Goal: Task Accomplishment & Management: Use online tool/utility

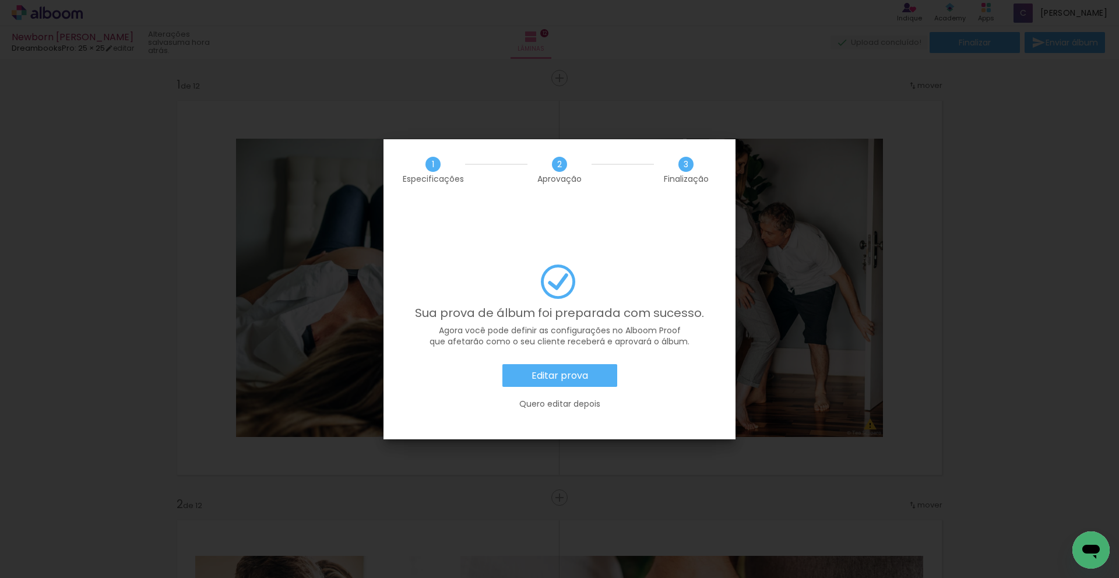
scroll to position [0, 2911]
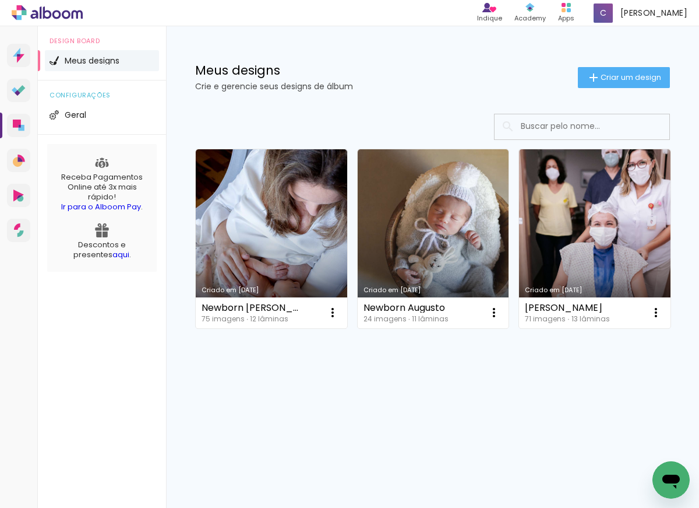
click at [622, 86] on paper-button "Criar um design" at bounding box center [624, 77] width 92 height 21
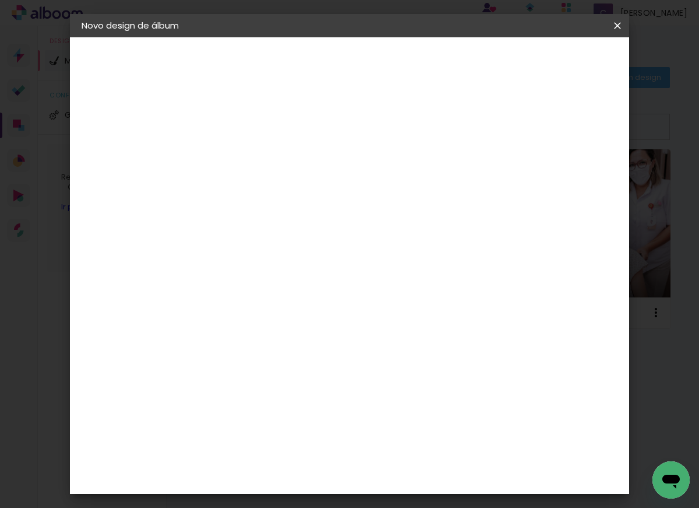
click at [272, 157] on input at bounding box center [272, 156] width 0 height 18
type input "Aniversare"
type paper-input "Aniversare"
type input "Aniversario Bernardo"
type paper-input "Aniversario Bernardo"
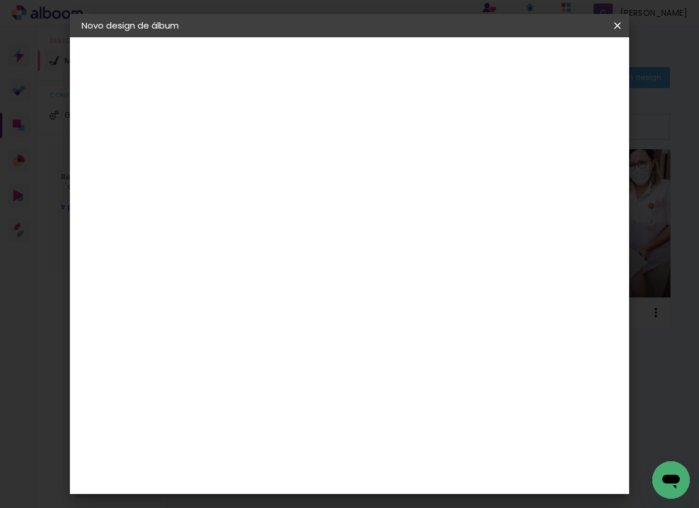
click at [0, 0] on slot "Avançar" at bounding box center [0, 0] width 0 height 0
click at [630, 319] on iron-overlay-backdrop at bounding box center [349, 254] width 699 height 508
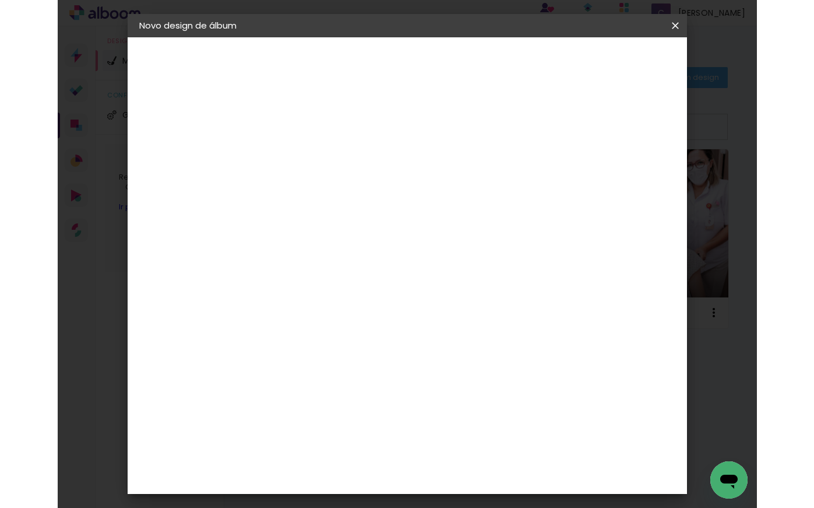
scroll to position [657, 0]
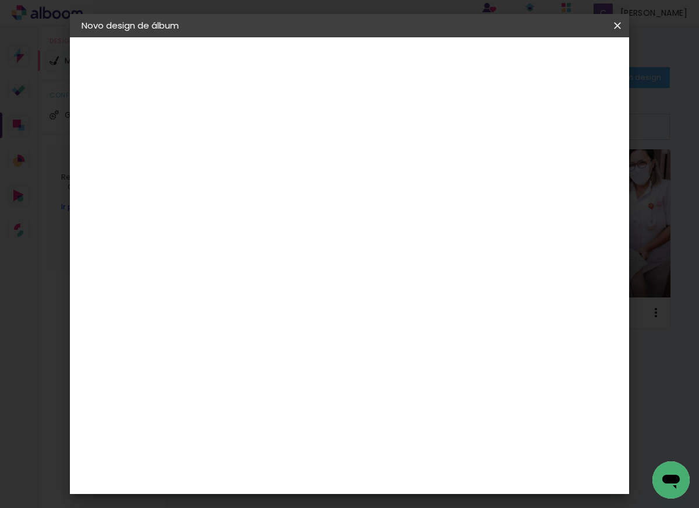
click at [330, 422] on div "DreambooksPro" at bounding box center [303, 426] width 76 height 9
click at [329, 422] on div "DreambooksPro" at bounding box center [303, 426] width 76 height 9
click at [0, 0] on slot "Avançar" at bounding box center [0, 0] width 0 height 0
click at [318, 194] on input "text" at bounding box center [294, 203] width 45 height 18
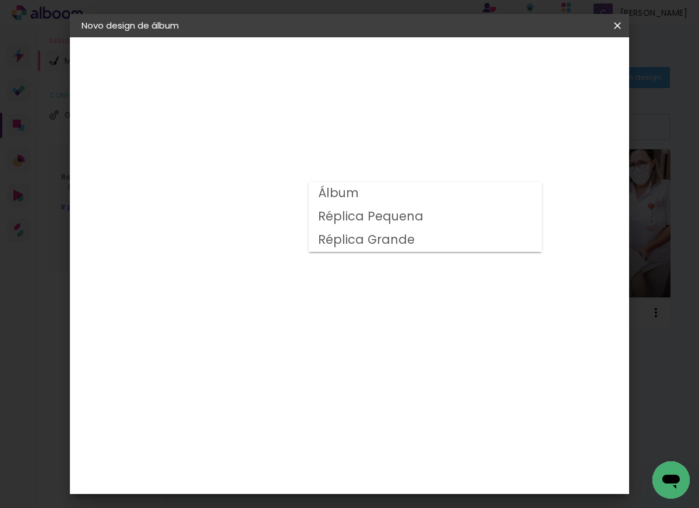
click at [471, 178] on div at bounding box center [425, 211] width 233 height 70
click at [472, 196] on paper-item "Álbum" at bounding box center [425, 193] width 233 height 23
type input "Álbum"
click at [462, 70] on paper-button "Avançar" at bounding box center [433, 62] width 57 height 20
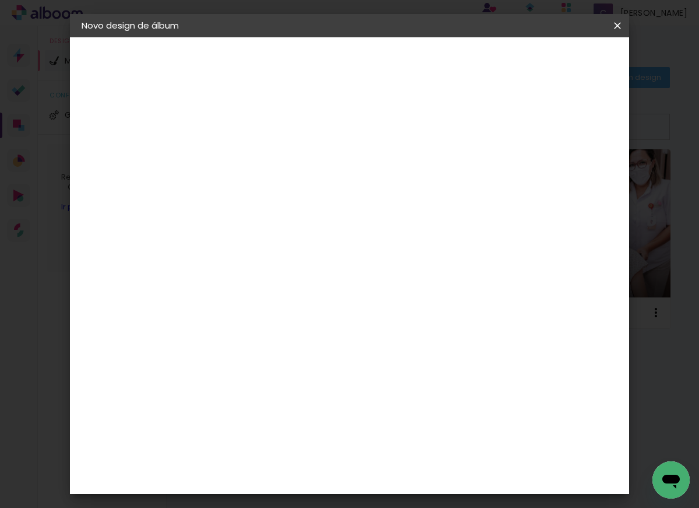
click at [0, 0] on slot "Mostrar sangria" at bounding box center [0, 0] width 0 height 0
type paper-checkbox "on"
click at [545, 66] on span "Iniciar design" at bounding box center [519, 66] width 51 height 16
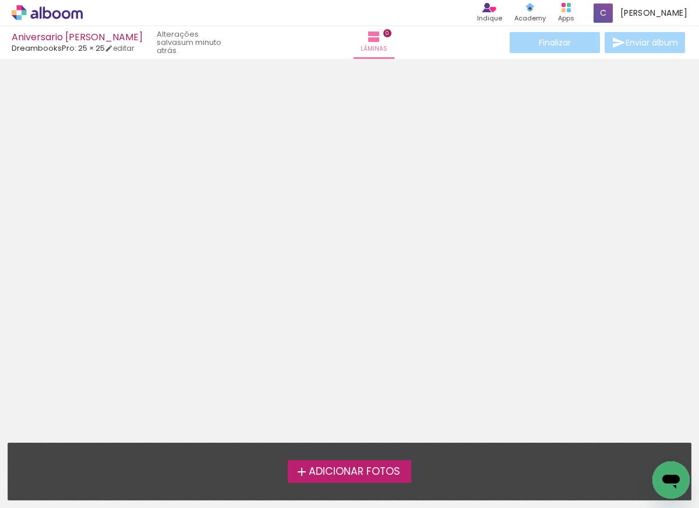
click at [309, 466] on span "Adicionar Fotos" at bounding box center [354, 471] width 91 height 10
click at [0, 0] on input "file" at bounding box center [0, 0] width 0 height 0
click at [332, 470] on span "Adicionar Fotos" at bounding box center [354, 471] width 91 height 10
click at [0, 0] on input "file" at bounding box center [0, 0] width 0 height 0
click at [379, 463] on label "Adicionar Fotos" at bounding box center [350, 471] width 124 height 22
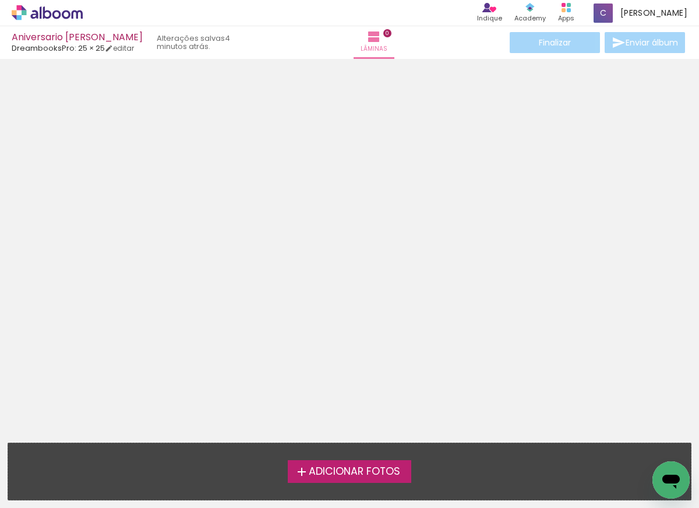
click at [0, 0] on input "file" at bounding box center [0, 0] width 0 height 0
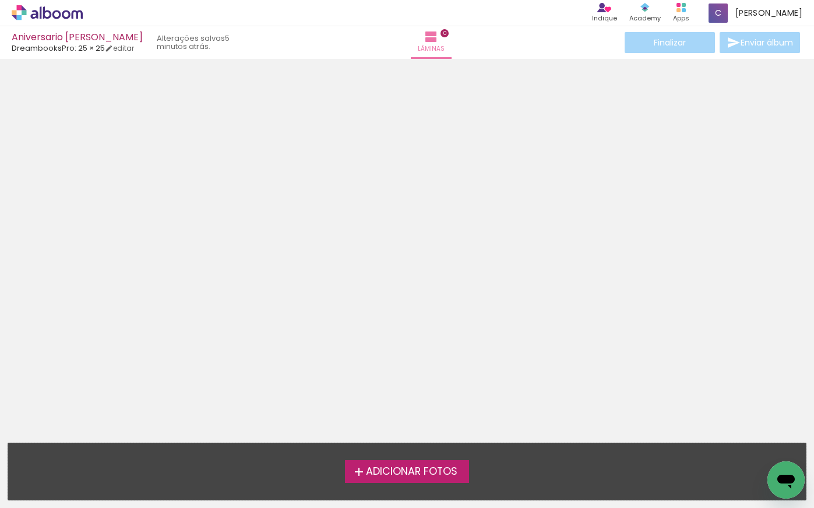
click at [441, 460] on label "Adicionar Fotos" at bounding box center [407, 471] width 124 height 22
click at [0, 0] on input "file" at bounding box center [0, 0] width 0 height 0
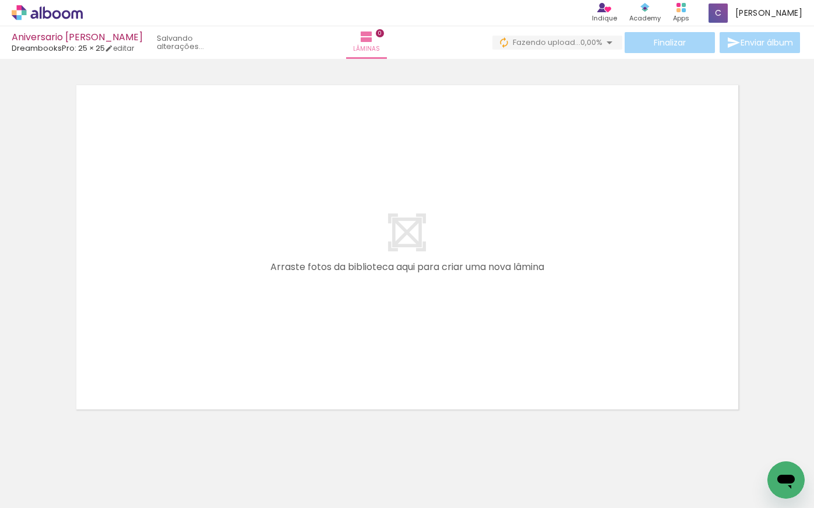
drag, startPoint x: 749, startPoint y: 397, endPoint x: 749, endPoint y: 353, distance: 44.3
click at [699, 357] on div at bounding box center [407, 232] width 814 height 368
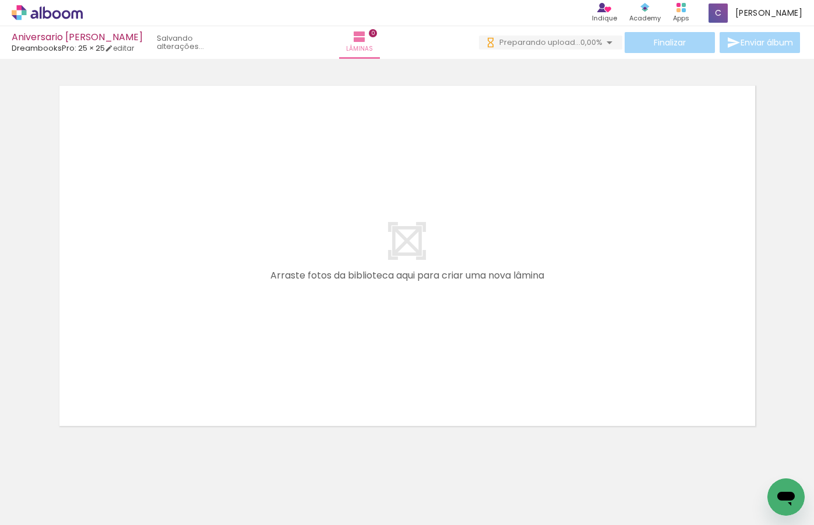
drag, startPoint x: 372, startPoint y: 107, endPoint x: 385, endPoint y: 48, distance: 59.5
click at [386, 0] on div "Aniversario Bernardo DreambooksPro: 25 × 25 editar Lâminas 0 Finalizar Enviar á…" at bounding box center [407, 0] width 814 height 0
drag, startPoint x: 413, startPoint y: 427, endPoint x: 425, endPoint y: 381, distance: 46.9
click at [425, 381] on quentale-layouter at bounding box center [407, 255] width 711 height 355
drag, startPoint x: 82, startPoint y: 462, endPoint x: 98, endPoint y: 305, distance: 157.7
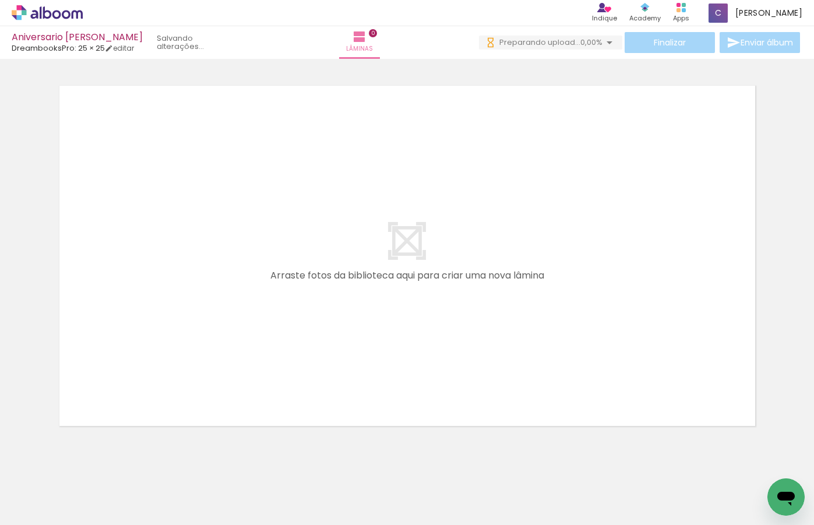
click at [98, 358] on quentale-workspace at bounding box center [407, 262] width 814 height 525
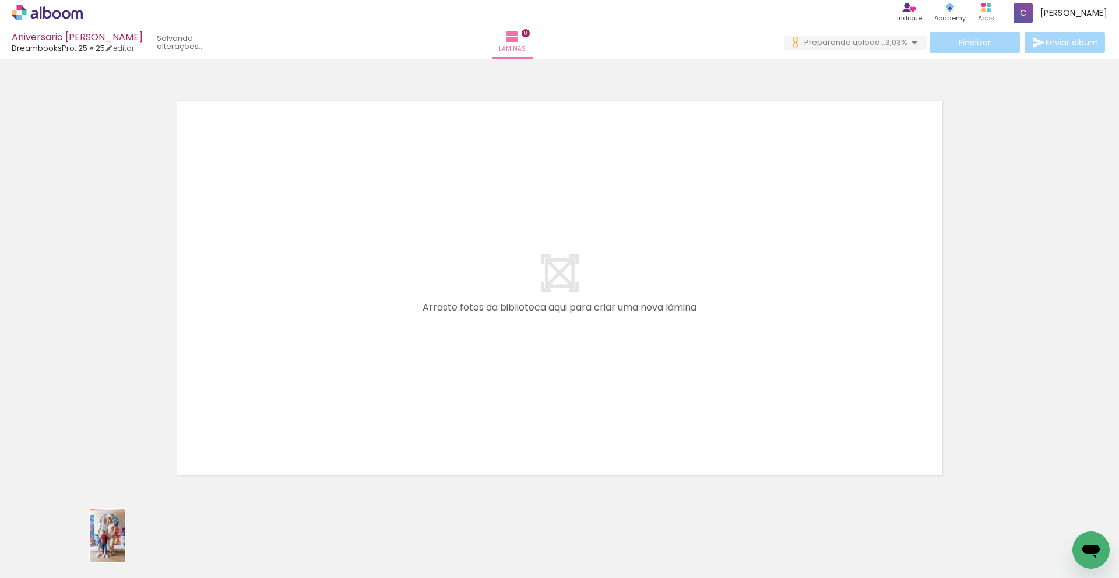
drag, startPoint x: 110, startPoint y: 542, endPoint x: 125, endPoint y: 544, distance: 14.8
click at [125, 507] on div at bounding box center [116, 539] width 38 height 58
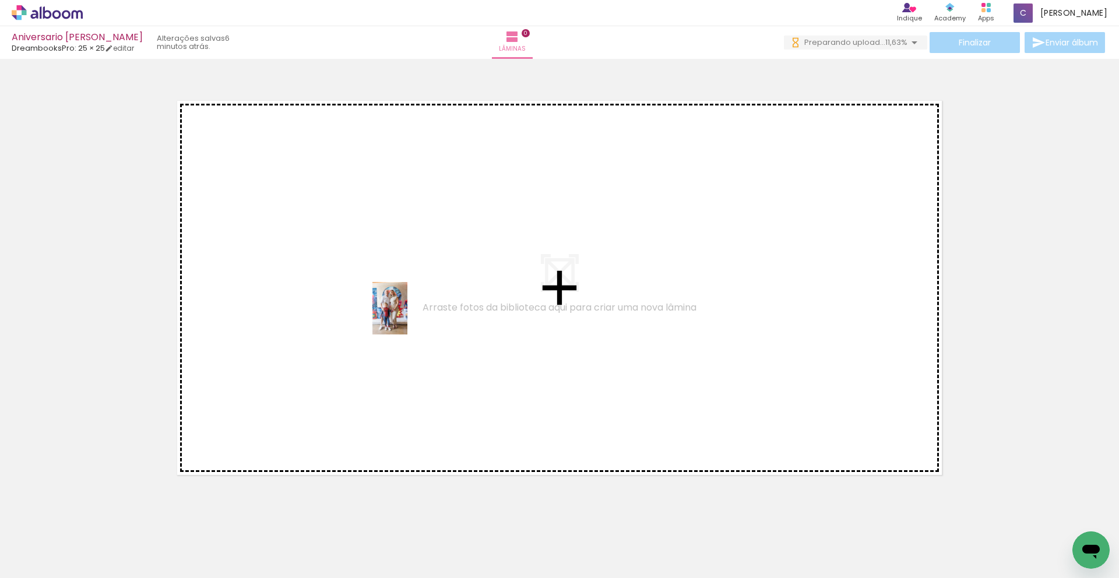
drag, startPoint x: 125, startPoint y: 538, endPoint x: 408, endPoint y: 315, distance: 359.8
click at [408, 315] on quentale-workspace at bounding box center [559, 289] width 1119 height 578
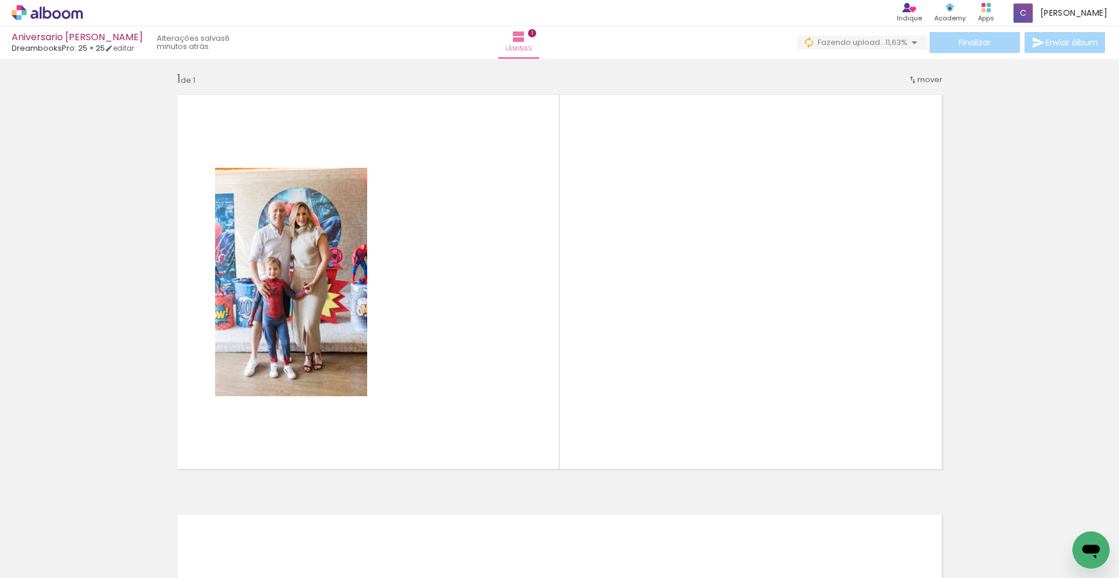
scroll to position [6, 0]
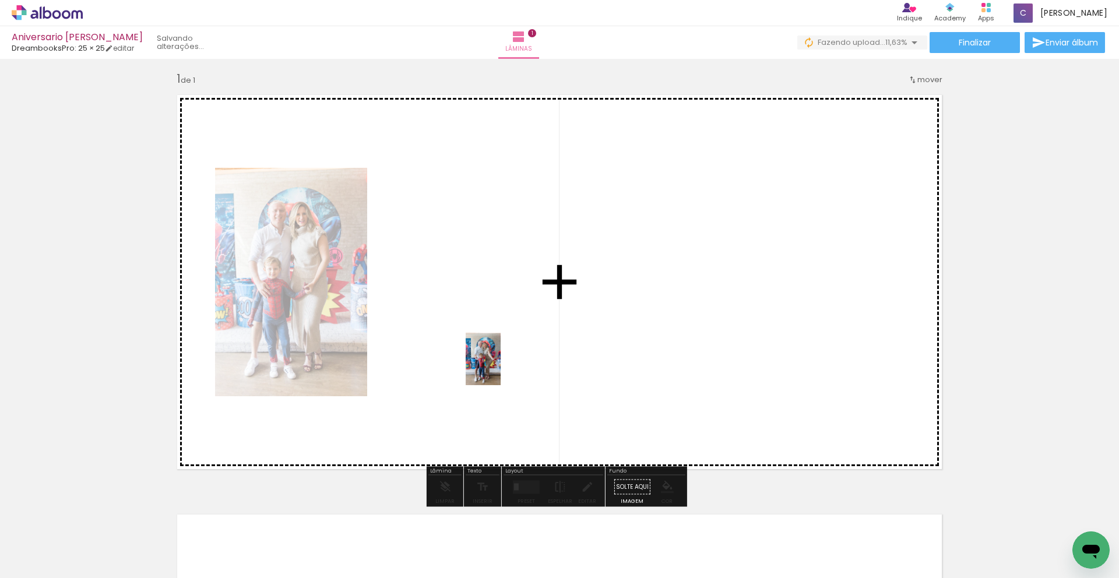
drag, startPoint x: 186, startPoint y: 526, endPoint x: 409, endPoint y: 476, distance: 228.2
click at [501, 367] on quentale-workspace at bounding box center [559, 289] width 1119 height 578
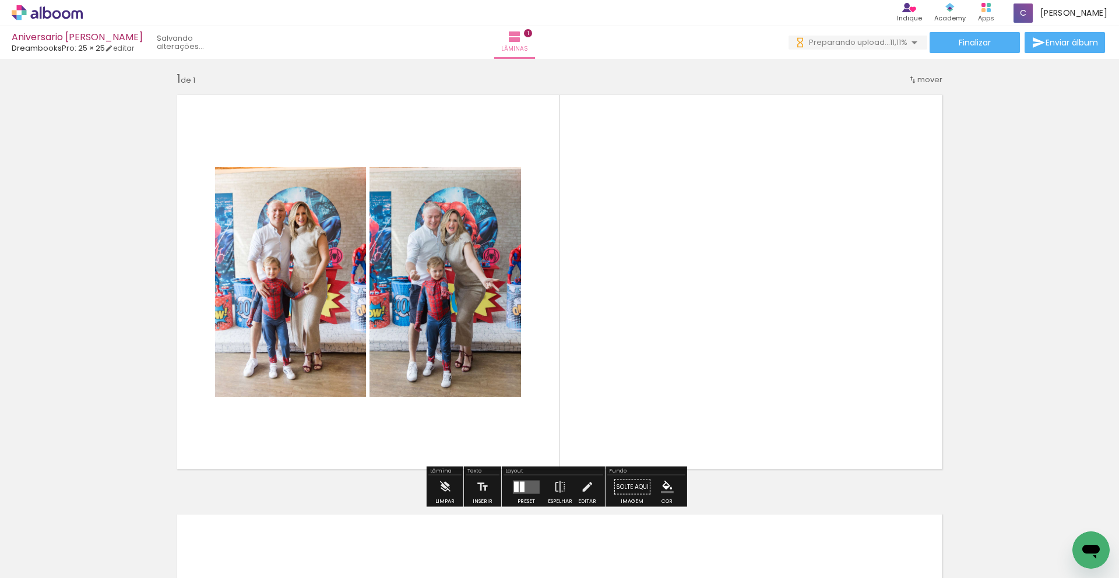
scroll to position [0, 0]
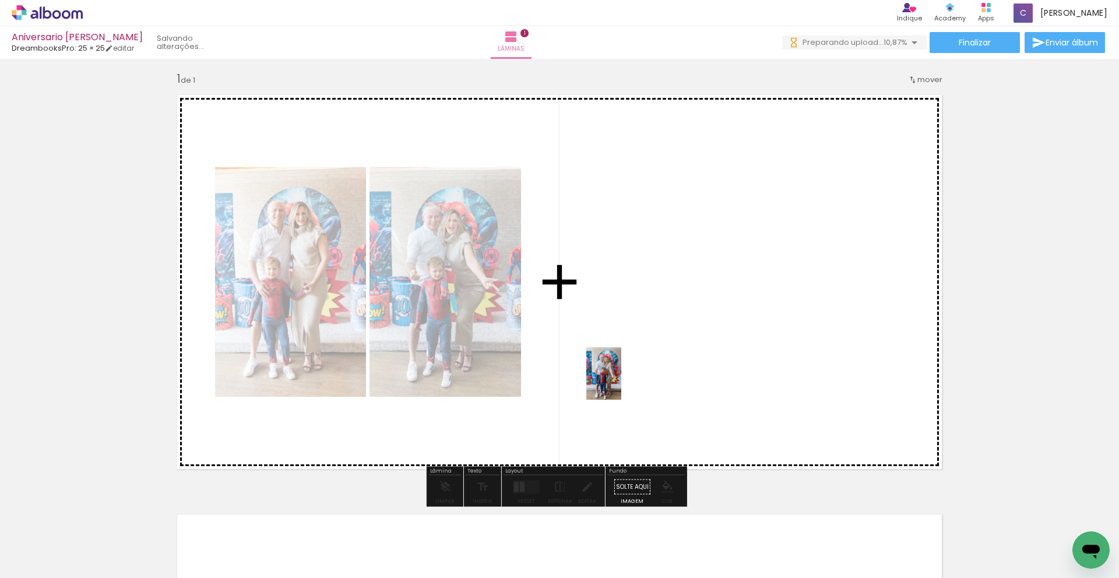
drag, startPoint x: 258, startPoint y: 529, endPoint x: 621, endPoint y: 382, distance: 392.2
click at [621, 382] on quentale-workspace at bounding box center [559, 289] width 1119 height 578
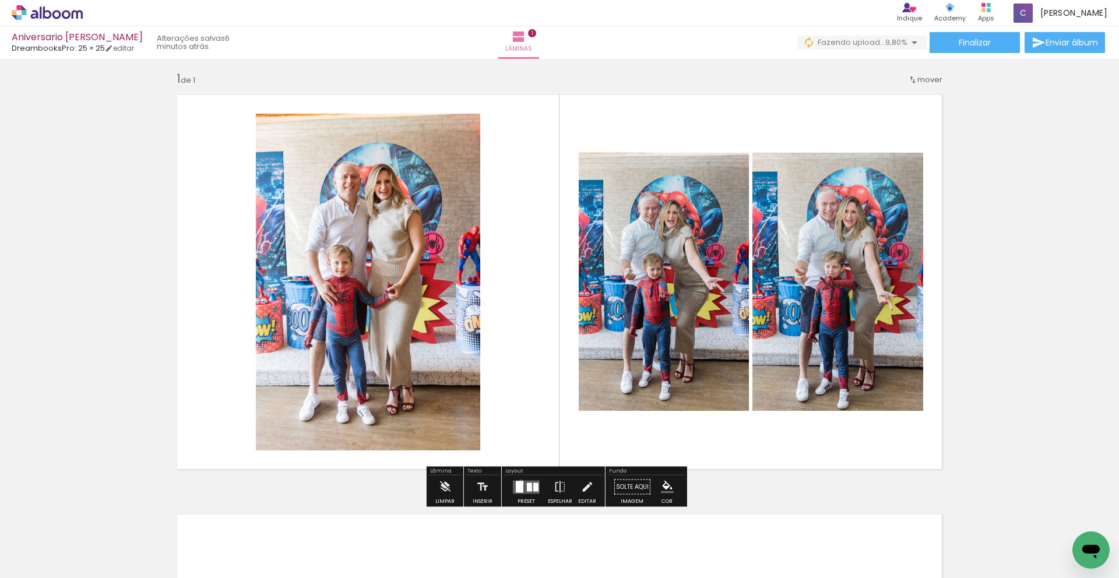
click at [518, 483] on div at bounding box center [520, 487] width 8 height 12
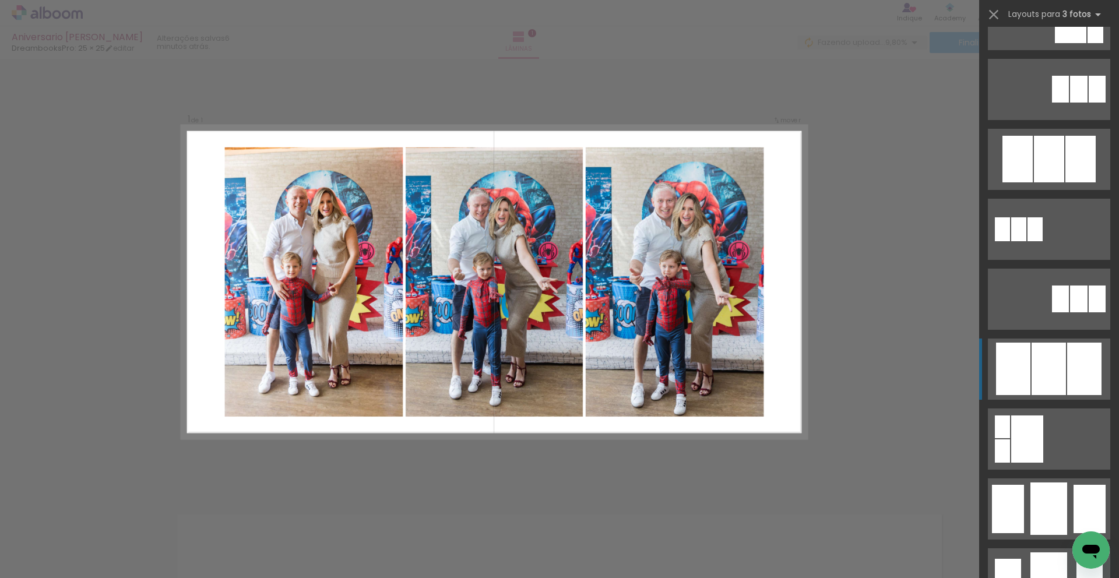
click at [699, 373] on div at bounding box center [1084, 369] width 34 height 52
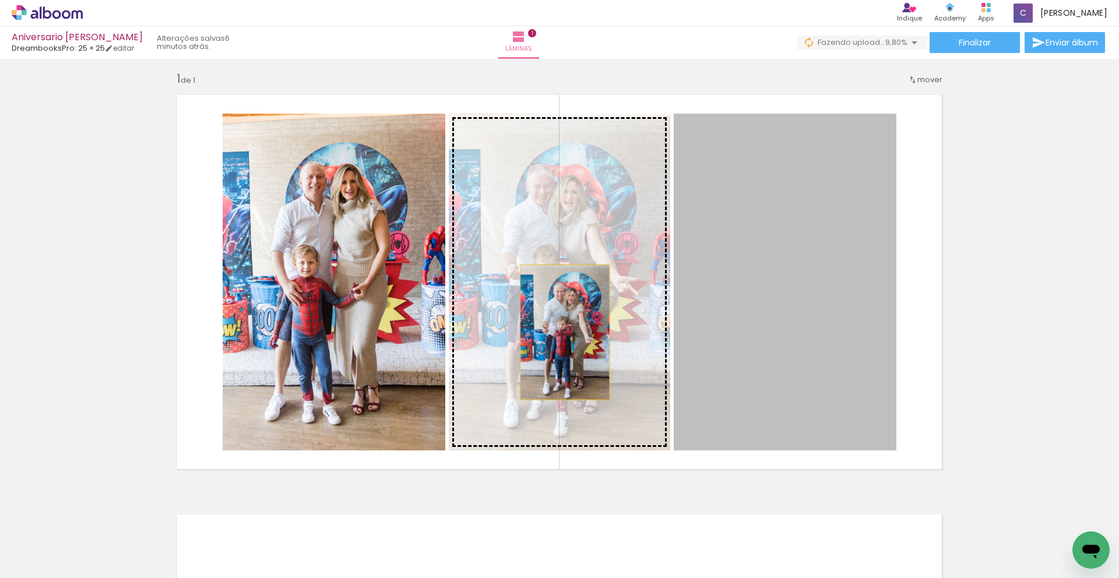
drag, startPoint x: 822, startPoint y: 350, endPoint x: 561, endPoint y: 332, distance: 262.3
click at [0, 0] on slot at bounding box center [0, 0] width 0 height 0
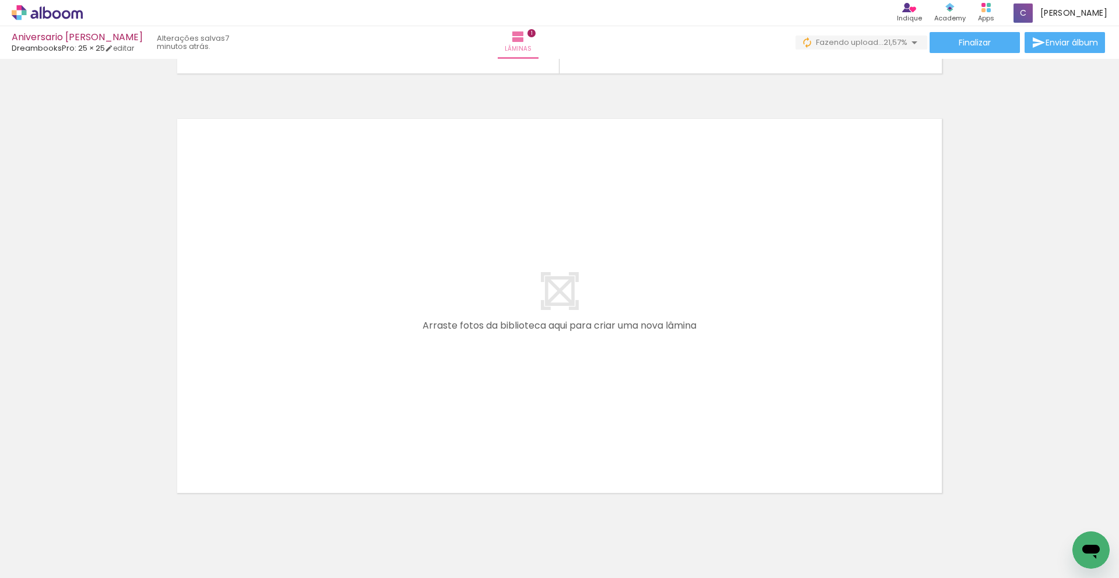
scroll to position [438, 0]
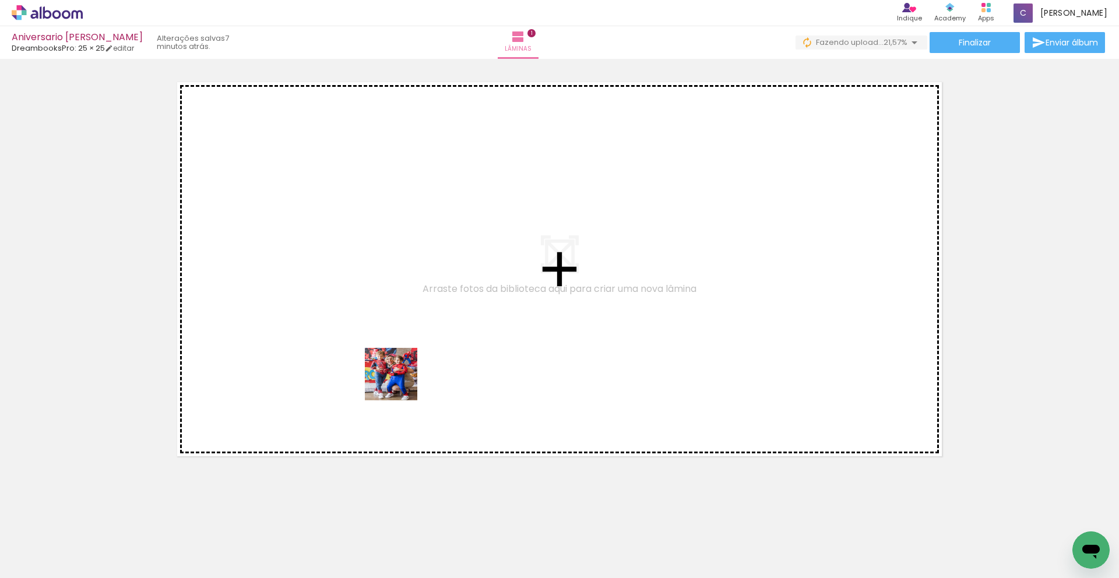
drag, startPoint x: 323, startPoint y: 530, endPoint x: 439, endPoint y: 555, distance: 118.6
click at [400, 365] on quentale-workspace at bounding box center [559, 289] width 1119 height 578
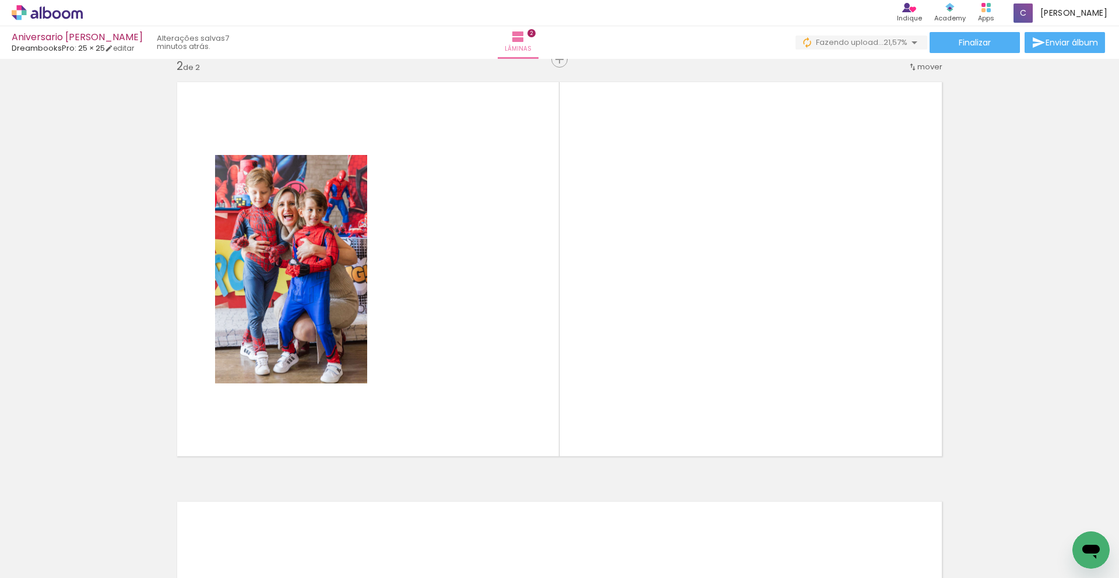
scroll to position [425, 0]
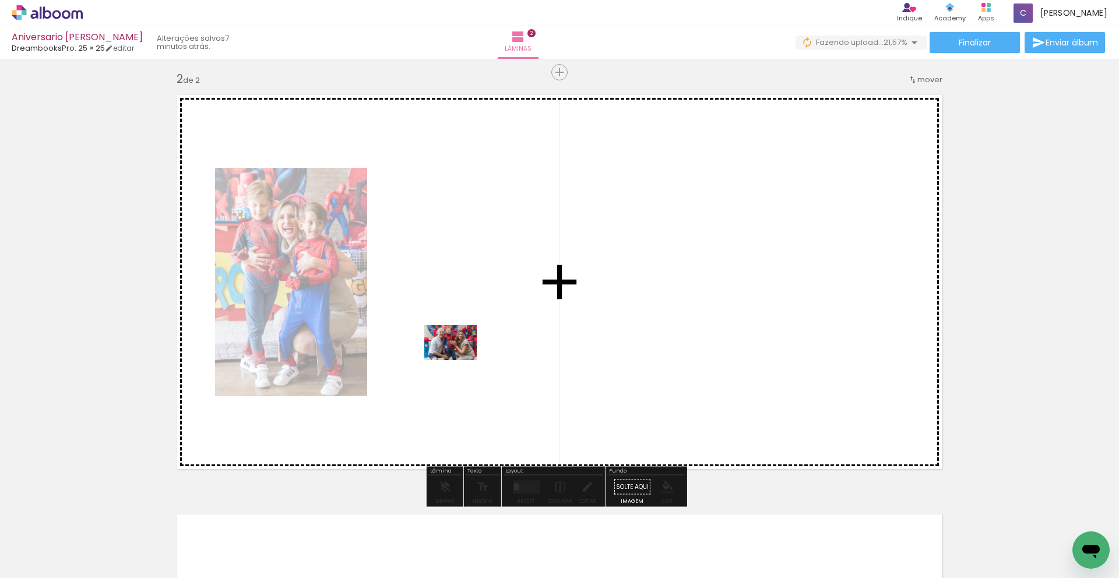
drag, startPoint x: 390, startPoint y: 536, endPoint x: 459, endPoint y: 360, distance: 188.4
click at [459, 360] on quentale-workspace at bounding box center [559, 289] width 1119 height 578
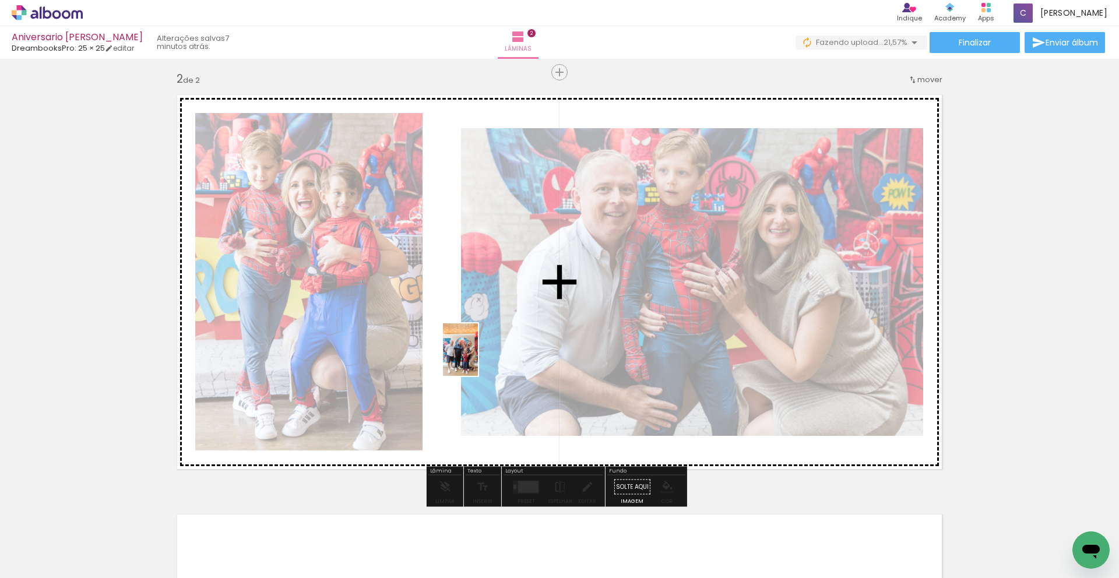
drag, startPoint x: 449, startPoint y: 548, endPoint x: 478, endPoint y: 358, distance: 192.2
click at [478, 358] on quentale-workspace at bounding box center [559, 289] width 1119 height 578
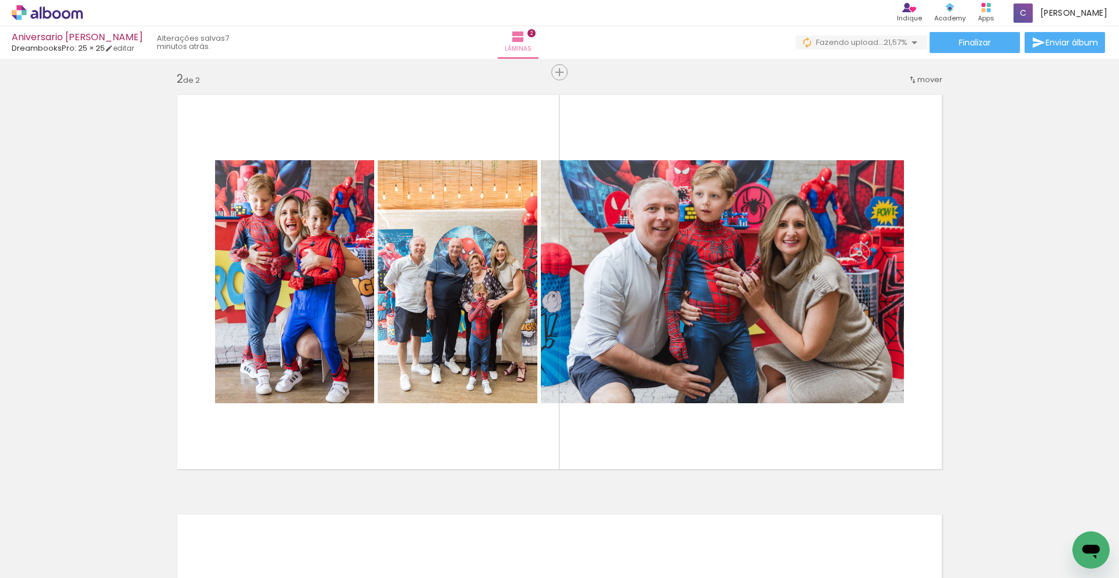
scroll to position [0, 1969]
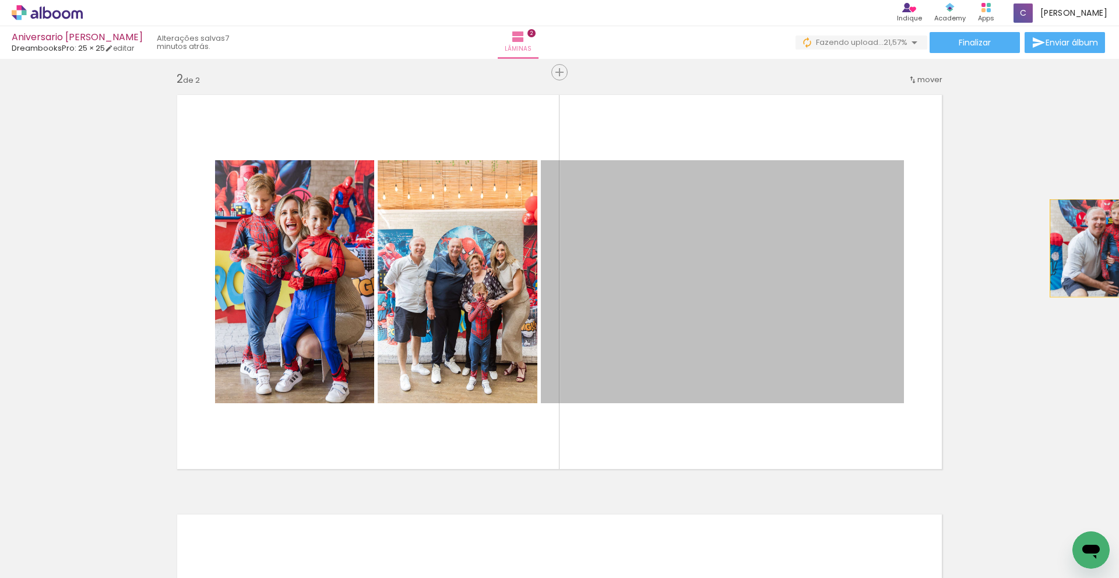
drag, startPoint x: 730, startPoint y: 342, endPoint x: 1118, endPoint y: 248, distance: 399.9
click at [699, 248] on div "Inserir lâmina 1 de 2 Inserir lâmina 2 de 2 Confirmar Cancelar" at bounding box center [559, 318] width 1119 height 519
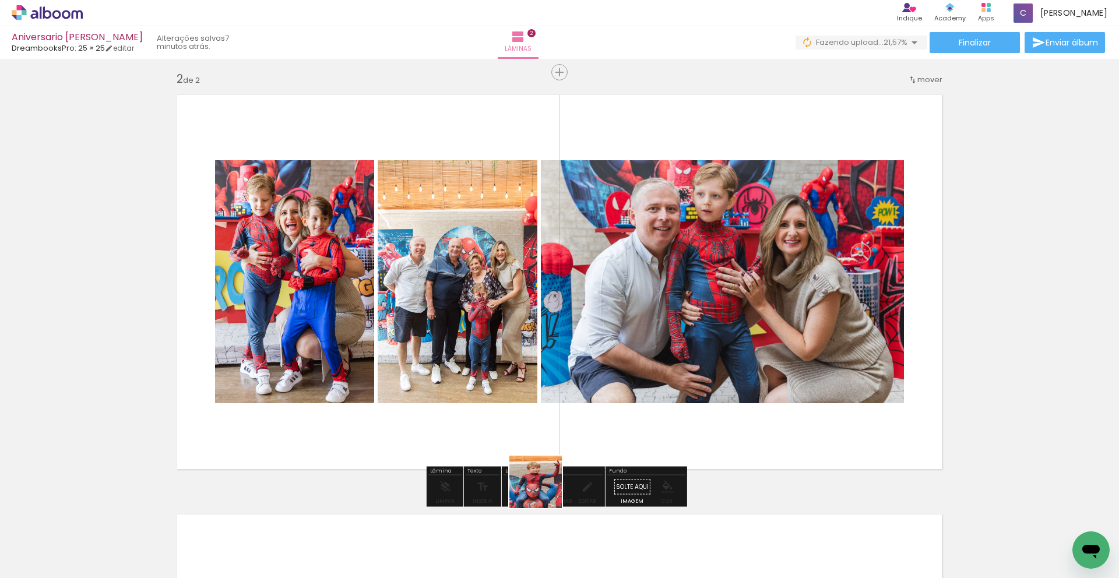
drag, startPoint x: 530, startPoint y: 514, endPoint x: 569, endPoint y: 456, distance: 70.5
click at [554, 480] on quentale-workspace at bounding box center [559, 289] width 1119 height 578
drag, startPoint x: 772, startPoint y: 381, endPoint x: 970, endPoint y: 390, distance: 198.9
click at [699, 390] on div "Inserir lâmina 1 de 2 Inserir lâmina 2 de 2" at bounding box center [559, 267] width 1119 height 1259
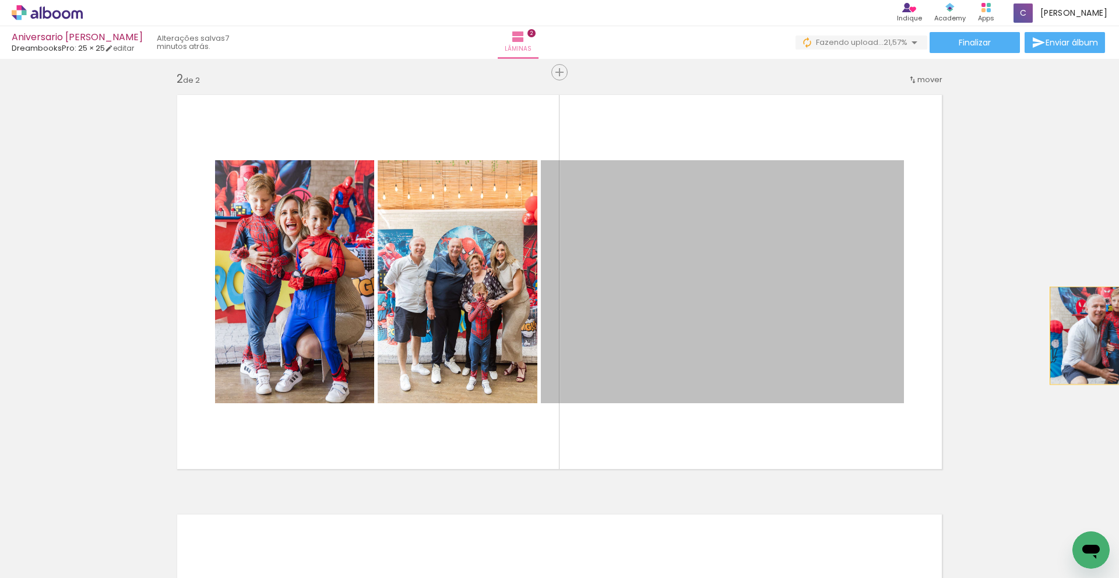
drag, startPoint x: 834, startPoint y: 345, endPoint x: 1118, endPoint y: 335, distance: 284.6
click at [699, 335] on div "Inserir lâmina 1 de 2 Inserir lâmina 2 de 2 Confirmar Cancelar" at bounding box center [559, 318] width 1119 height 519
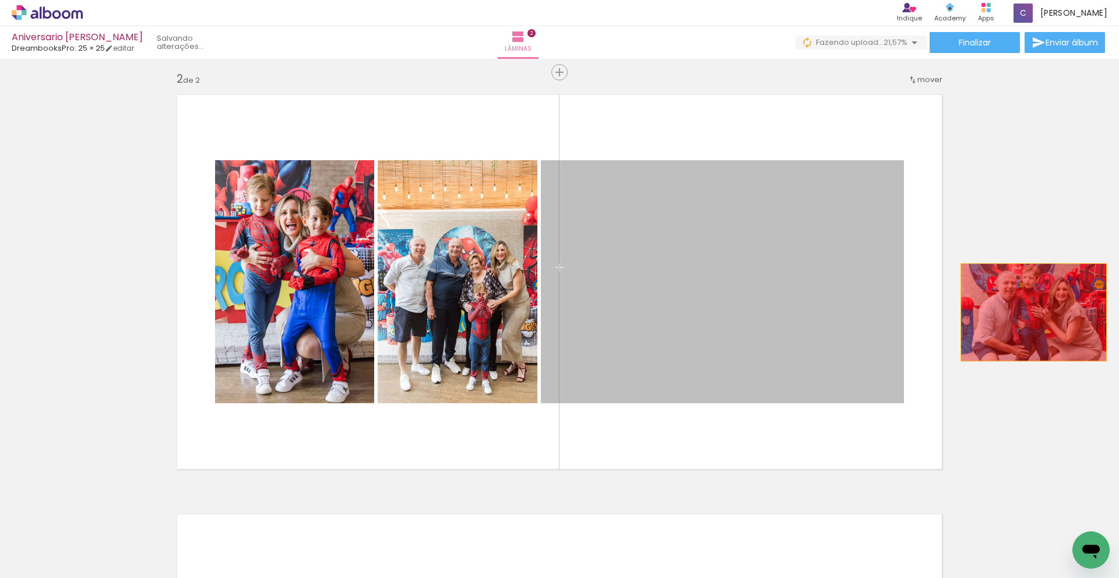
drag, startPoint x: 958, startPoint y: 321, endPoint x: 1043, endPoint y: 309, distance: 85.2
click at [699, 309] on div "Inserir lâmina 1 de 2 Inserir lâmina 2 de 2" at bounding box center [559, 267] width 1119 height 1259
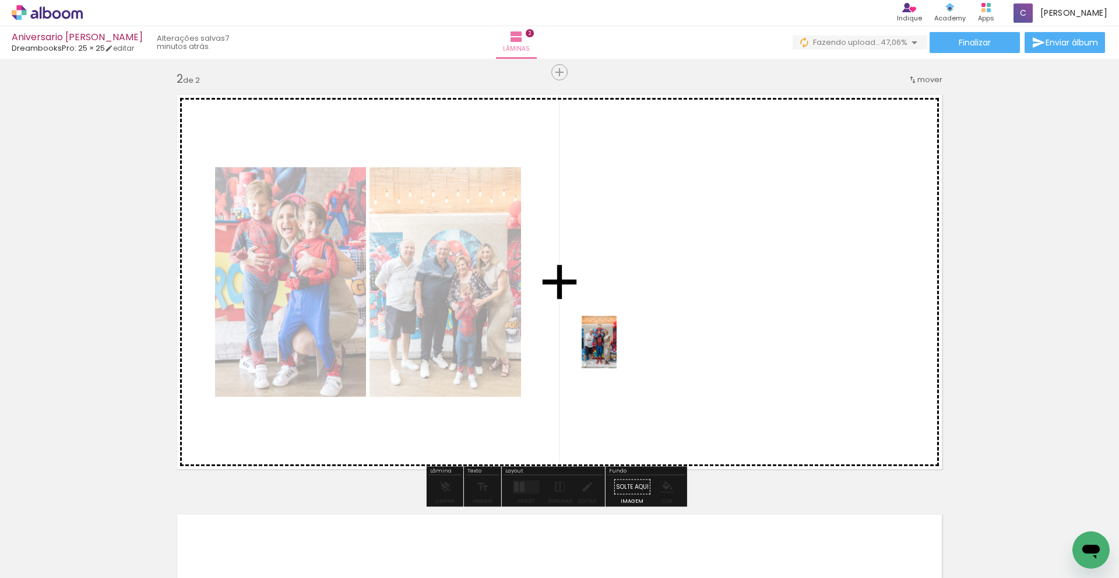
drag, startPoint x: 632, startPoint y: 541, endPoint x: 617, endPoint y: 351, distance: 190.6
click at [617, 351] on quentale-workspace at bounding box center [559, 289] width 1119 height 578
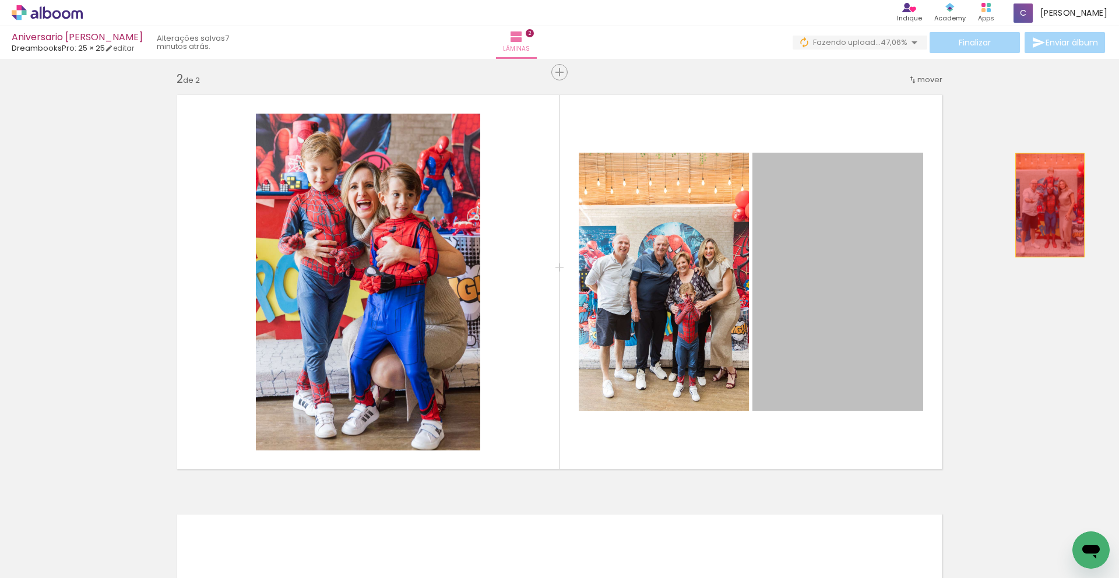
drag, startPoint x: 809, startPoint y: 240, endPoint x: 1045, endPoint y: 205, distance: 239.2
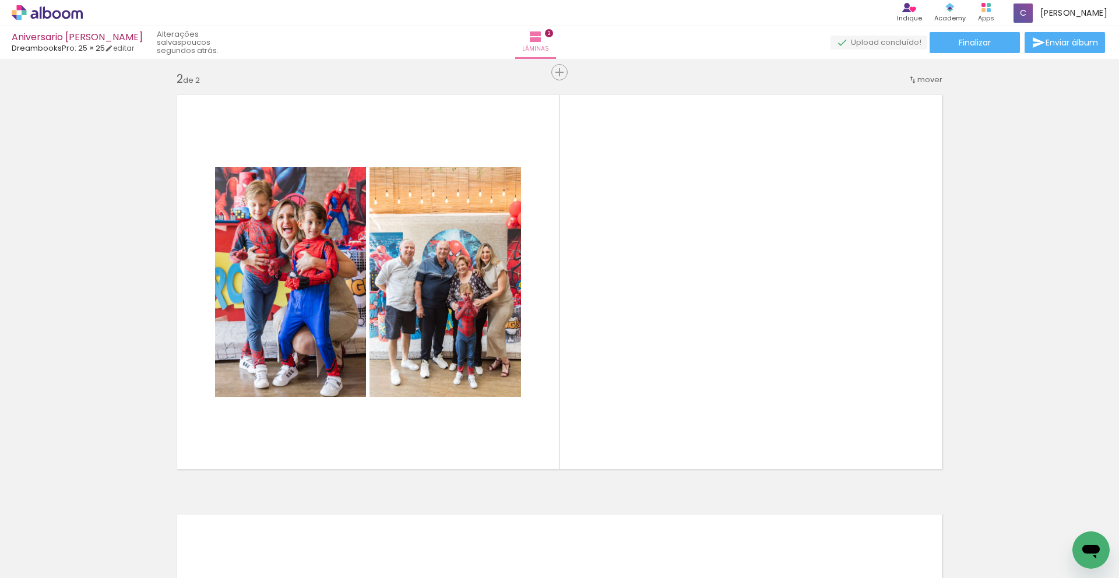
scroll to position [0, 0]
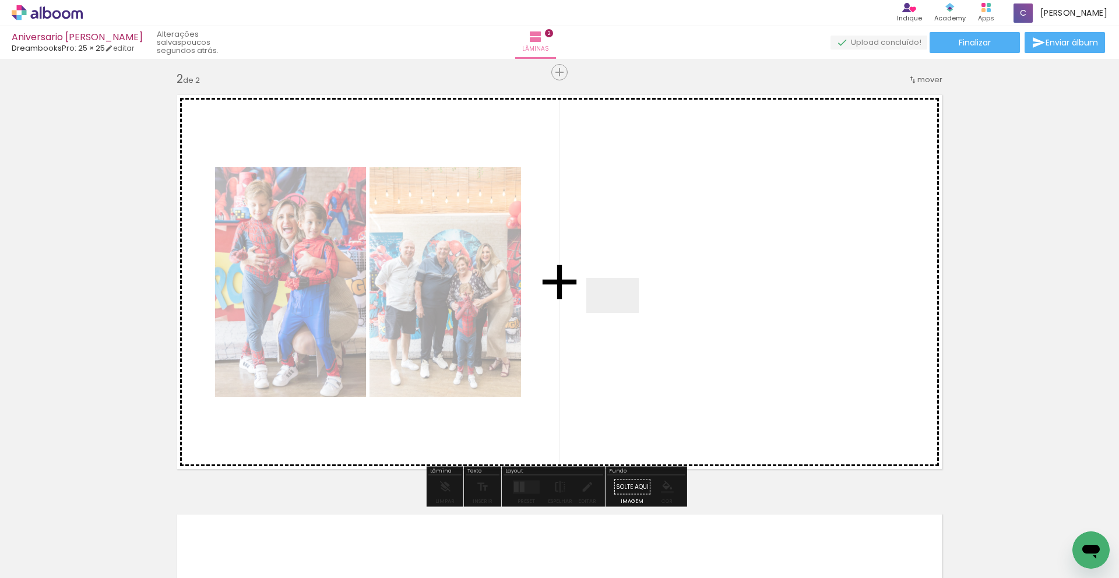
drag, startPoint x: 380, startPoint y: 540, endPoint x: 621, endPoint y: 313, distance: 330.6
click at [621, 313] on quentale-workspace at bounding box center [559, 289] width 1119 height 578
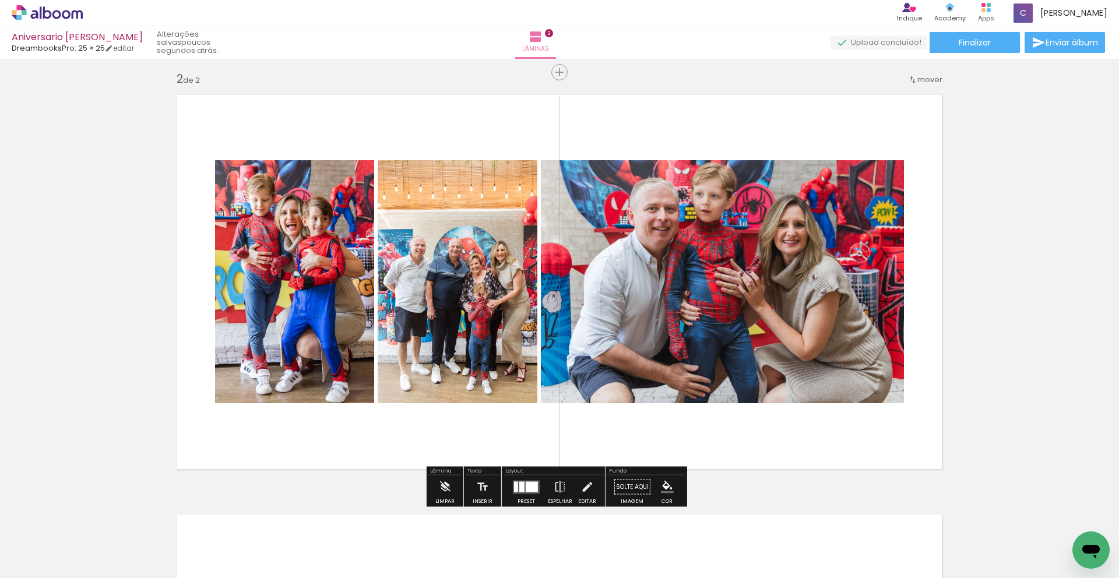
click at [662, 255] on quentale-photo at bounding box center [722, 281] width 363 height 243
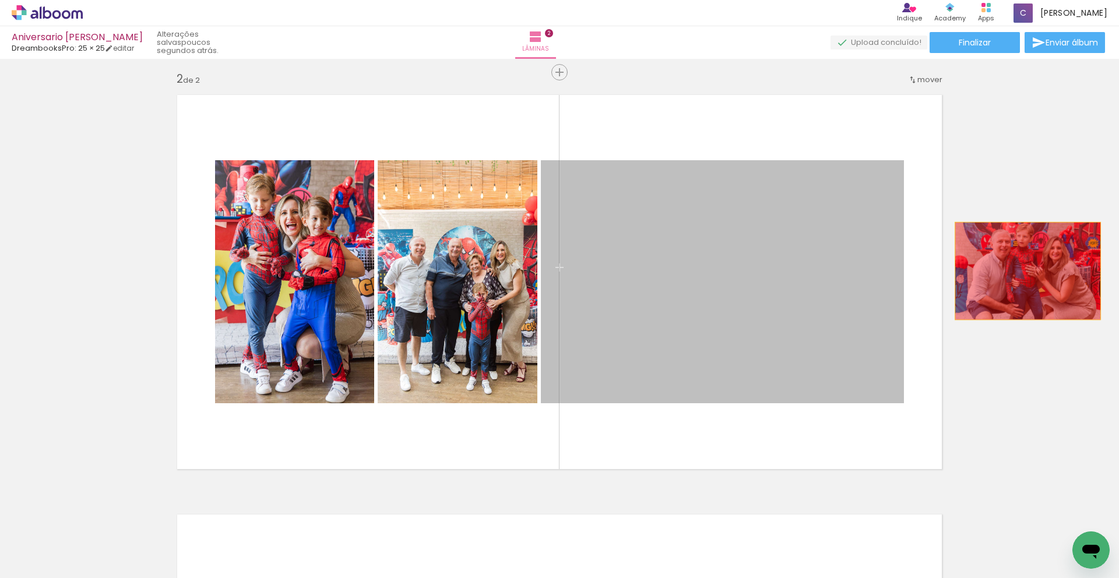
drag, startPoint x: 671, startPoint y: 260, endPoint x: 1023, endPoint y: 271, distance: 352.2
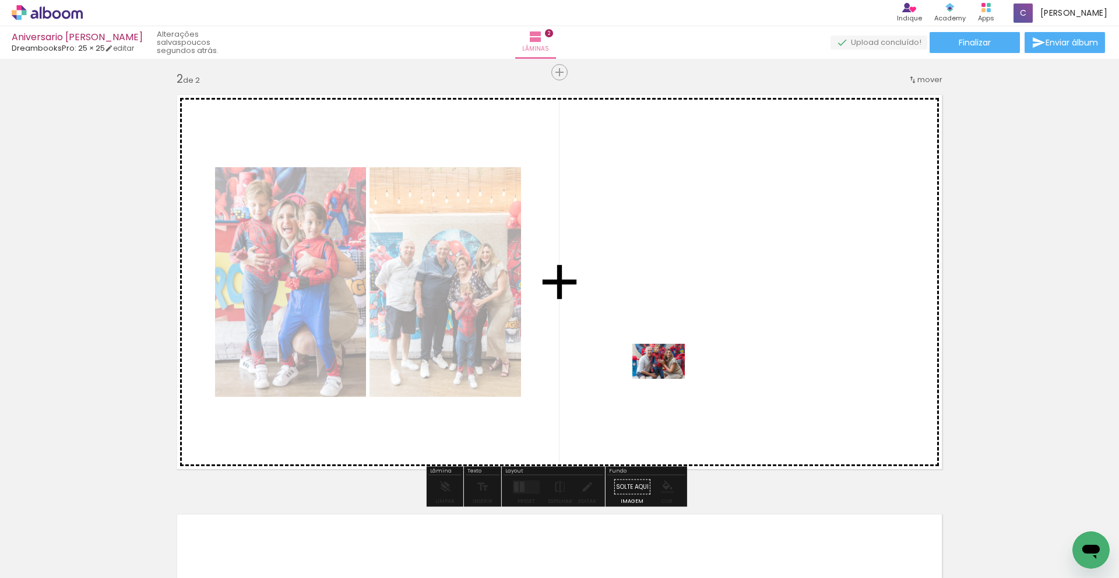
drag, startPoint x: 392, startPoint y: 551, endPoint x: 668, endPoint y: 379, distance: 325.2
click at [668, 379] on quentale-workspace at bounding box center [559, 289] width 1119 height 578
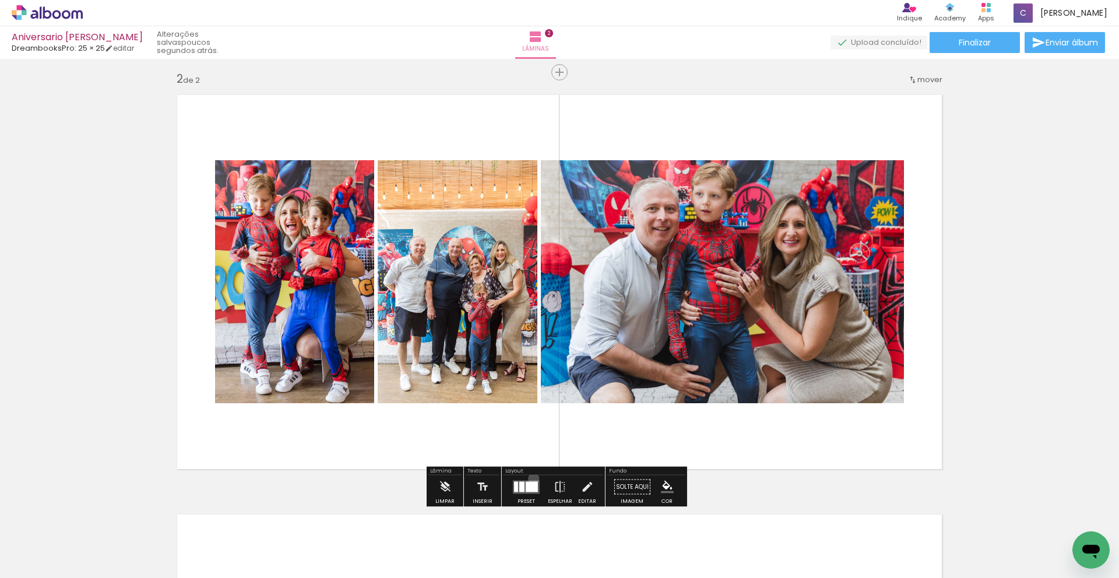
click at [531, 478] on div at bounding box center [526, 487] width 31 height 23
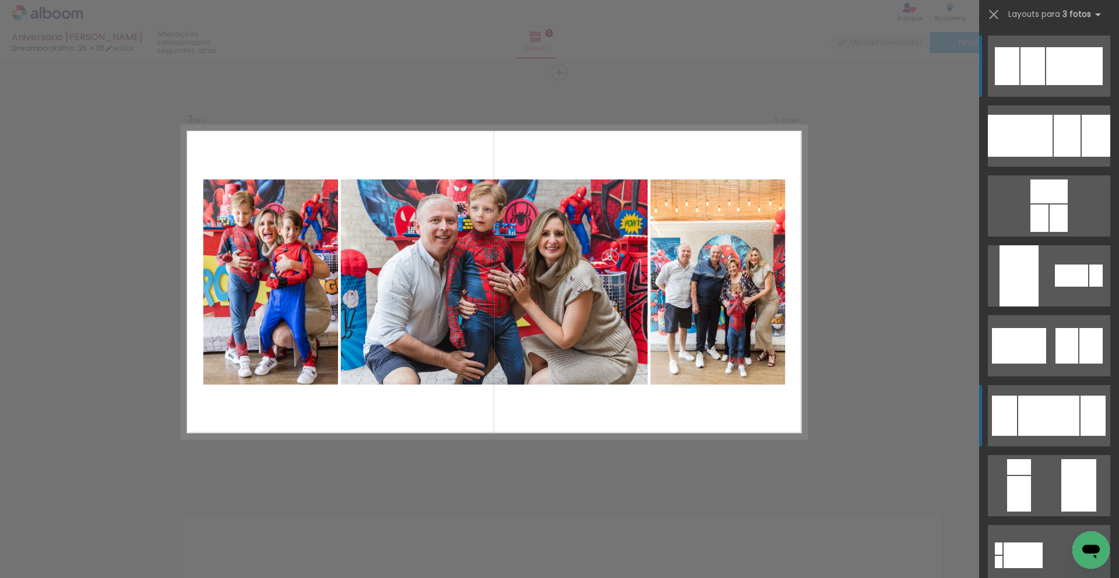
click at [699, 421] on div at bounding box center [1048, 416] width 61 height 40
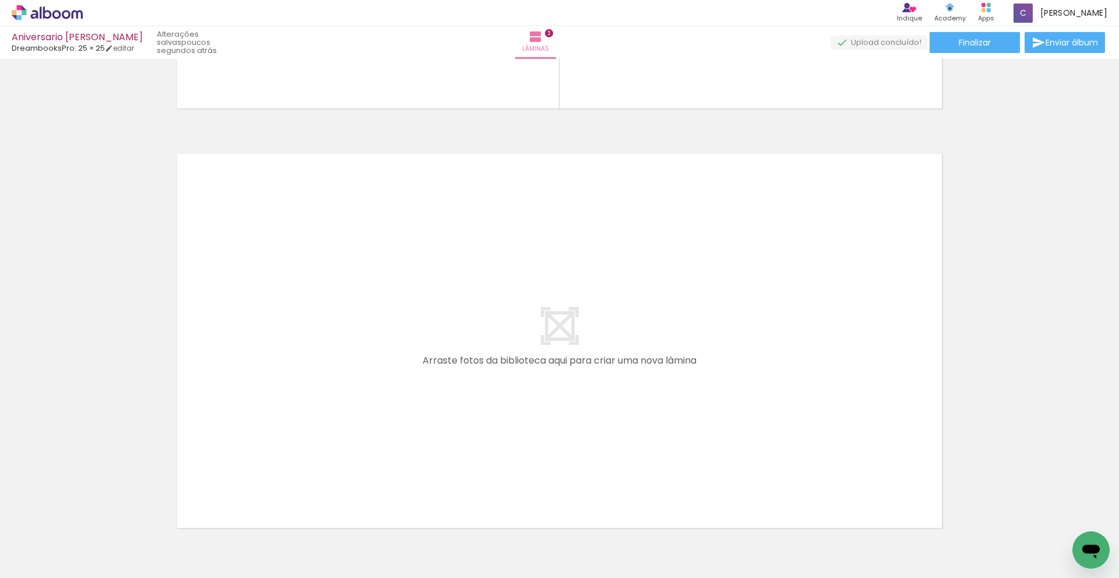
scroll to position [858, 0]
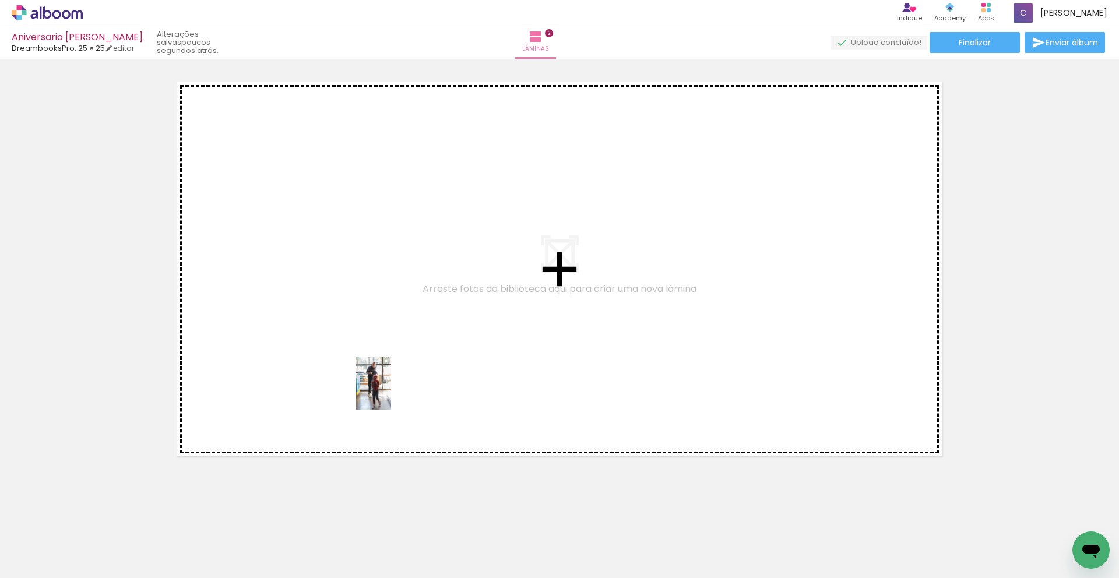
drag, startPoint x: 504, startPoint y: 530, endPoint x: 403, endPoint y: 376, distance: 183.9
click at [403, 376] on quentale-workspace at bounding box center [559, 289] width 1119 height 578
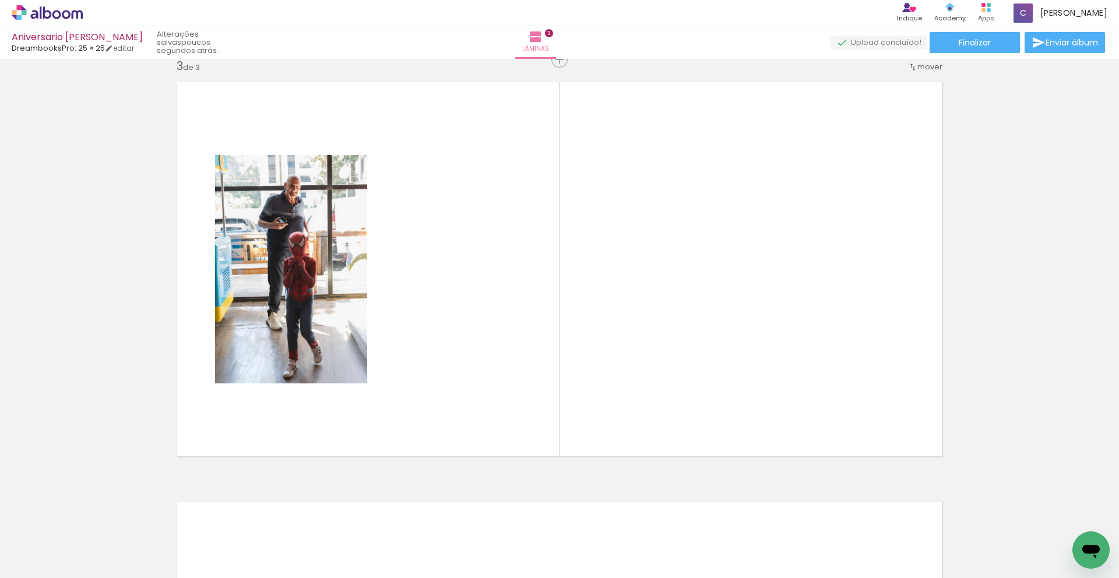
scroll to position [845, 0]
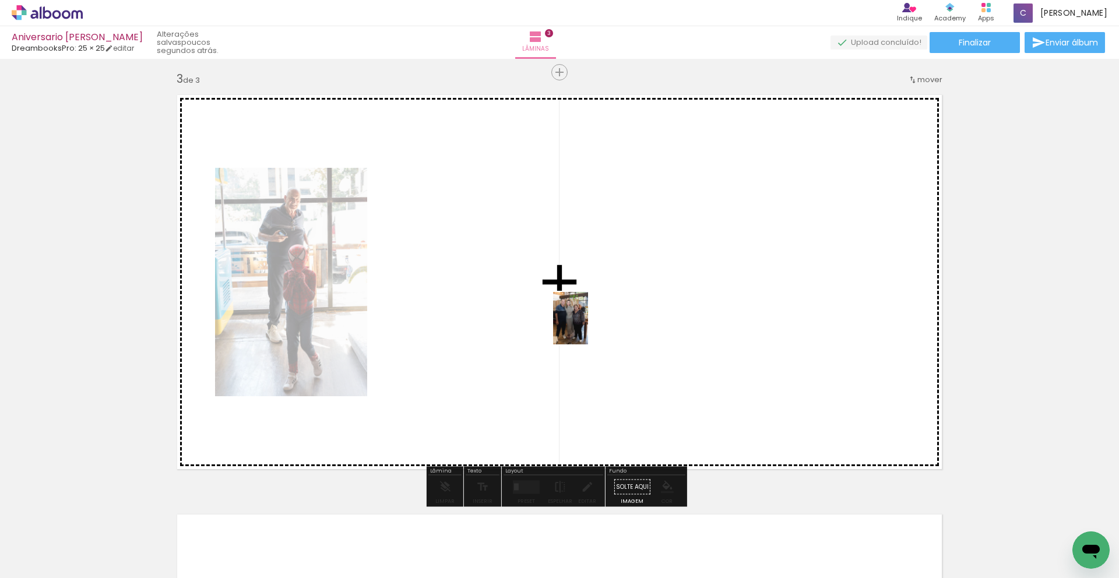
drag, startPoint x: 647, startPoint y: 543, endPoint x: 587, endPoint y: 325, distance: 226.2
click at [587, 325] on quentale-workspace at bounding box center [559, 289] width 1119 height 578
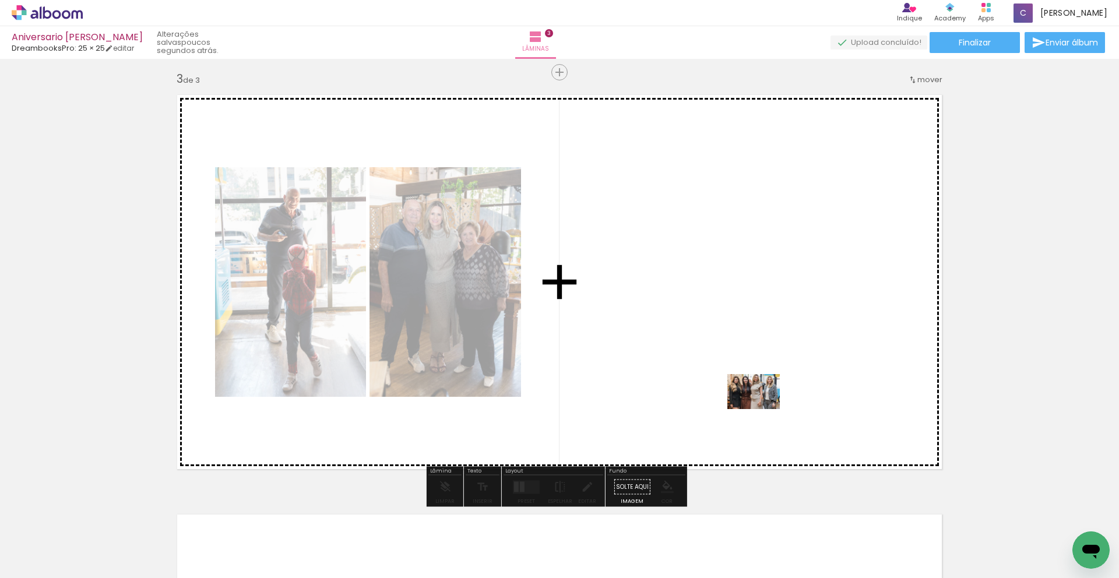
drag, startPoint x: 819, startPoint y: 550, endPoint x: 762, endPoint y: 406, distance: 155.1
click at [699, 406] on quentale-workspace at bounding box center [559, 289] width 1119 height 578
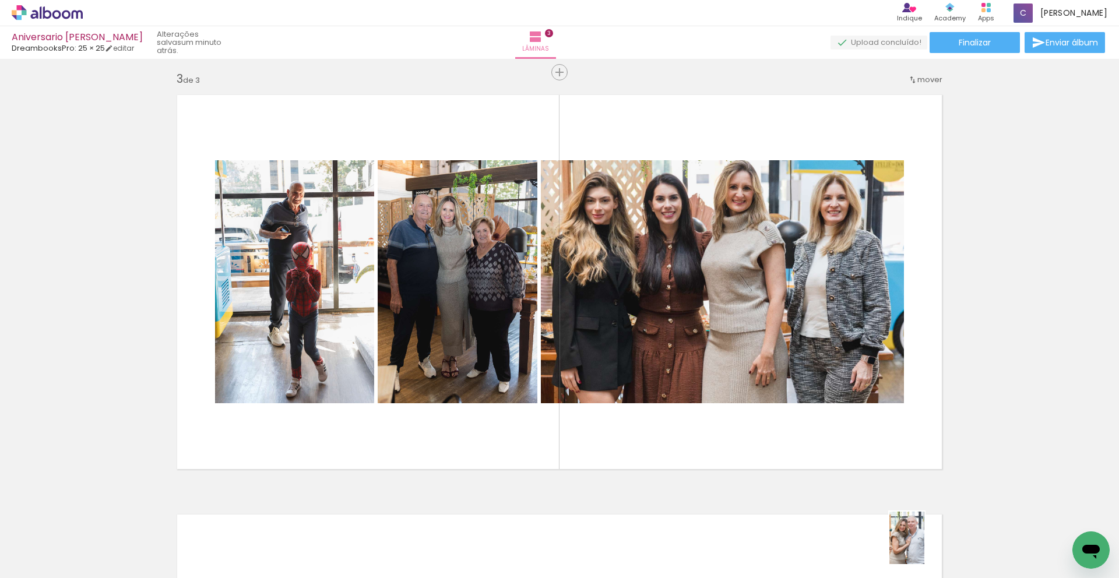
drag, startPoint x: 1052, startPoint y: 547, endPoint x: 924, endPoint y: 547, distance: 127.6
click at [0, 0] on slot at bounding box center [0, 0] width 0 height 0
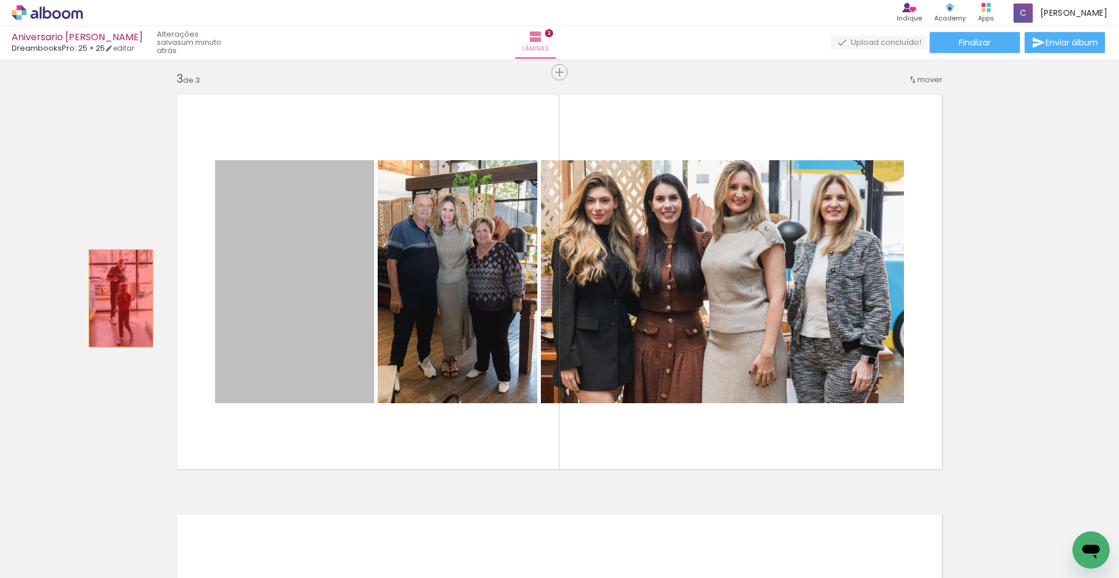
drag, startPoint x: 326, startPoint y: 332, endPoint x: 117, endPoint y: 298, distance: 212.4
click at [117, 298] on div "Inserir lâmina 1 de 3 Inserir lâmina 2 de 3 Inserir lâmina 3 de 3" at bounding box center [559, 57] width 1119 height 1679
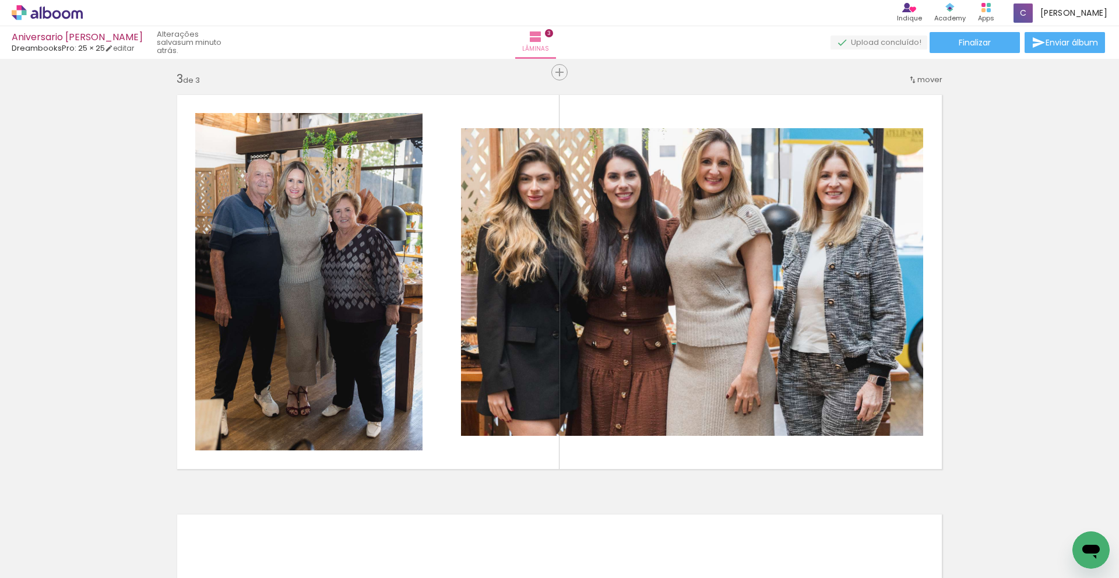
click at [699, 507] on div at bounding box center [1030, 539] width 38 height 58
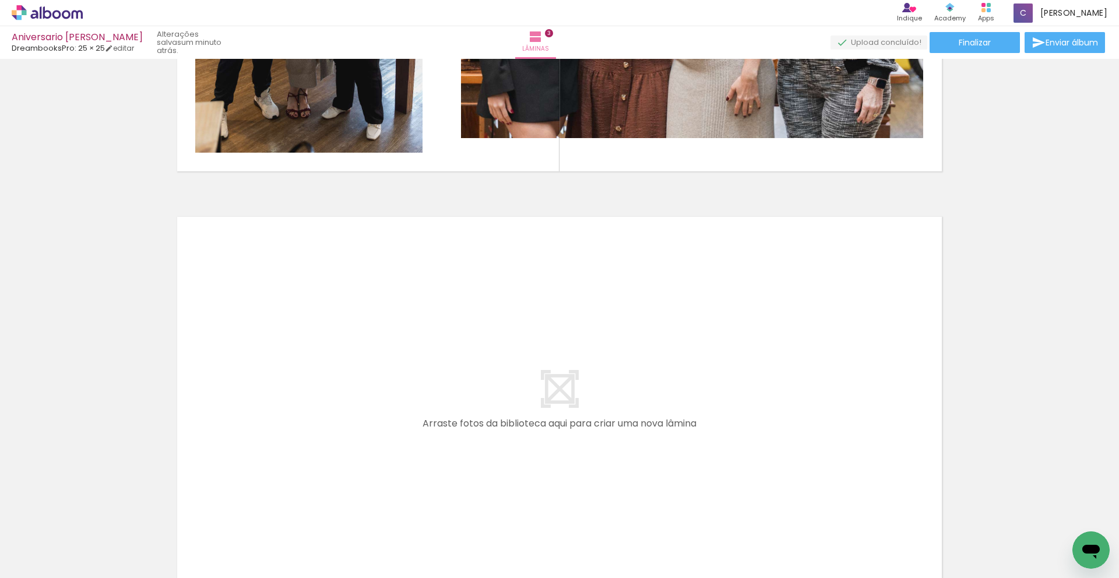
scroll to position [1145, 0]
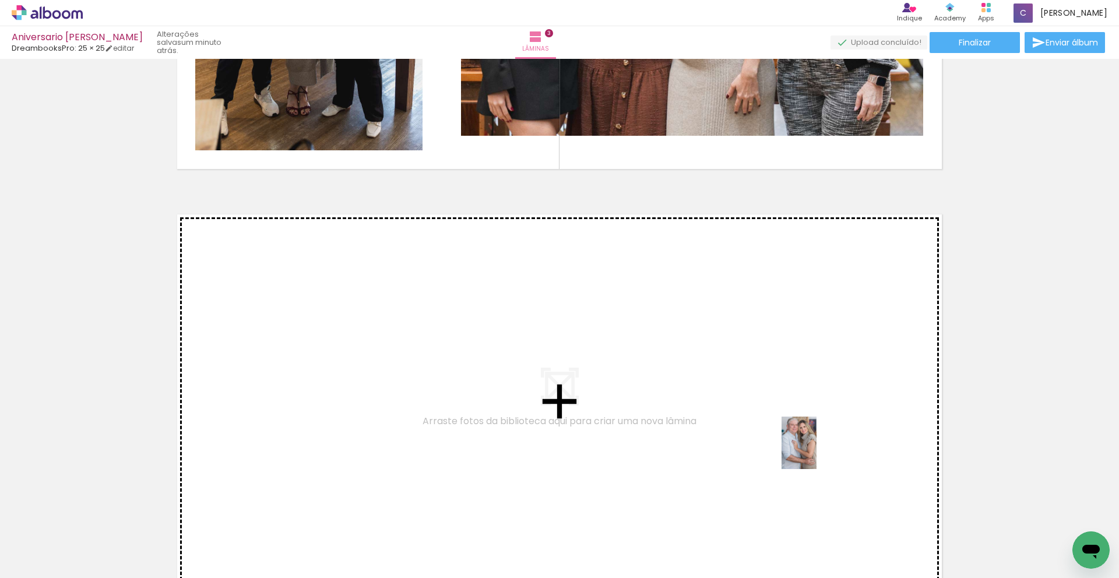
drag, startPoint x: 900, startPoint y: 538, endPoint x: 816, endPoint y: 452, distance: 119.9
click at [699, 452] on quentale-workspace at bounding box center [559, 289] width 1119 height 578
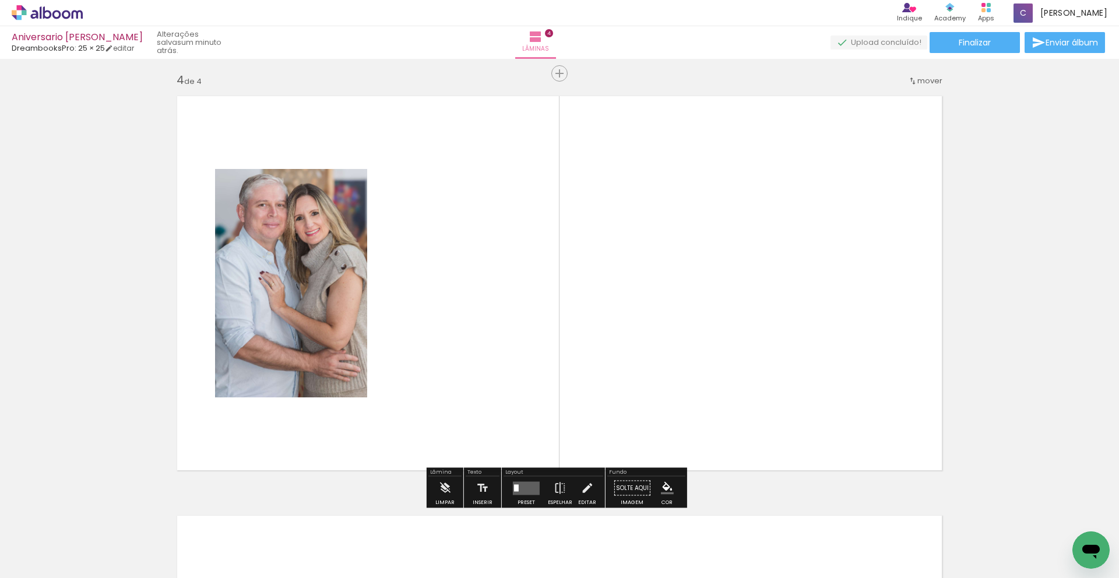
scroll to position [1265, 0]
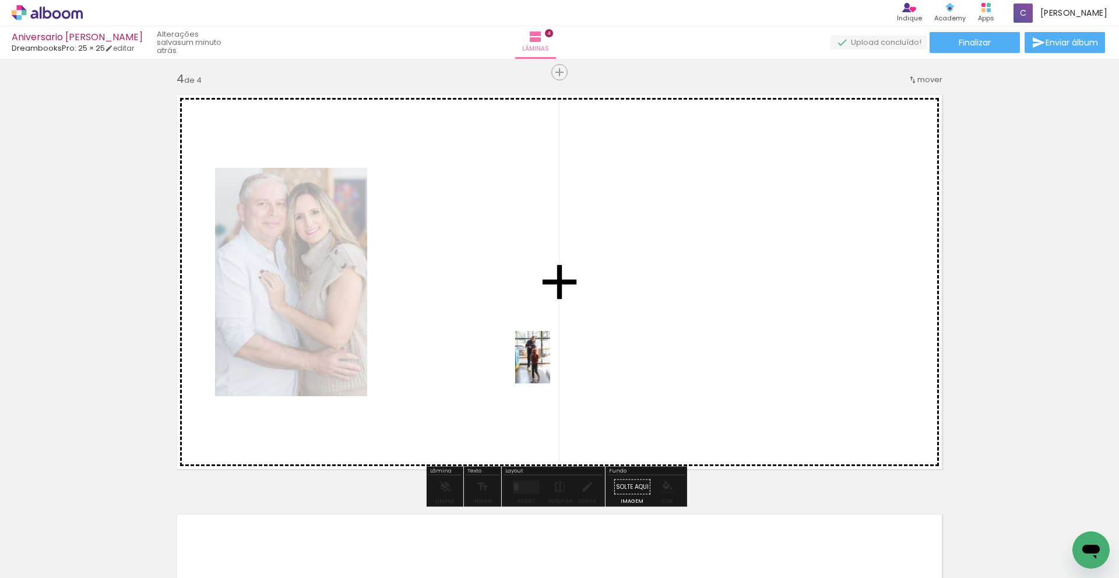
drag, startPoint x: 505, startPoint y: 495, endPoint x: 605, endPoint y: 353, distance: 174.3
click at [589, 346] on quentale-workspace at bounding box center [559, 289] width 1119 height 578
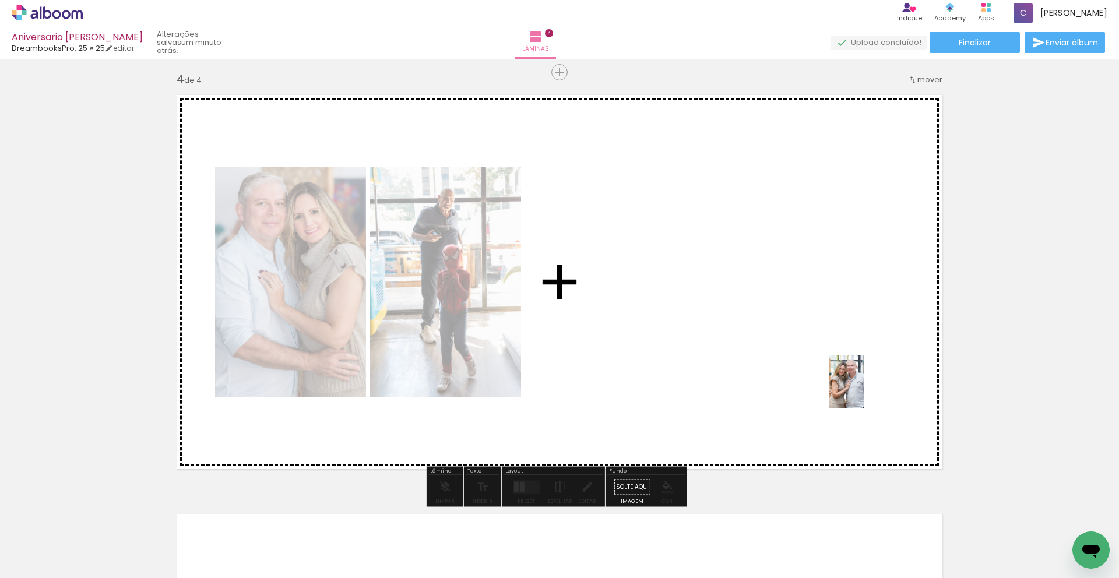
drag, startPoint x: 1027, startPoint y: 551, endPoint x: 864, endPoint y: 390, distance: 229.5
click at [699, 390] on quentale-workspace at bounding box center [559, 289] width 1119 height 578
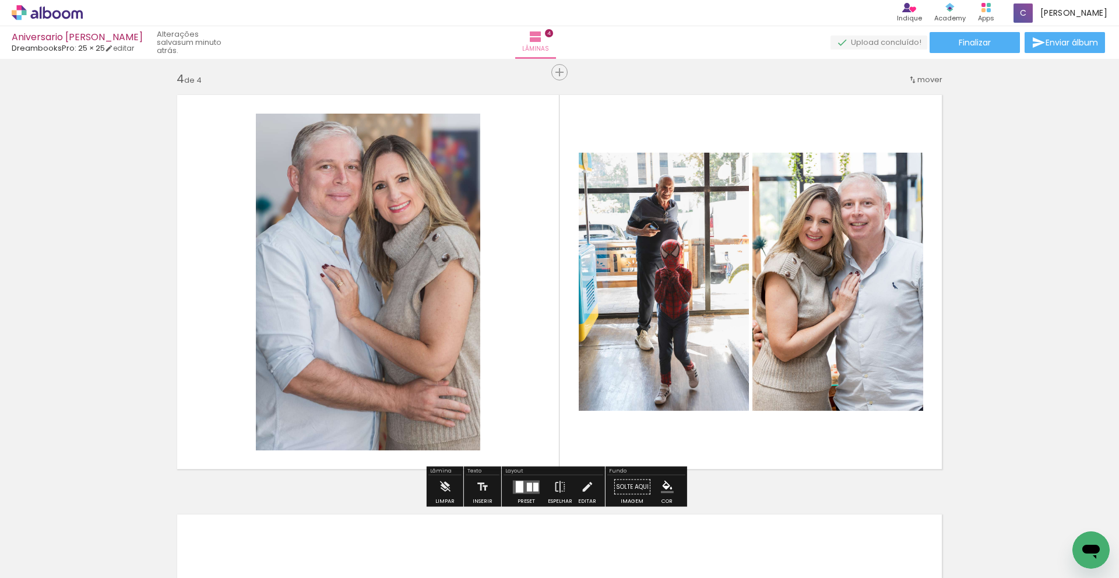
drag, startPoint x: 529, startPoint y: 495, endPoint x: 545, endPoint y: 495, distance: 16.9
click at [530, 495] on div at bounding box center [526, 487] width 31 height 23
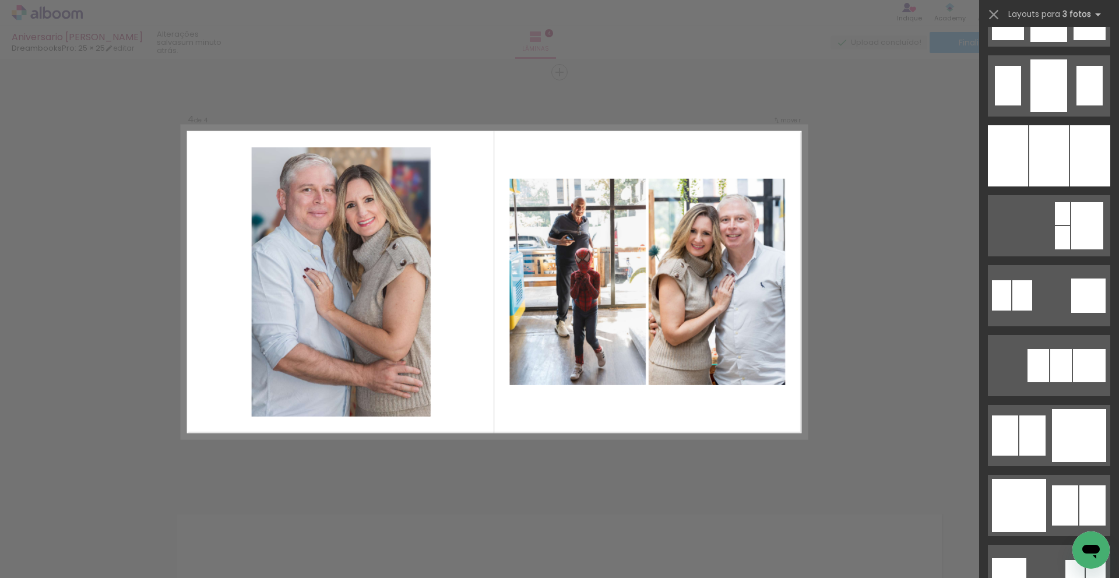
scroll to position [1442, 0]
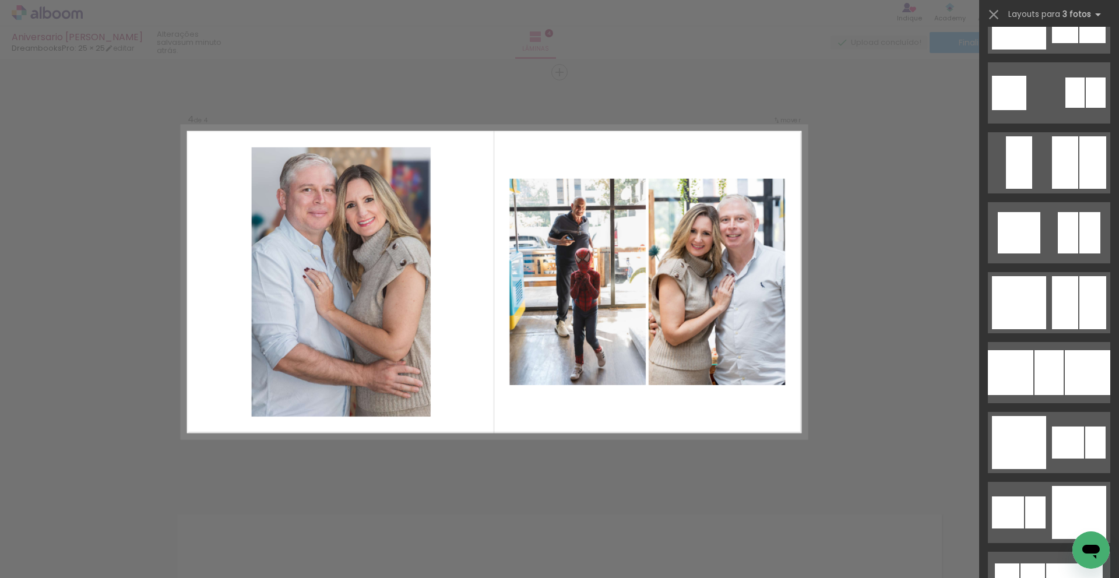
drag, startPoint x: 1118, startPoint y: 54, endPoint x: 1118, endPoint y: 33, distance: 20.4
click at [699, 33] on div at bounding box center [1049, 302] width 140 height 551
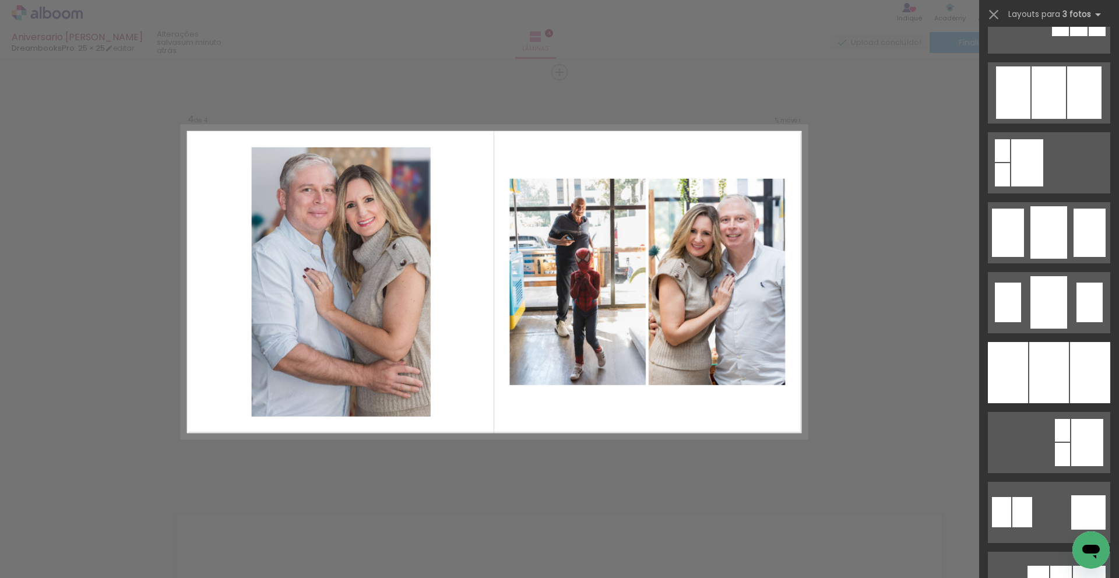
scroll to position [501, 0]
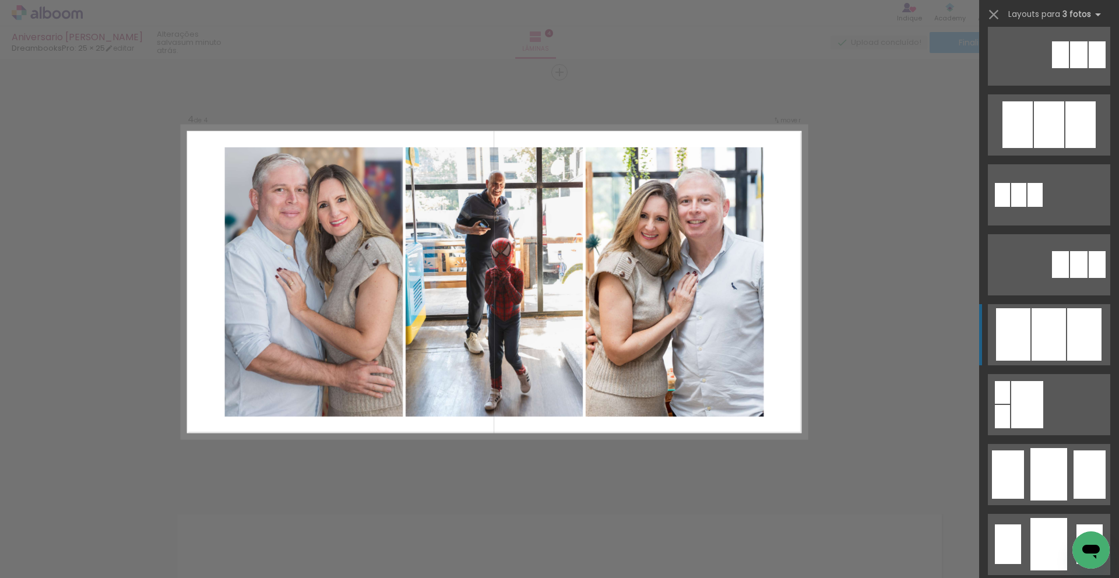
click at [699, 322] on div at bounding box center [1084, 334] width 34 height 52
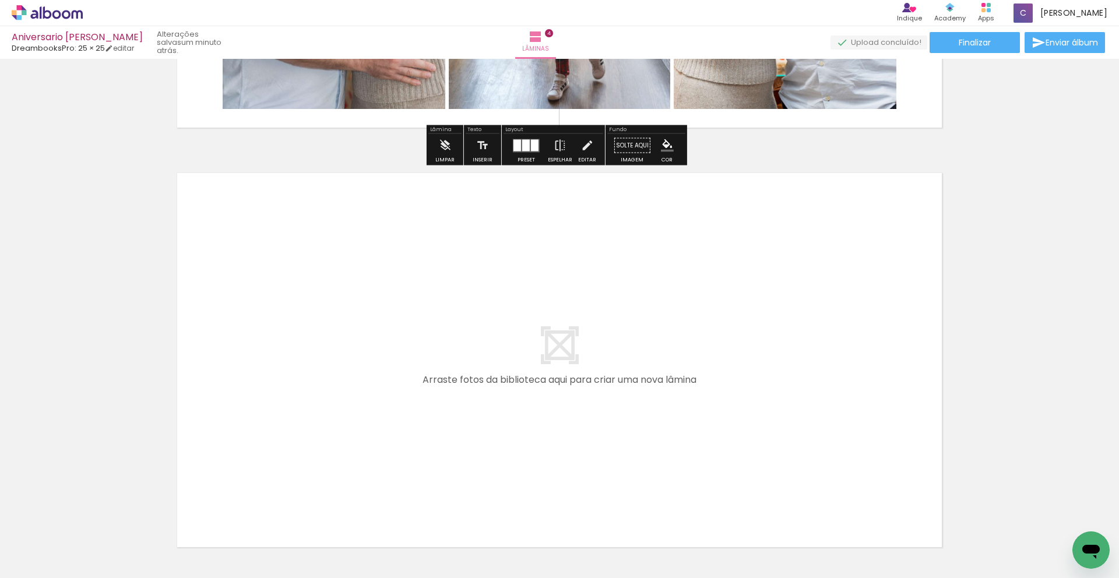
scroll to position [1697, 0]
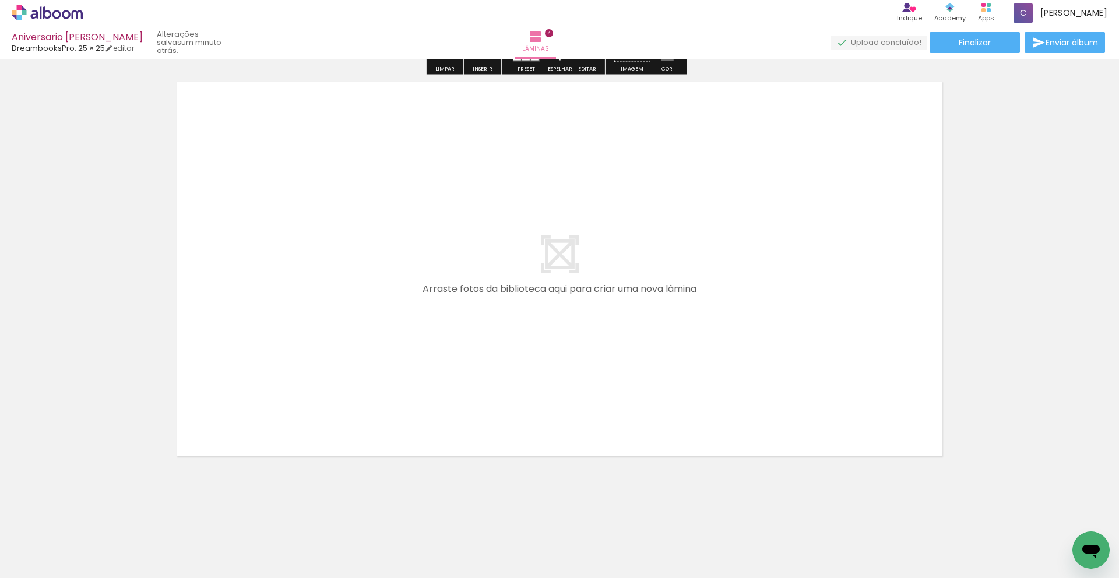
drag, startPoint x: 1118, startPoint y: 418, endPoint x: 1110, endPoint y: 543, distance: 125.6
click at [699, 507] on quentale-workspace at bounding box center [559, 289] width 1119 height 578
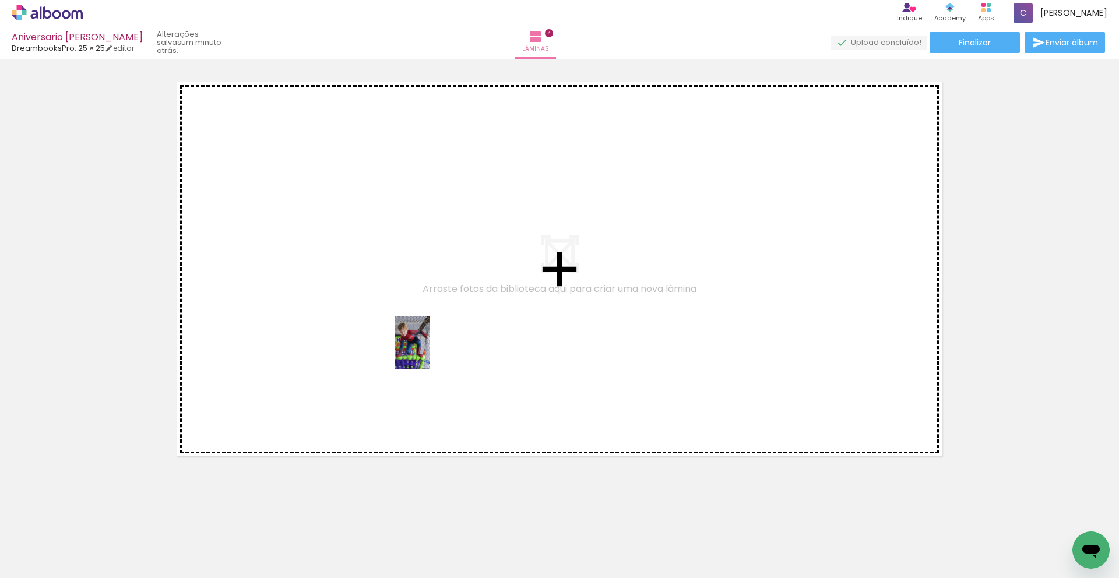
drag, startPoint x: 578, startPoint y: 531, endPoint x: 429, endPoint y: 351, distance: 232.7
click at [429, 351] on quentale-workspace at bounding box center [559, 289] width 1119 height 578
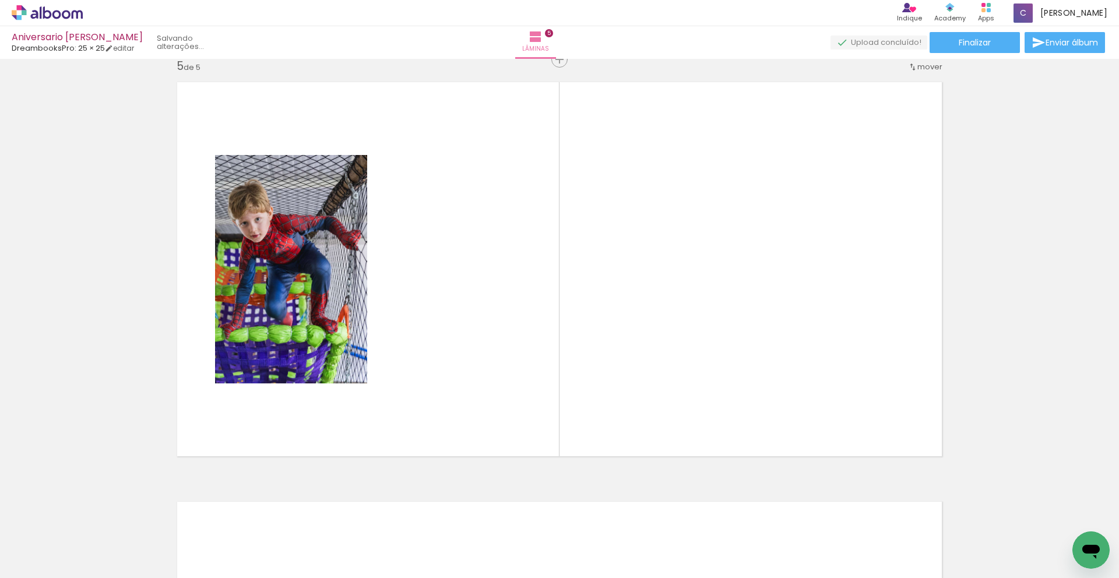
scroll to position [1684, 0]
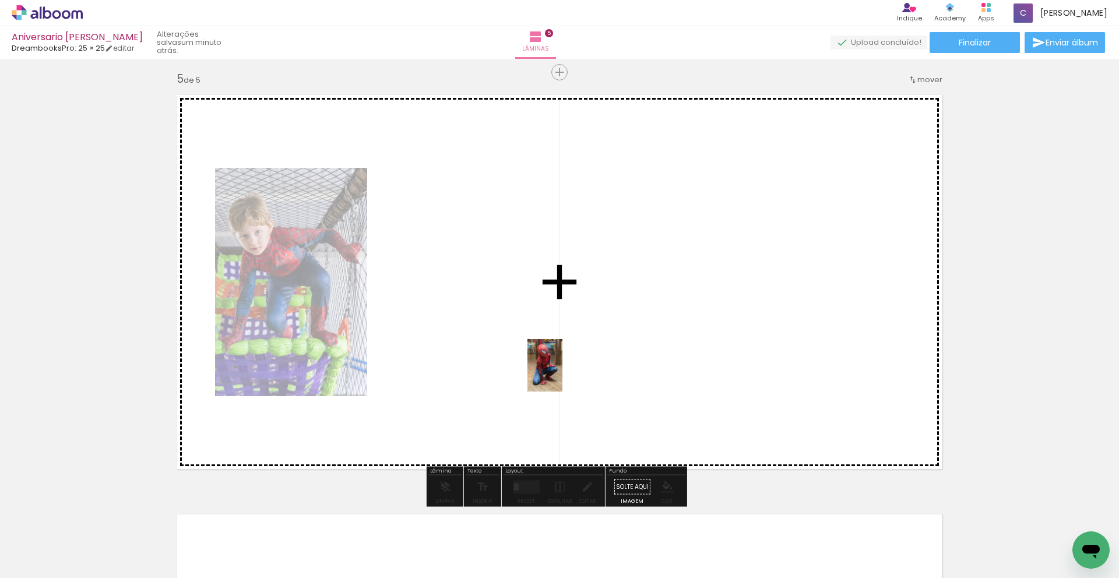
drag, startPoint x: 719, startPoint y: 539, endPoint x: 540, endPoint y: 324, distance: 280.1
click at [540, 324] on quentale-workspace at bounding box center [559, 289] width 1119 height 578
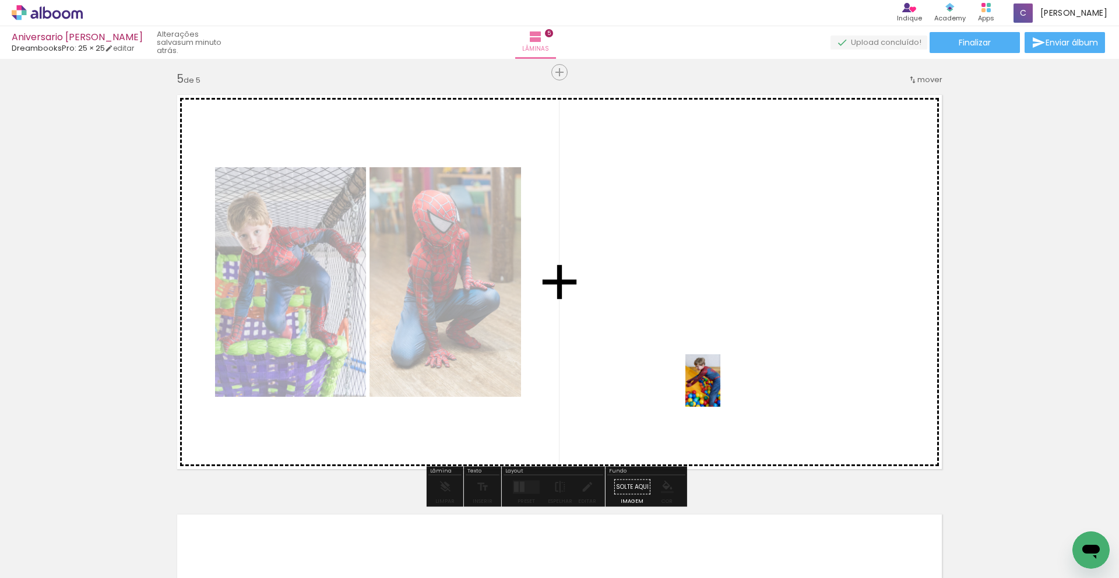
drag, startPoint x: 787, startPoint y: 551, endPoint x: 717, endPoint y: 381, distance: 184.0
click at [699, 381] on quentale-workspace at bounding box center [559, 289] width 1119 height 578
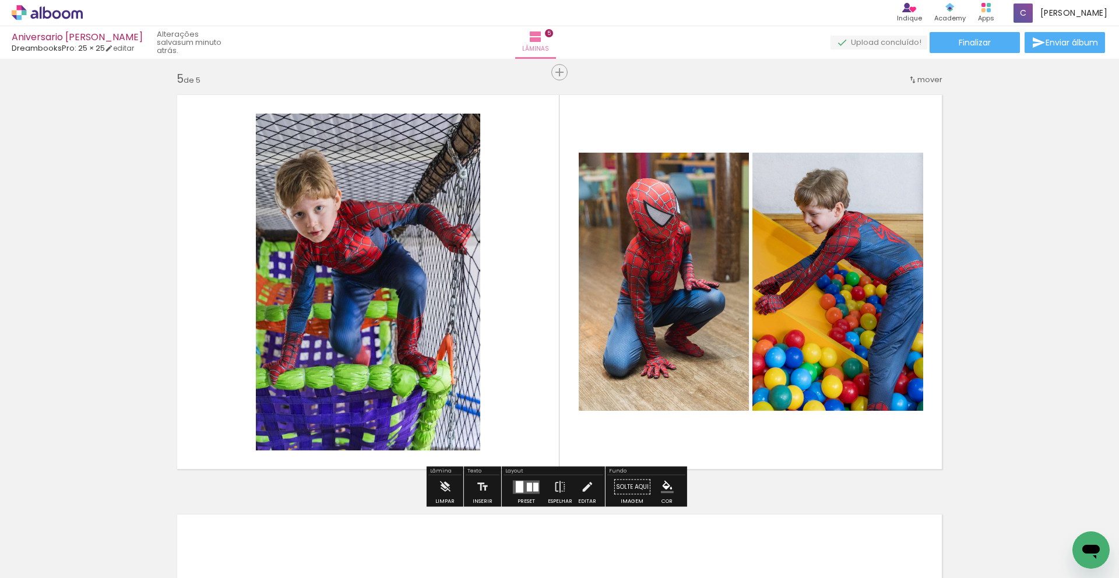
click at [528, 494] on div at bounding box center [526, 487] width 31 height 23
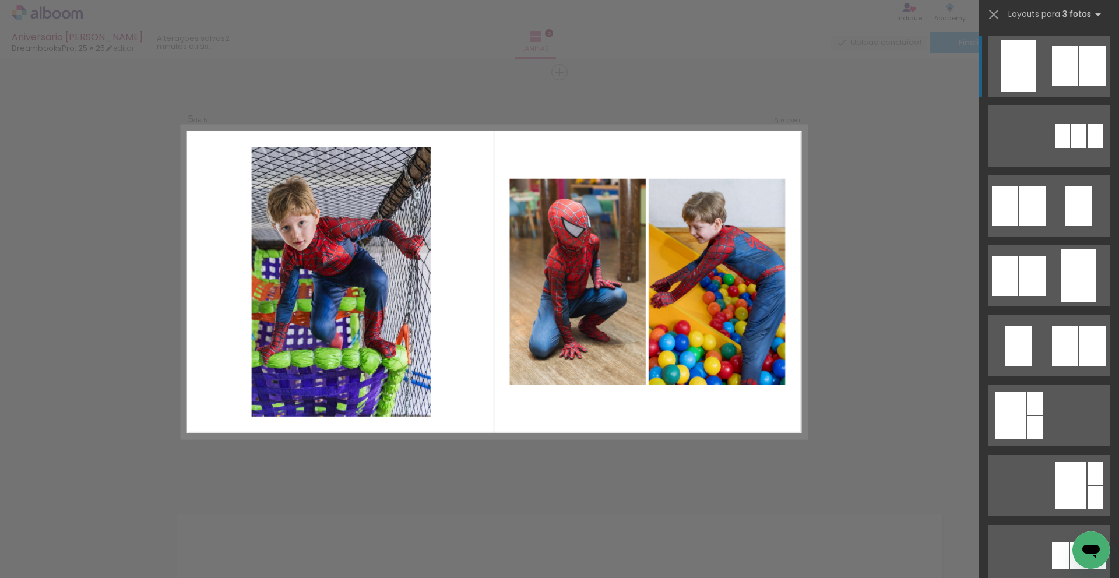
scroll to position [483, 0]
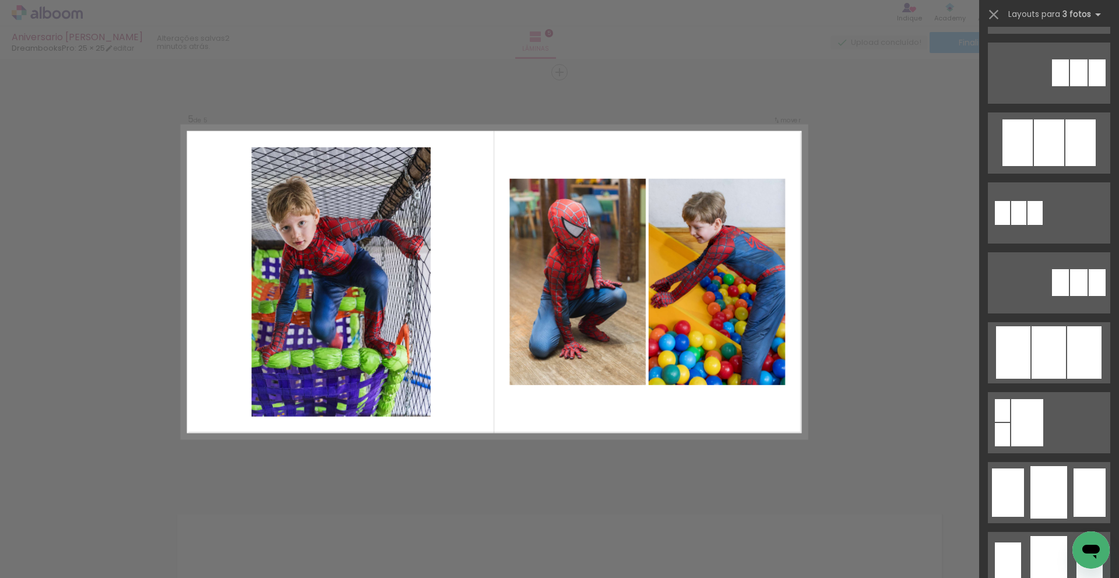
click at [699, 196] on div at bounding box center [1049, 302] width 140 height 551
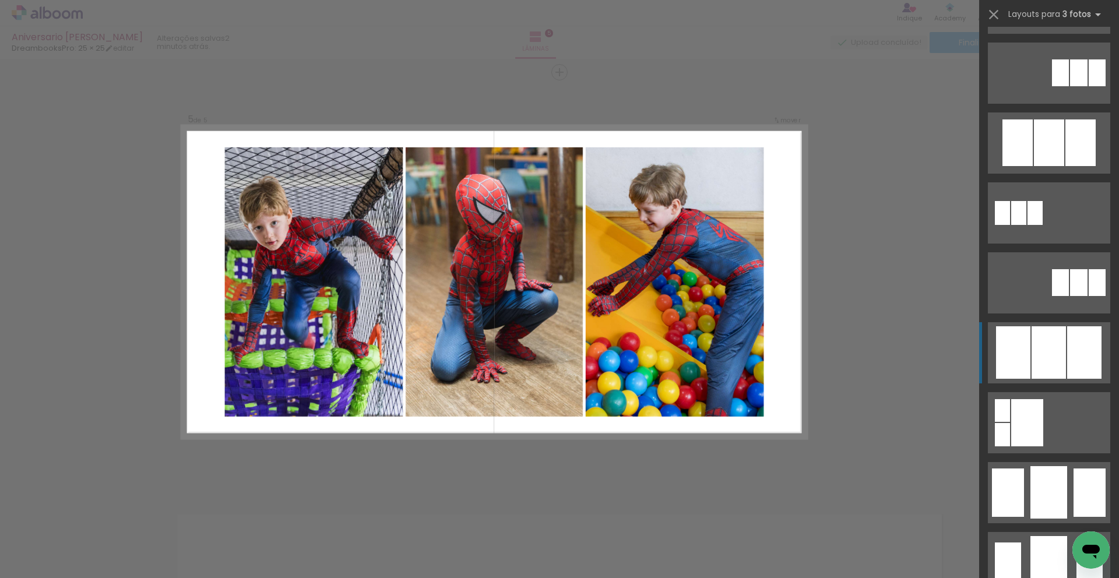
click at [699, 336] on div at bounding box center [1048, 352] width 34 height 52
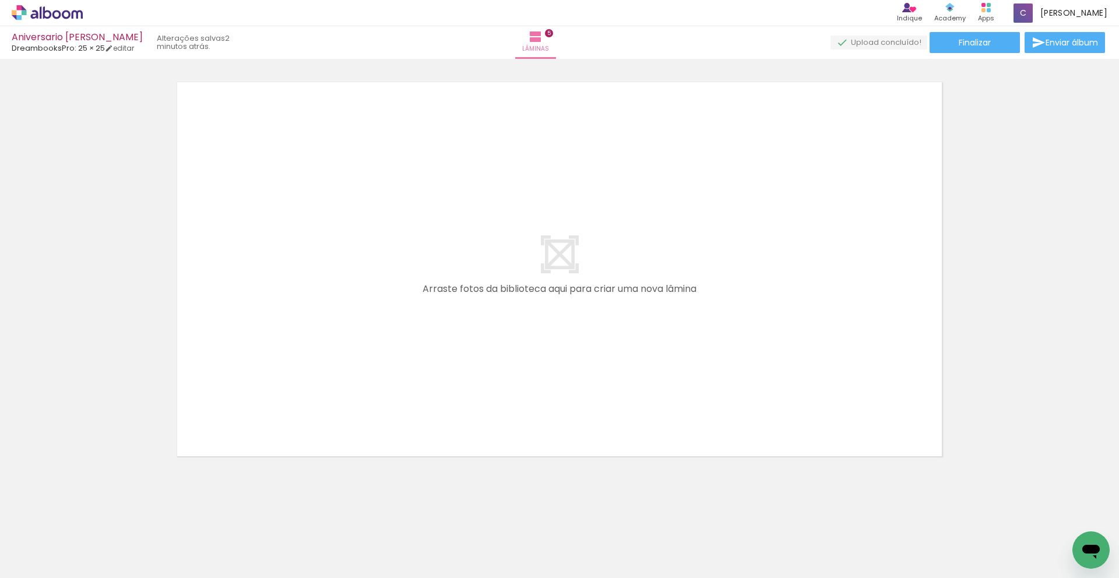
scroll to position [0, 583]
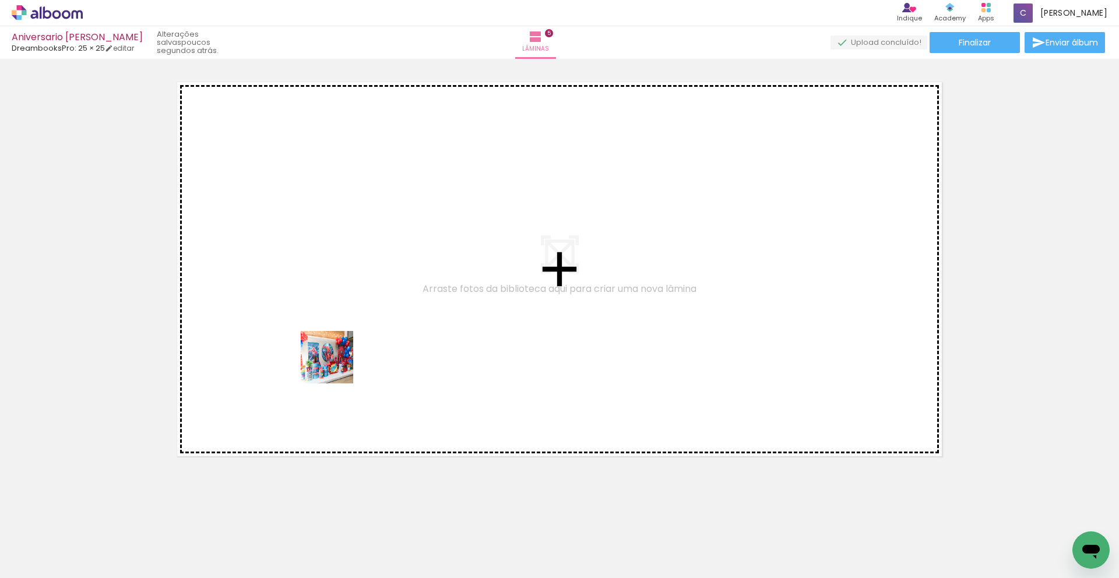
click at [336, 362] on quentale-workspace at bounding box center [559, 289] width 1119 height 578
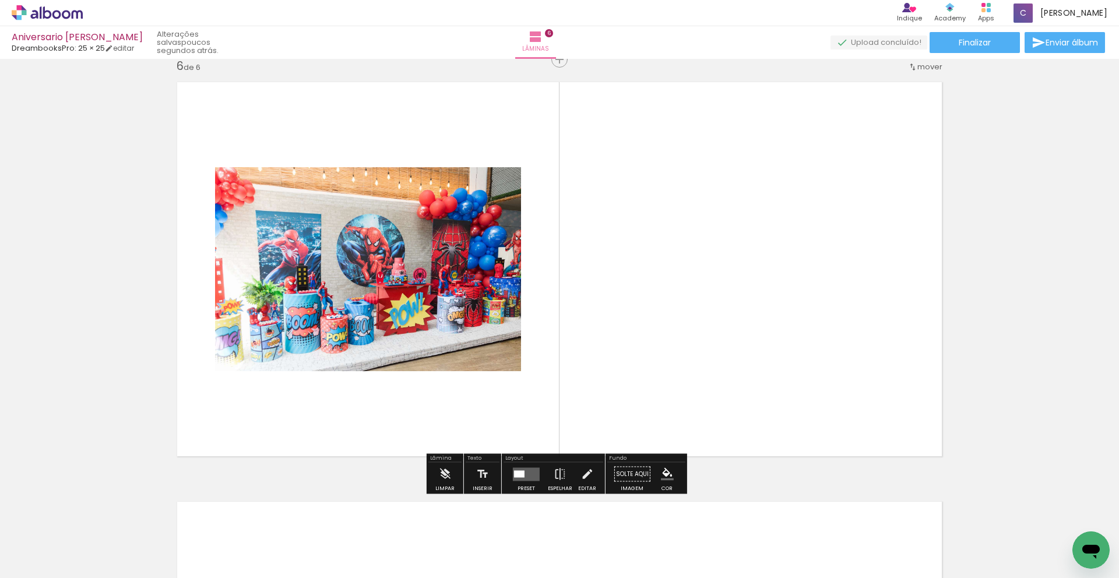
scroll to position [2104, 0]
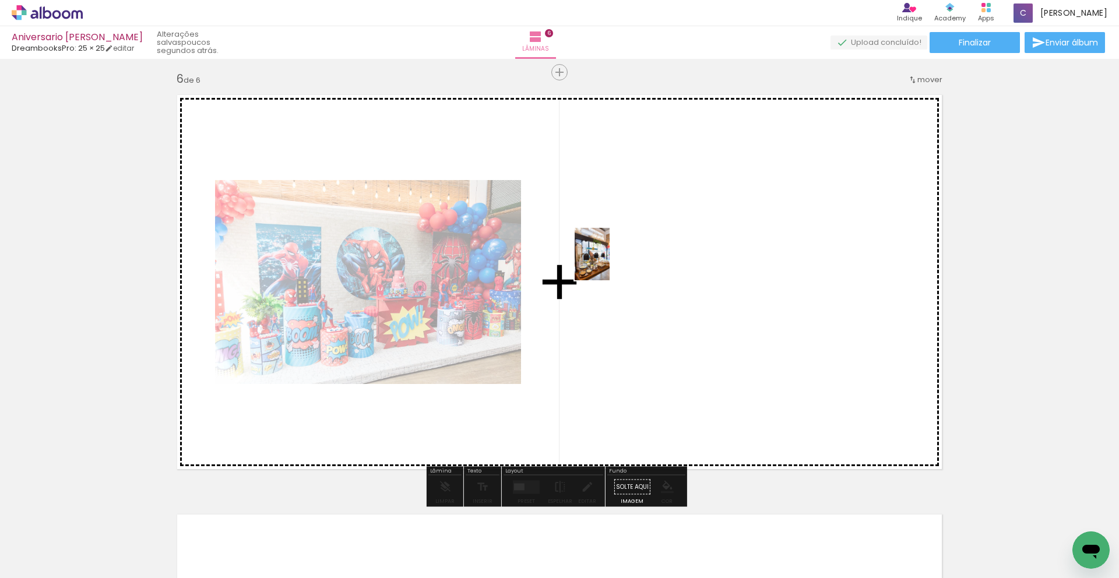
drag, startPoint x: 513, startPoint y: 540, endPoint x: 610, endPoint y: 263, distance: 293.6
click at [610, 263] on quentale-workspace at bounding box center [559, 289] width 1119 height 578
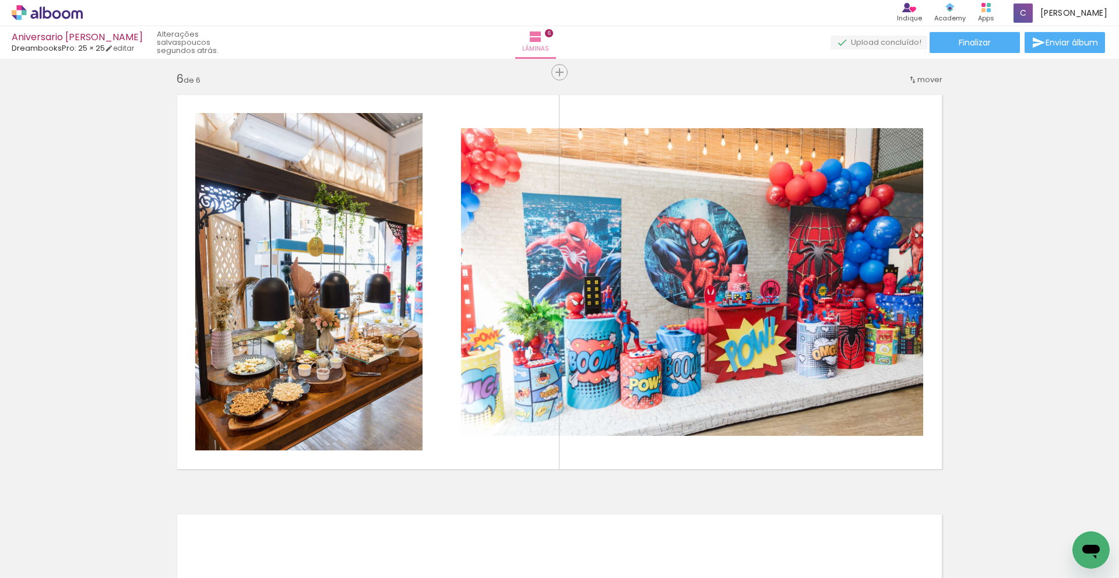
scroll to position [0, 2309]
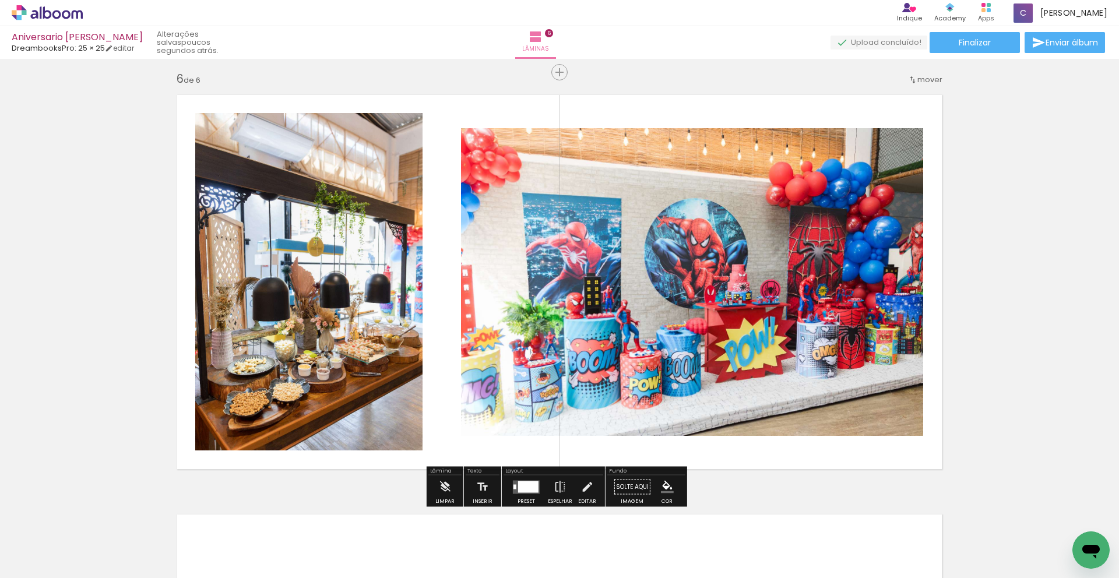
click at [523, 490] on div at bounding box center [528, 487] width 20 height 12
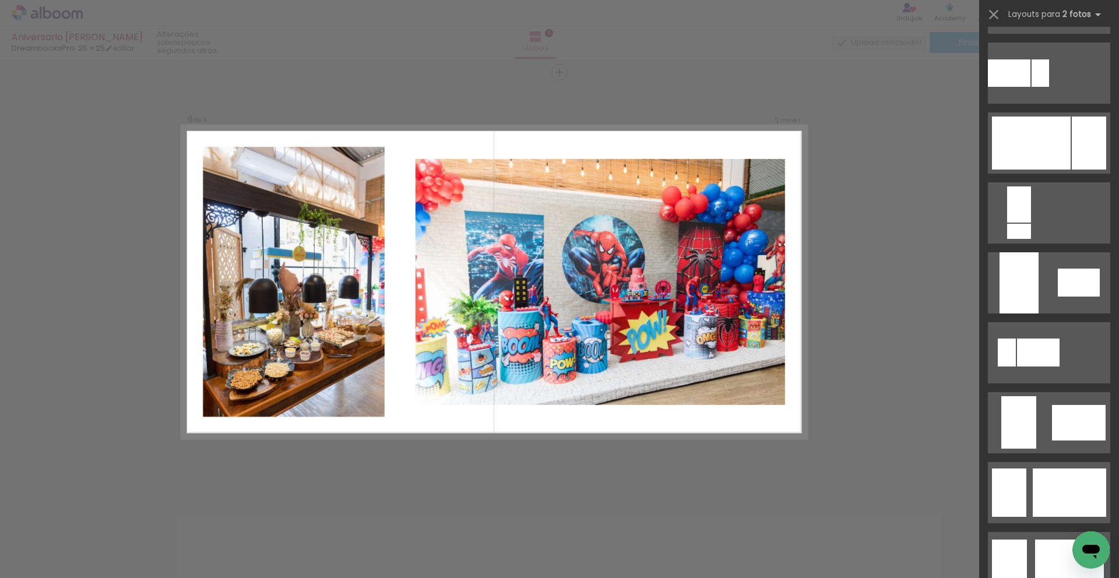
scroll to position [0, 0]
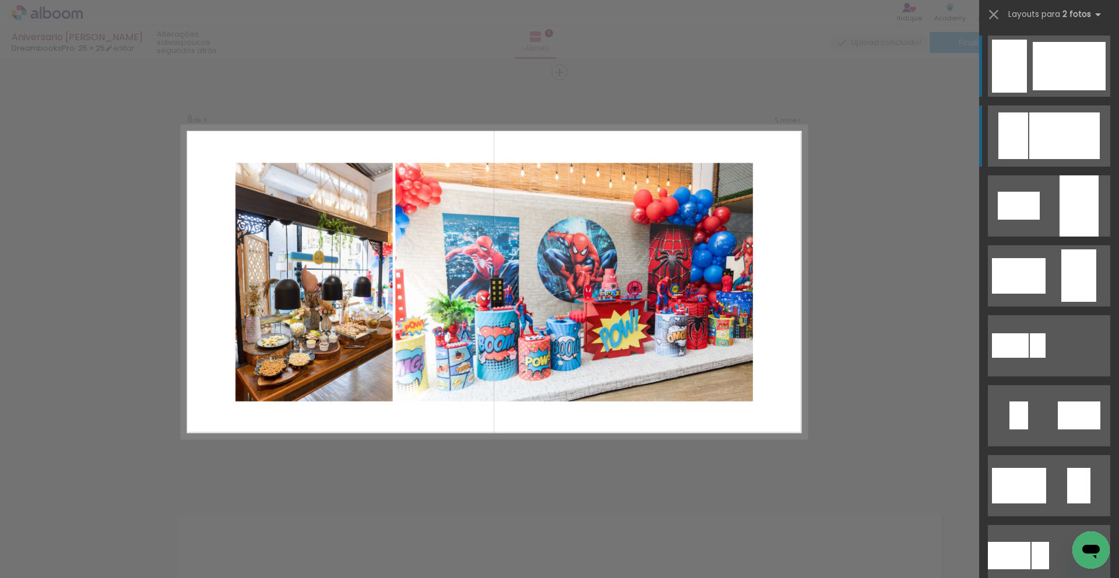
click at [699, 159] on quentale-layouter at bounding box center [1049, 135] width 122 height 61
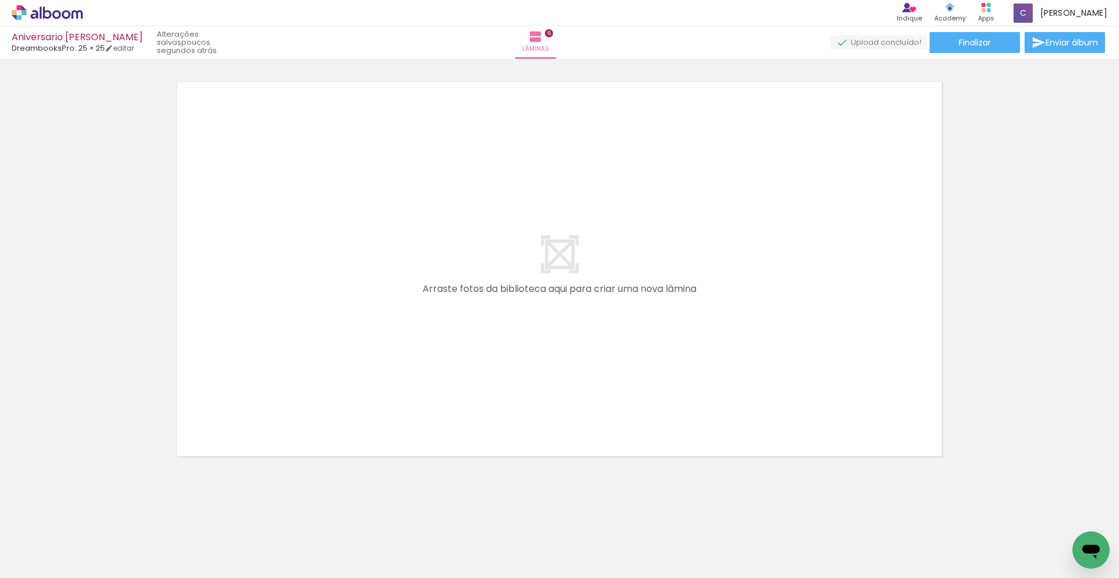
scroll to position [0, 888]
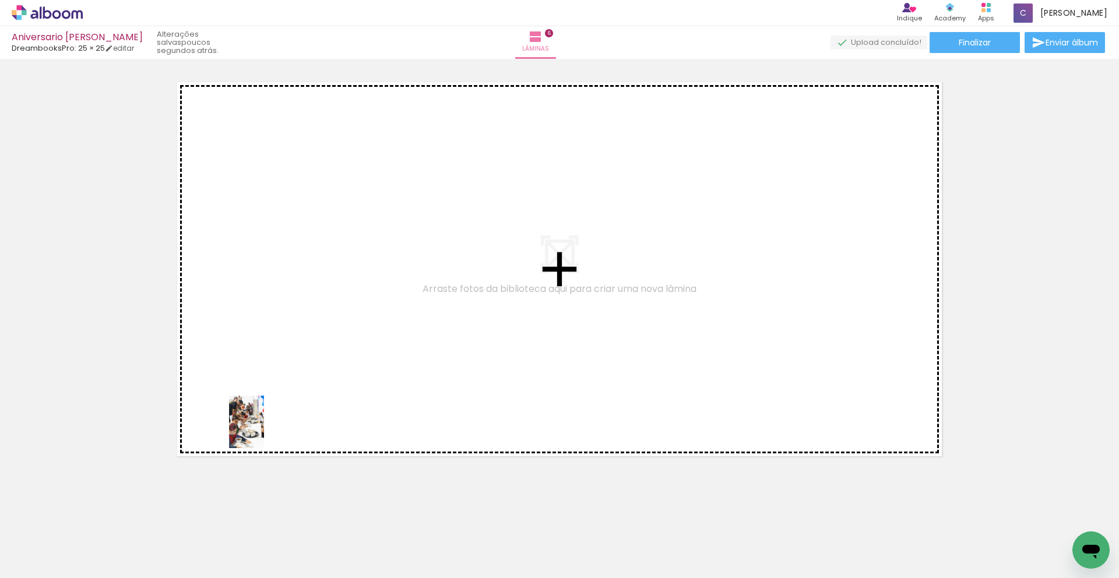
drag, startPoint x: 269, startPoint y: 540, endPoint x: 264, endPoint y: 431, distance: 109.1
click at [264, 431] on quentale-workspace at bounding box center [559, 289] width 1119 height 578
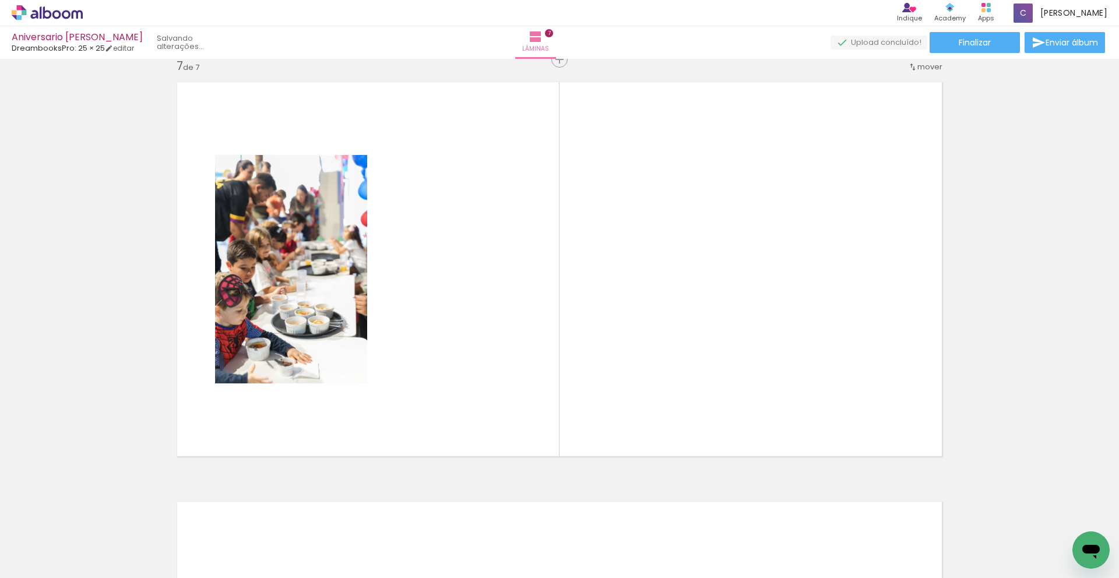
scroll to position [2523, 0]
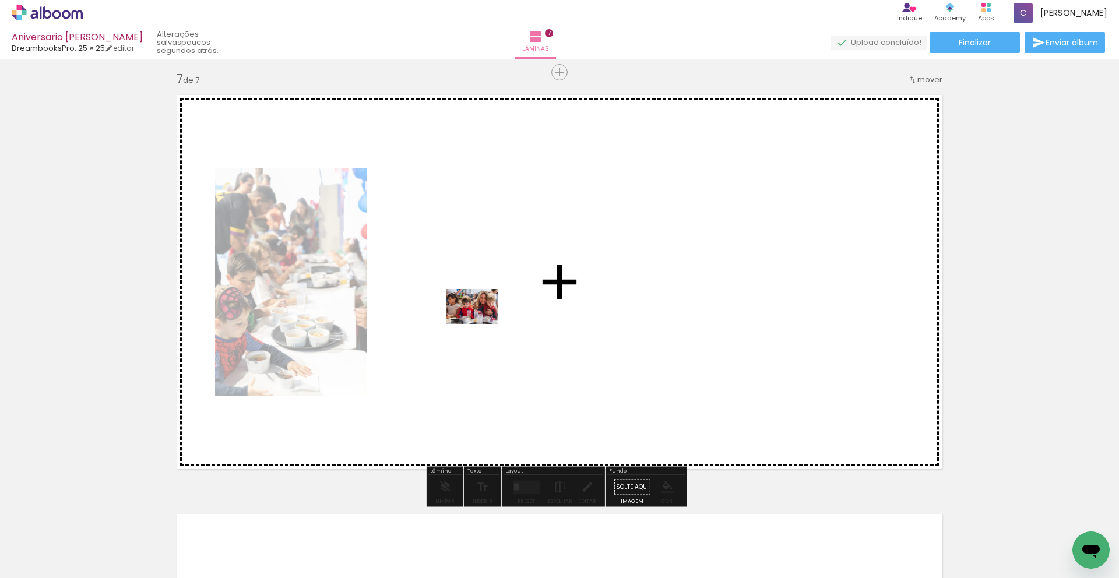
drag, startPoint x: 410, startPoint y: 563, endPoint x: 481, endPoint y: 324, distance: 249.1
click at [481, 324] on quentale-workspace at bounding box center [559, 289] width 1119 height 578
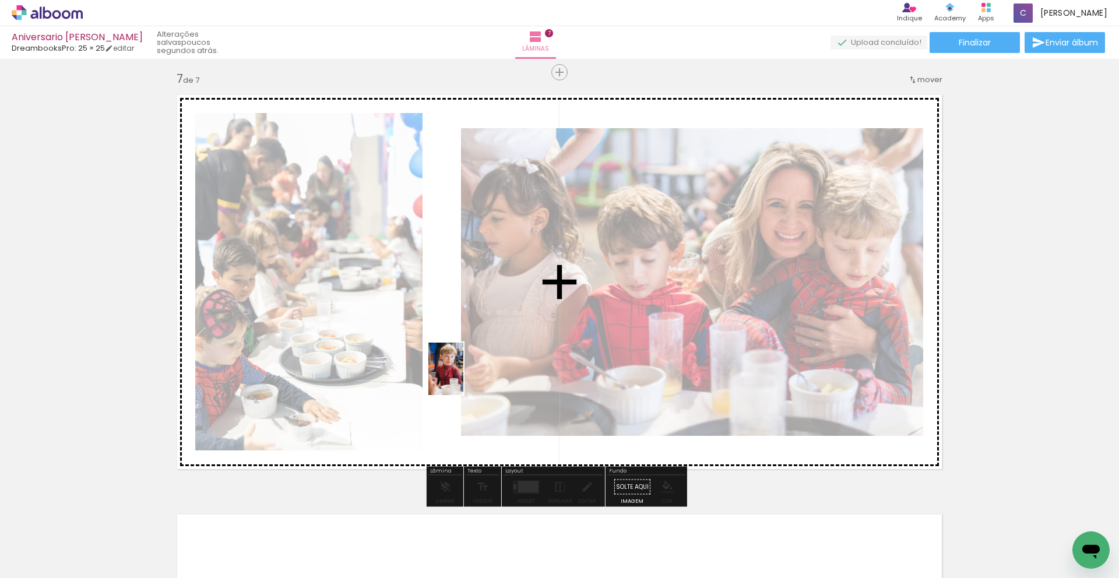
drag, startPoint x: 342, startPoint y: 548, endPoint x: 464, endPoint y: 376, distance: 211.0
click at [464, 376] on quentale-workspace at bounding box center [559, 289] width 1119 height 578
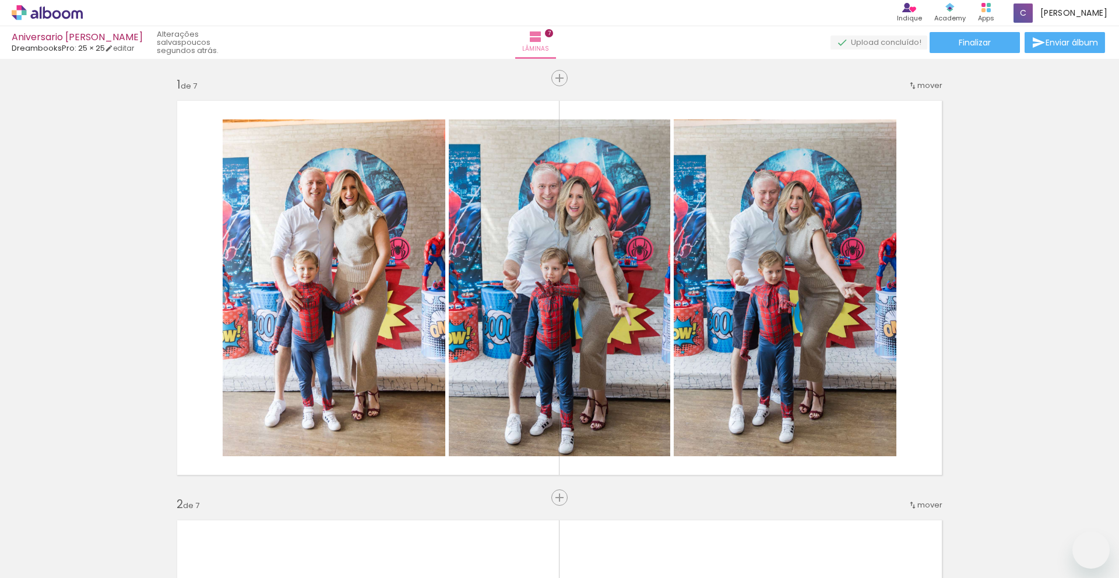
click at [0, 0] on div "Confirmar Cancelar" at bounding box center [0, 0] width 0 height 0
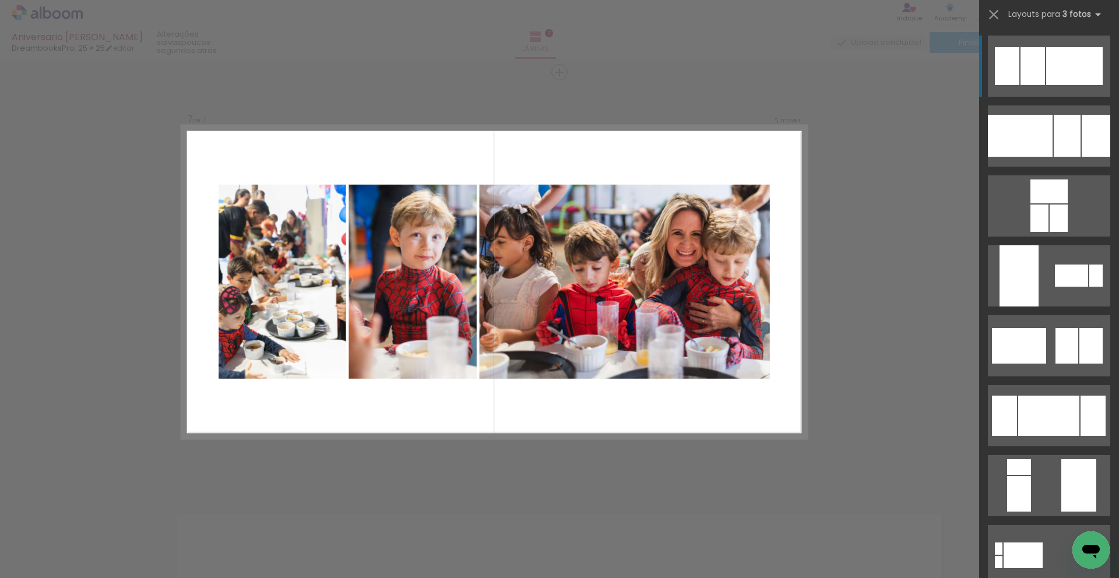
scroll to position [0, 888]
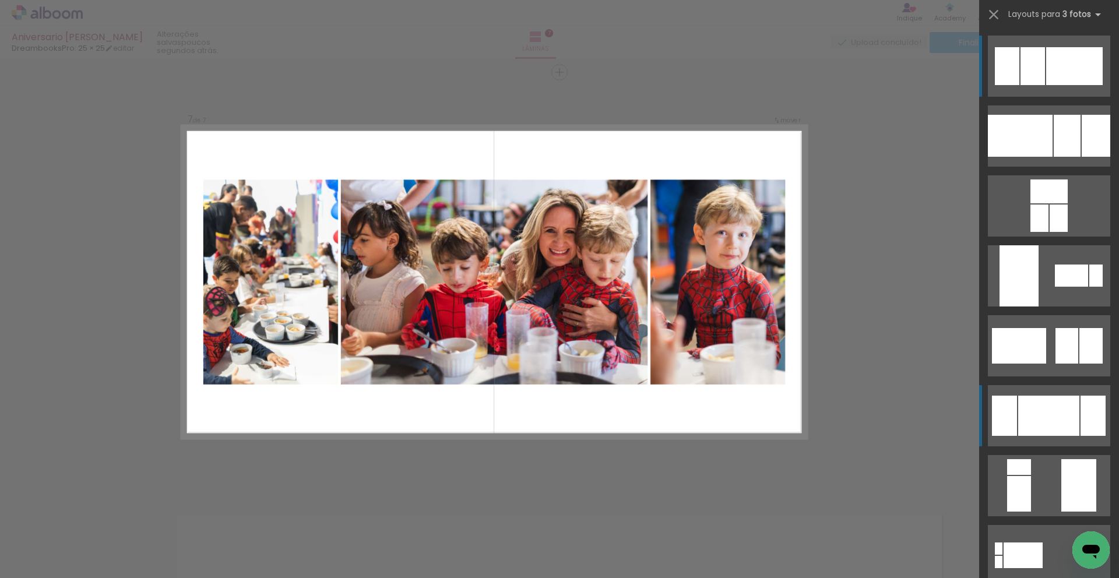
click at [1064, 434] on div at bounding box center [1048, 416] width 61 height 40
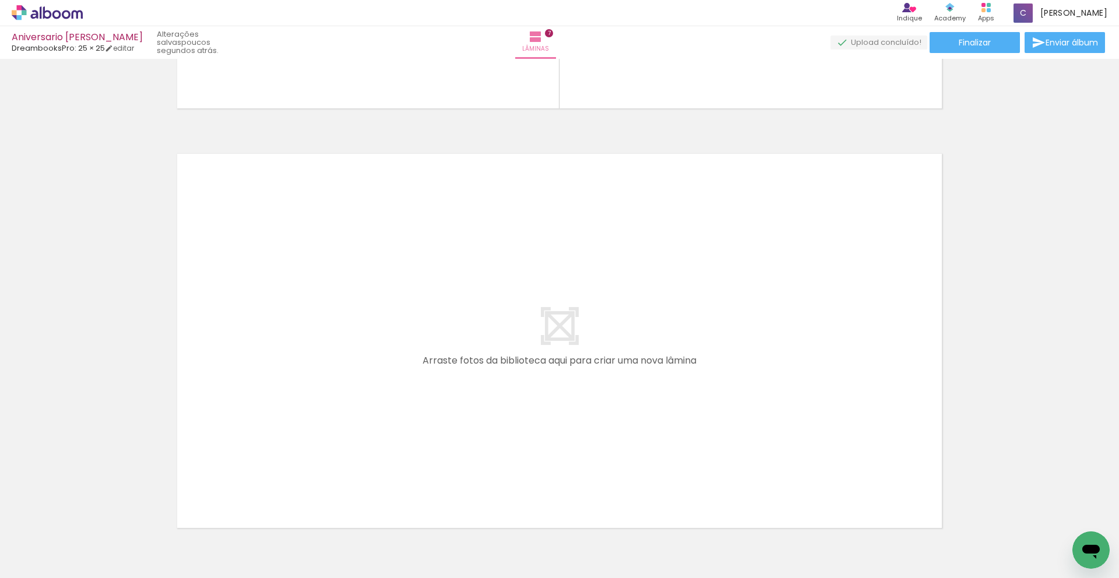
scroll to position [2956, 0]
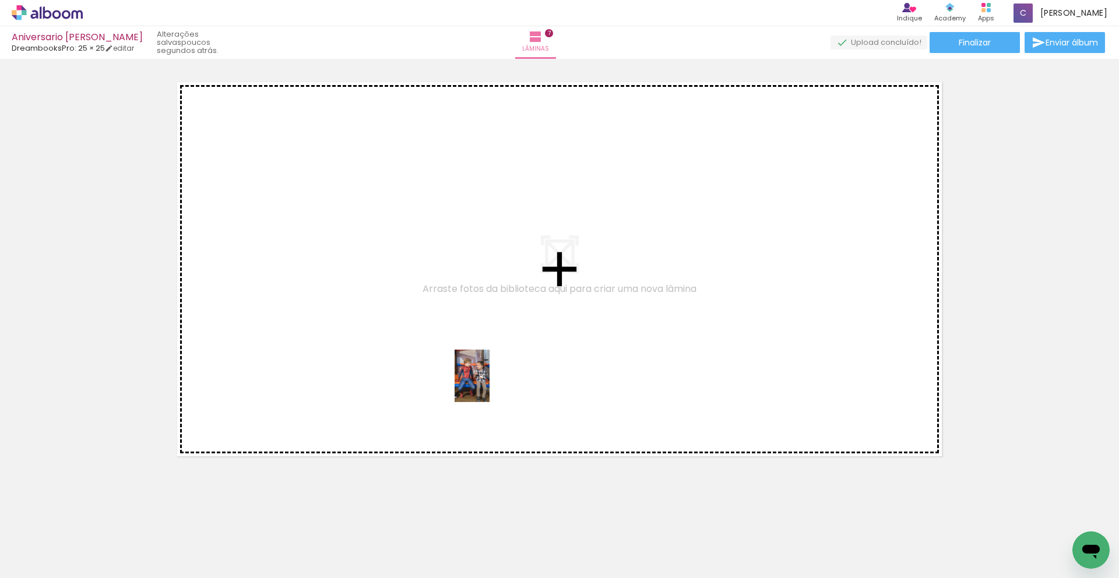
drag, startPoint x: 534, startPoint y: 545, endPoint x: 607, endPoint y: 491, distance: 90.7
click at [490, 383] on quentale-workspace at bounding box center [559, 289] width 1119 height 578
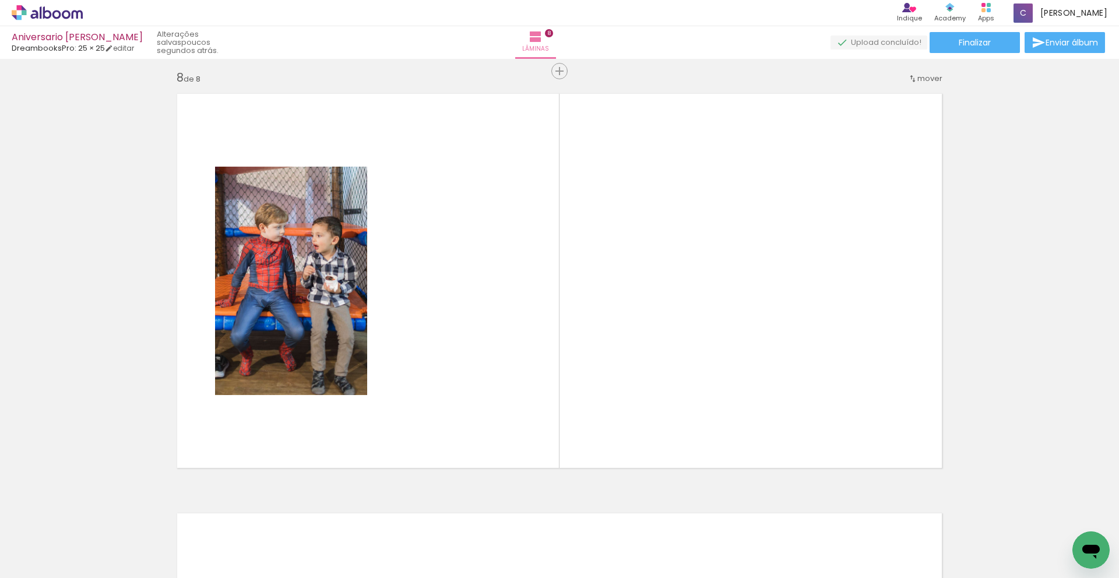
scroll to position [2943, 0]
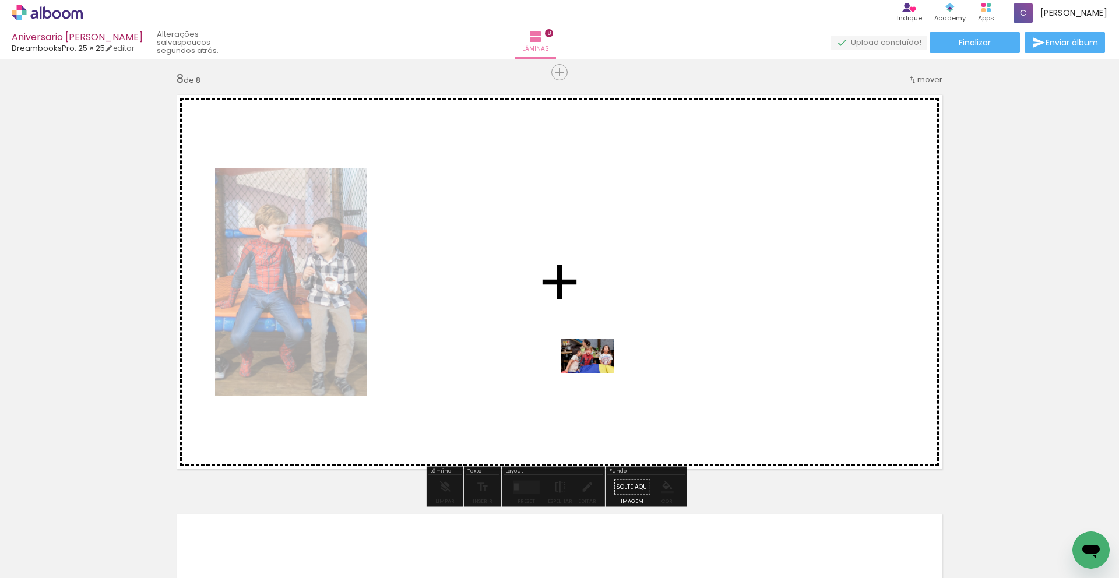
drag, startPoint x: 653, startPoint y: 550, endPoint x: 596, endPoint y: 374, distance: 184.9
click at [596, 374] on quentale-workspace at bounding box center [559, 289] width 1119 height 578
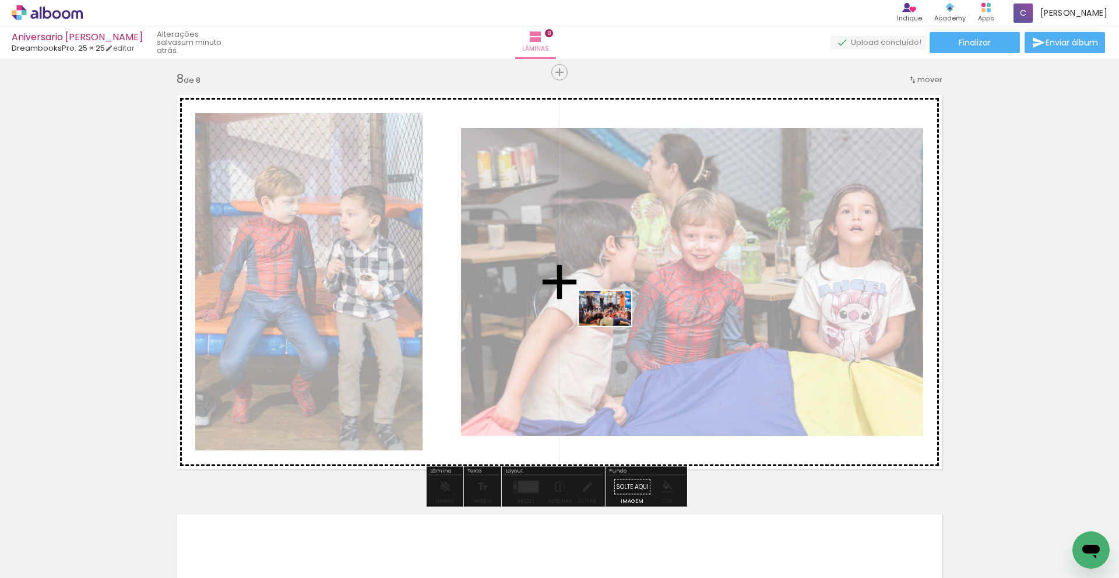
drag, startPoint x: 782, startPoint y: 534, endPoint x: 614, endPoint y: 337, distance: 258.8
click at [613, 326] on quentale-workspace at bounding box center [559, 289] width 1119 height 578
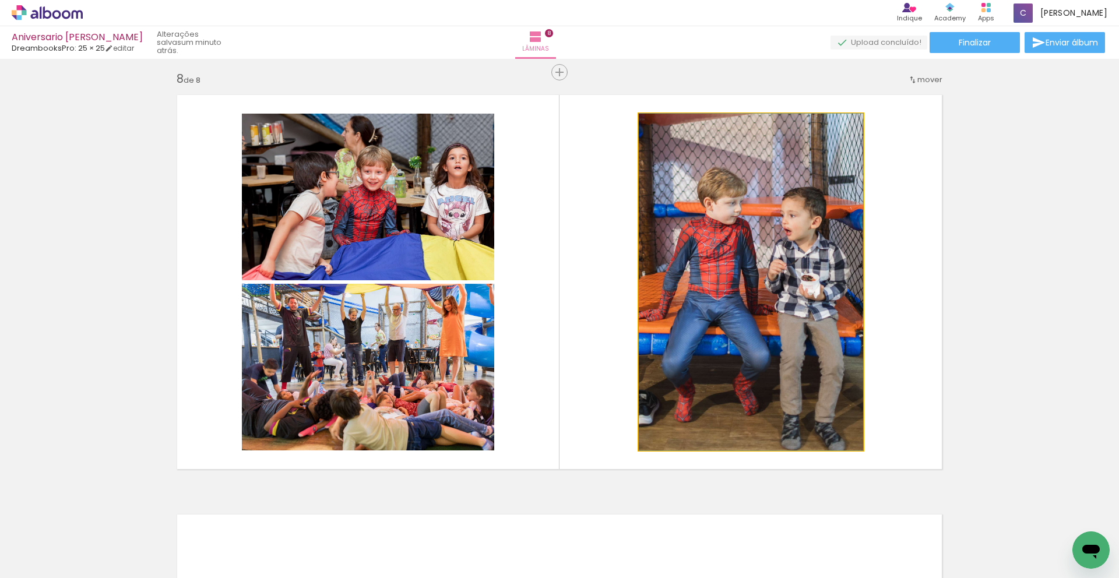
drag, startPoint x: 693, startPoint y: 324, endPoint x: 678, endPoint y: 400, distance: 77.3
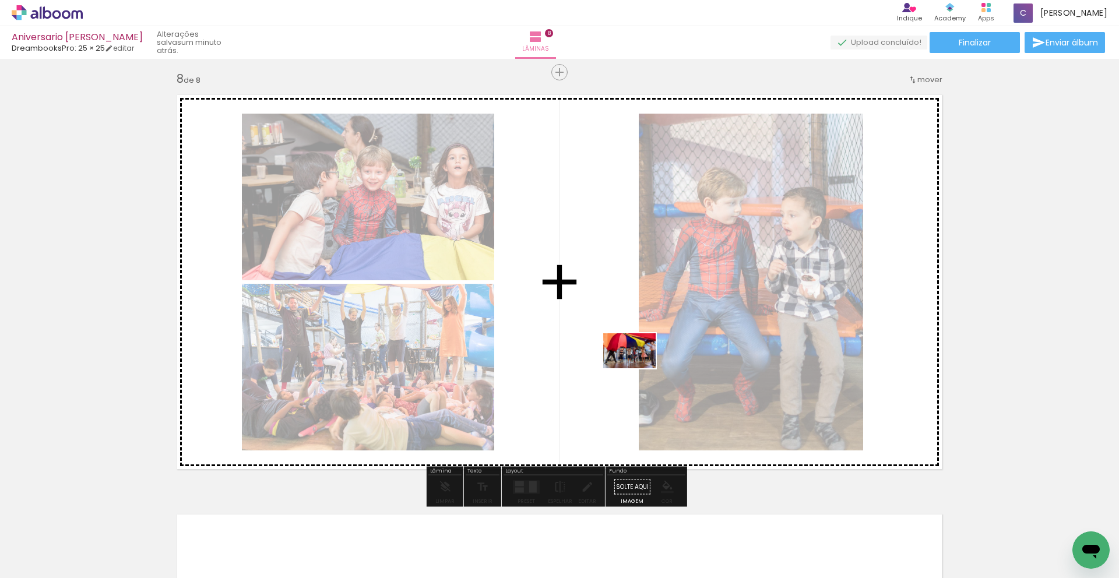
drag, startPoint x: 754, startPoint y: 550, endPoint x: 611, endPoint y: 360, distance: 237.5
click at [611, 360] on quentale-workspace at bounding box center [559, 289] width 1119 height 578
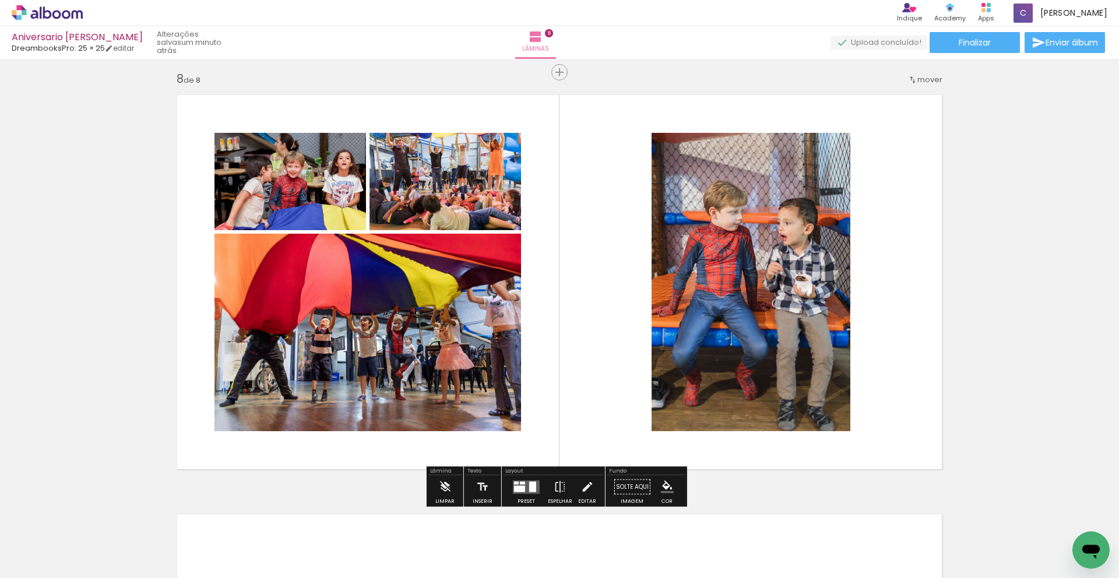
drag, startPoint x: 522, startPoint y: 497, endPoint x: 541, endPoint y: 495, distance: 19.3
click at [522, 497] on div at bounding box center [526, 487] width 31 height 23
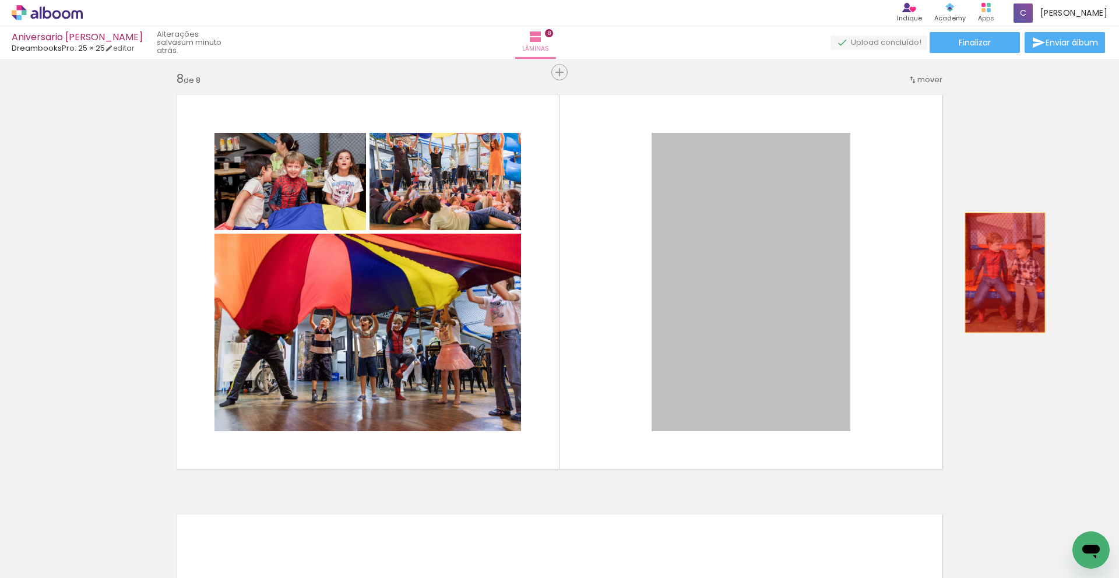
drag, startPoint x: 702, startPoint y: 312, endPoint x: 1001, endPoint y: 273, distance: 300.9
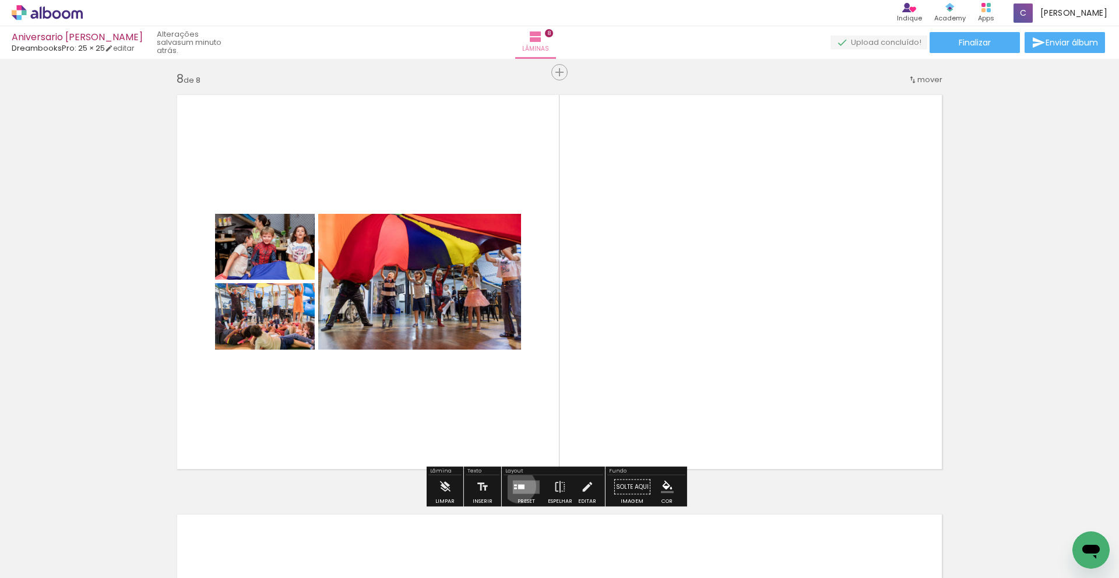
click at [518, 486] on div at bounding box center [521, 486] width 6 height 5
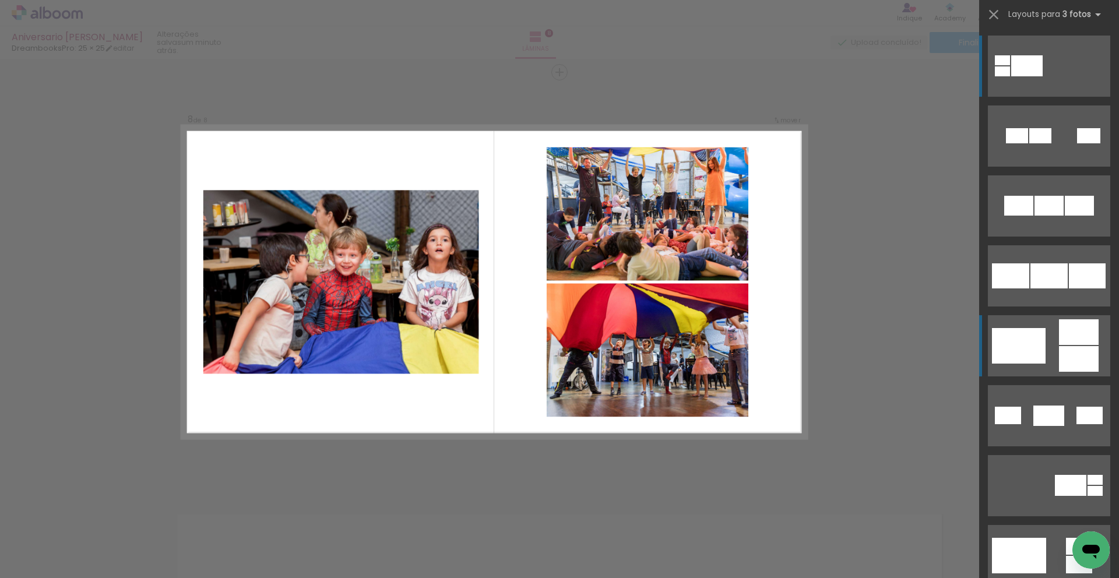
click at [1092, 366] on div at bounding box center [1079, 359] width 40 height 26
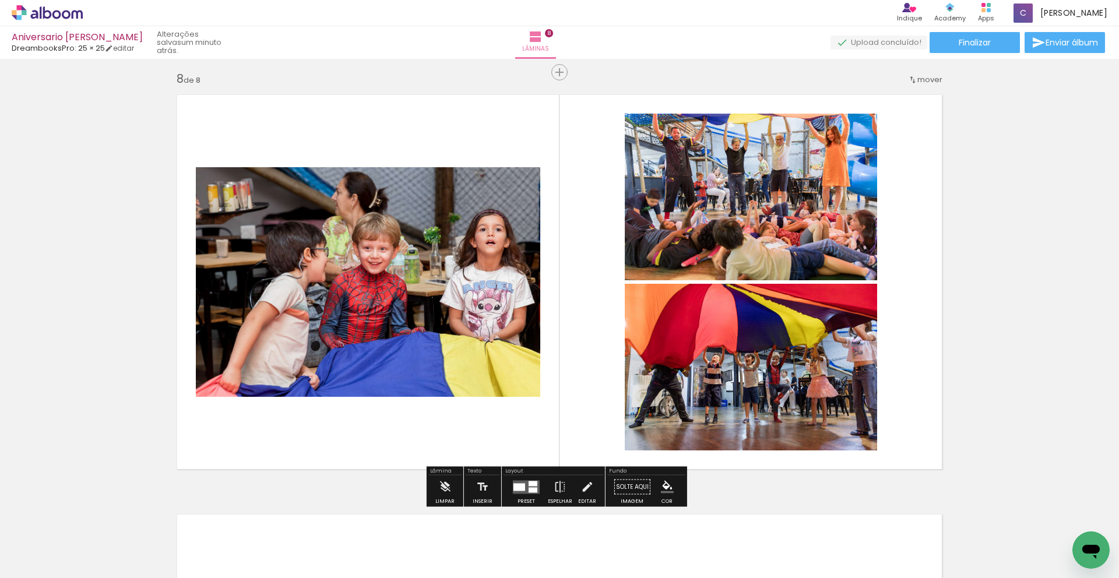
click at [518, 493] on quentale-layouter at bounding box center [526, 486] width 27 height 13
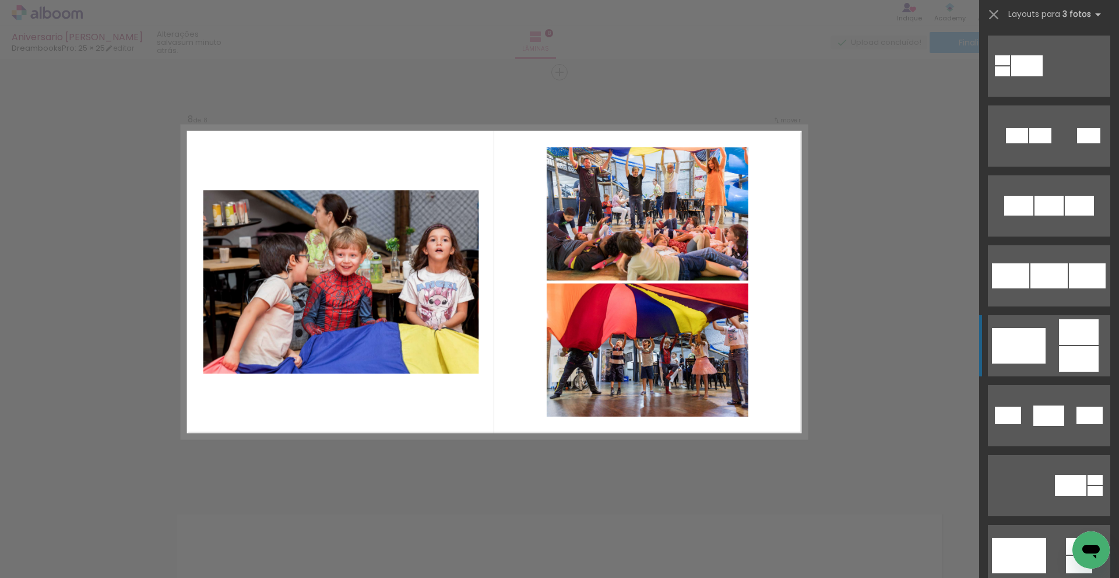
scroll to position [280, 0]
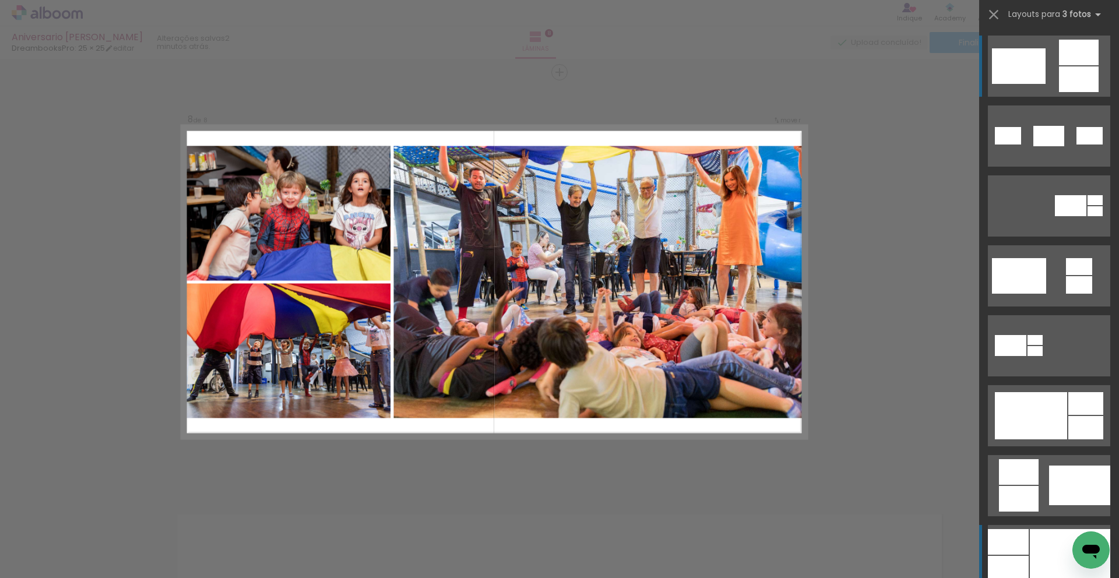
click at [1051, 533] on div at bounding box center [1070, 555] width 80 height 53
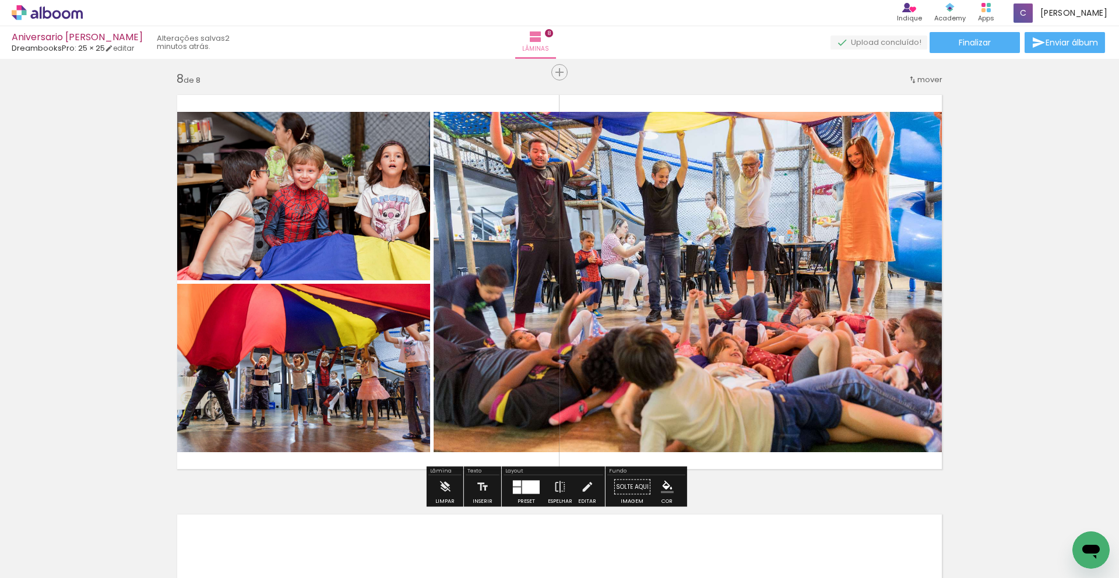
click at [882, 505] on quentale-thumb at bounding box center [860, 538] width 65 height 67
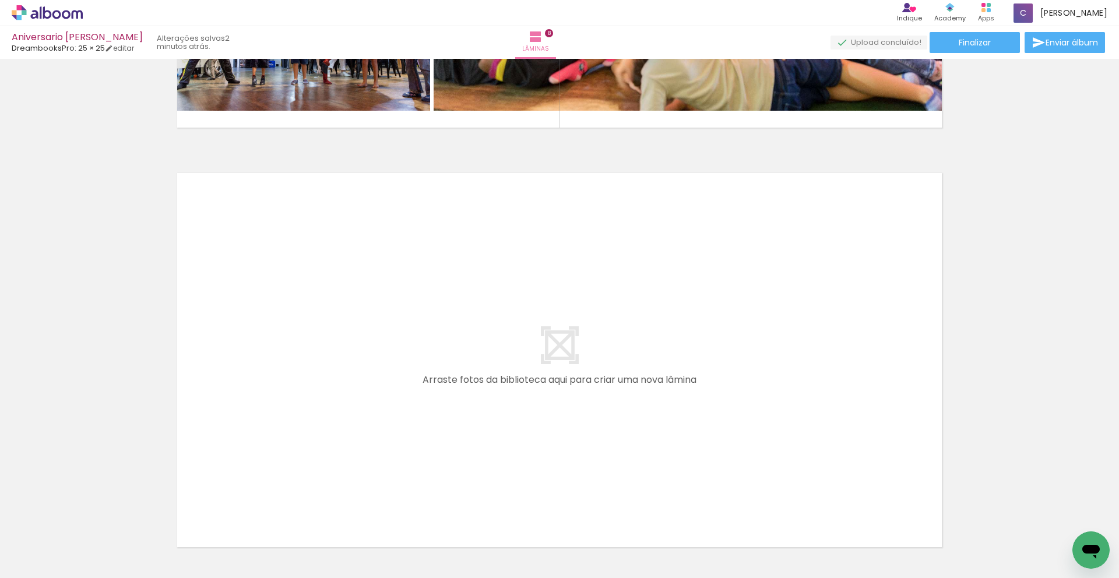
scroll to position [3375, 0]
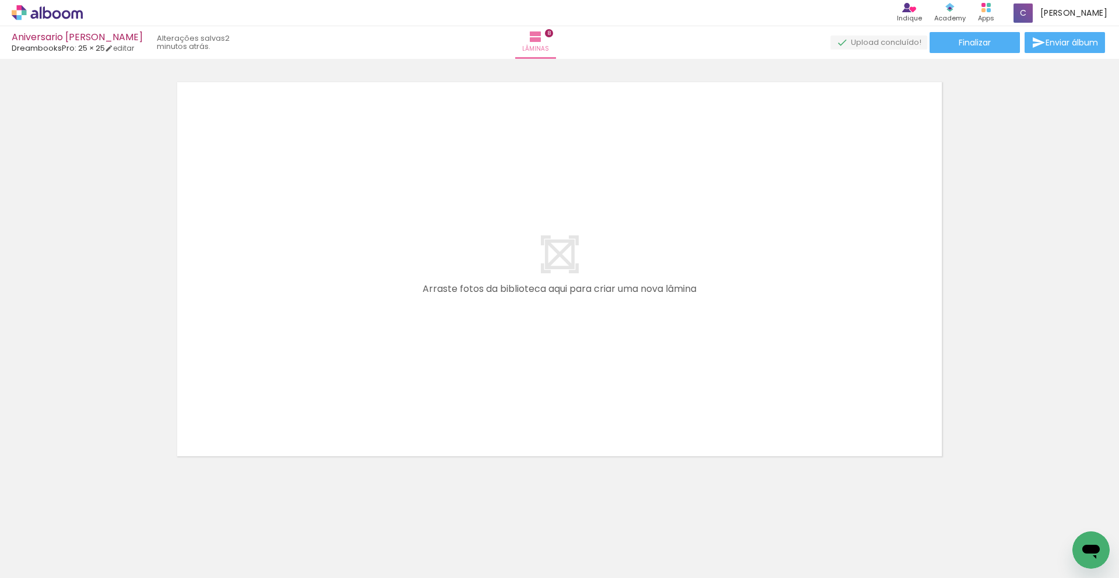
drag, startPoint x: 1118, startPoint y: 477, endPoint x: 6, endPoint y: 6, distance: 1207.5
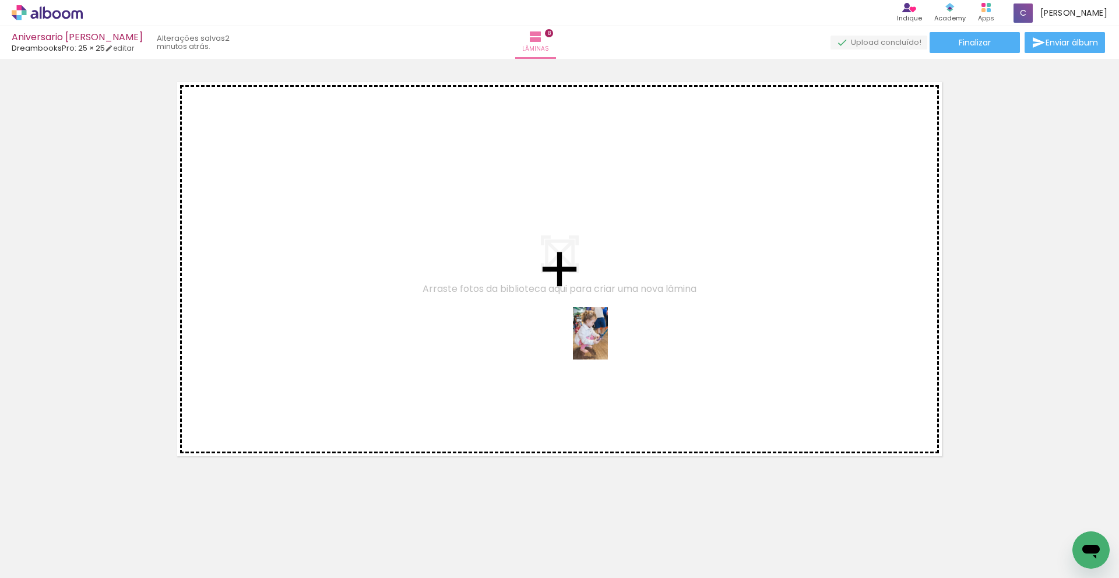
drag, startPoint x: 867, startPoint y: 544, endPoint x: 603, endPoint y: 341, distance: 333.3
click at [603, 341] on quentale-workspace at bounding box center [559, 289] width 1119 height 578
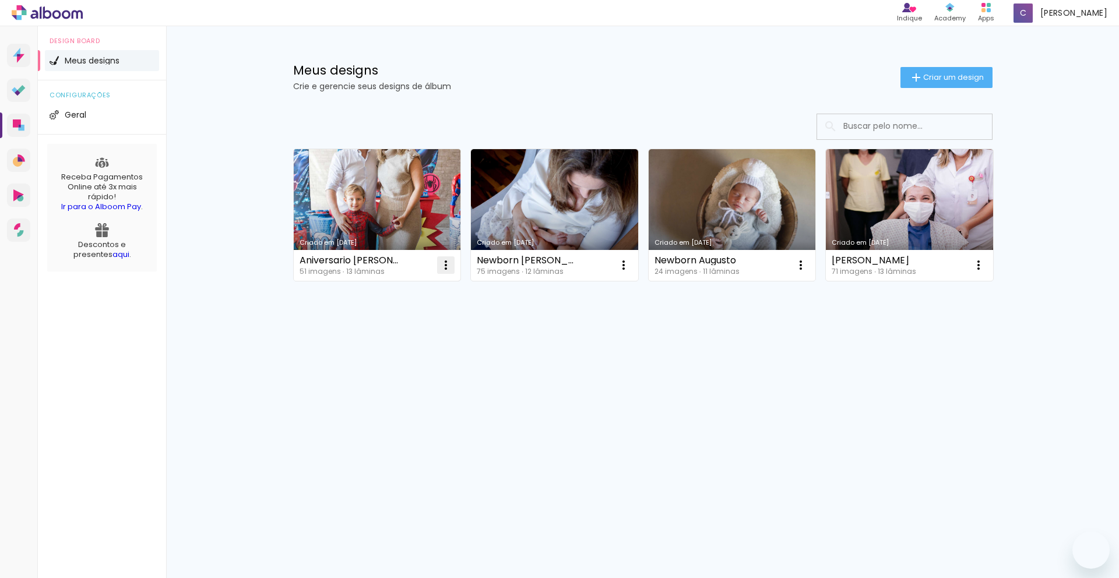
click at [446, 267] on iron-icon at bounding box center [446, 265] width 14 height 14
click at [421, 342] on paper-item "Excluir" at bounding box center [399, 341] width 115 height 23
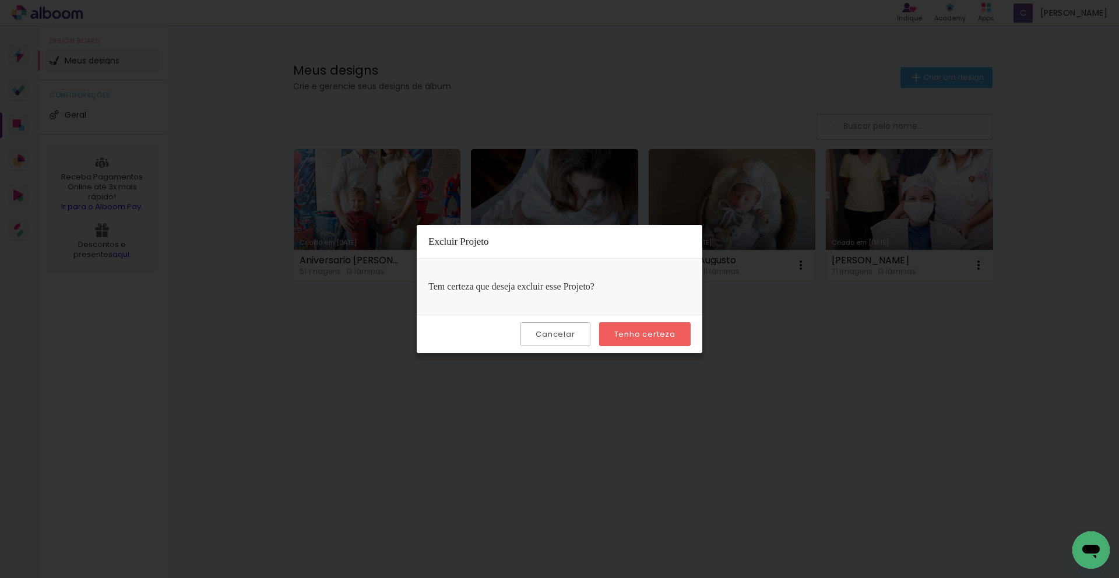
click at [0, 0] on slot "Tenho certeza" at bounding box center [0, 0] width 0 height 0
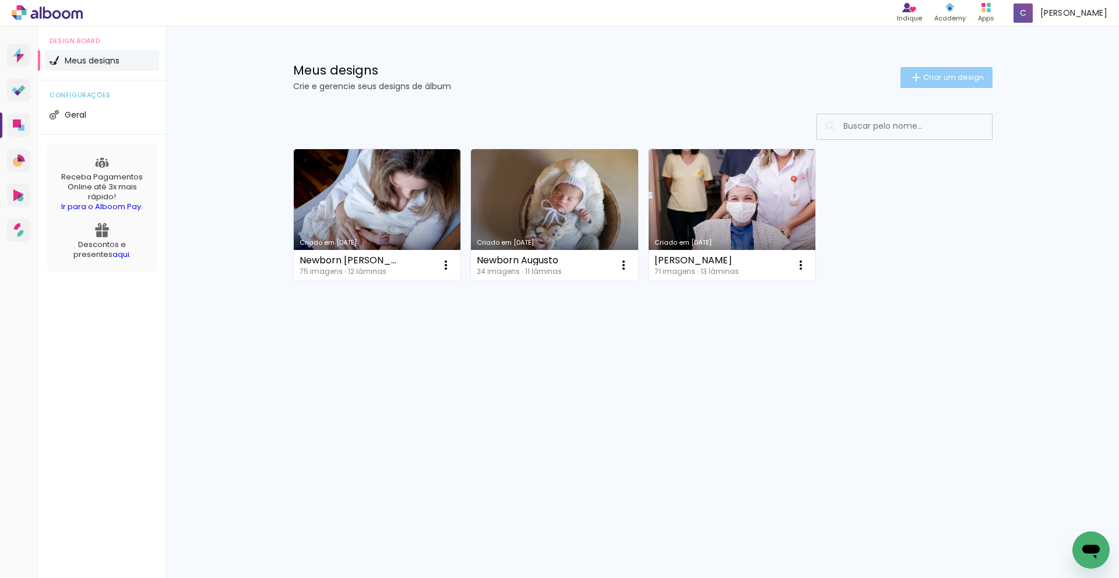
click at [909, 71] on iron-icon at bounding box center [916, 78] width 14 height 14
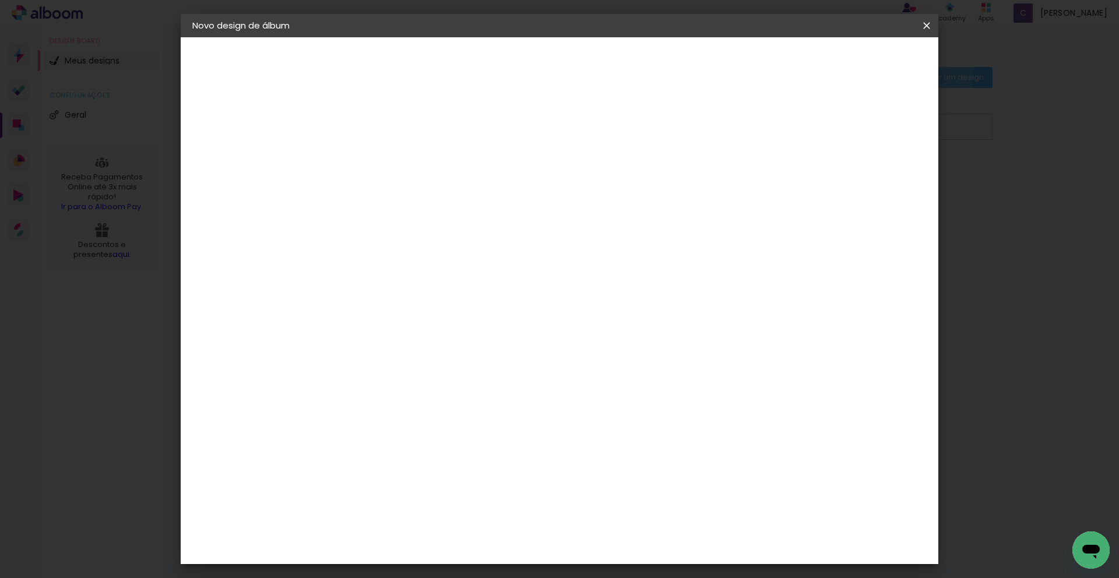
click at [383, 157] on input at bounding box center [383, 156] width 0 height 18
click at [416, 176] on div at bounding box center [383, 157] width 66 height 88
click at [387, 167] on paper-input-container "Título do álbum" at bounding box center [383, 157] width 8 height 30
type input "Aniversario [PERSON_NAME]"
type paper-input "Aniversario [PERSON_NAME]"
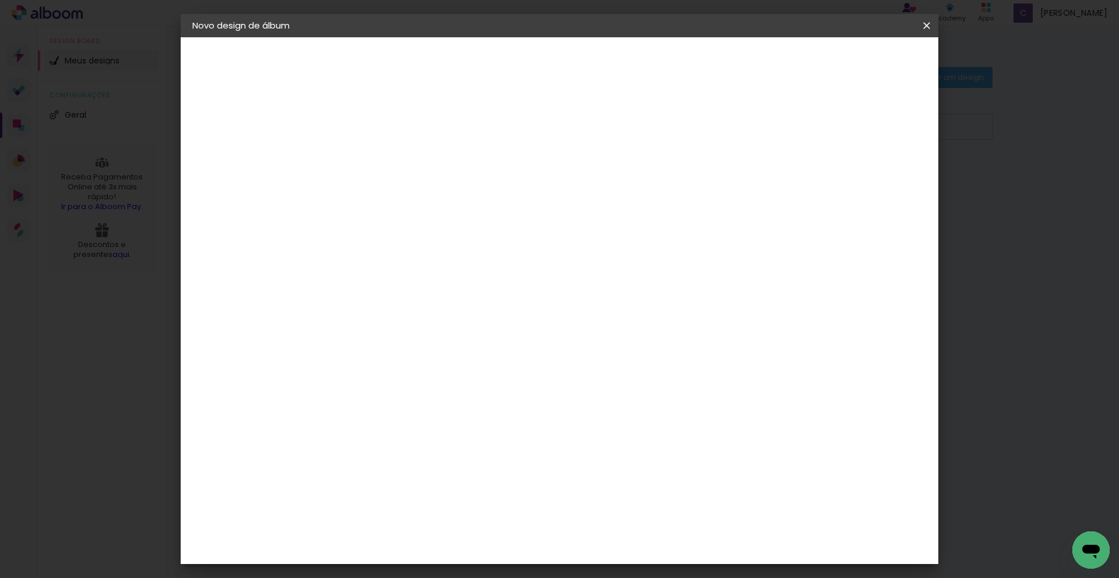
click at [502, 58] on paper-button "Avançar" at bounding box center [473, 62] width 57 height 20
drag, startPoint x: 939, startPoint y: 116, endPoint x: 939, endPoint y: 128, distance: 11.7
click at [939, 128] on iron-overlay-backdrop at bounding box center [559, 289] width 1119 height 578
click at [476, 378] on paper-item "DreambooksPro" at bounding box center [413, 391] width 126 height 26
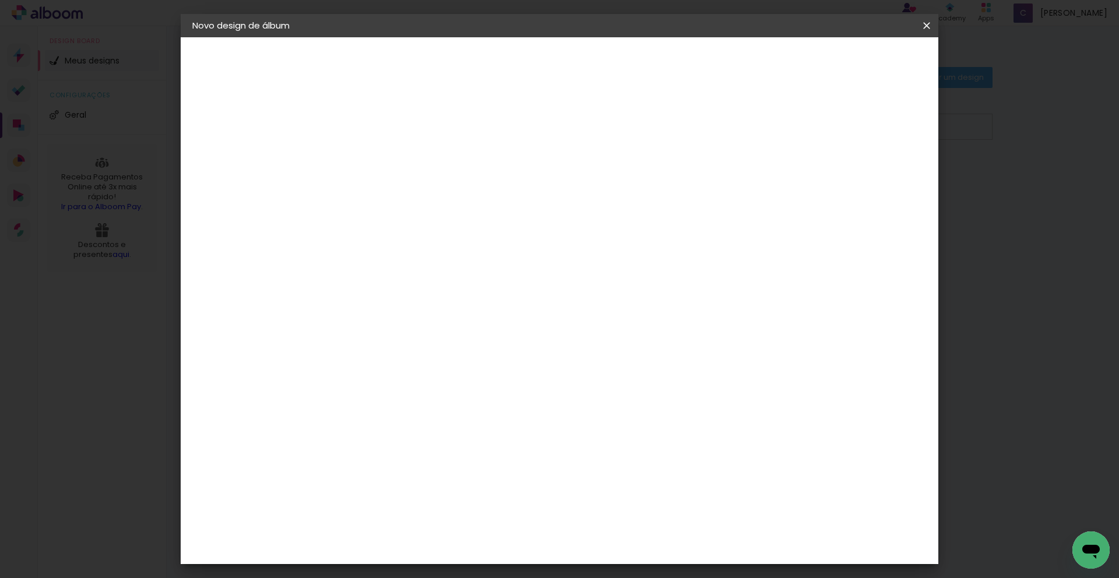
click at [476, 378] on paper-item "DreambooksPro" at bounding box center [413, 391] width 126 height 26
click at [0, 0] on slot "Avançar" at bounding box center [0, 0] width 0 height 0
click at [476, 171] on div "Opções disponíveis Álbum Réplica Pequena Réplica Grande Tamanho Escolha o taman…" at bounding box center [413, 222] width 126 height 218
click at [428, 196] on input "text" at bounding box center [405, 203] width 45 height 18
click at [705, 188] on paper-item "Álbum" at bounding box center [635, 193] width 233 height 23
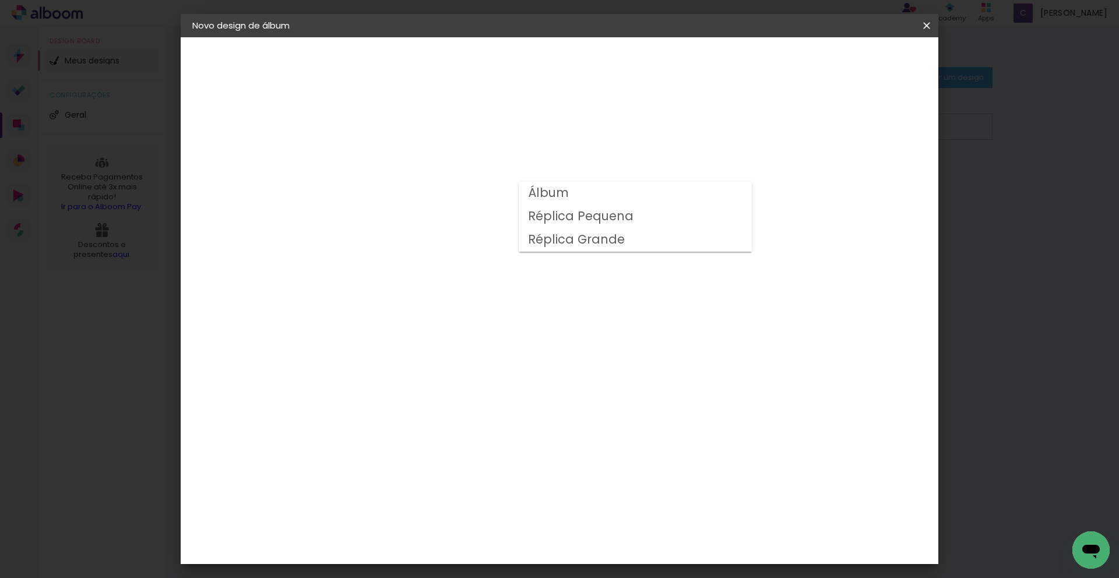
type input "Álbum"
click at [505, 529] on span "25 × 25 cm" at bounding box center [483, 541] width 43 height 24
click at [0, 0] on slot "Avançar" at bounding box center [0, 0] width 0 height 0
click at [837, 122] on div "Mostrar sangria" at bounding box center [827, 126] width 78 height 15
type paper-checkbox "on"
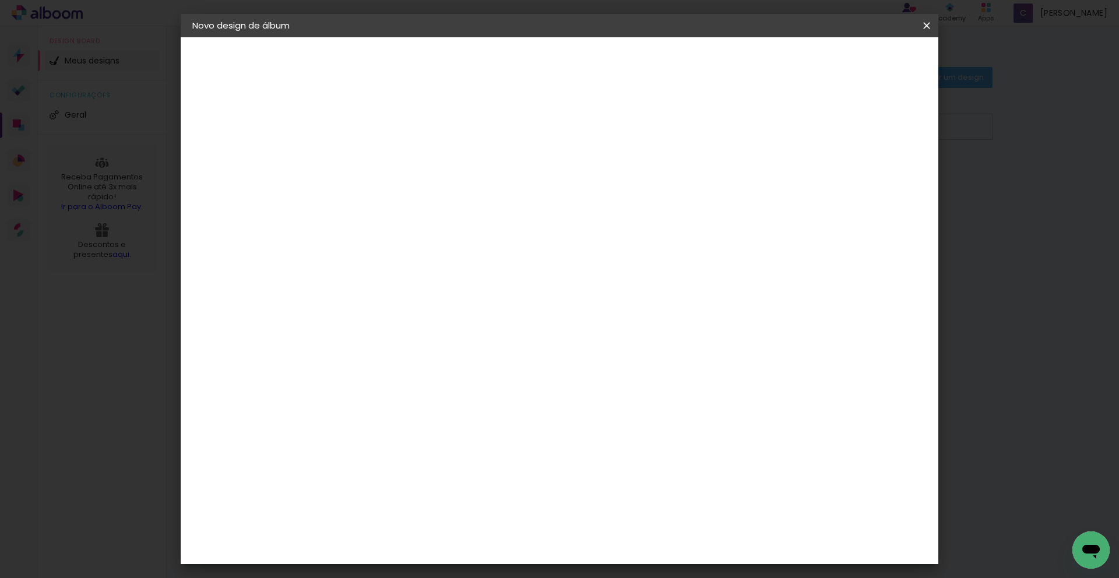
click at [854, 64] on span "Iniciar design" at bounding box center [827, 62] width 53 height 8
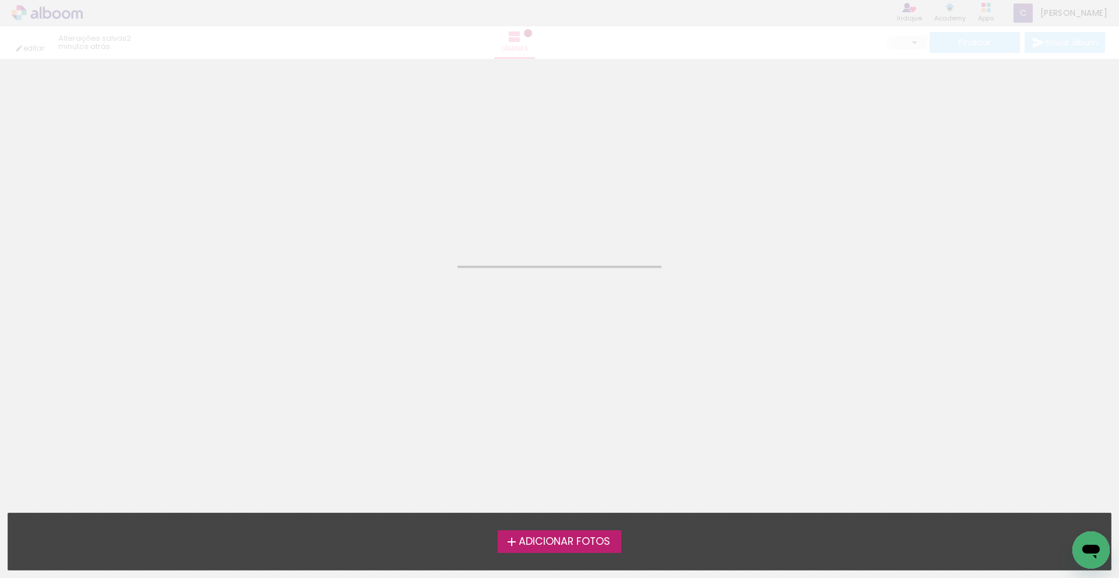
click at [564, 552] on div "Adicionar Fotos Solte suas fotos aqui..." at bounding box center [559, 541] width 1103 height 57
click at [564, 549] on label "Adicionar Fotos" at bounding box center [560, 541] width 124 height 22
click at [0, 0] on input "file" at bounding box center [0, 0] width 0 height 0
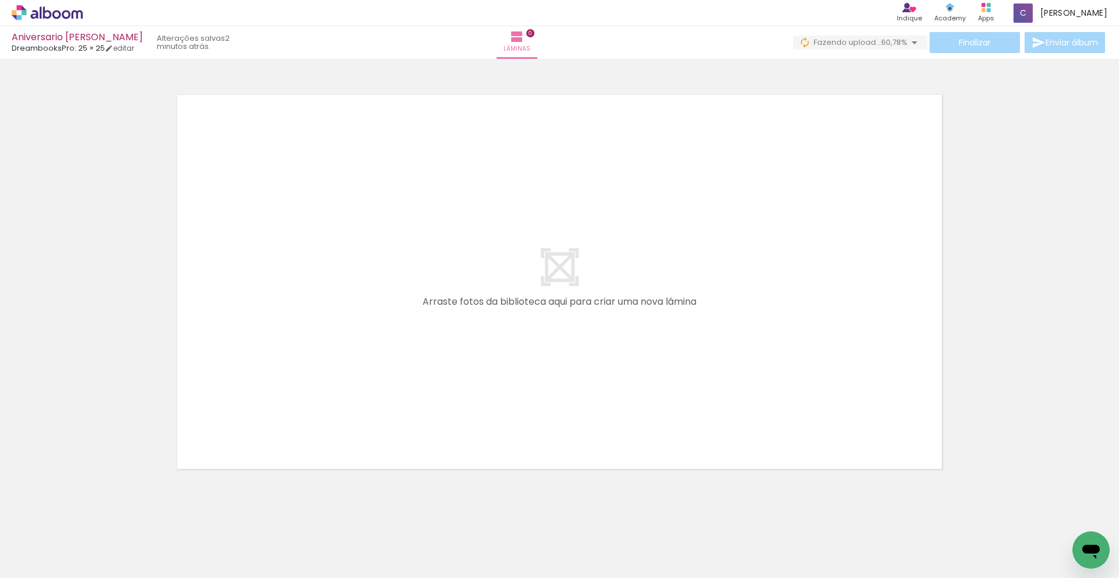
scroll to position [0, 347]
drag, startPoint x: 324, startPoint y: 578, endPoint x: 438, endPoint y: 578, distance: 113.6
click at [96, 578] on iron-horizontal-list at bounding box center [83, 541] width 23 height 73
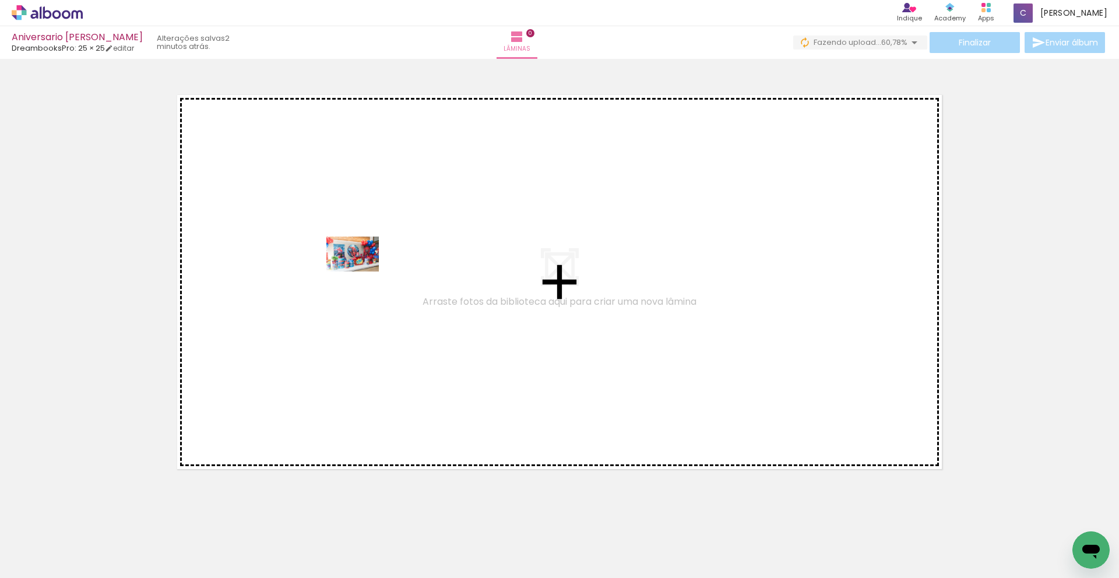
drag, startPoint x: 636, startPoint y: 543, endPoint x: 262, endPoint y: 466, distance: 382.5
click at [350, 265] on quentale-workspace at bounding box center [559, 289] width 1119 height 578
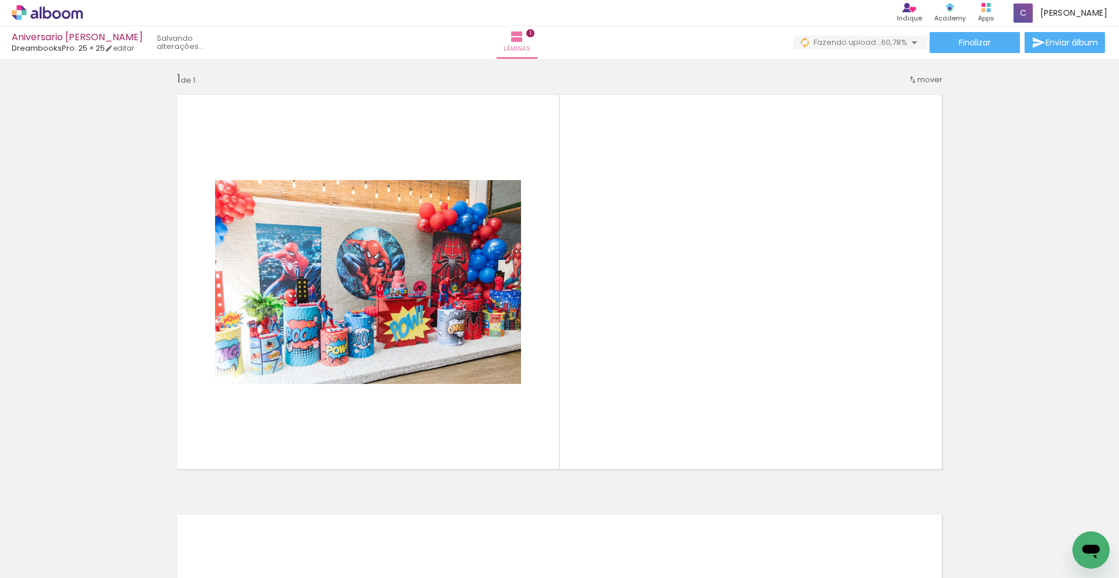
scroll to position [0, 0]
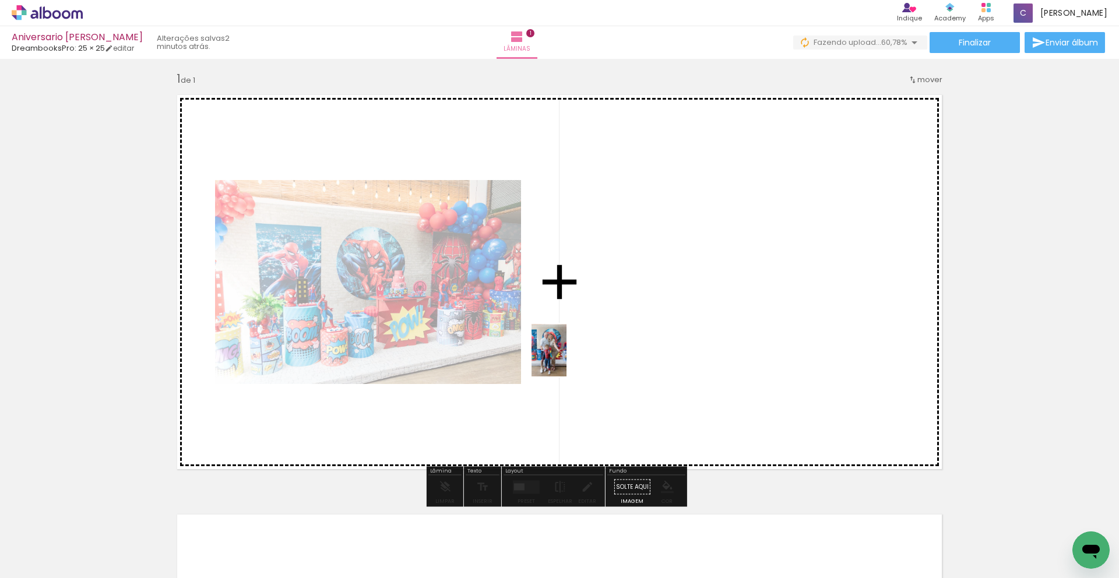
drag, startPoint x: 189, startPoint y: 543, endPoint x: 566, endPoint y: 359, distance: 419.6
click at [566, 359] on quentale-workspace at bounding box center [559, 289] width 1119 height 578
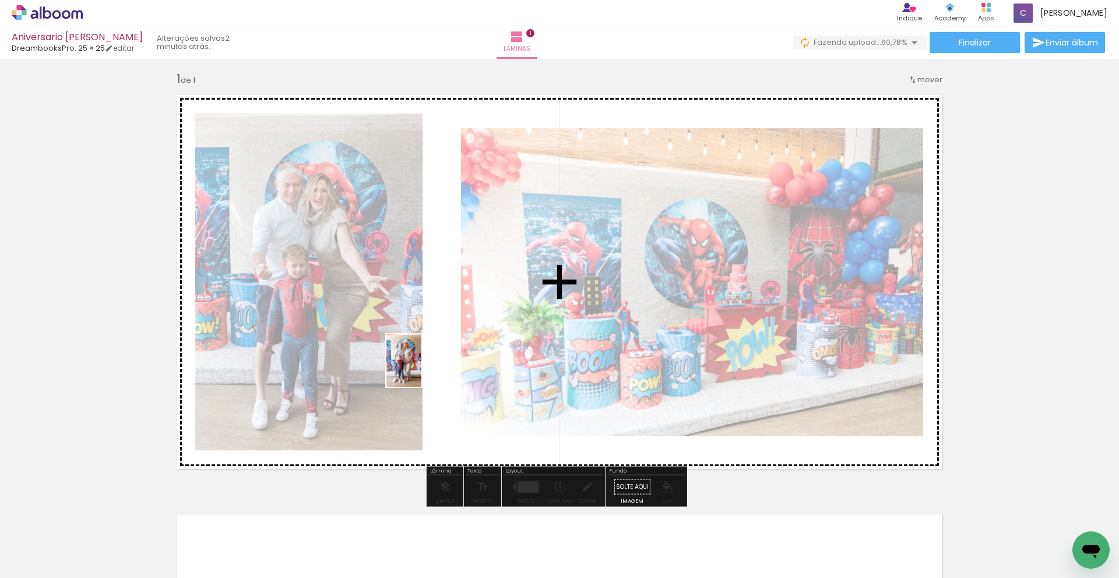
drag, startPoint x: 125, startPoint y: 534, endPoint x: 424, endPoint y: 355, distance: 348.1
click at [424, 355] on quentale-workspace at bounding box center [559, 289] width 1119 height 578
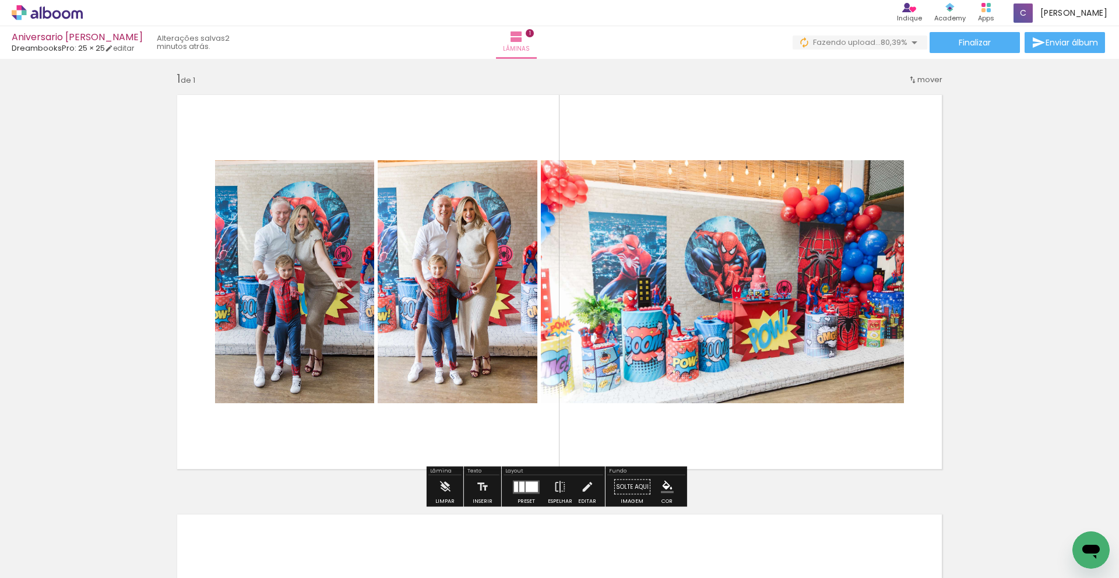
click at [533, 487] on div at bounding box center [532, 486] width 12 height 10
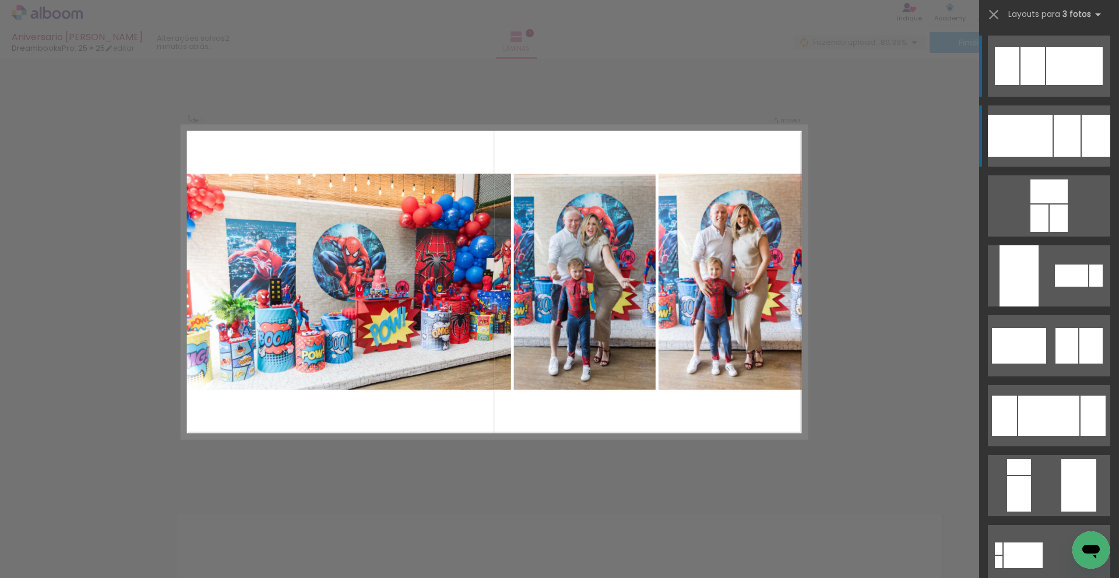
click at [1066, 135] on div at bounding box center [1067, 136] width 27 height 42
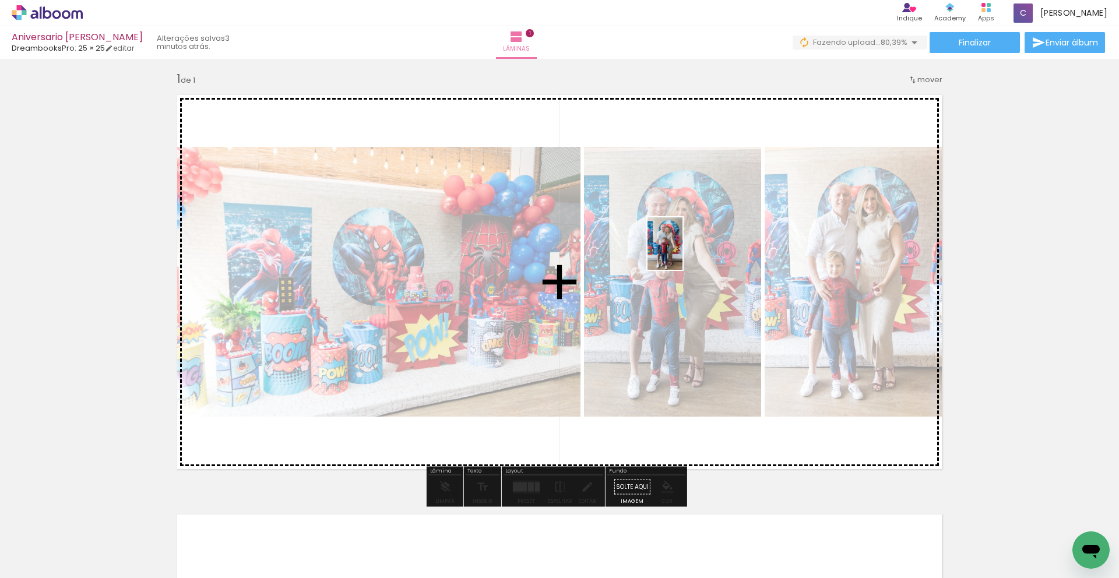
drag, startPoint x: 245, startPoint y: 536, endPoint x: 682, endPoint y: 252, distance: 521.1
click at [682, 252] on quentale-workspace at bounding box center [559, 289] width 1119 height 578
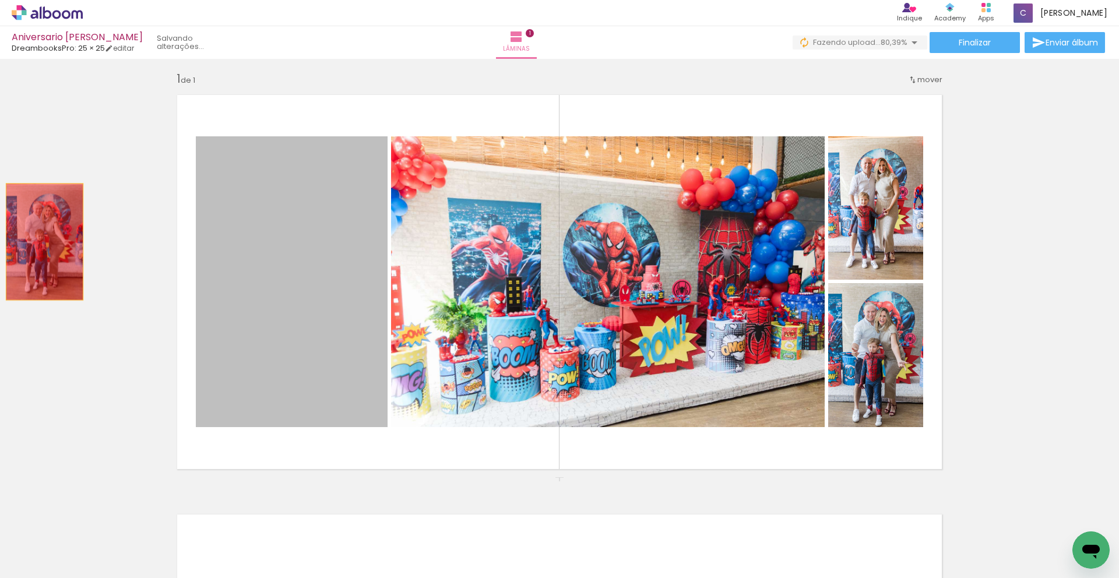
drag, startPoint x: 318, startPoint y: 279, endPoint x: 40, endPoint y: 242, distance: 279.9
click at [40, 242] on div "Inserir lâmina 1 de 1" at bounding box center [559, 477] width 1119 height 840
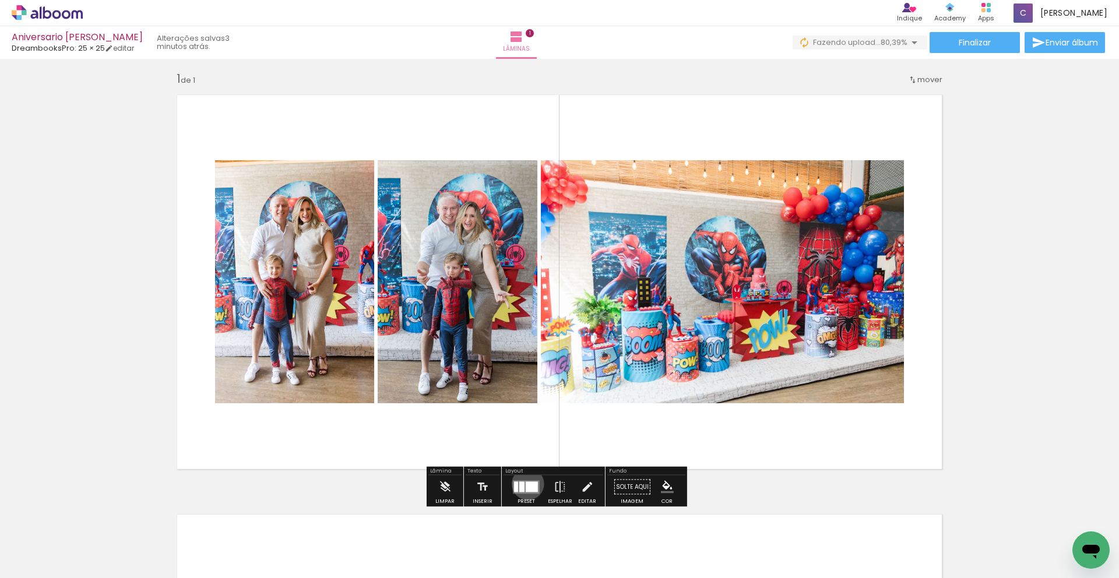
click at [526, 484] on div at bounding box center [532, 486] width 12 height 10
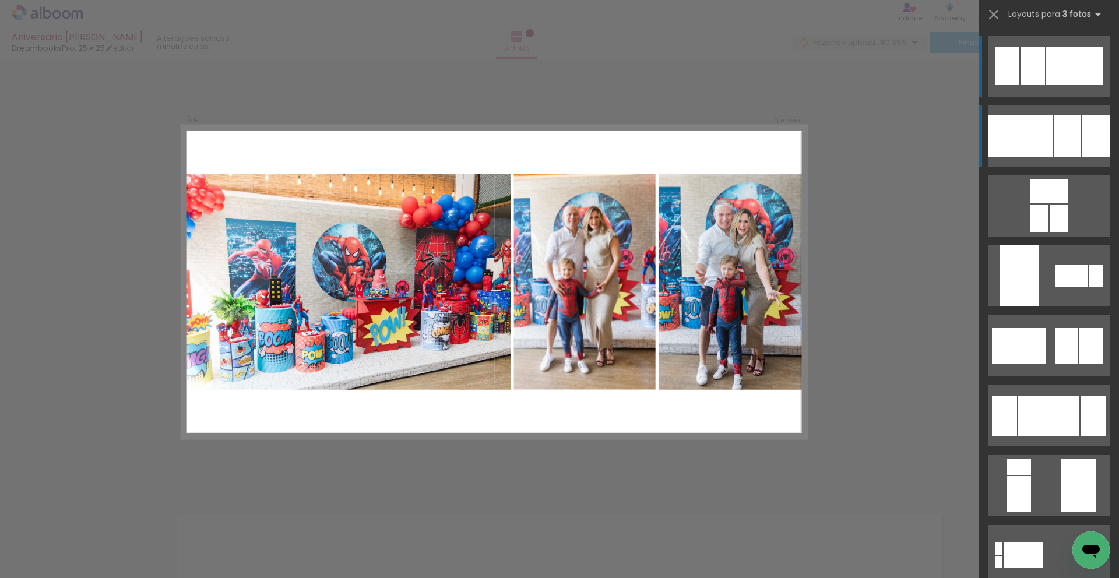
click at [1059, 157] on quentale-layouter at bounding box center [1049, 135] width 122 height 61
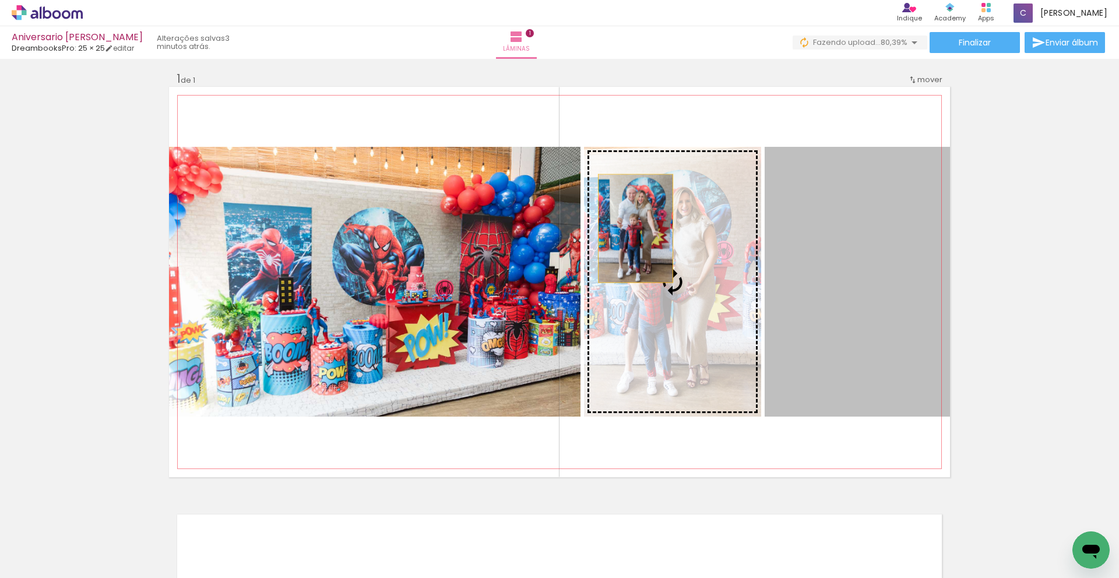
drag, startPoint x: 920, startPoint y: 253, endPoint x: 631, endPoint y: 228, distance: 289.5
click at [0, 0] on slot at bounding box center [0, 0] width 0 height 0
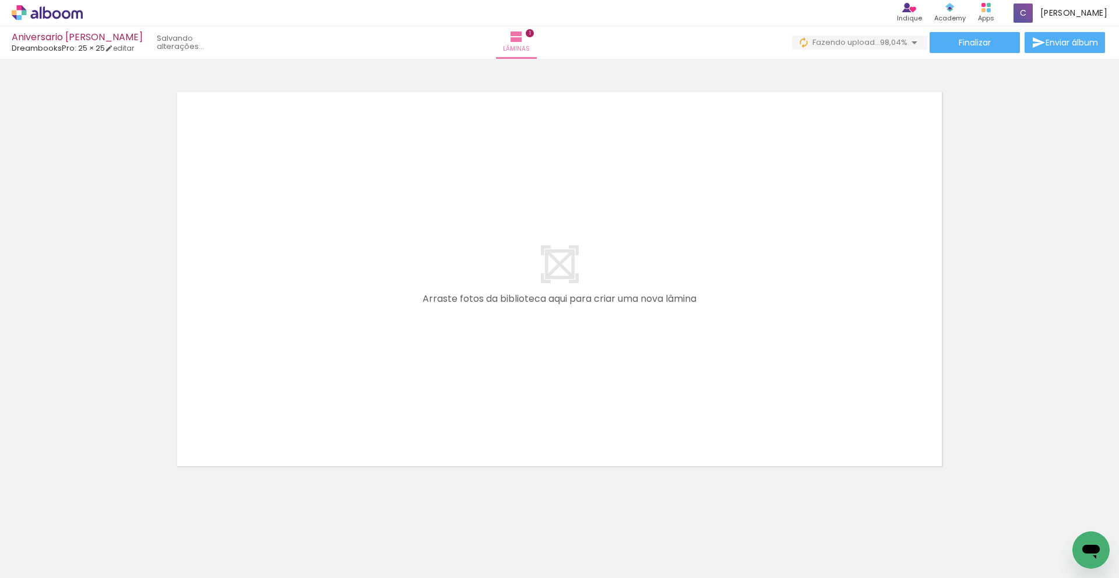
scroll to position [429, 0]
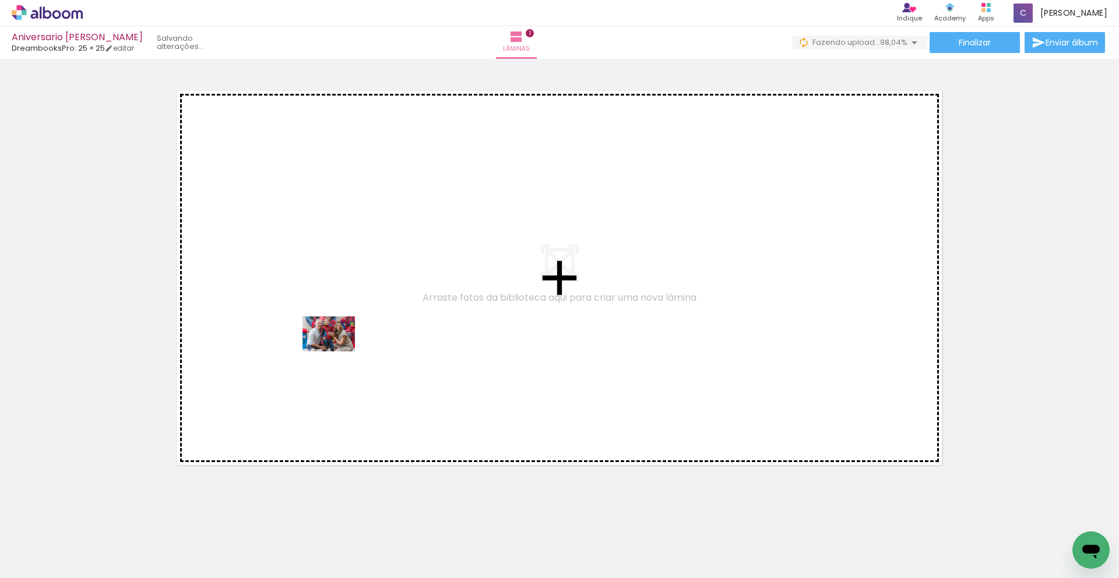
drag, startPoint x: 400, startPoint y: 545, endPoint x: 337, endPoint y: 351, distance: 203.3
click at [337, 351] on quentale-workspace at bounding box center [559, 289] width 1119 height 578
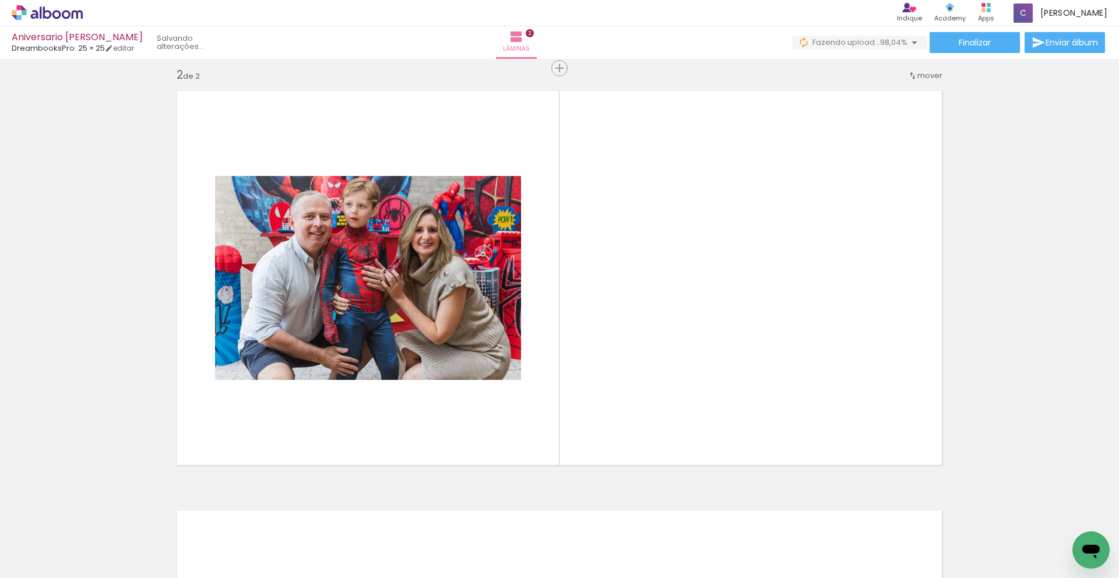
scroll to position [425, 0]
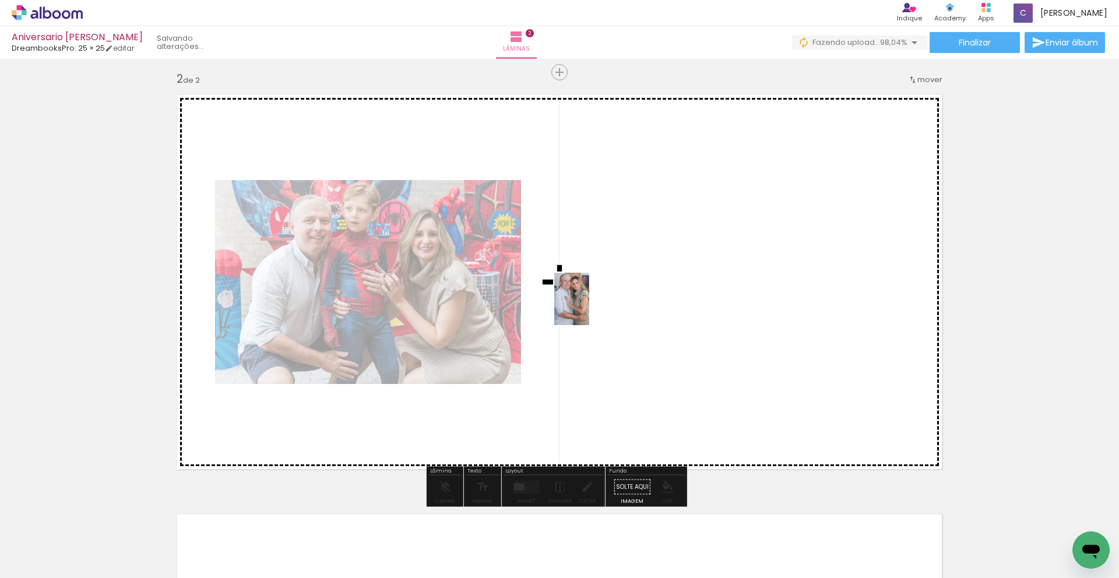
drag, startPoint x: 901, startPoint y: 540, endPoint x: 589, endPoint y: 308, distance: 388.6
click at [589, 308] on quentale-workspace at bounding box center [559, 289] width 1119 height 578
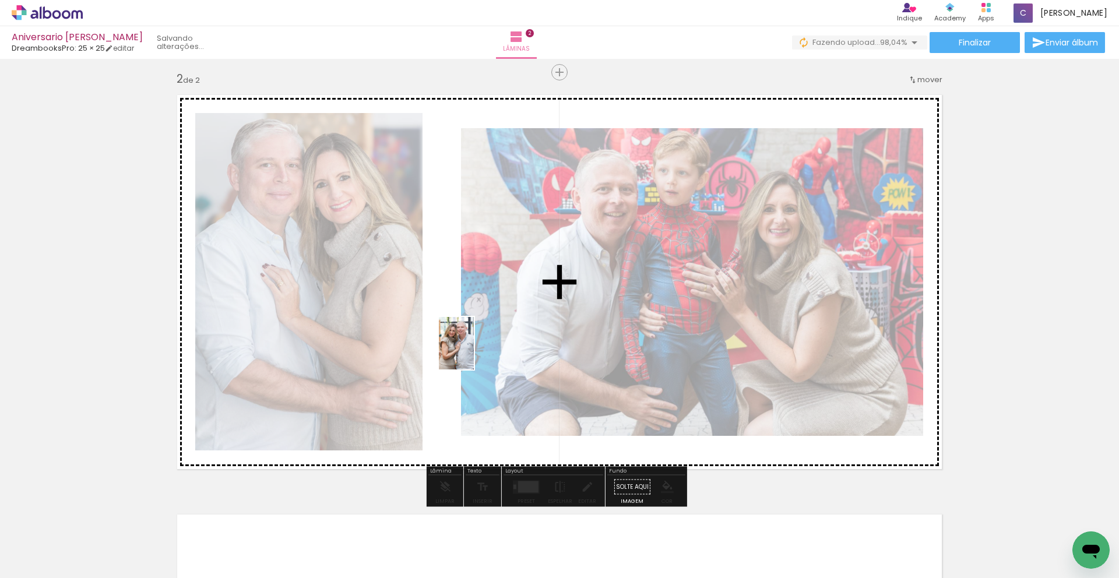
drag, startPoint x: 1023, startPoint y: 546, endPoint x: 474, endPoint y: 352, distance: 582.3
click at [474, 352] on quentale-workspace at bounding box center [559, 289] width 1119 height 578
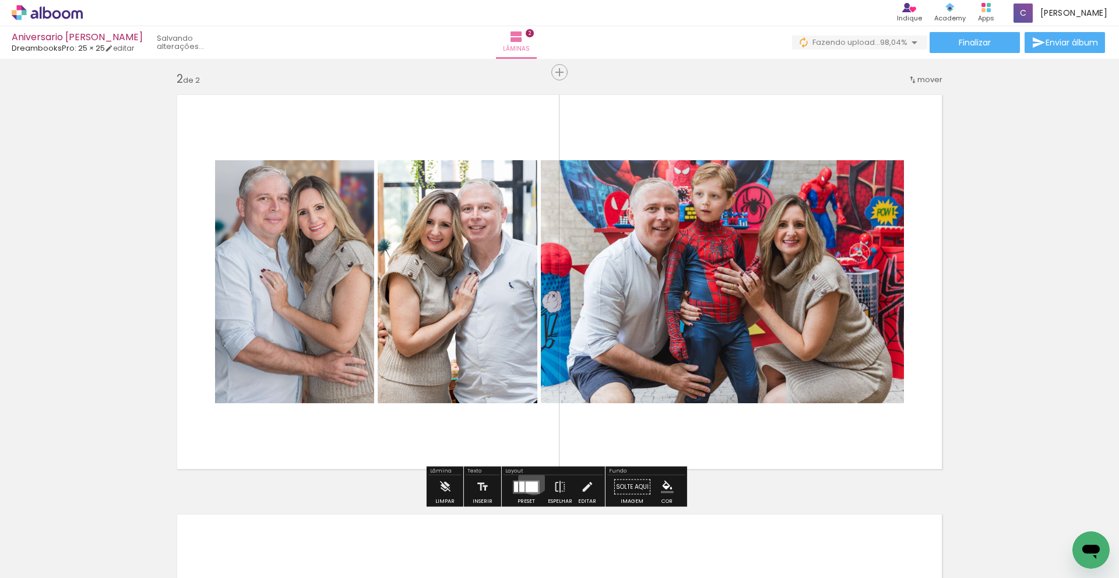
click at [531, 480] on div at bounding box center [526, 487] width 31 height 23
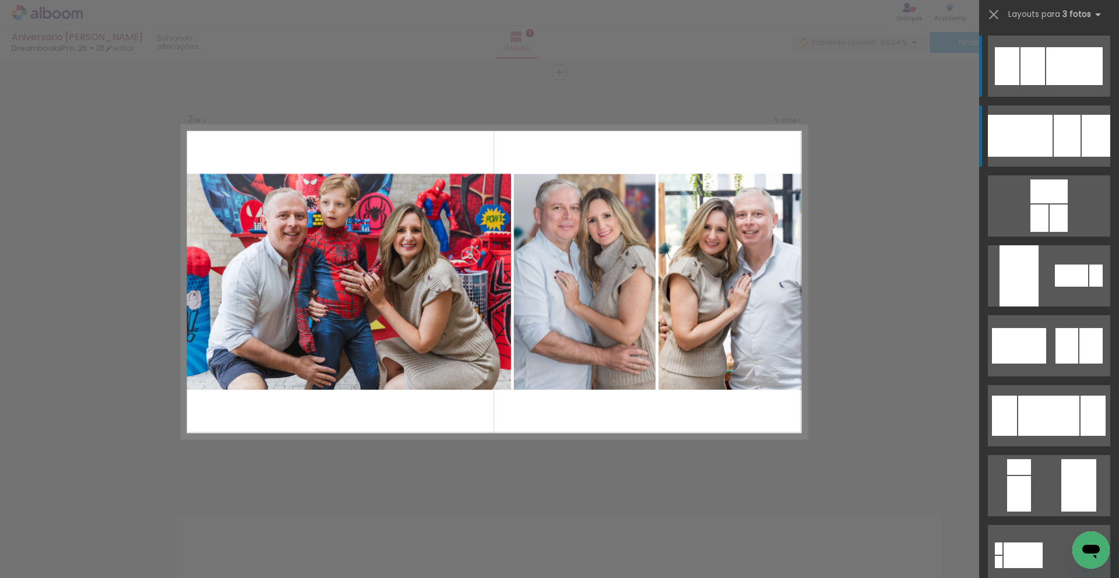
click at [1057, 139] on div at bounding box center [1067, 136] width 27 height 42
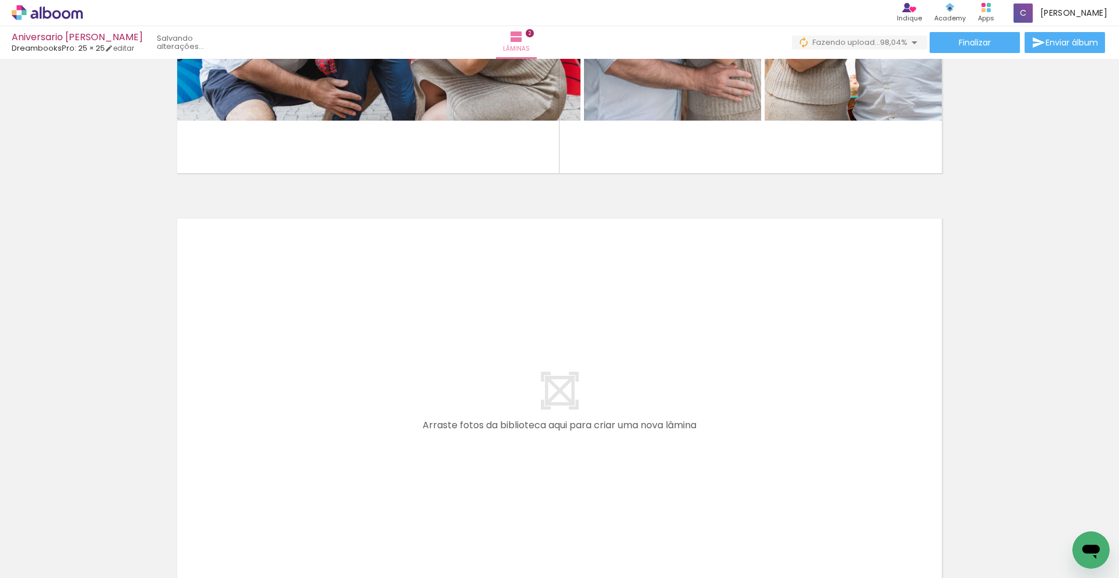
scroll to position [740, 0]
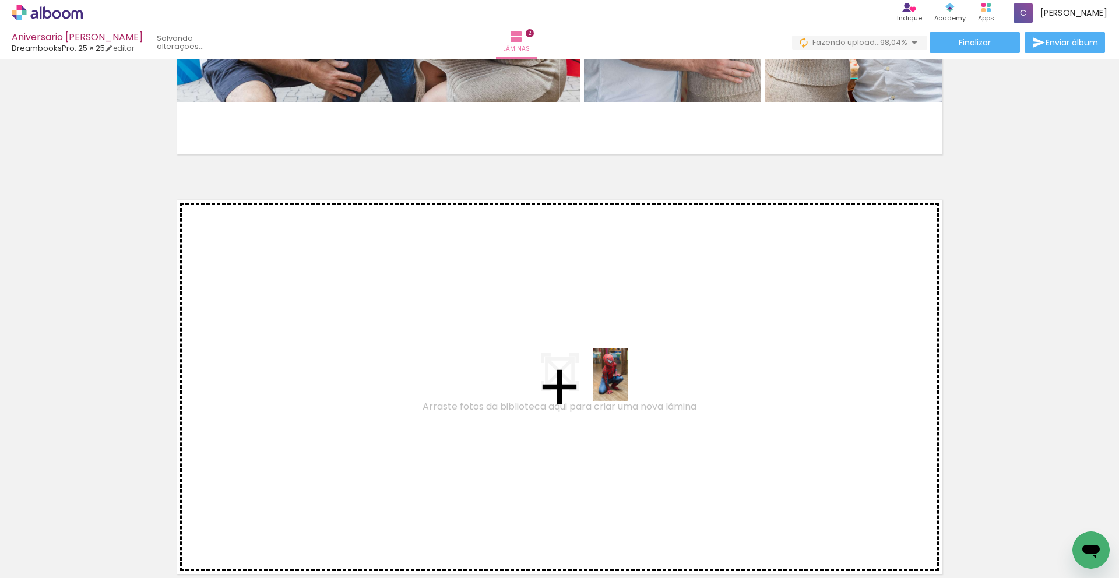
drag, startPoint x: 699, startPoint y: 542, endPoint x: 628, endPoint y: 383, distance: 173.7
click at [628, 383] on quentale-workspace at bounding box center [559, 289] width 1119 height 578
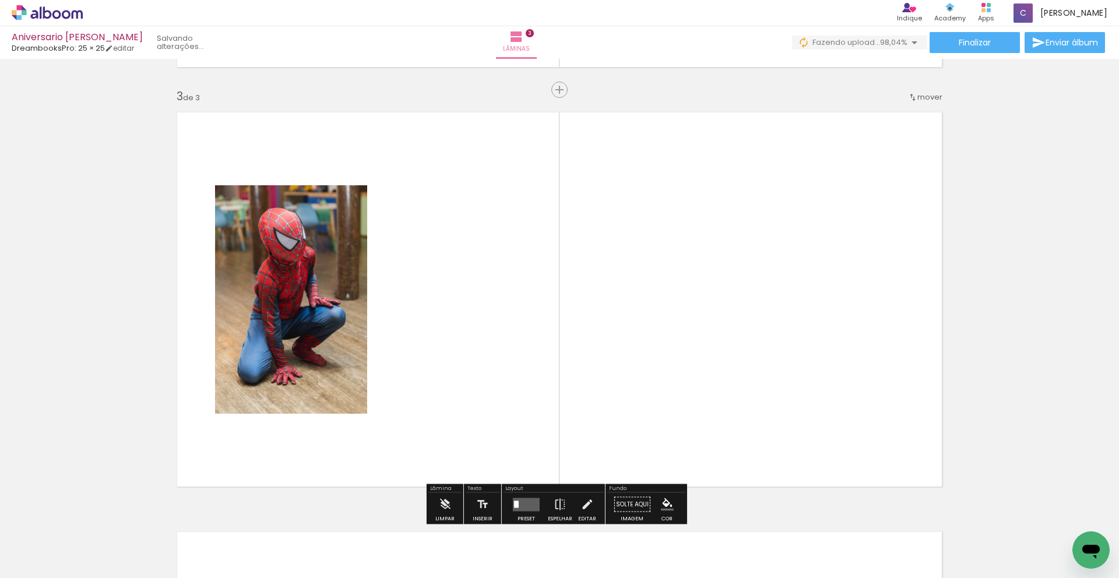
scroll to position [845, 0]
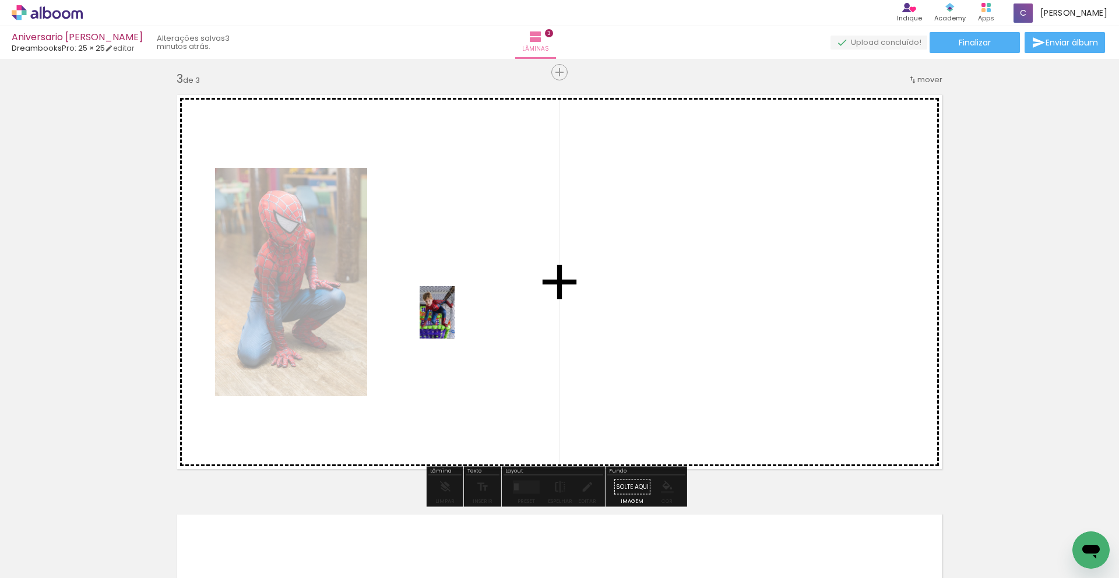
drag, startPoint x: 579, startPoint y: 551, endPoint x: 455, endPoint y: 321, distance: 261.3
click at [455, 321] on quentale-workspace at bounding box center [559, 289] width 1119 height 578
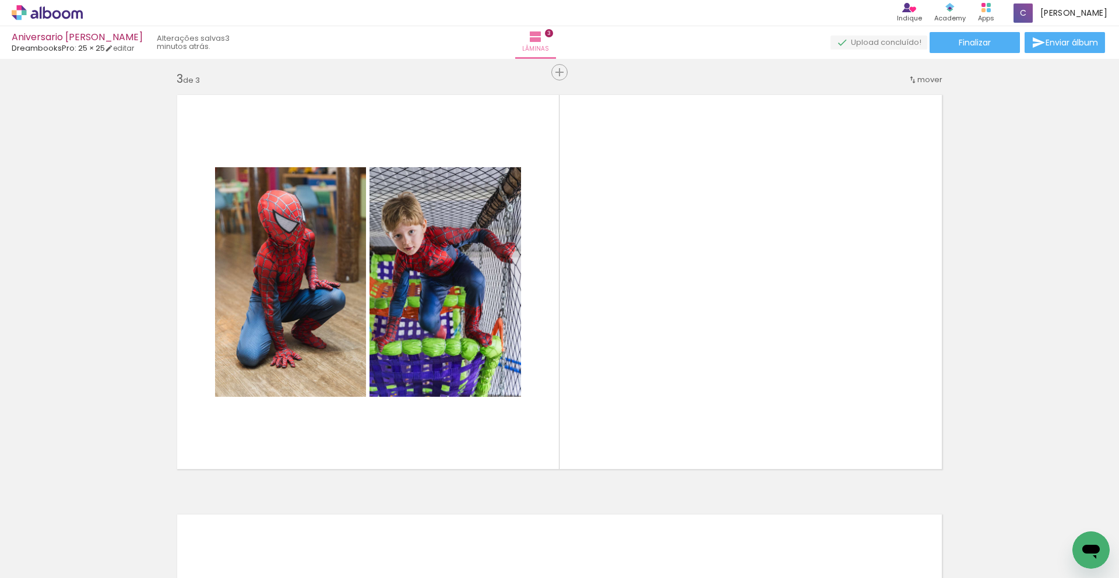
scroll to position [0, 558]
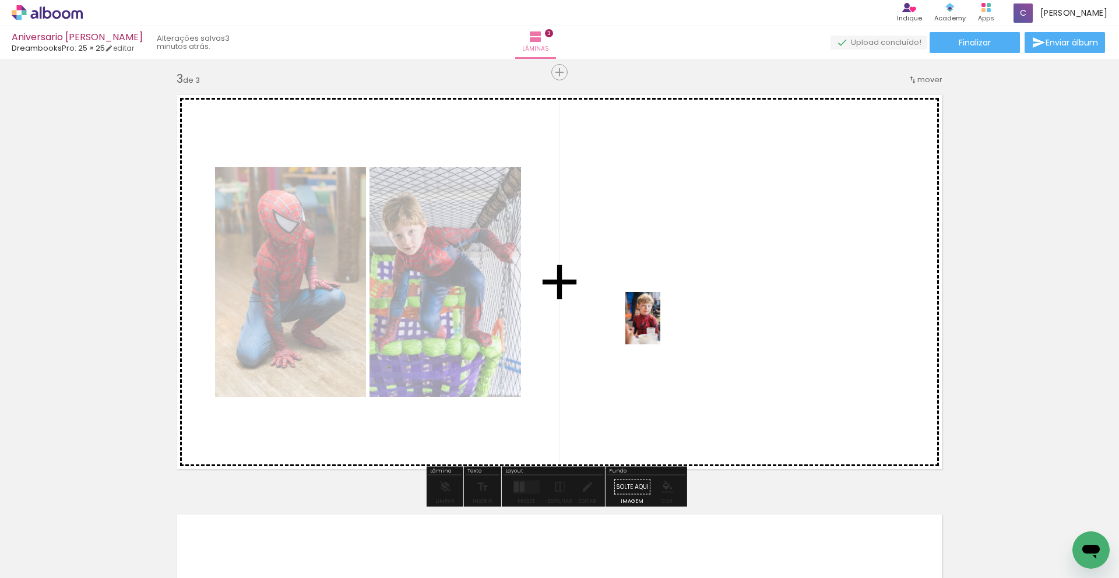
drag, startPoint x: 687, startPoint y: 553, endPoint x: 660, endPoint y: 325, distance: 229.5
click at [660, 325] on quentale-workspace at bounding box center [559, 289] width 1119 height 578
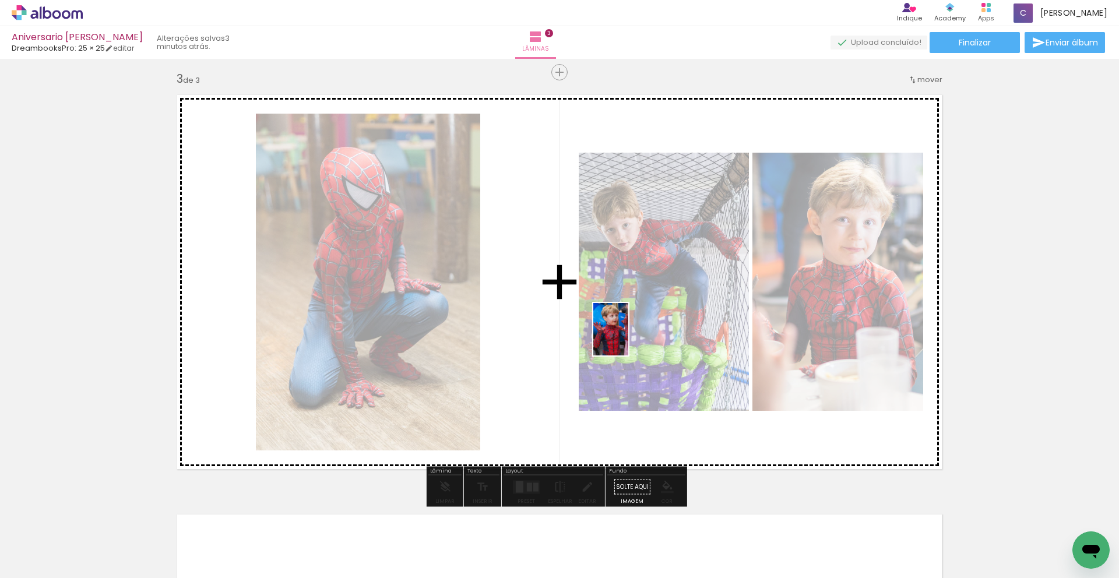
drag, startPoint x: 927, startPoint y: 538, endPoint x: 626, endPoint y: 337, distance: 361.6
click at [626, 337] on quentale-workspace at bounding box center [559, 289] width 1119 height 578
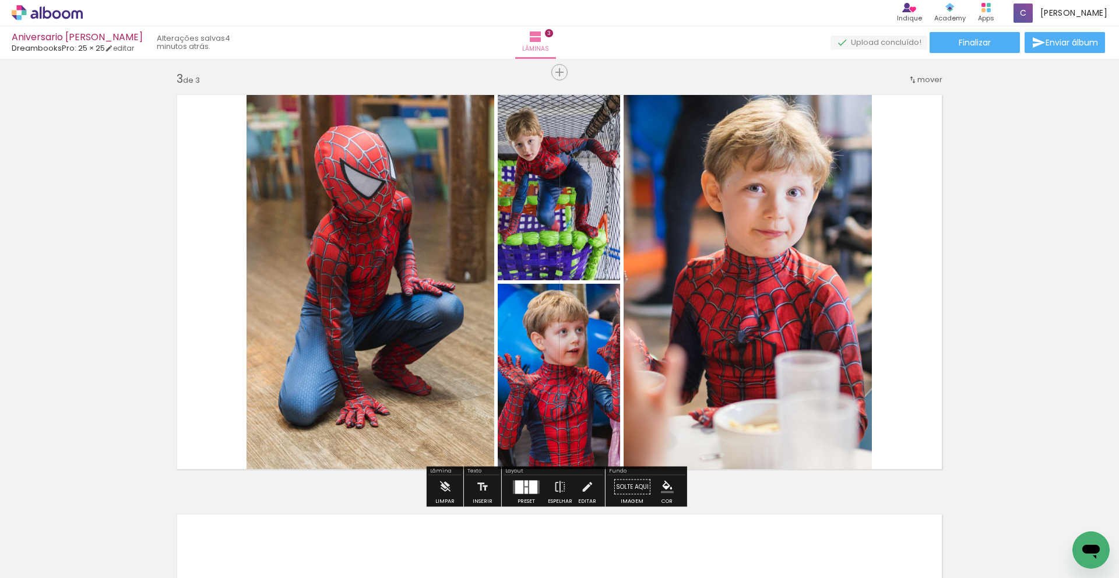
click at [533, 482] on div at bounding box center [533, 486] width 8 height 13
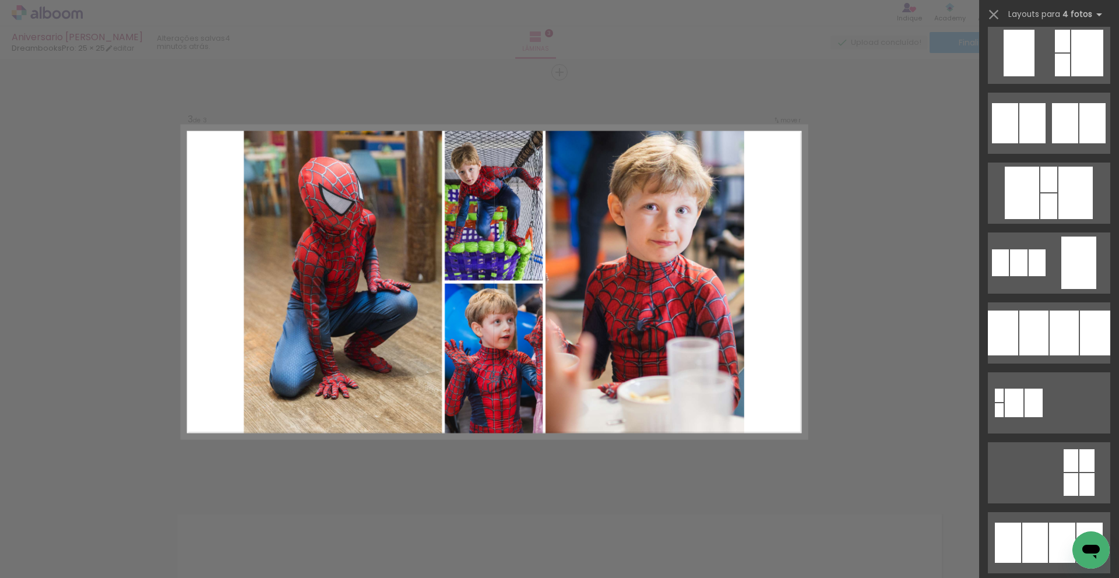
scroll to position [1019, 0]
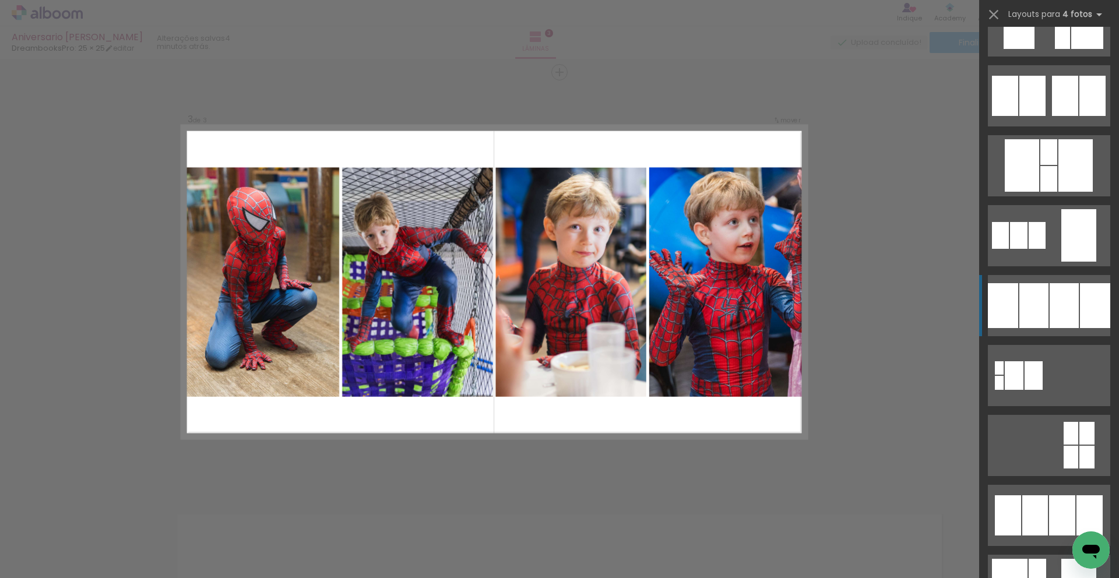
click at [1054, 320] on div at bounding box center [1064, 305] width 29 height 45
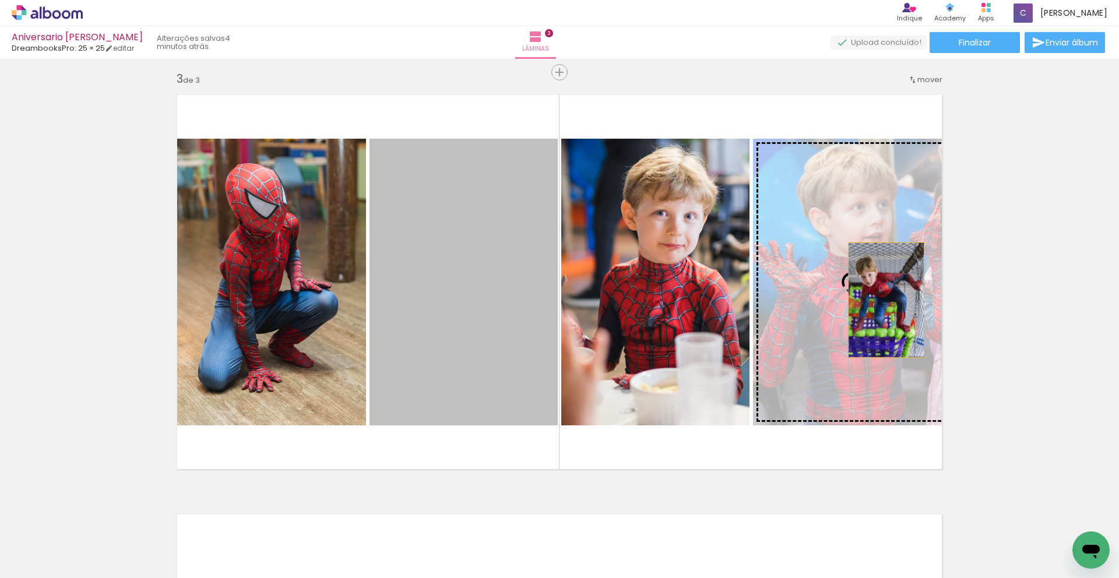
drag, startPoint x: 524, startPoint y: 297, endPoint x: 882, endPoint y: 300, distance: 357.8
click at [0, 0] on slot at bounding box center [0, 0] width 0 height 0
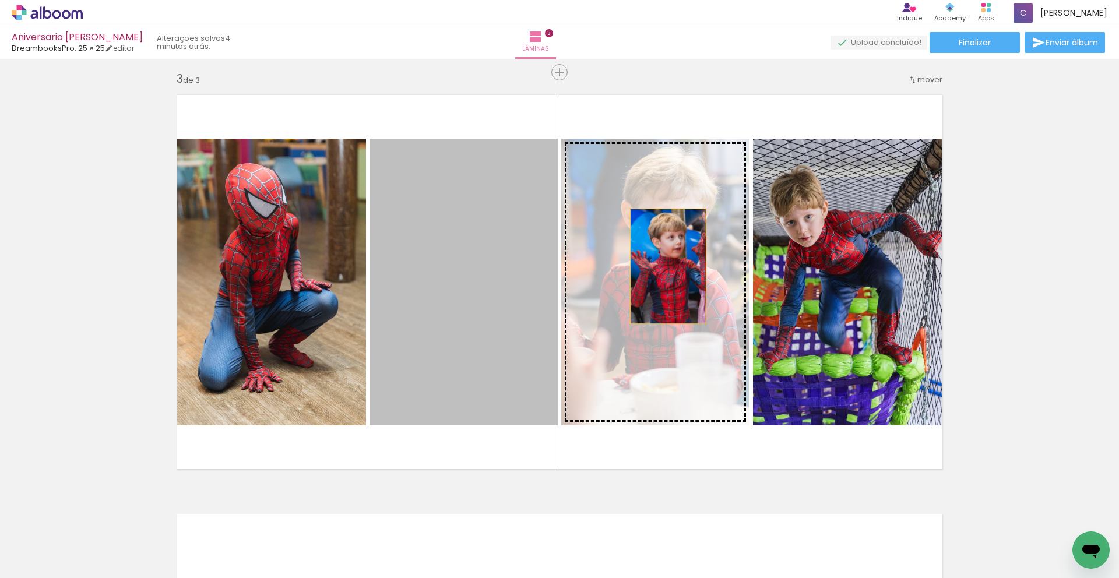
drag, startPoint x: 490, startPoint y: 238, endPoint x: 664, endPoint y: 266, distance: 176.6
click at [0, 0] on slot at bounding box center [0, 0] width 0 height 0
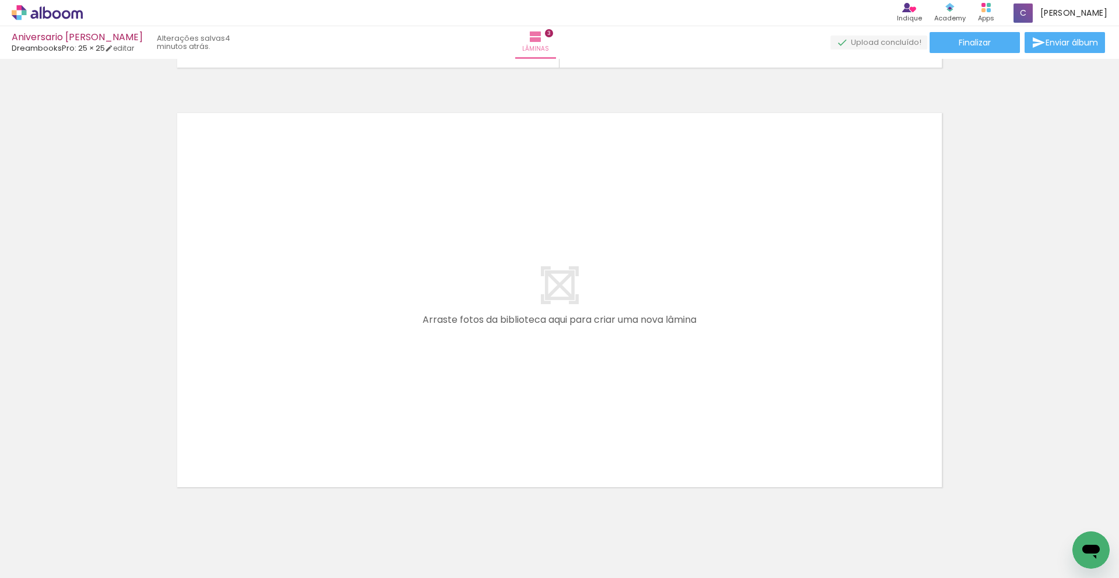
scroll to position [0, 234]
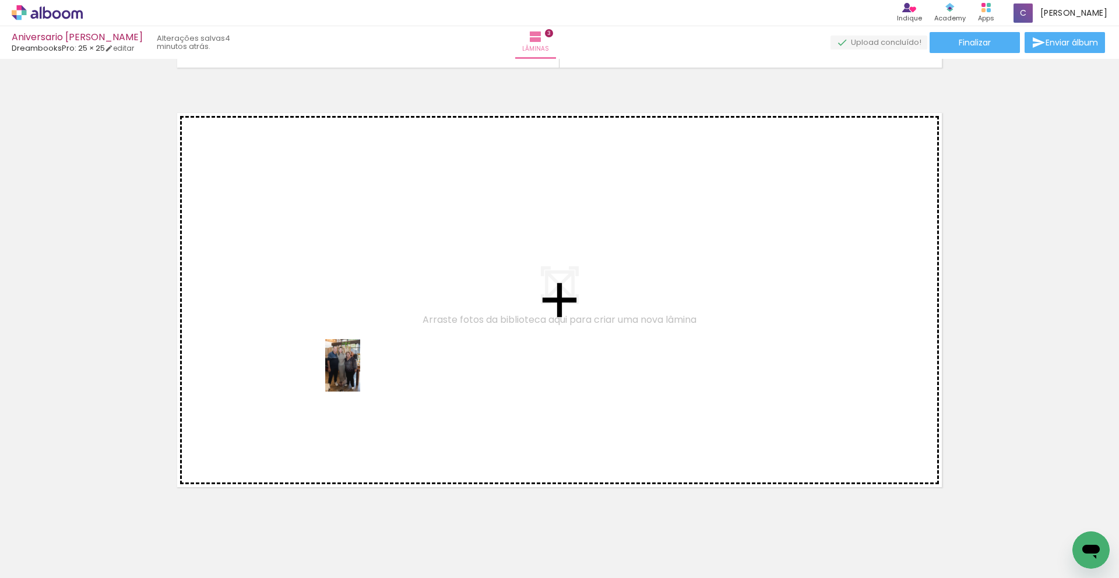
drag, startPoint x: 424, startPoint y: 536, endPoint x: 360, endPoint y: 374, distance: 173.5
click at [360, 374] on quentale-workspace at bounding box center [559, 289] width 1119 height 578
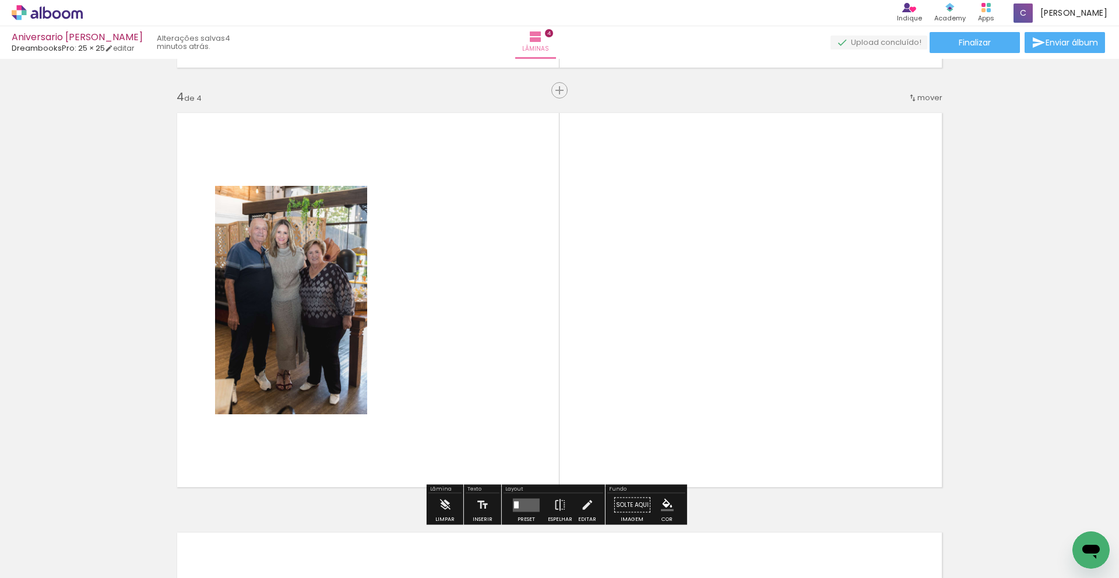
scroll to position [1265, 0]
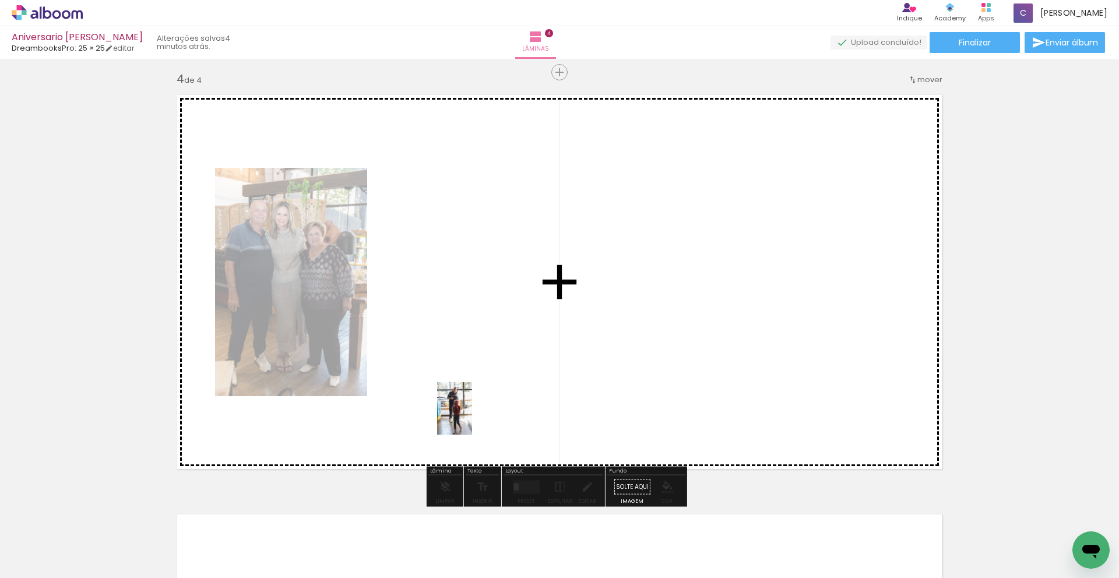
drag, startPoint x: 290, startPoint y: 526, endPoint x: 477, endPoint y: 417, distance: 216.2
click at [477, 417] on quentale-workspace at bounding box center [559, 289] width 1119 height 578
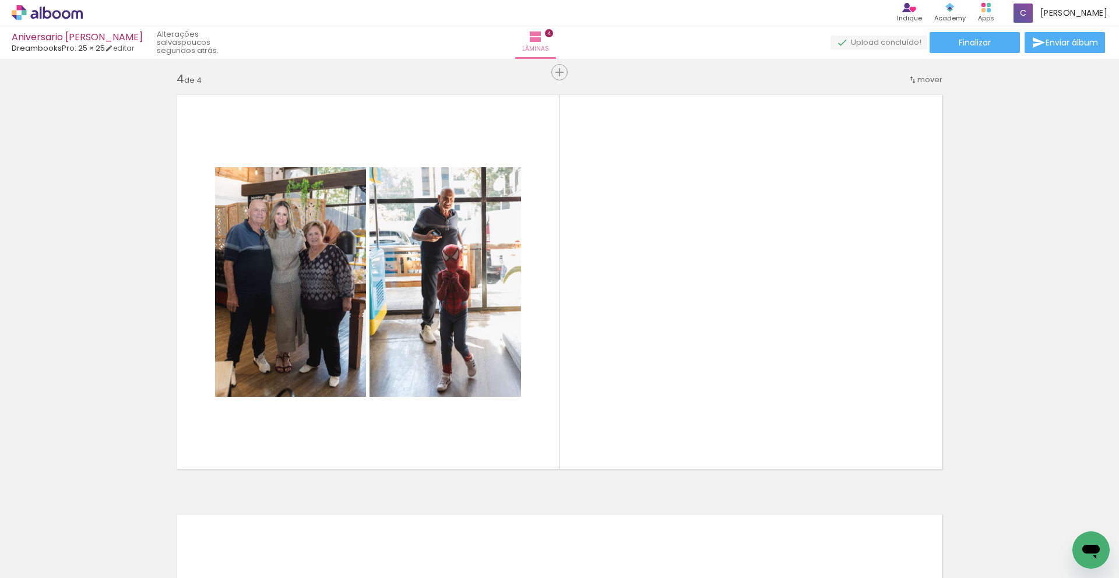
scroll to position [0, 1812]
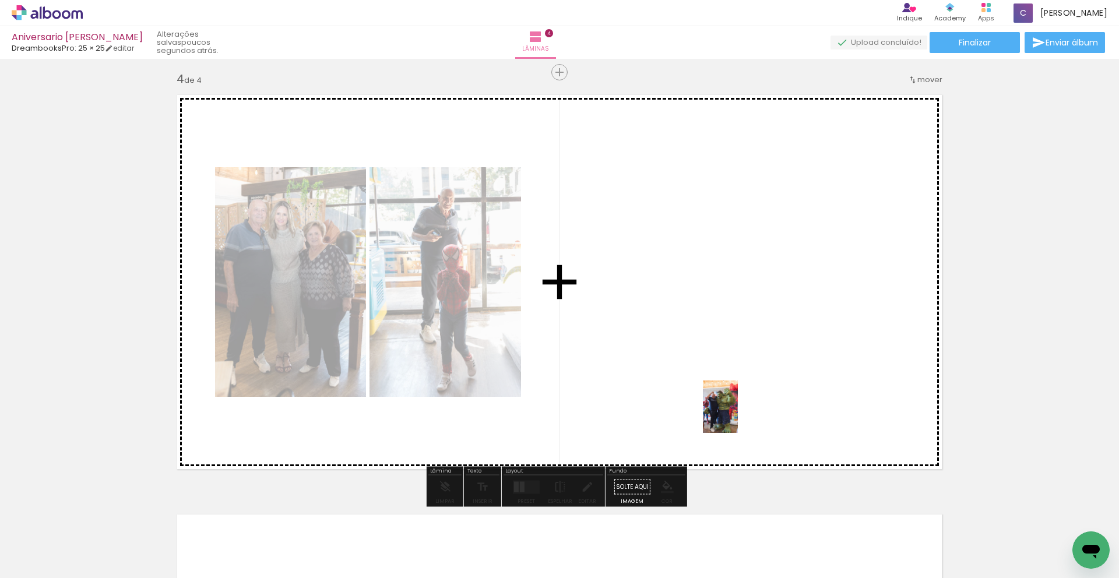
drag, startPoint x: 992, startPoint y: 544, endPoint x: 680, endPoint y: 365, distance: 360.5
click at [678, 366] on quentale-workspace at bounding box center [559, 289] width 1119 height 578
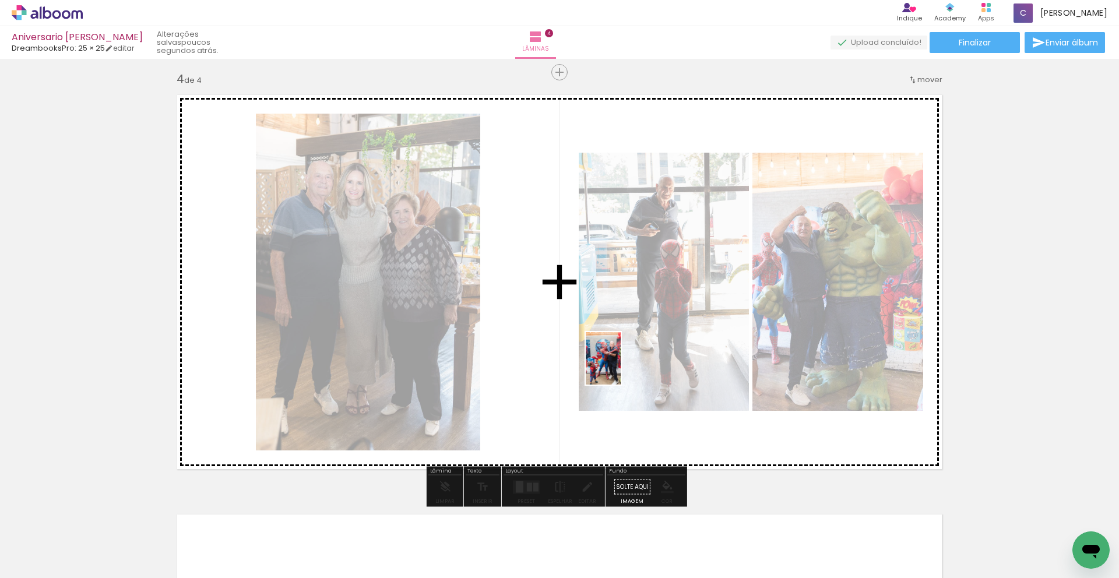
drag, startPoint x: 951, startPoint y: 522, endPoint x: 621, endPoint y: 367, distance: 364.7
click at [621, 367] on quentale-workspace at bounding box center [559, 289] width 1119 height 578
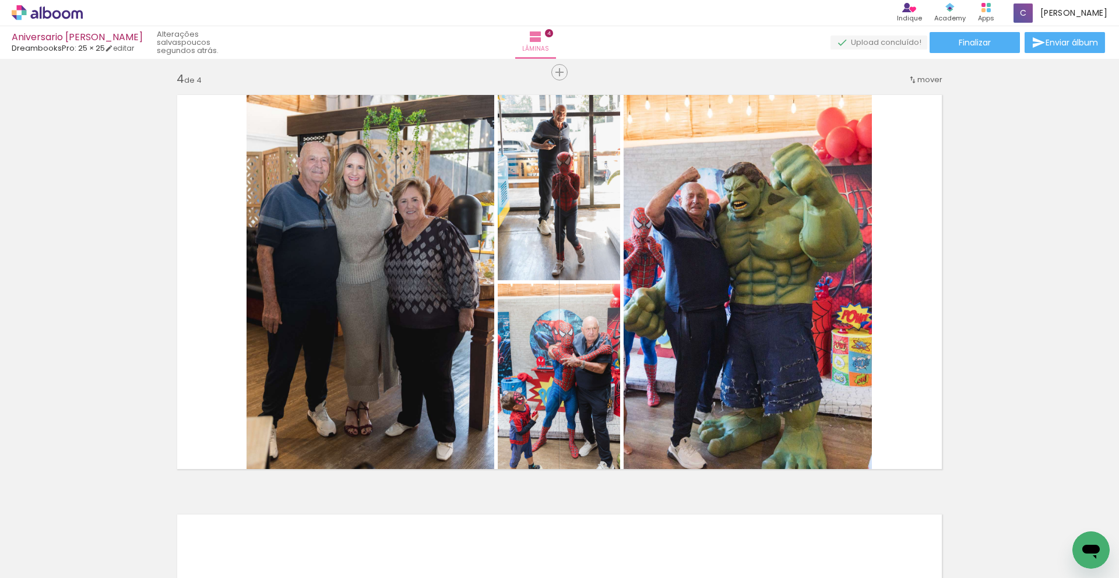
scroll to position [0, 85]
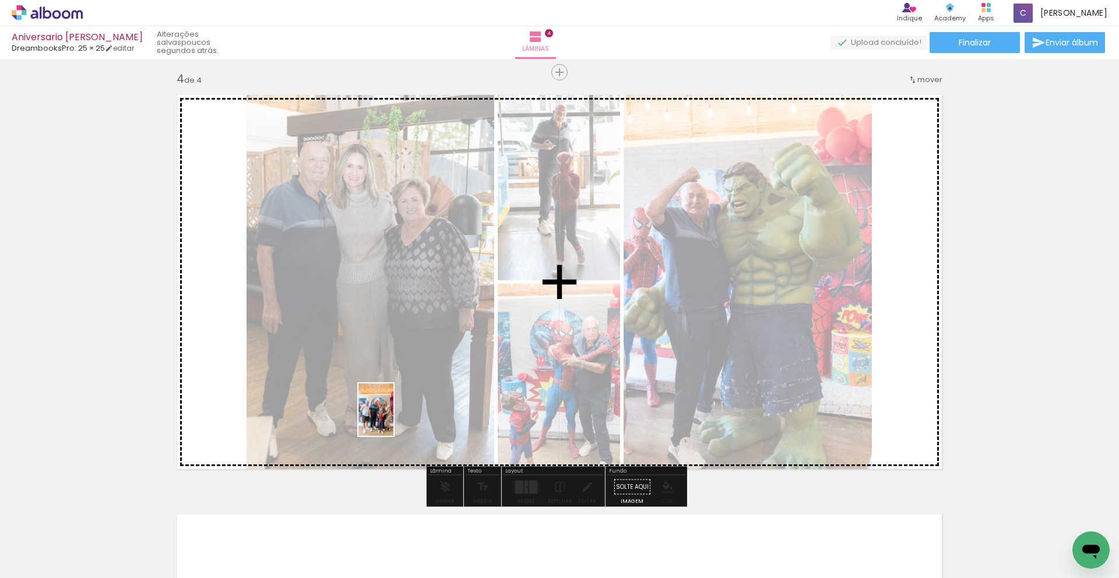
drag, startPoint x: 365, startPoint y: 541, endPoint x: 397, endPoint y: 408, distance: 136.5
click at [397, 409] on quentale-workspace at bounding box center [559, 289] width 1119 height 578
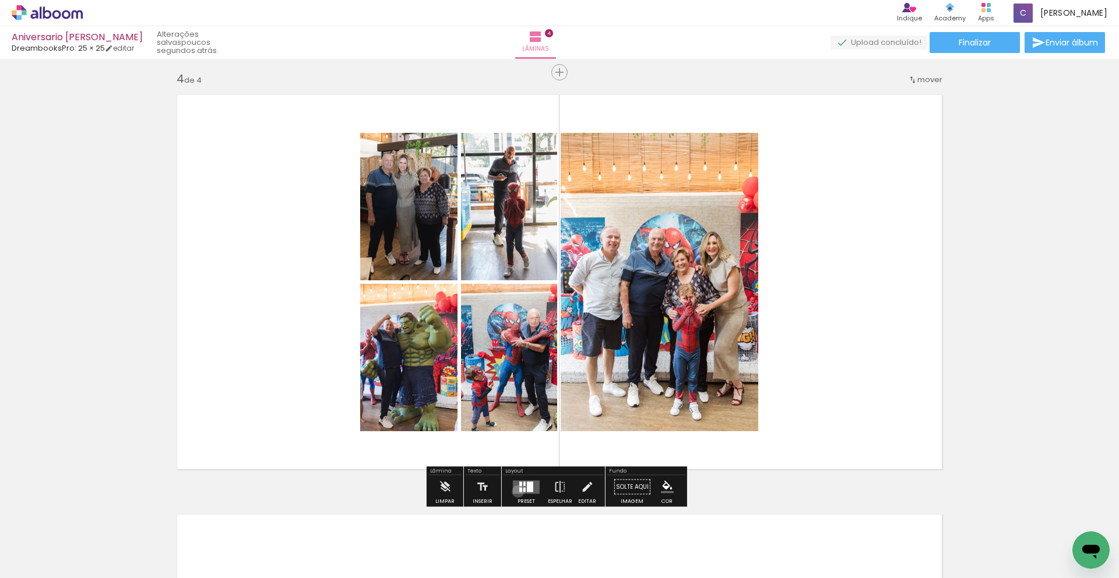
click at [515, 491] on quentale-layouter at bounding box center [526, 486] width 27 height 13
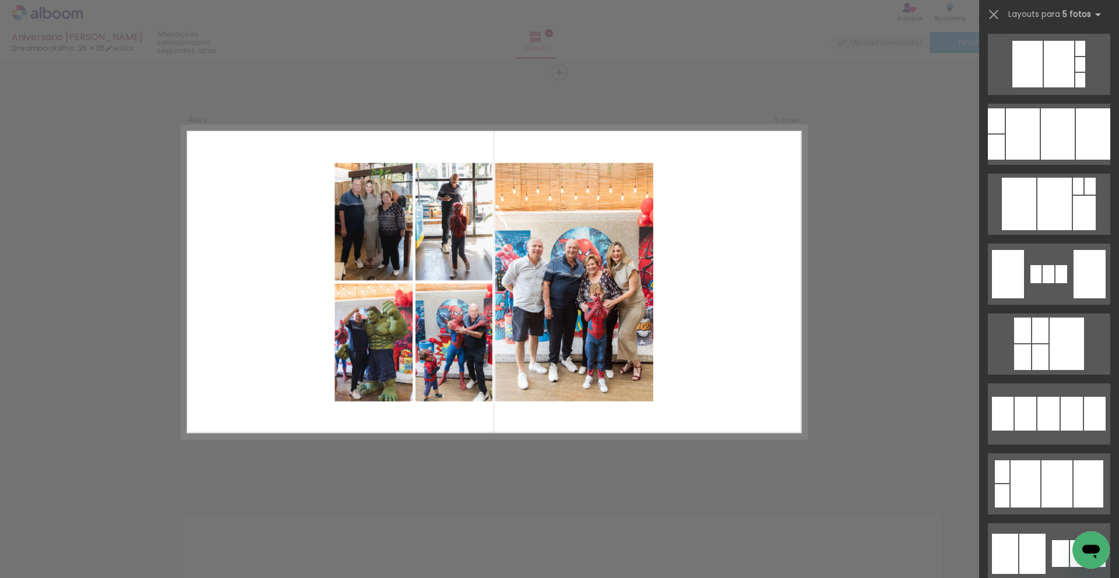
scroll to position [1435, 0]
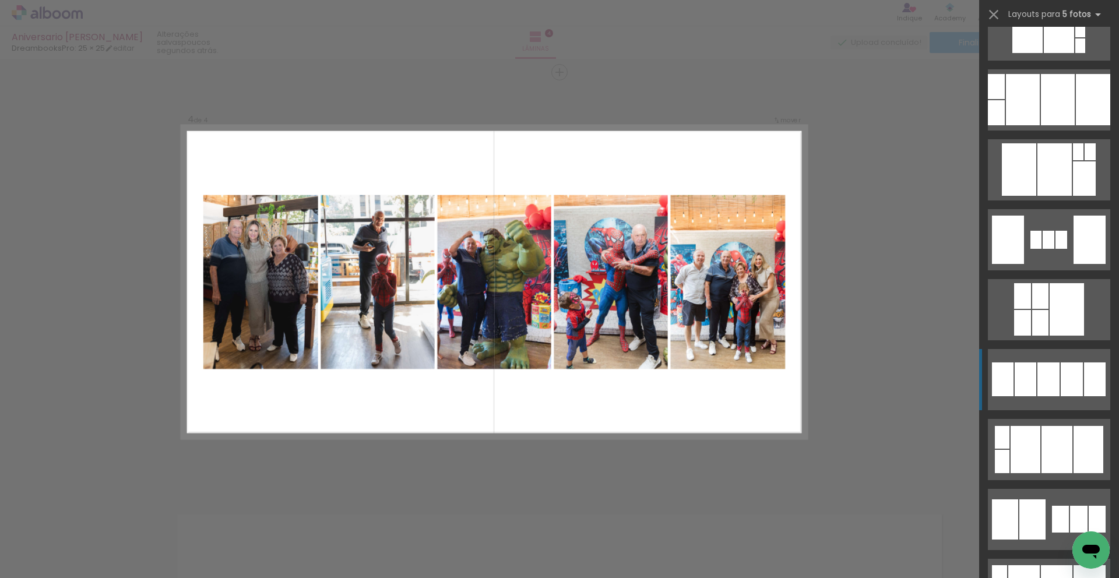
click at [1037, 373] on div at bounding box center [1048, 379] width 22 height 34
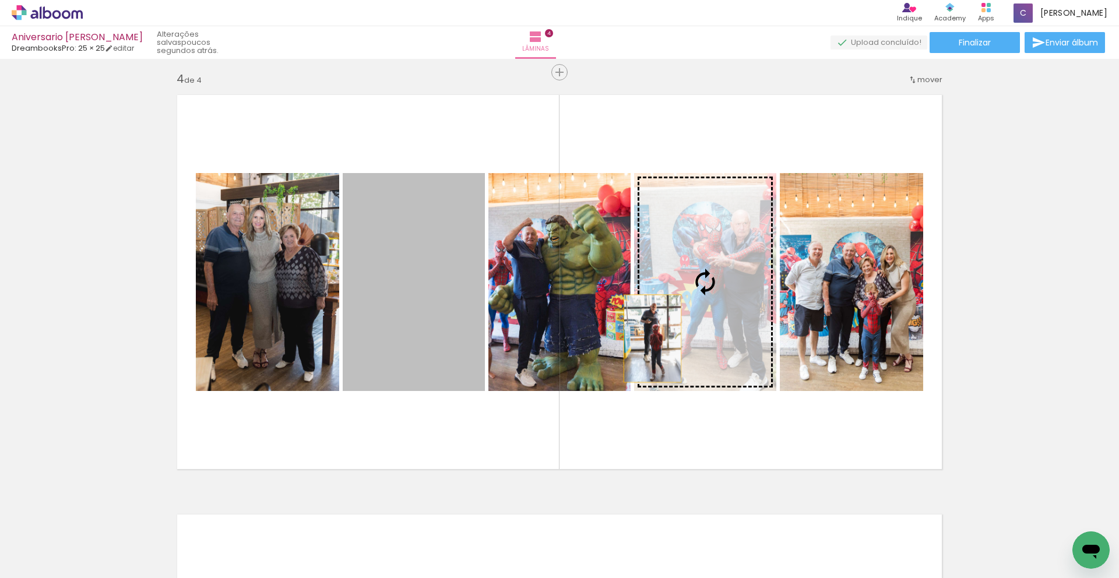
drag, startPoint x: 459, startPoint y: 361, endPoint x: 680, endPoint y: 329, distance: 223.2
click at [0, 0] on slot at bounding box center [0, 0] width 0 height 0
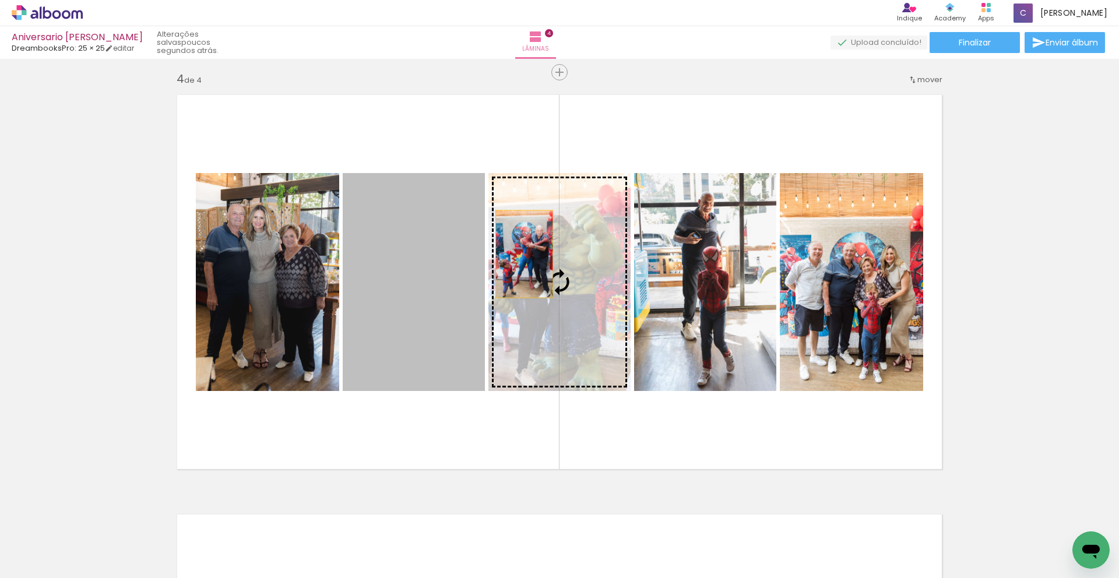
drag, startPoint x: 389, startPoint y: 275, endPoint x: 520, endPoint y: 254, distance: 132.8
click at [0, 0] on slot at bounding box center [0, 0] width 0 height 0
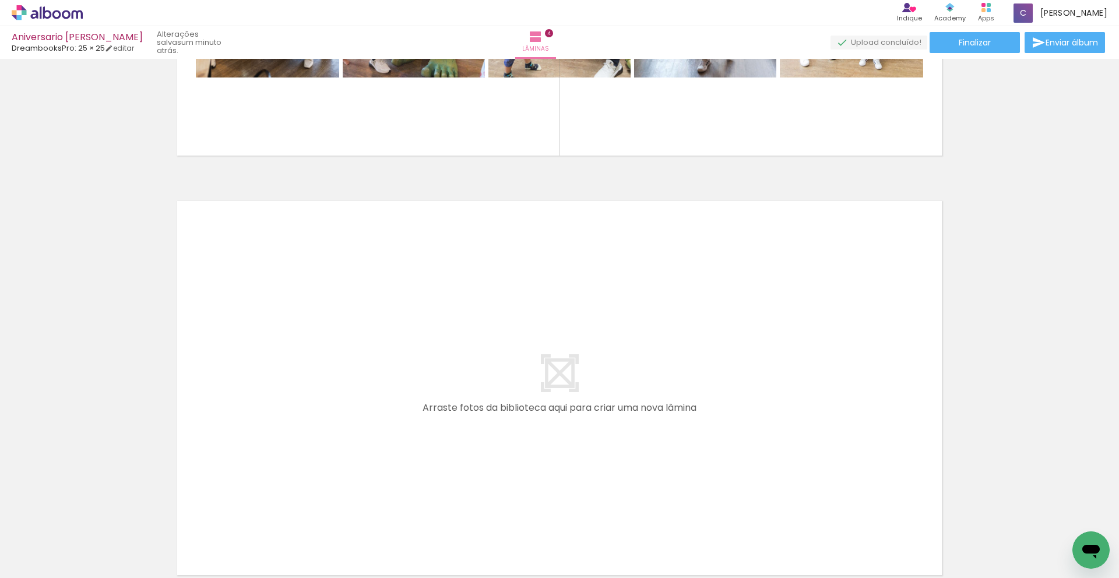
scroll to position [1697, 0]
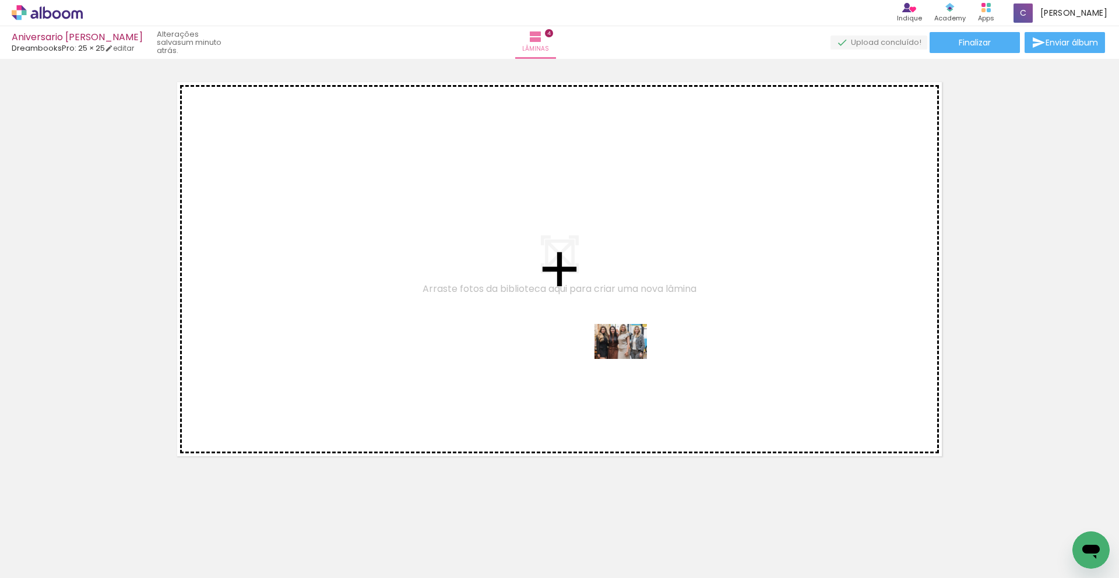
drag, startPoint x: 750, startPoint y: 541, endPoint x: 627, endPoint y: 354, distance: 223.4
click at [627, 354] on quentale-workspace at bounding box center [559, 289] width 1119 height 578
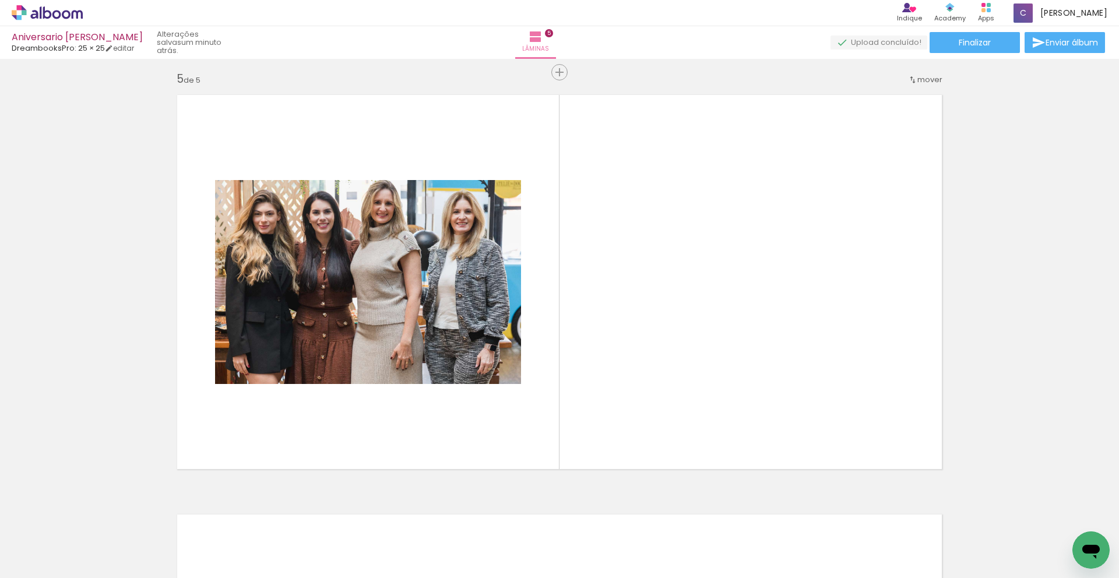
scroll to position [0, 1180]
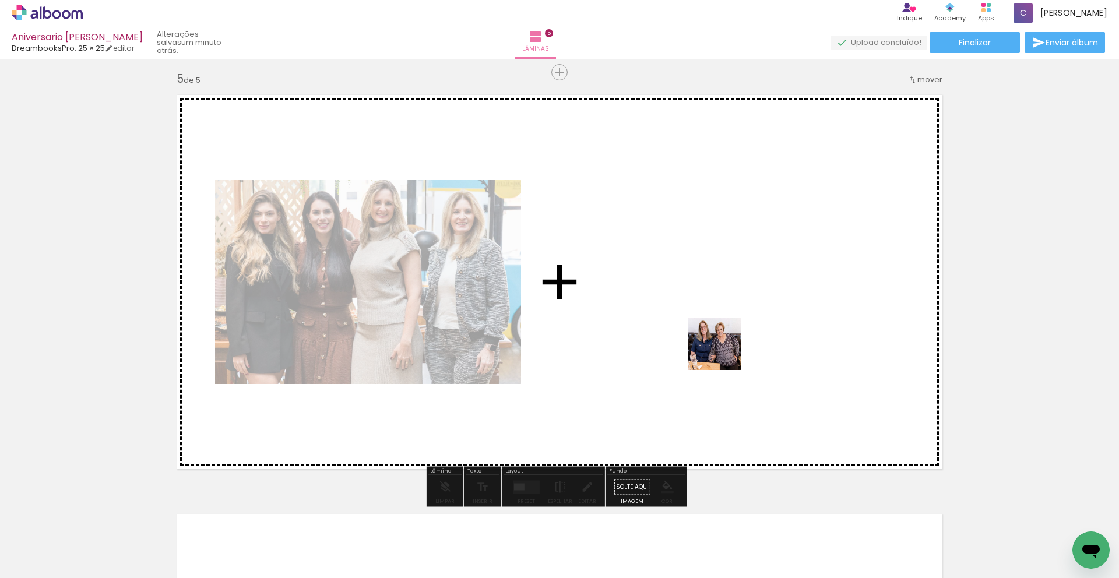
drag, startPoint x: 779, startPoint y: 535, endPoint x: 713, endPoint y: 550, distance: 67.6
click at [723, 352] on quentale-workspace at bounding box center [559, 289] width 1119 height 578
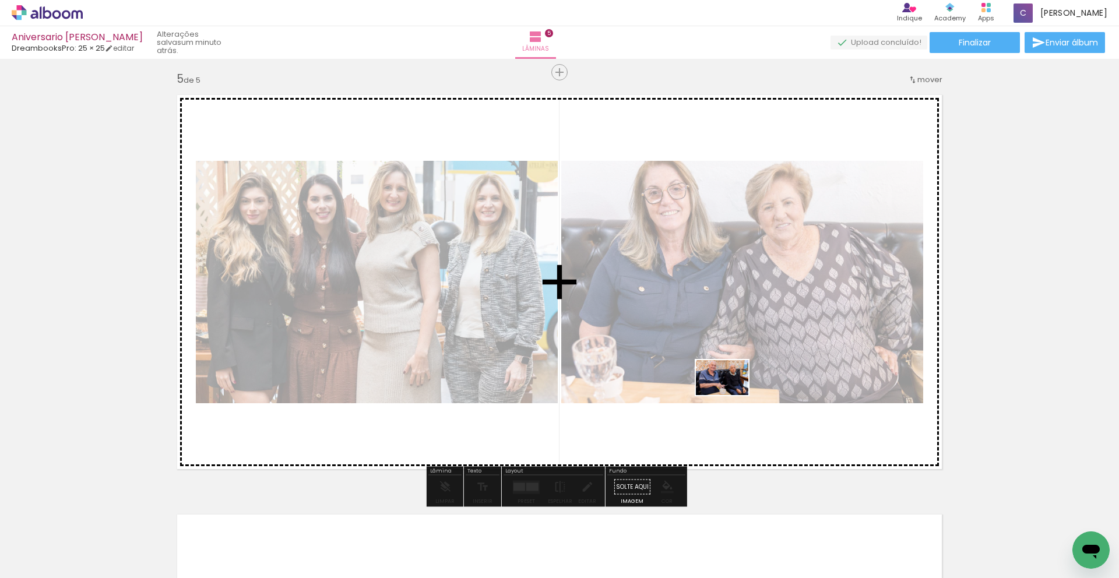
drag, startPoint x: 713, startPoint y: 550, endPoint x: 731, endPoint y: 395, distance: 156.0
click at [731, 395] on quentale-workspace at bounding box center [559, 289] width 1119 height 578
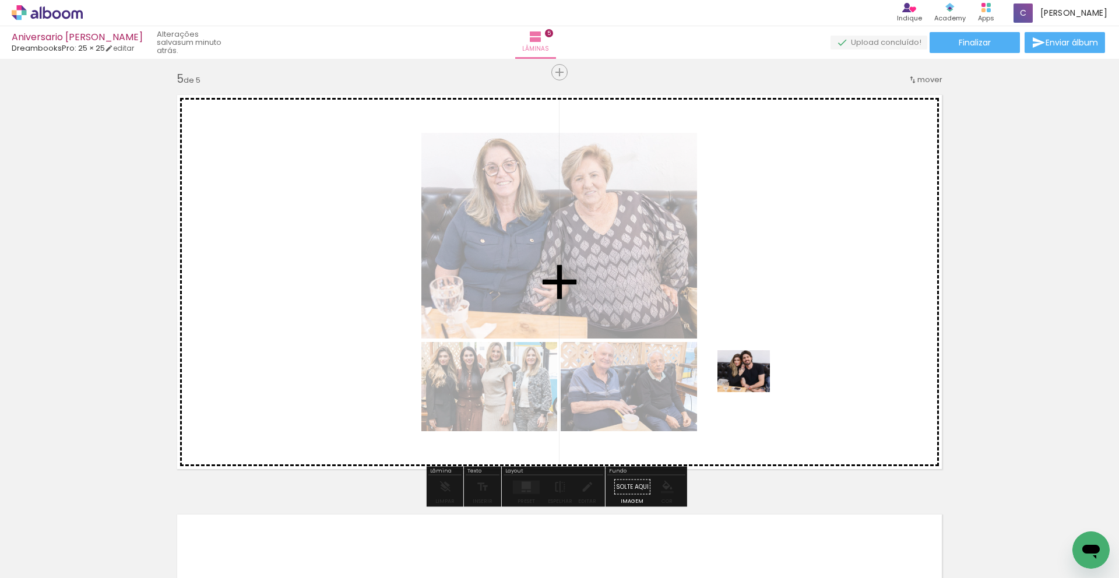
drag, startPoint x: 835, startPoint y: 540, endPoint x: 752, endPoint y: 385, distance: 174.9
click at [752, 385] on quentale-workspace at bounding box center [559, 289] width 1119 height 578
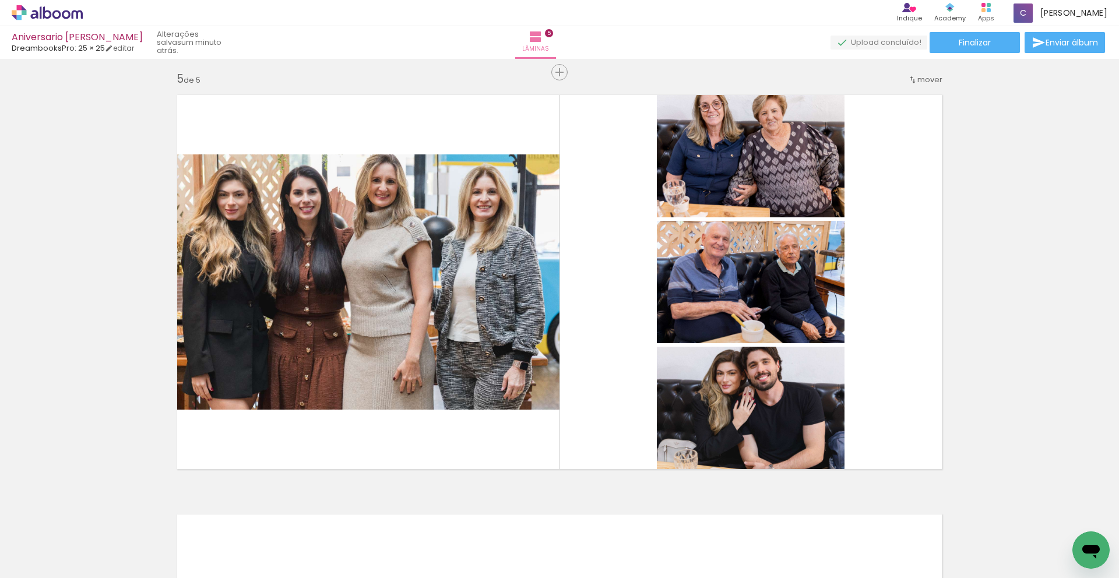
scroll to position [0, 633]
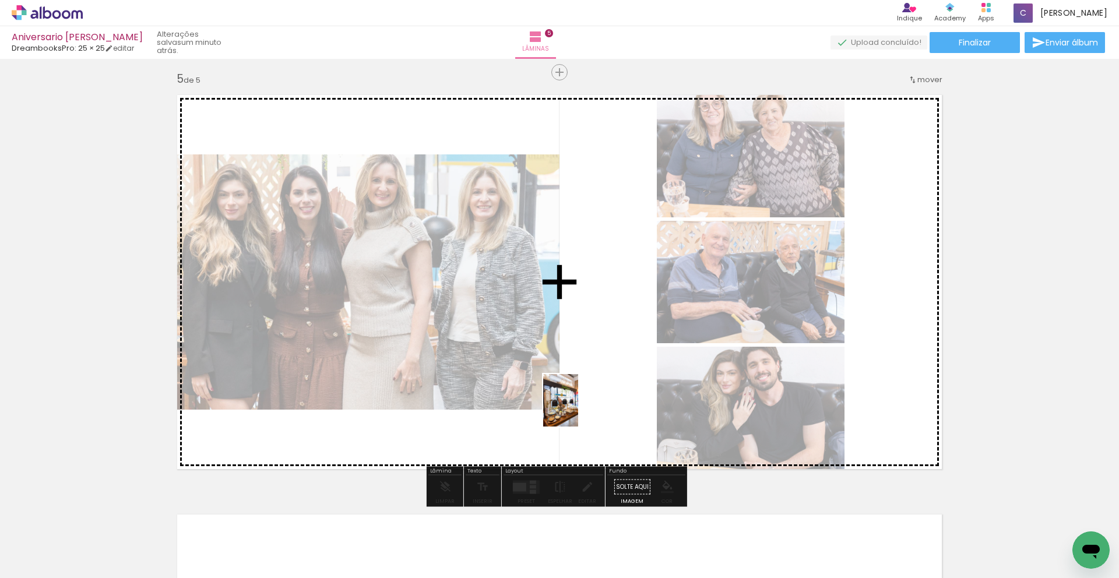
drag, startPoint x: 479, startPoint y: 536, endPoint x: 578, endPoint y: 409, distance: 161.1
click at [578, 409] on quentale-workspace at bounding box center [559, 289] width 1119 height 578
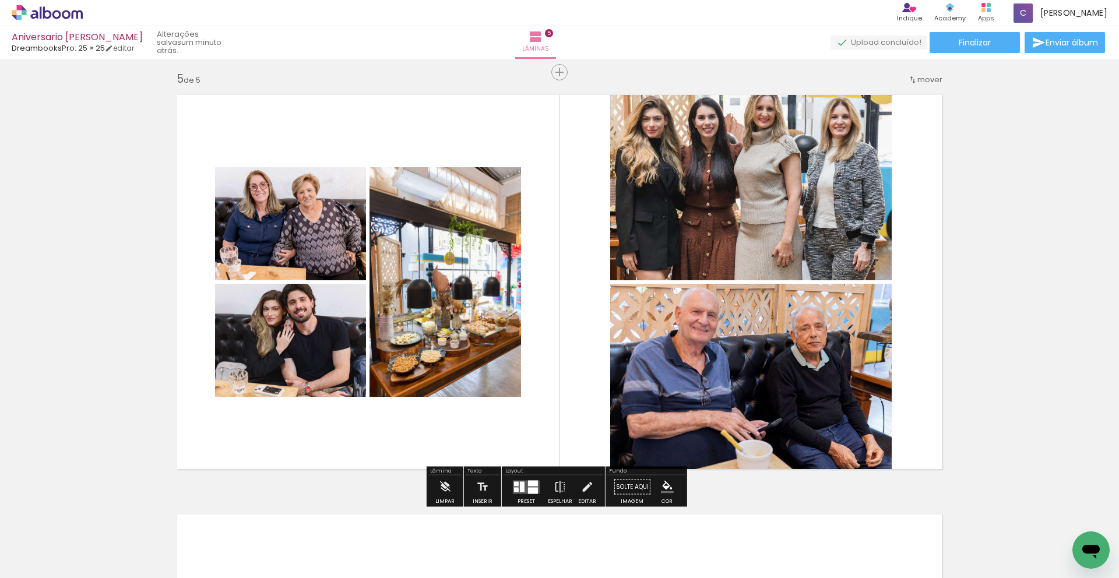
click at [524, 485] on quentale-layouter at bounding box center [526, 486] width 27 height 13
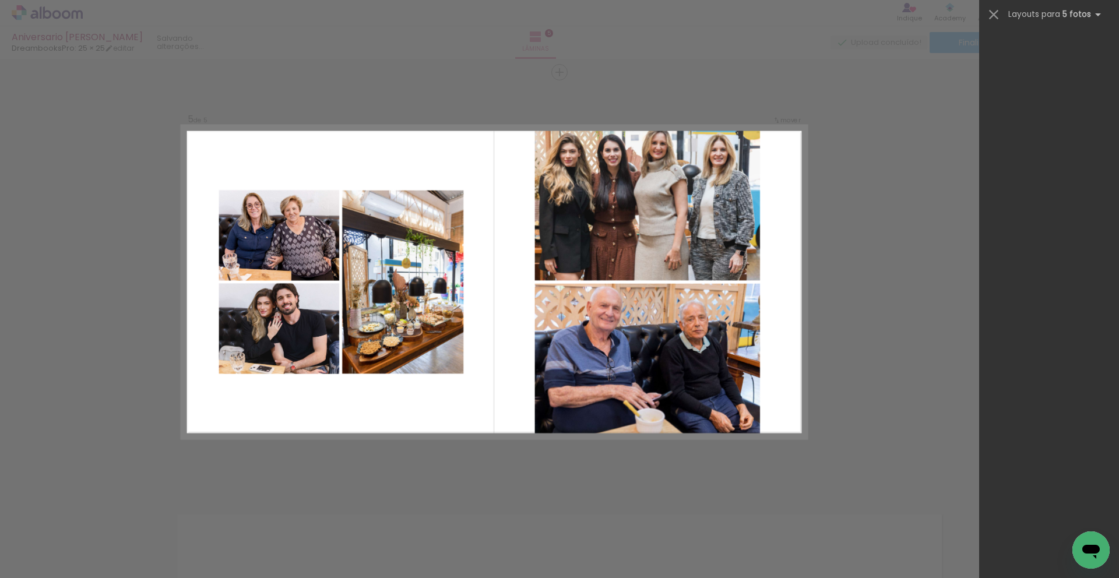
scroll to position [0, 0]
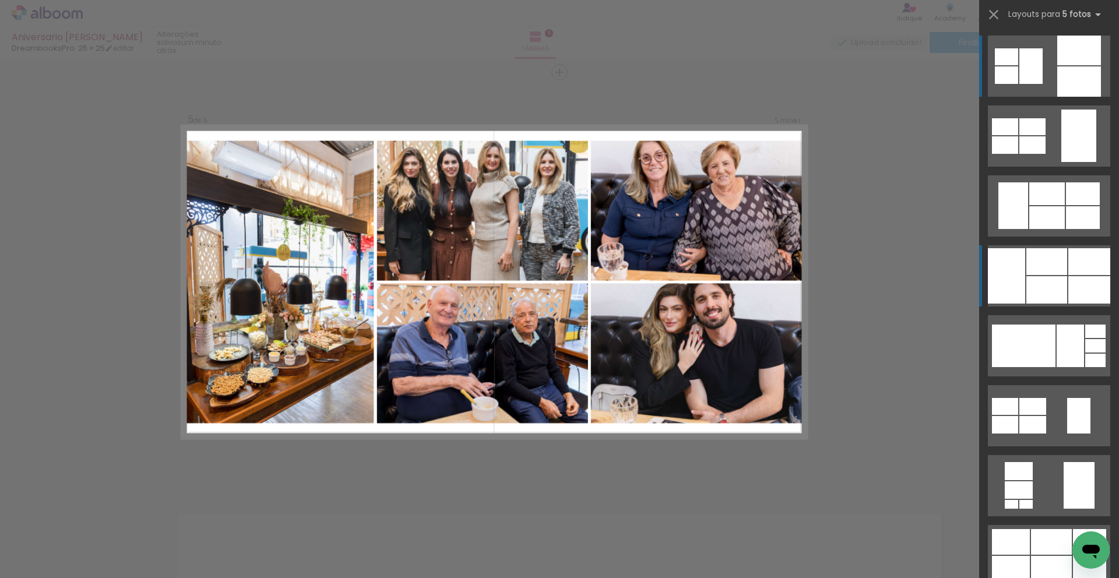
click at [1009, 268] on div at bounding box center [1006, 275] width 37 height 55
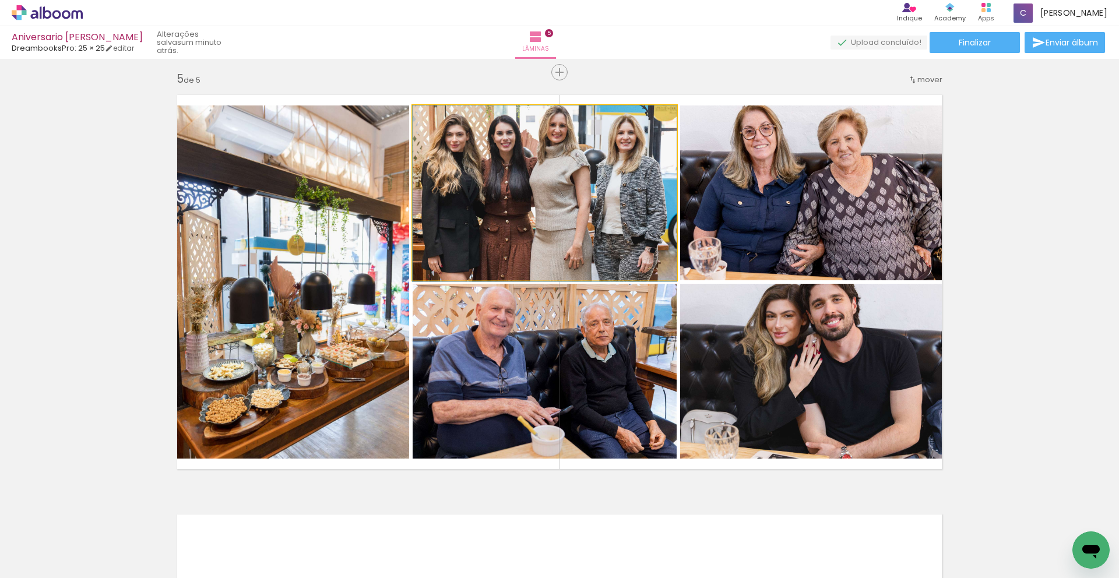
drag, startPoint x: 496, startPoint y: 226, endPoint x: 497, endPoint y: 240, distance: 14.6
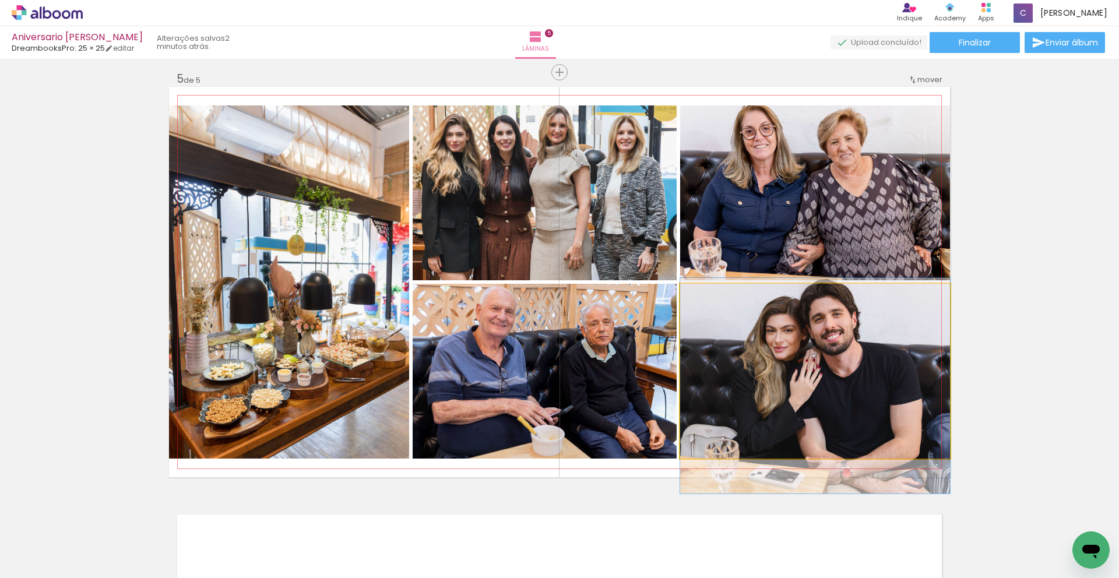
drag, startPoint x: 747, startPoint y: 351, endPoint x: 748, endPoint y: 366, distance: 14.6
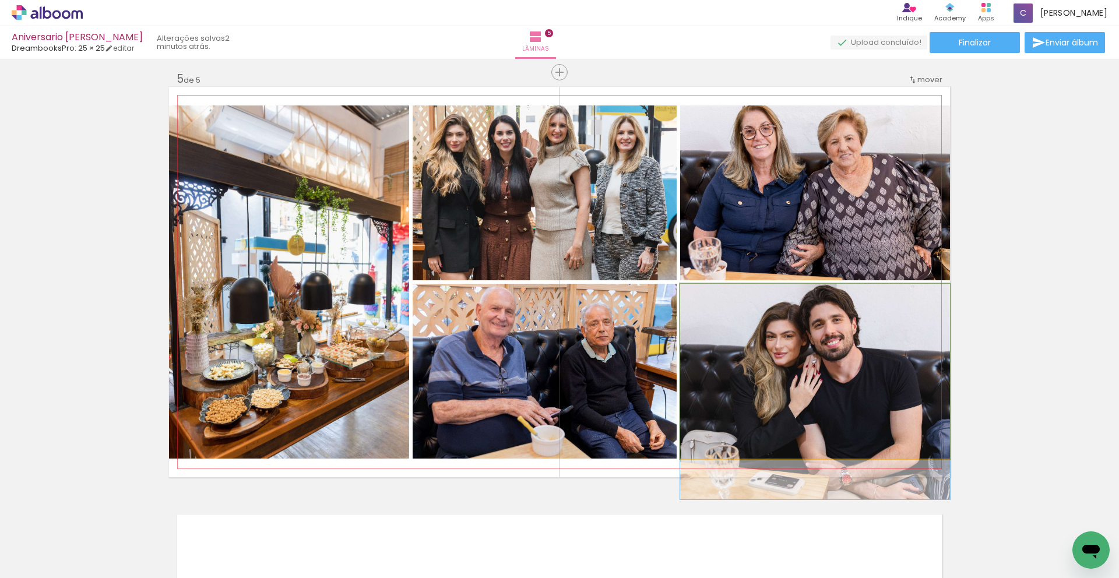
drag, startPoint x: 750, startPoint y: 358, endPoint x: 753, endPoint y: 377, distance: 18.9
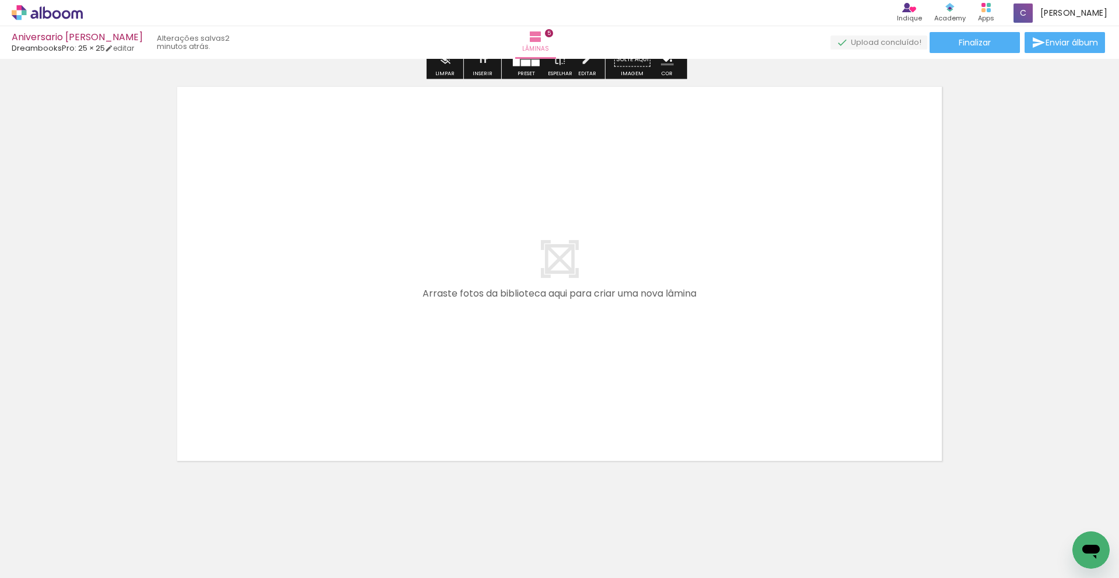
scroll to position [2117, 0]
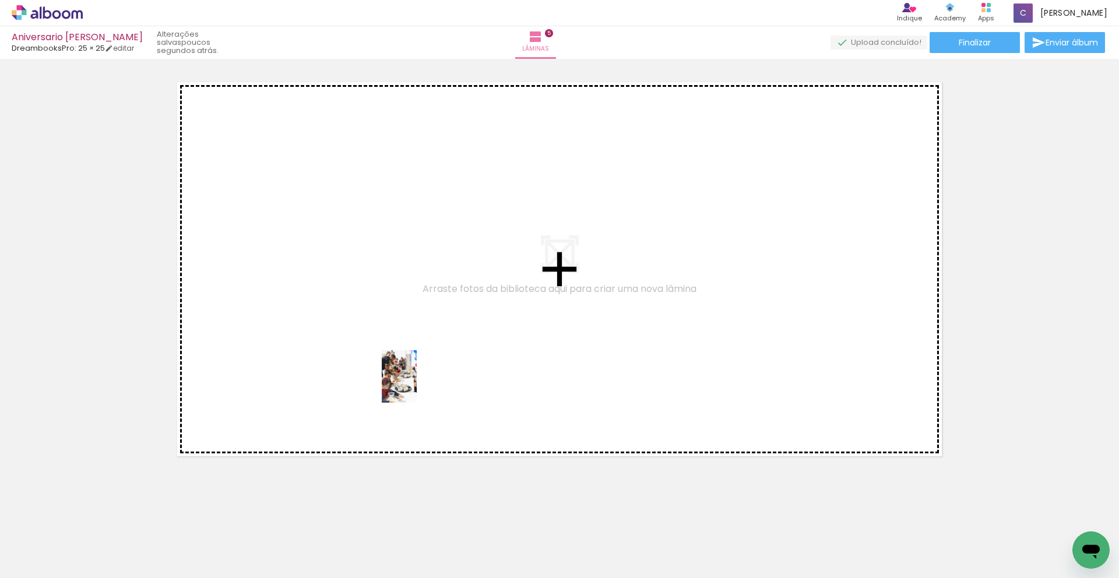
drag, startPoint x: 526, startPoint y: 542, endPoint x: 417, endPoint y: 385, distance: 190.9
click at [417, 385] on quentale-workspace at bounding box center [559, 289] width 1119 height 578
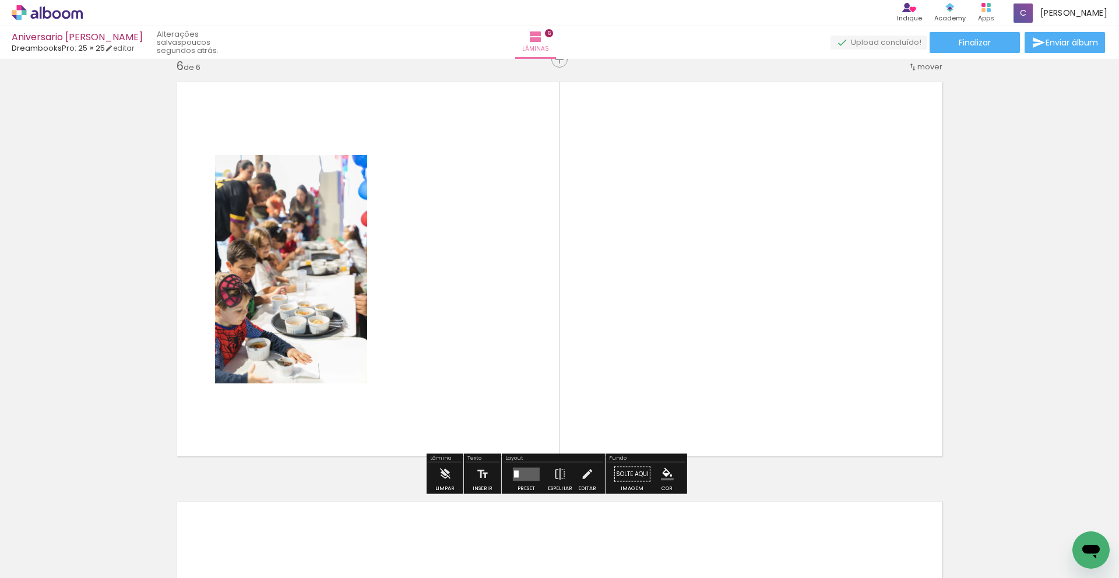
scroll to position [2104, 0]
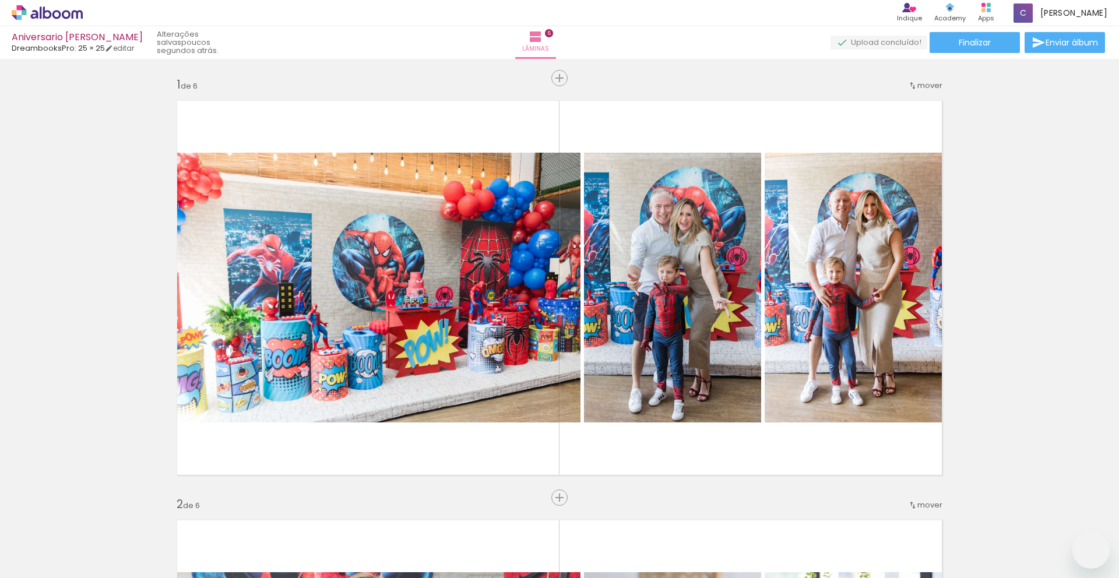
drag, startPoint x: 0, startPoint y: 0, endPoint x: 695, endPoint y: 465, distance: 836.0
click at [517, 295] on quentale-workspace at bounding box center [559, 289] width 1119 height 578
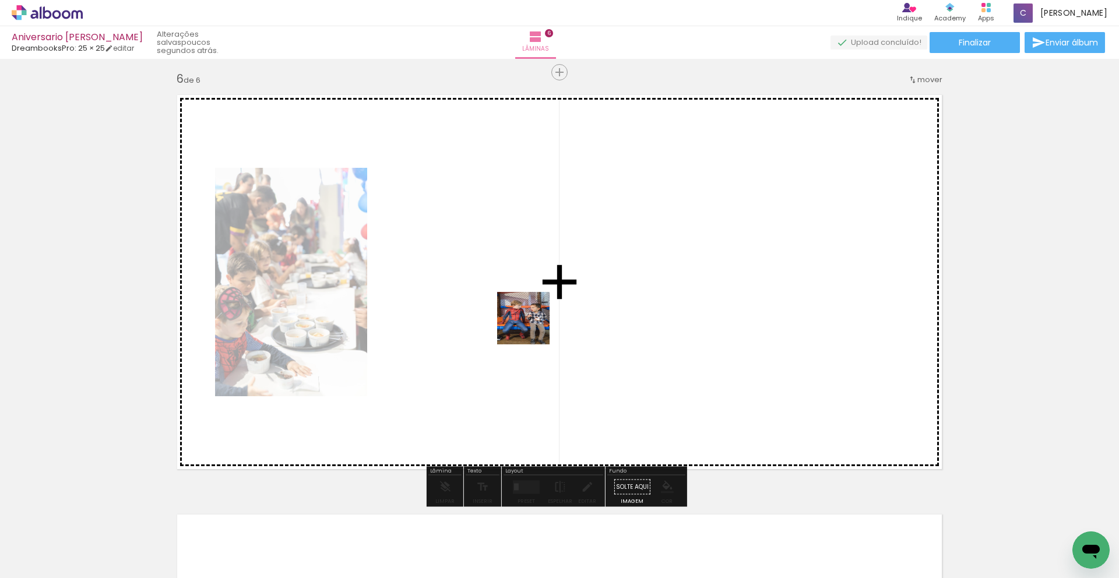
drag, startPoint x: 794, startPoint y: 500, endPoint x: 532, endPoint y: 327, distance: 313.7
click at [532, 327] on quentale-workspace at bounding box center [559, 289] width 1119 height 578
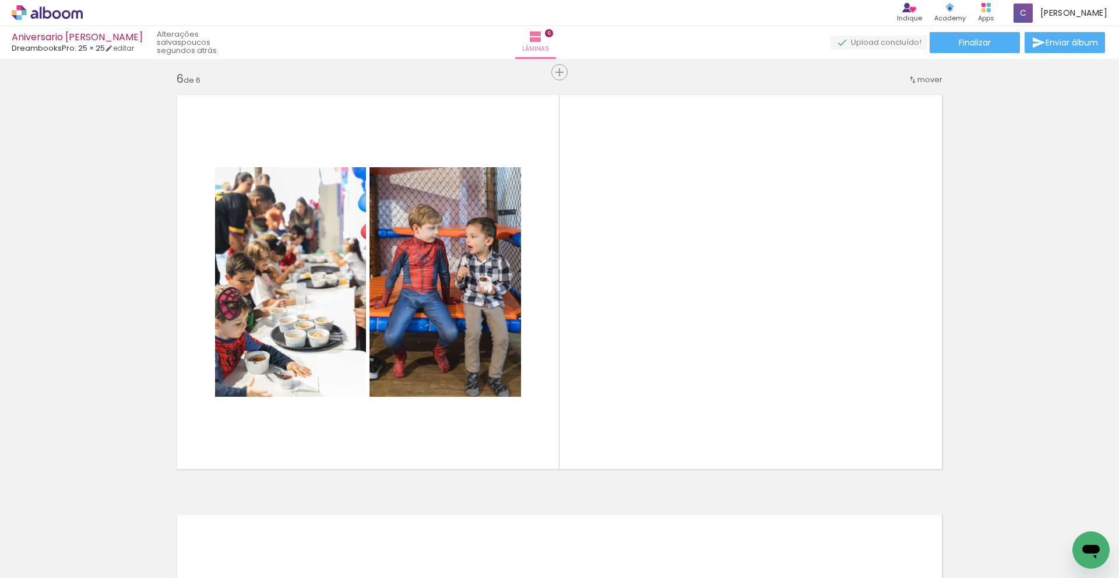
scroll to position [0, 1326]
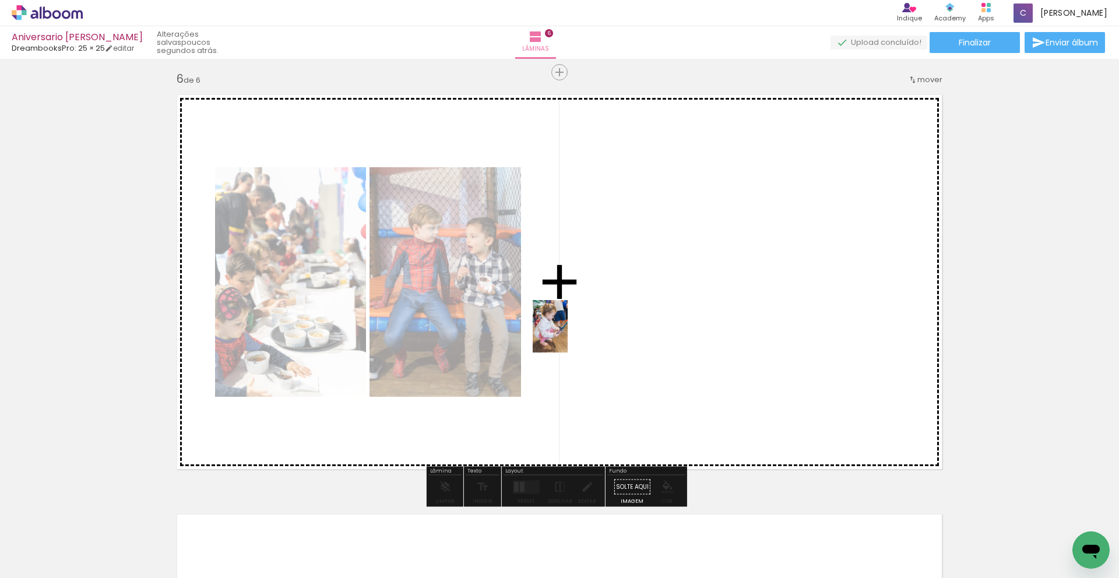
drag, startPoint x: 419, startPoint y: 535, endPoint x: 525, endPoint y: 449, distance: 136.7
click at [568, 335] on quentale-workspace at bounding box center [559, 289] width 1119 height 578
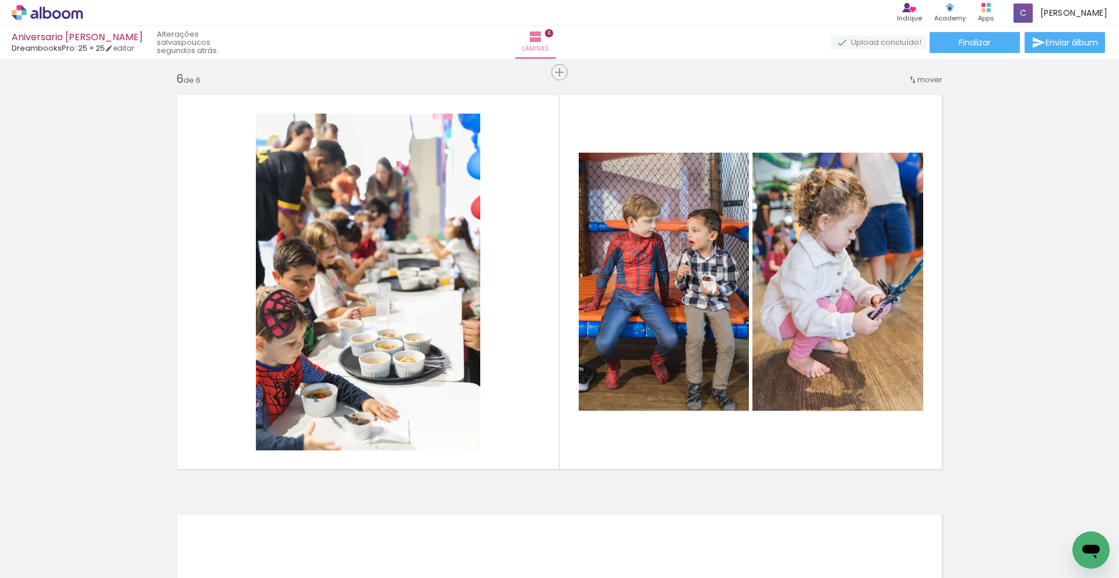
scroll to position [0, 1562]
drag, startPoint x: 556, startPoint y: 578, endPoint x: 846, endPoint y: 573, distance: 290.3
click at [96, 573] on iron-horizontal-list at bounding box center [83, 541] width 23 height 73
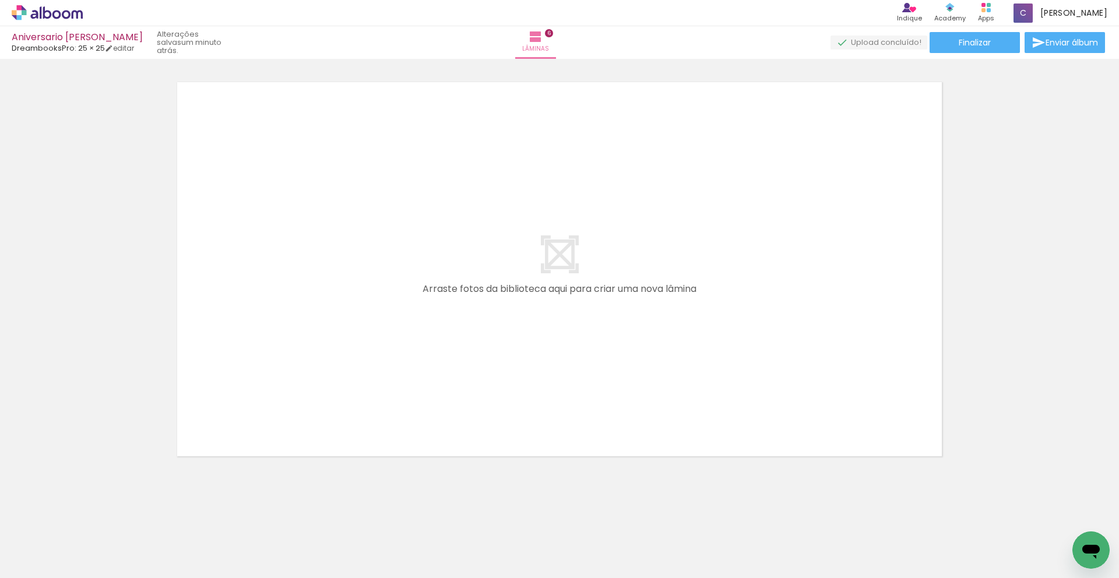
scroll to position [0, 1150]
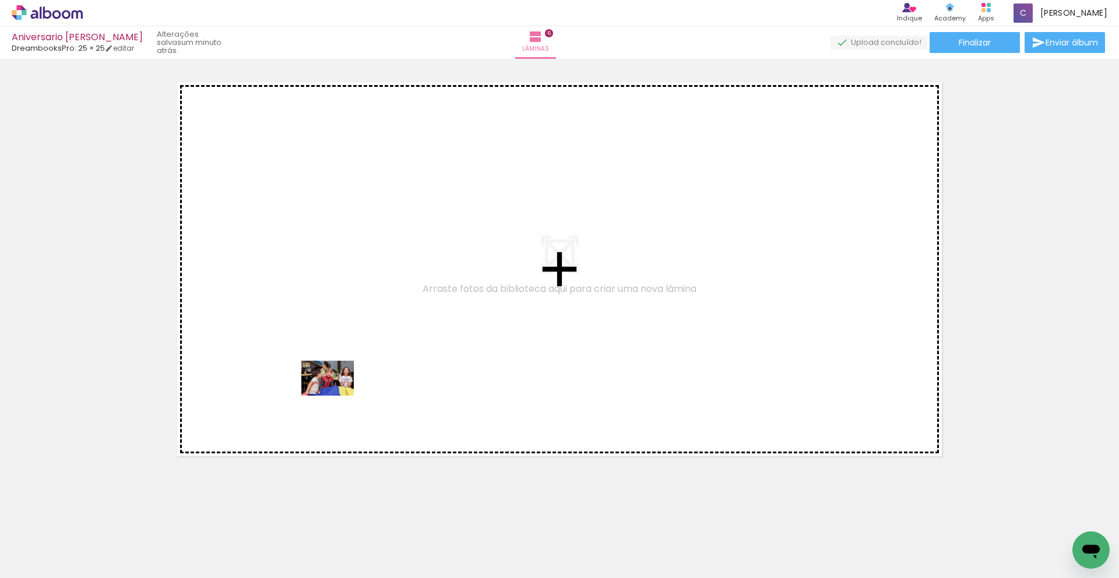
drag, startPoint x: 394, startPoint y: 545, endPoint x: 336, endPoint y: 396, distance: 160.0
click at [336, 396] on quentale-workspace at bounding box center [559, 289] width 1119 height 578
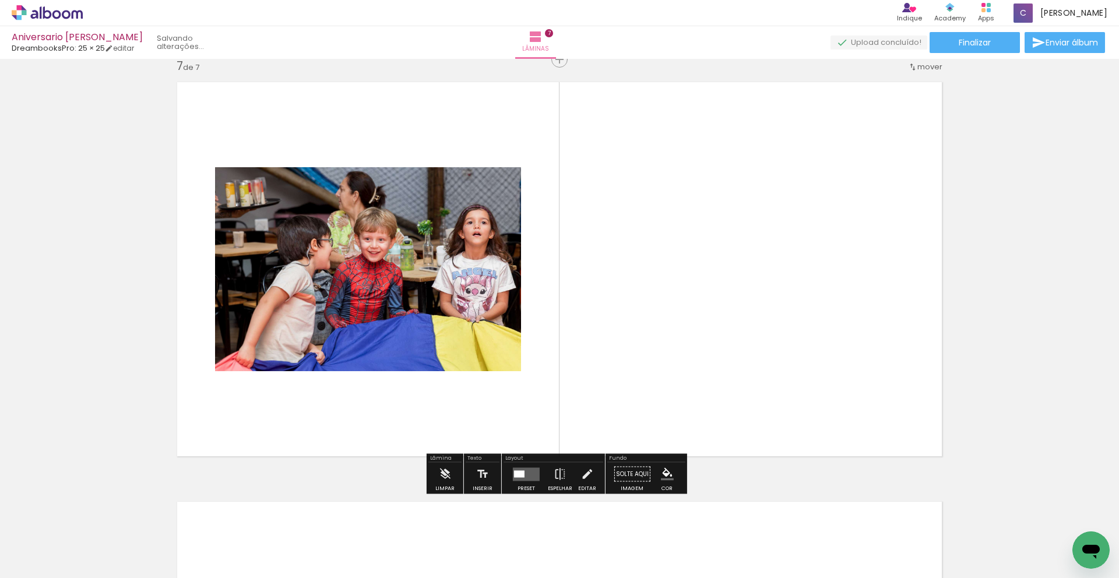
scroll to position [2523, 0]
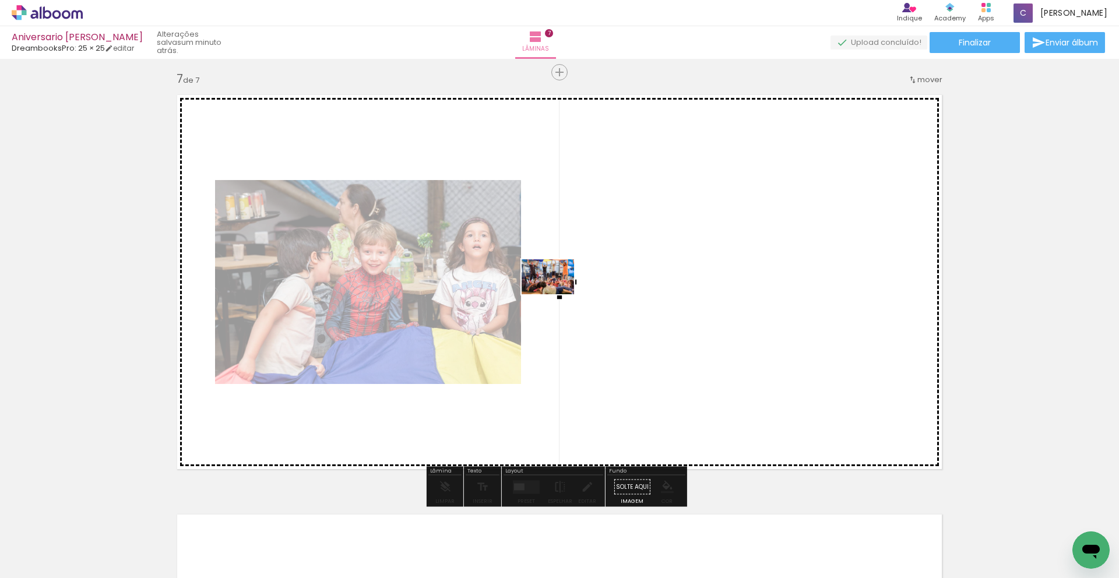
drag, startPoint x: 518, startPoint y: 539, endPoint x: 562, endPoint y: 285, distance: 257.8
click at [562, 285] on quentale-workspace at bounding box center [559, 289] width 1119 height 578
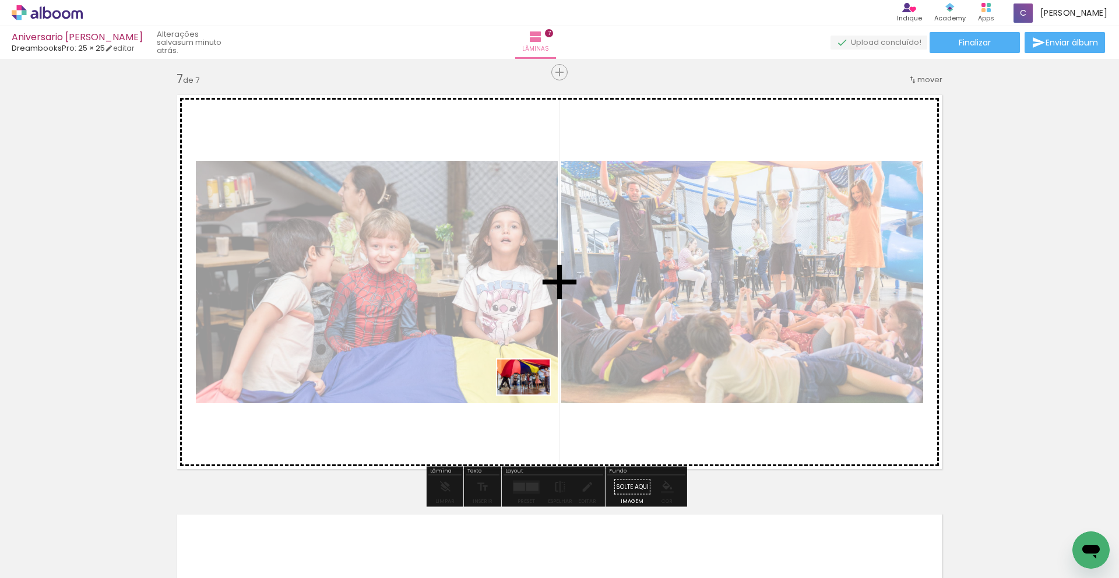
drag, startPoint x: 480, startPoint y: 524, endPoint x: 526, endPoint y: 400, distance: 132.6
click at [532, 393] on quentale-workspace at bounding box center [559, 289] width 1119 height 578
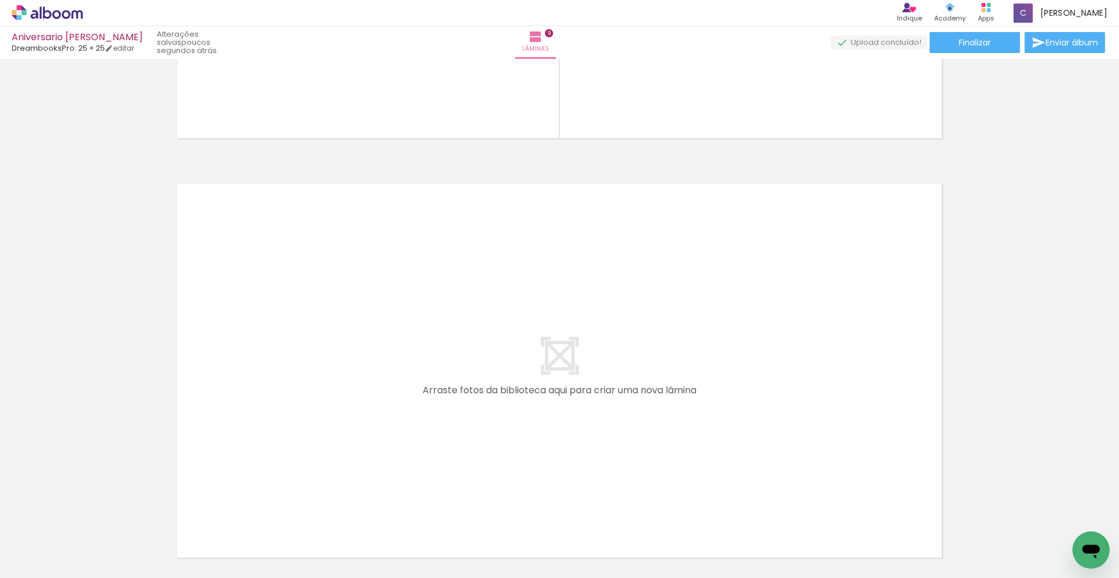
scroll to position [3780, 0]
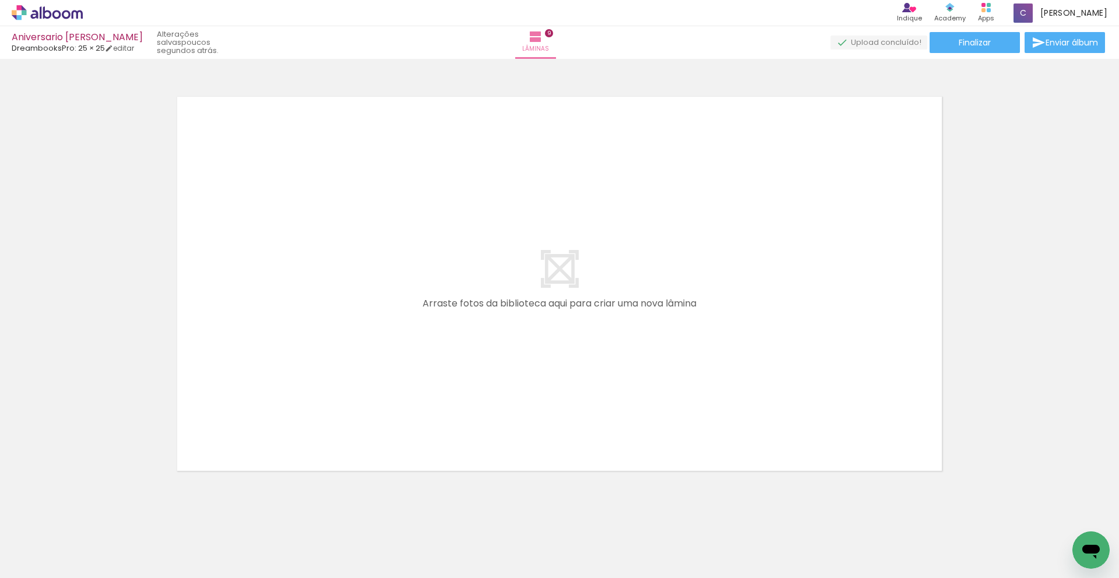
click at [96, 578] on iron-horizontal-list at bounding box center [83, 541] width 23 height 73
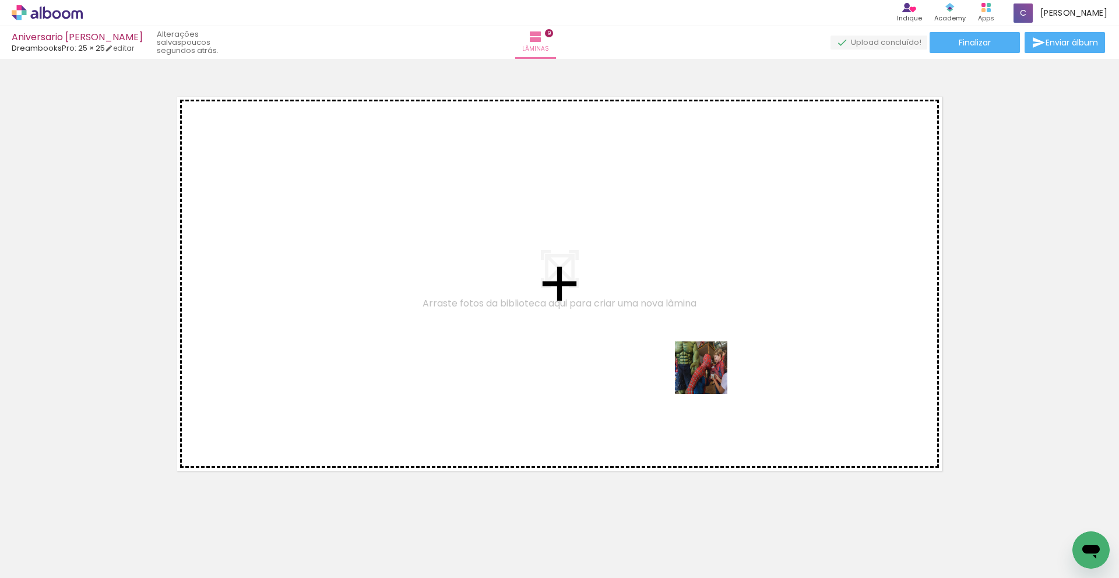
drag, startPoint x: 695, startPoint y: 532, endPoint x: 742, endPoint y: 563, distance: 56.4
click at [710, 355] on quentale-workspace at bounding box center [559, 289] width 1119 height 578
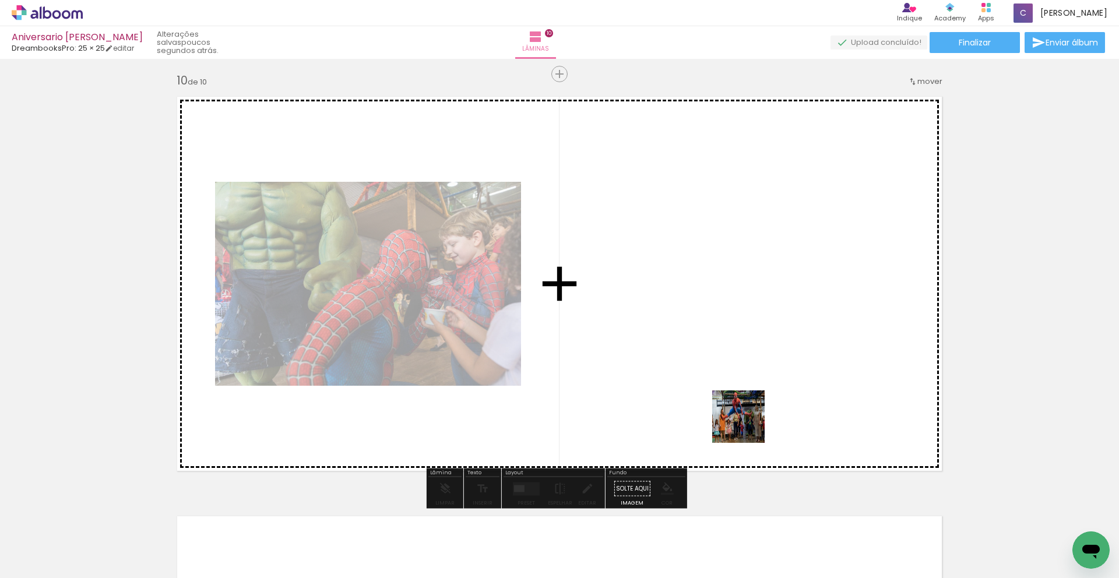
drag, startPoint x: 756, startPoint y: 541, endPoint x: 755, endPoint y: 333, distance: 208.6
click at [755, 333] on quentale-workspace at bounding box center [559, 289] width 1119 height 578
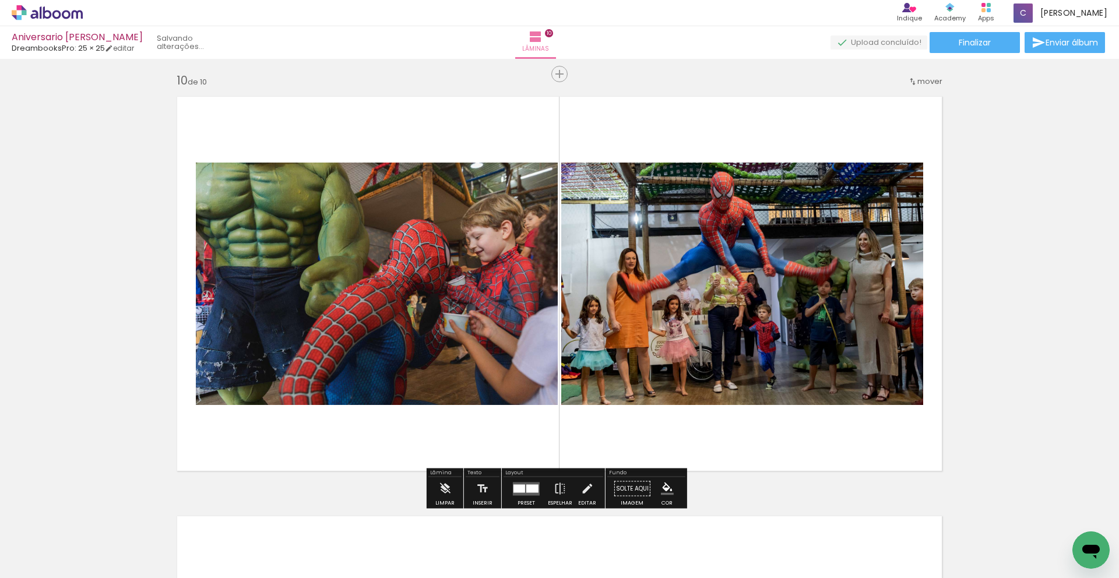
scroll to position [3782, 0]
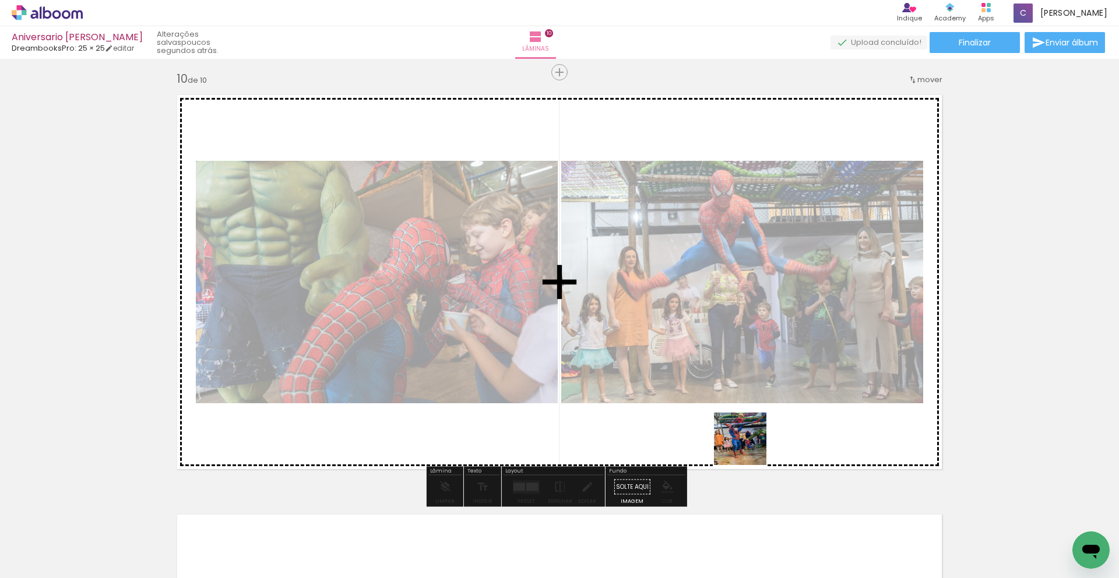
drag, startPoint x: 813, startPoint y: 524, endPoint x: 657, endPoint y: 349, distance: 234.9
click at [656, 350] on quentale-workspace at bounding box center [559, 289] width 1119 height 578
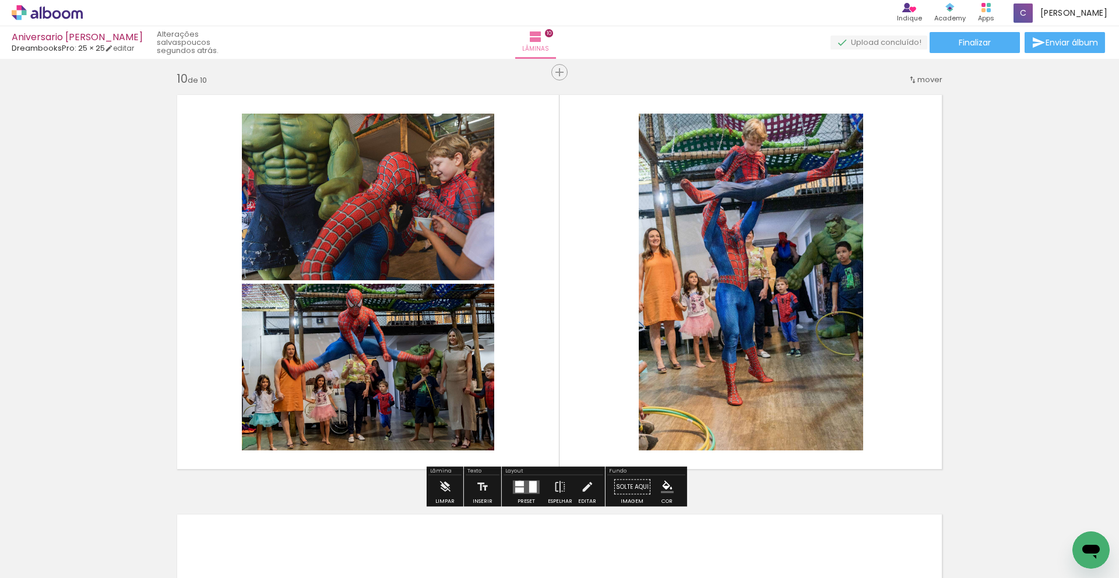
click at [517, 482] on div at bounding box center [519, 483] width 9 height 5
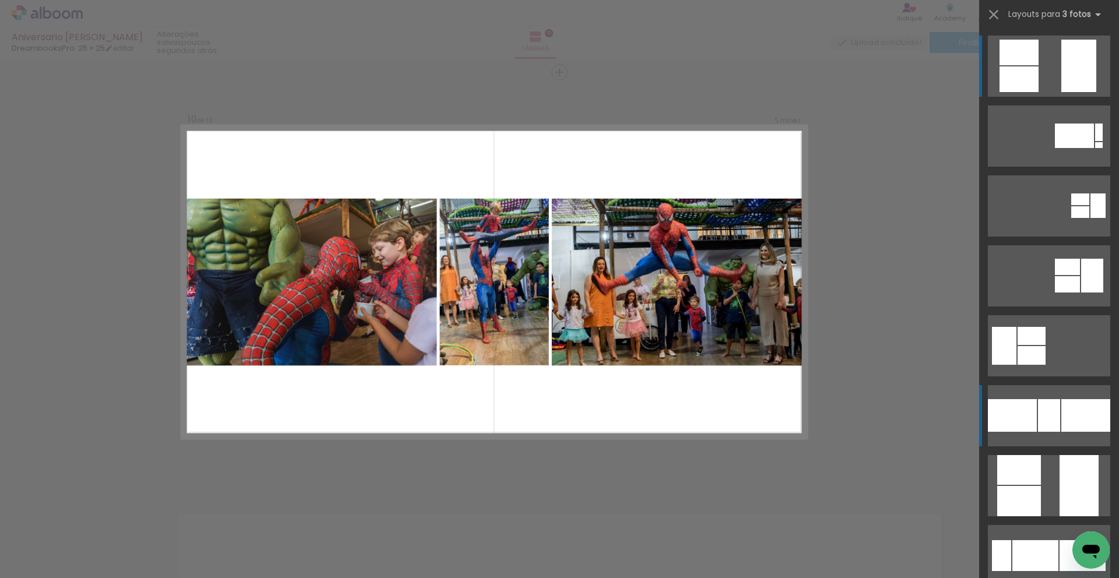
click at [1010, 411] on div at bounding box center [1012, 415] width 49 height 33
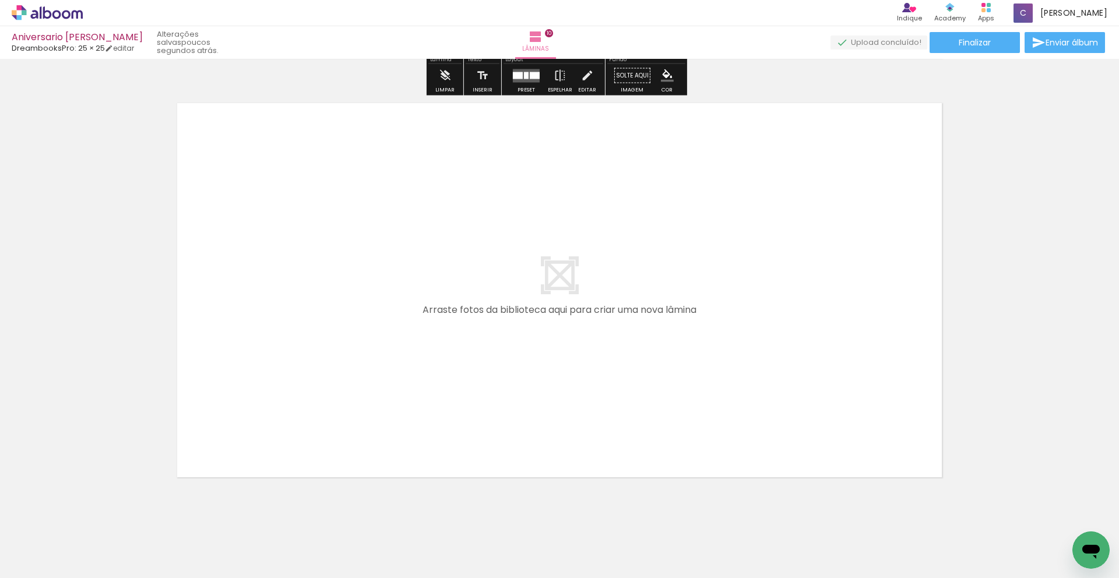
scroll to position [4215, 0]
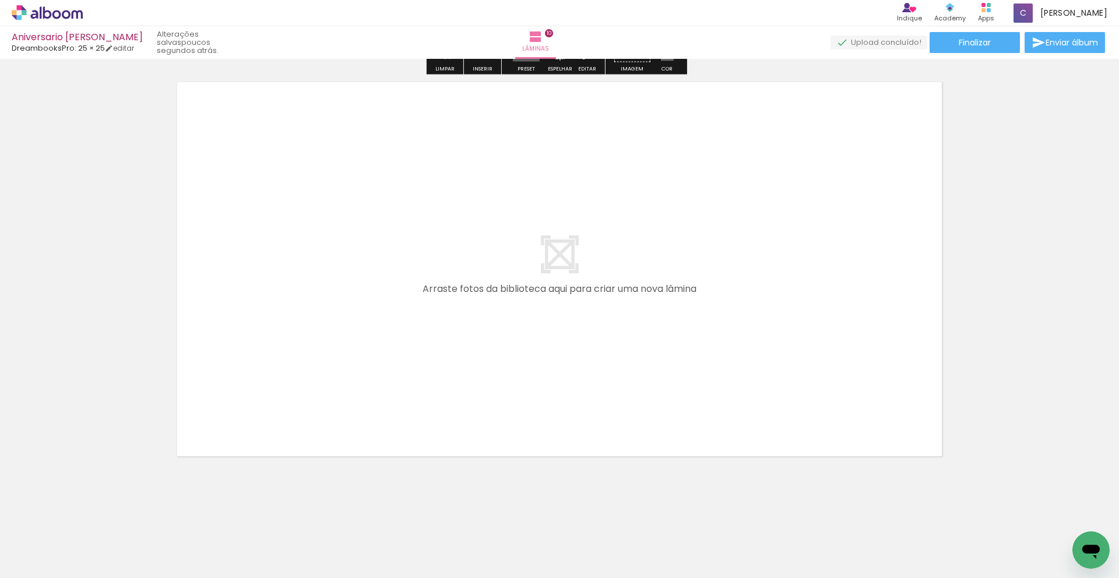
drag, startPoint x: 1118, startPoint y: 488, endPoint x: 1118, endPoint y: 544, distance: 55.4
click at [1118, 544] on quentale-workspace at bounding box center [559, 289] width 1119 height 578
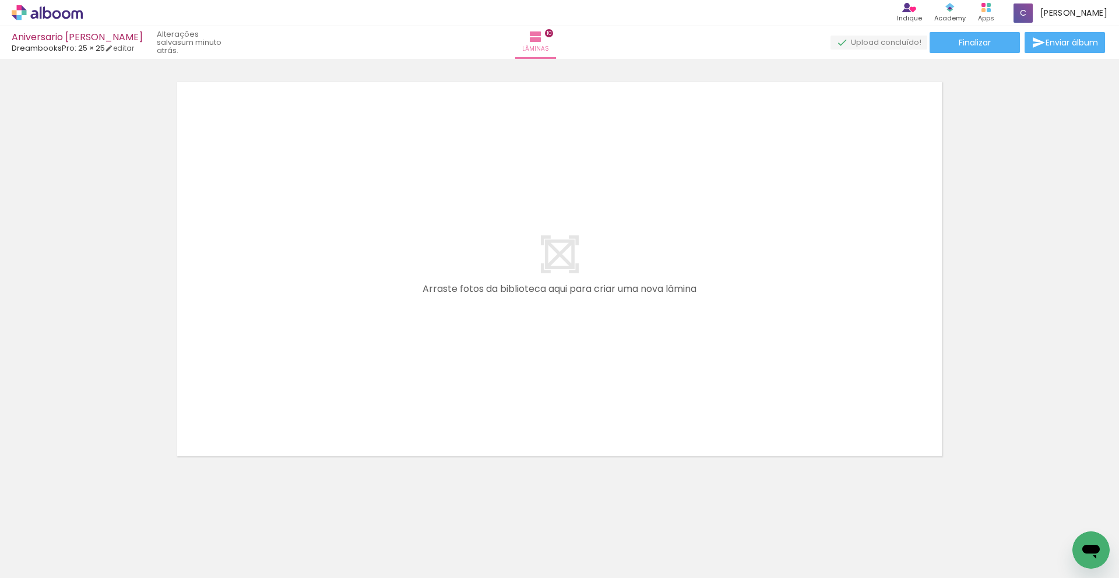
scroll to position [0, 2309]
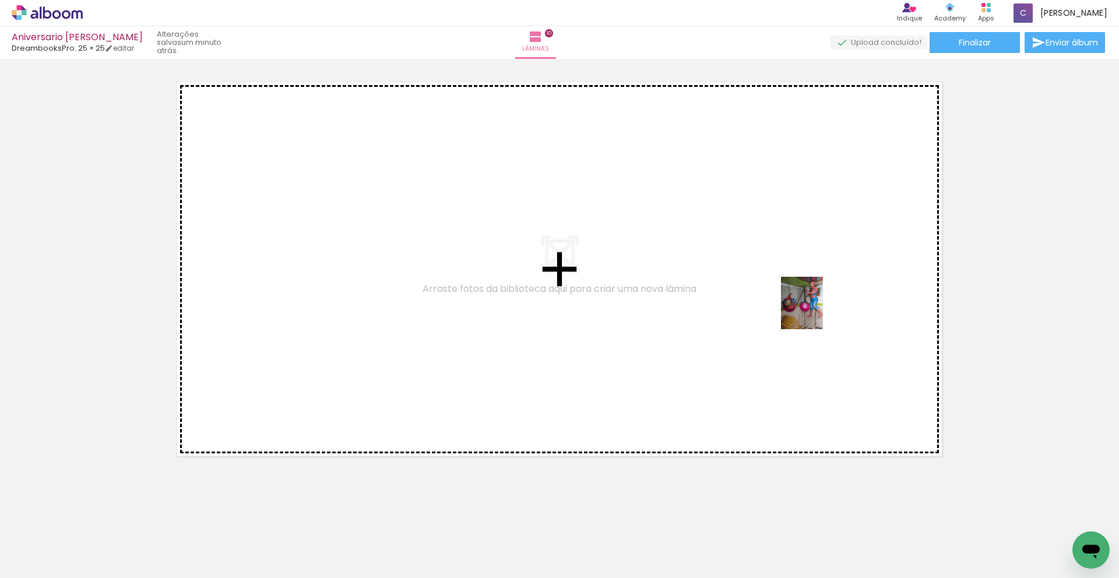
drag, startPoint x: 1059, startPoint y: 531, endPoint x: 816, endPoint y: 312, distance: 327.2
click at [816, 312] on quentale-workspace at bounding box center [559, 289] width 1119 height 578
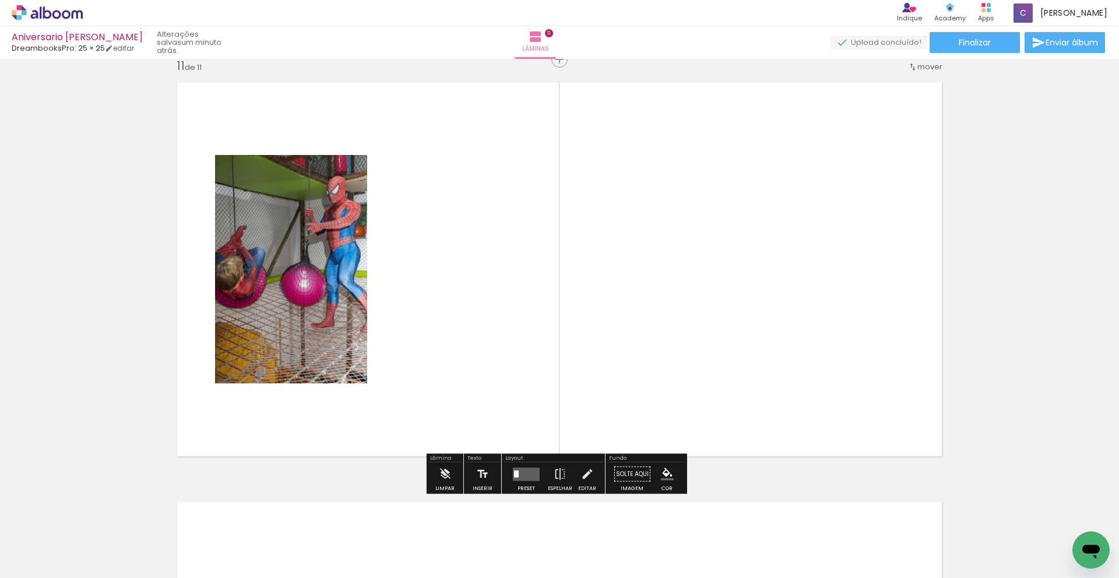
scroll to position [4202, 0]
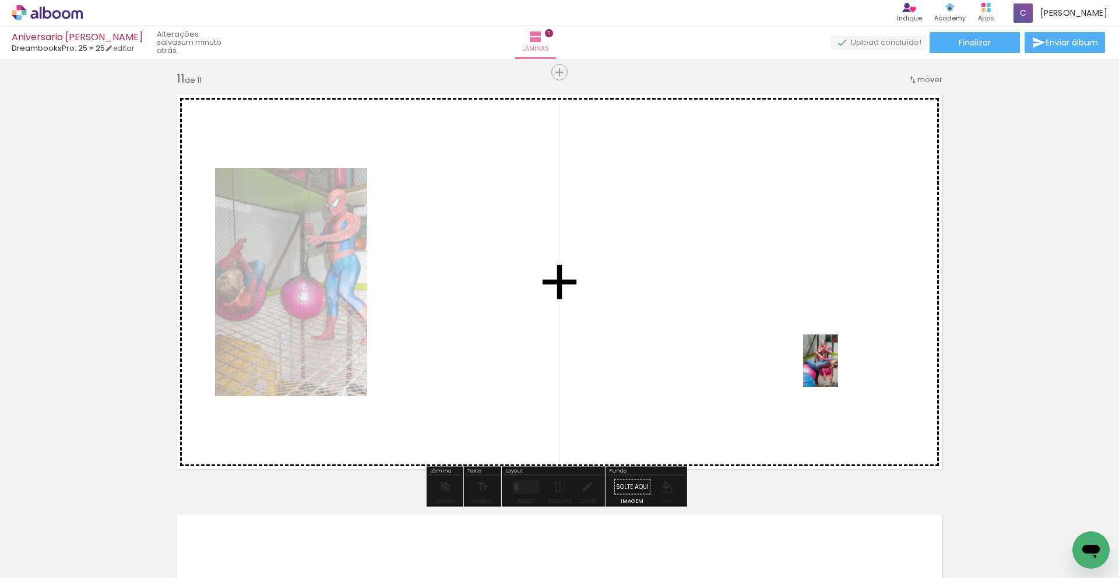
drag, startPoint x: 1005, startPoint y: 538, endPoint x: 840, endPoint y: 565, distance: 167.0
click at [828, 351] on quentale-workspace at bounding box center [559, 289] width 1119 height 578
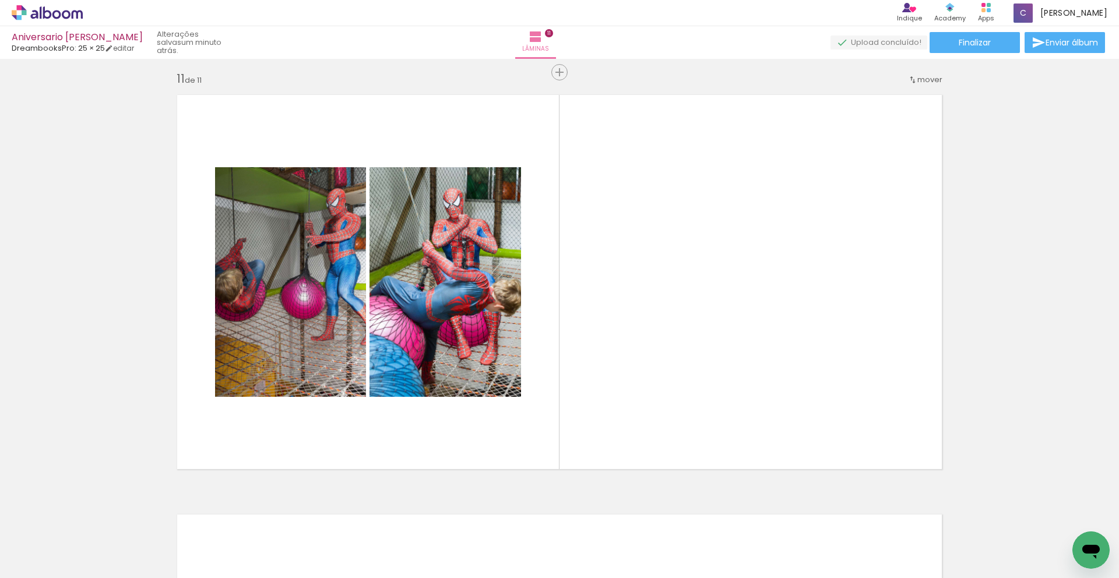
scroll to position [0, 1976]
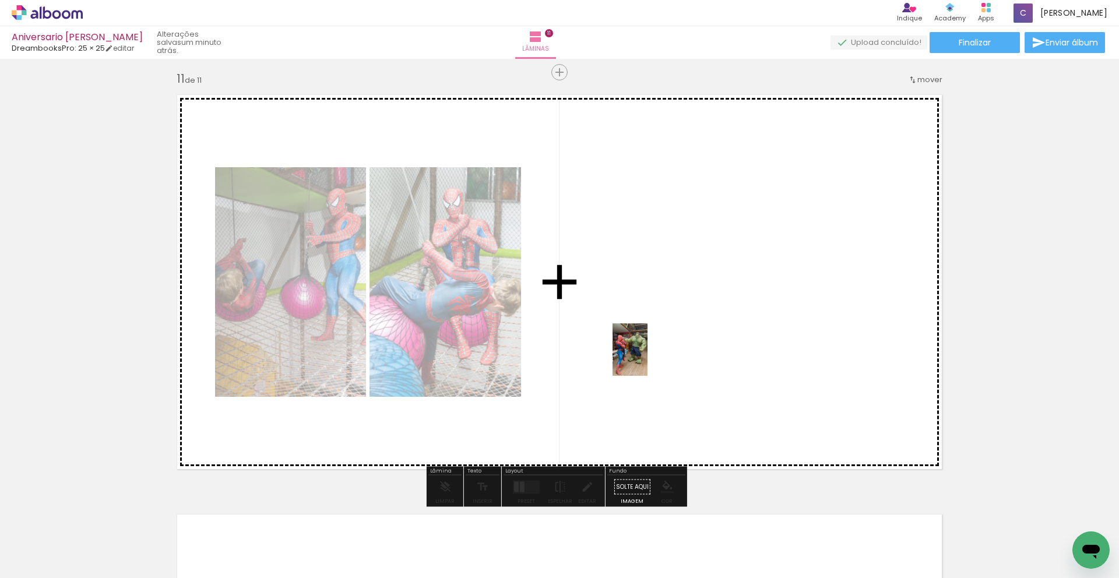
drag, startPoint x: 470, startPoint y: 441, endPoint x: 651, endPoint y: 353, distance: 201.2
click at [650, 355] on quentale-workspace at bounding box center [559, 289] width 1119 height 578
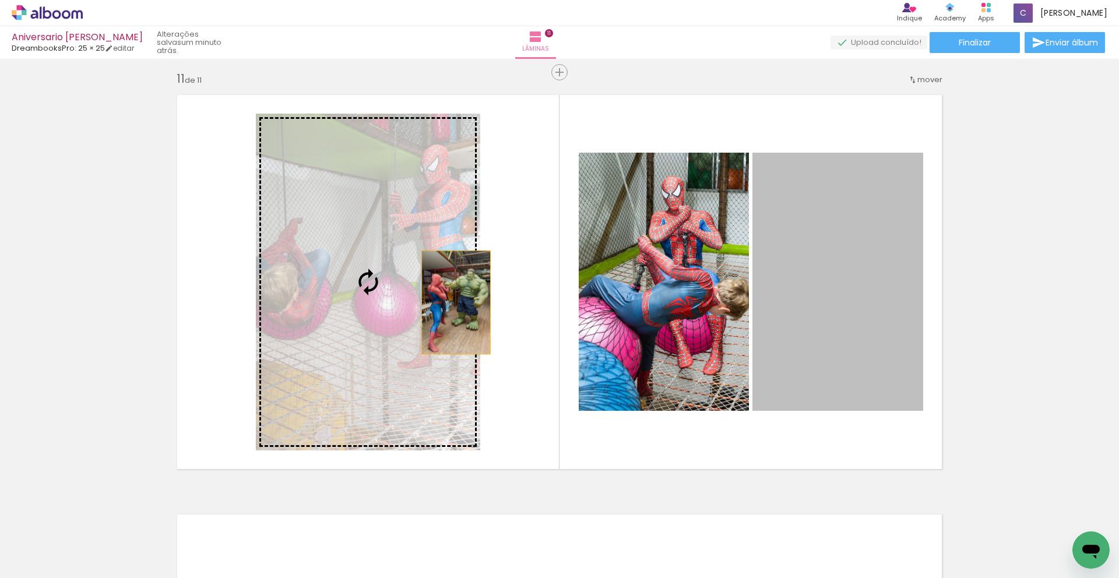
drag, startPoint x: 886, startPoint y: 297, endPoint x: 451, endPoint y: 303, distance: 434.8
click at [0, 0] on slot at bounding box center [0, 0] width 0 height 0
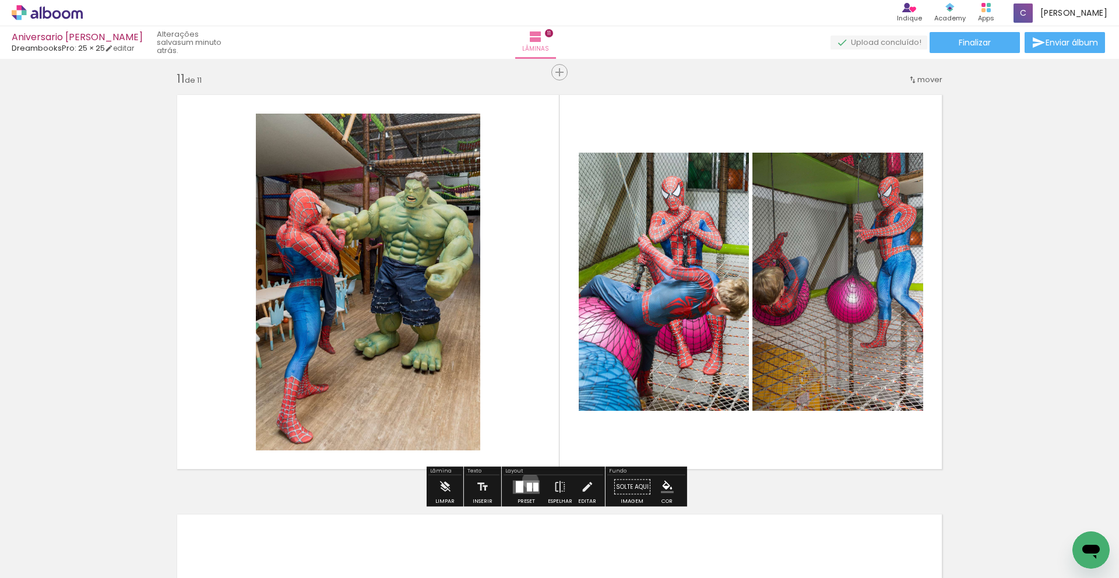
click at [527, 480] on quentale-layouter at bounding box center [526, 486] width 27 height 13
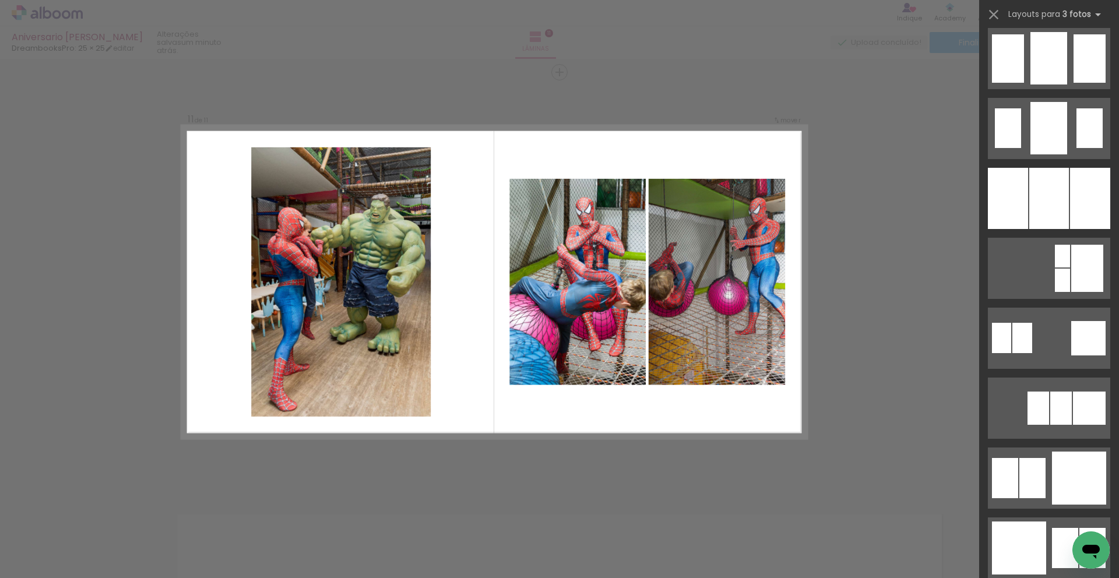
scroll to position [932, 0]
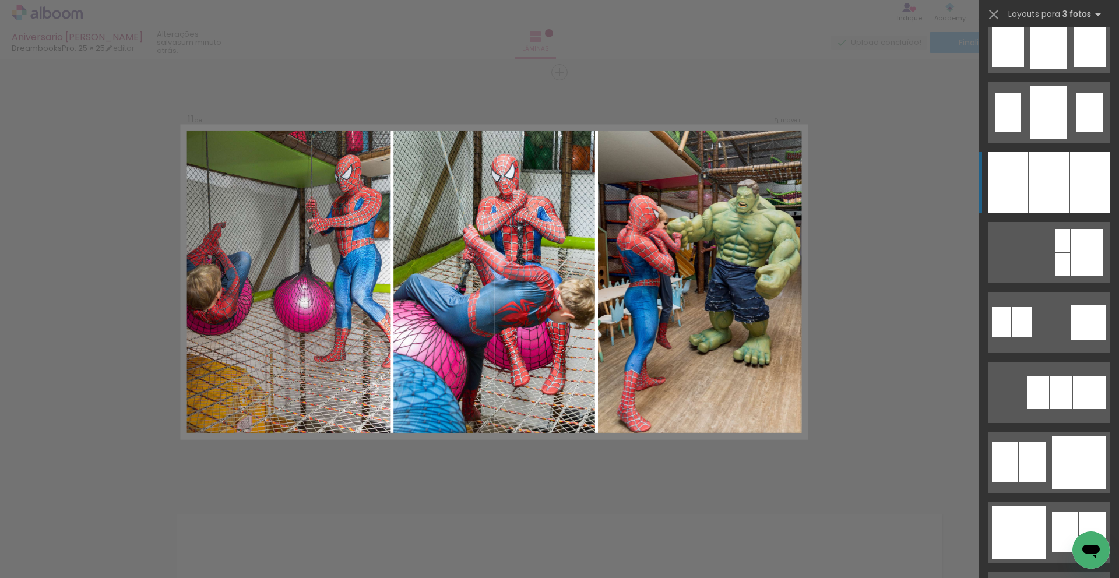
drag, startPoint x: 1051, startPoint y: 175, endPoint x: 1052, endPoint y: 167, distance: 8.3
click at [1052, 176] on div at bounding box center [1049, 182] width 40 height 61
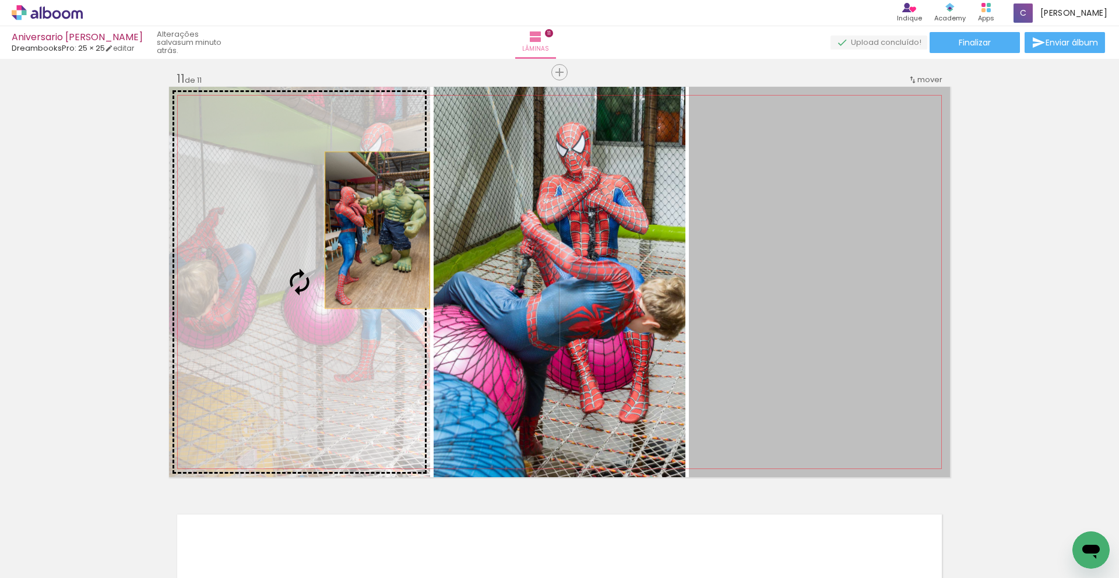
drag, startPoint x: 938, startPoint y: 279, endPoint x: 373, endPoint y: 230, distance: 566.8
click at [0, 0] on slot at bounding box center [0, 0] width 0 height 0
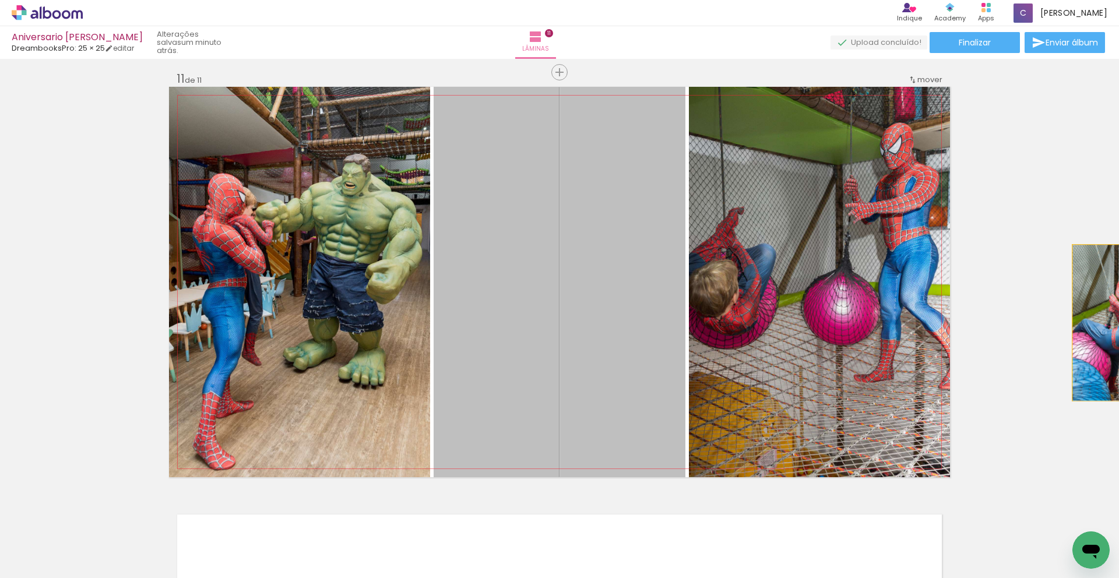
drag, startPoint x: 553, startPoint y: 370, endPoint x: 1118, endPoint y: 323, distance: 567.2
click at [0, 0] on div "Inserir lâmina 1 de 11 Inserir lâmina 2 de 11 Inserir lâmina 3 de 11 Inserir lâ…" at bounding box center [0, 0] width 0 height 0
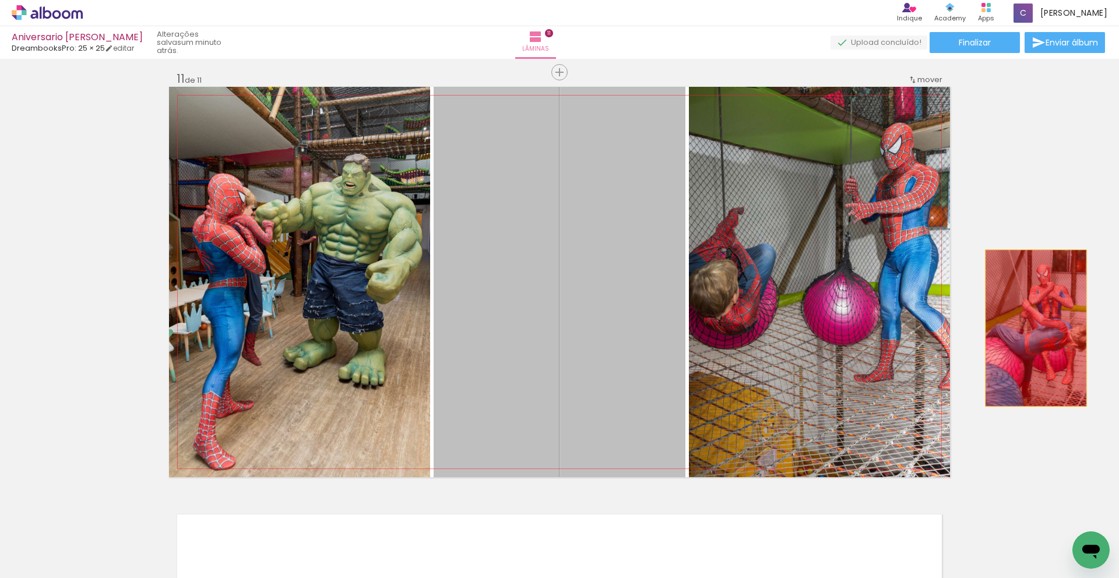
drag, startPoint x: 641, startPoint y: 323, endPoint x: 1031, endPoint y: 328, distance: 390.5
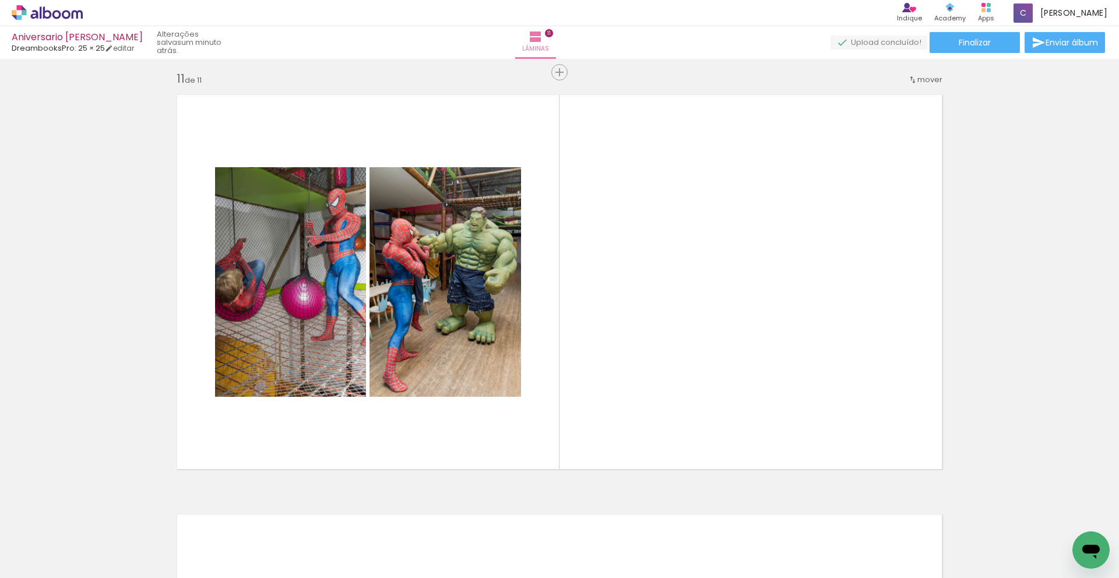
scroll to position [0, 2309]
drag, startPoint x: 906, startPoint y: 578, endPoint x: 1068, endPoint y: 578, distance: 161.4
click at [96, 578] on iron-horizontal-list at bounding box center [83, 541] width 23 height 73
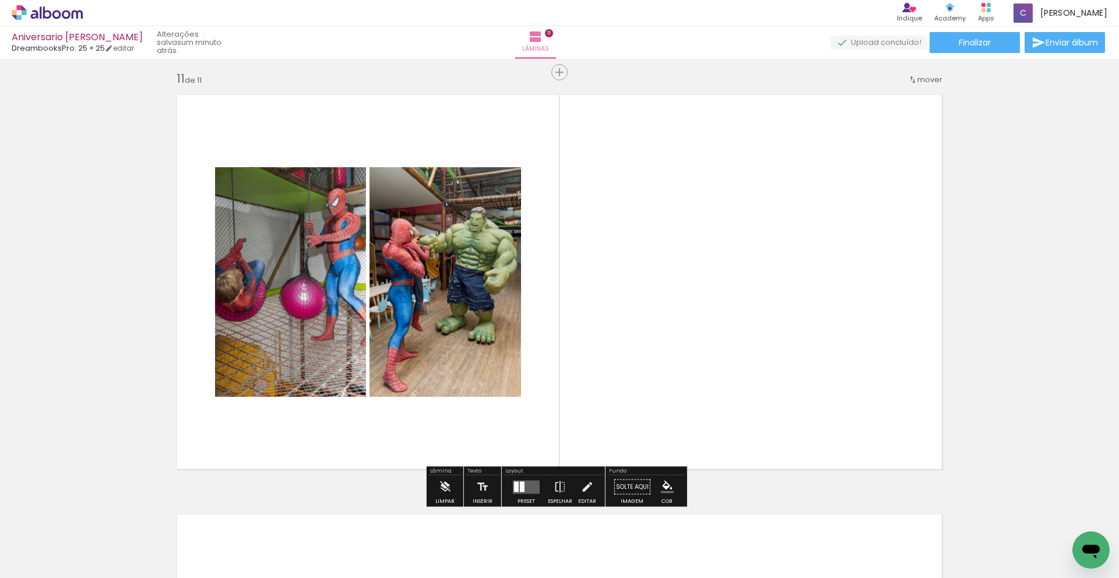
click at [45, 565] on span "Adicionar Fotos" at bounding box center [41, 562] width 35 height 13
click at [0, 0] on input "file" at bounding box center [0, 0] width 0 height 0
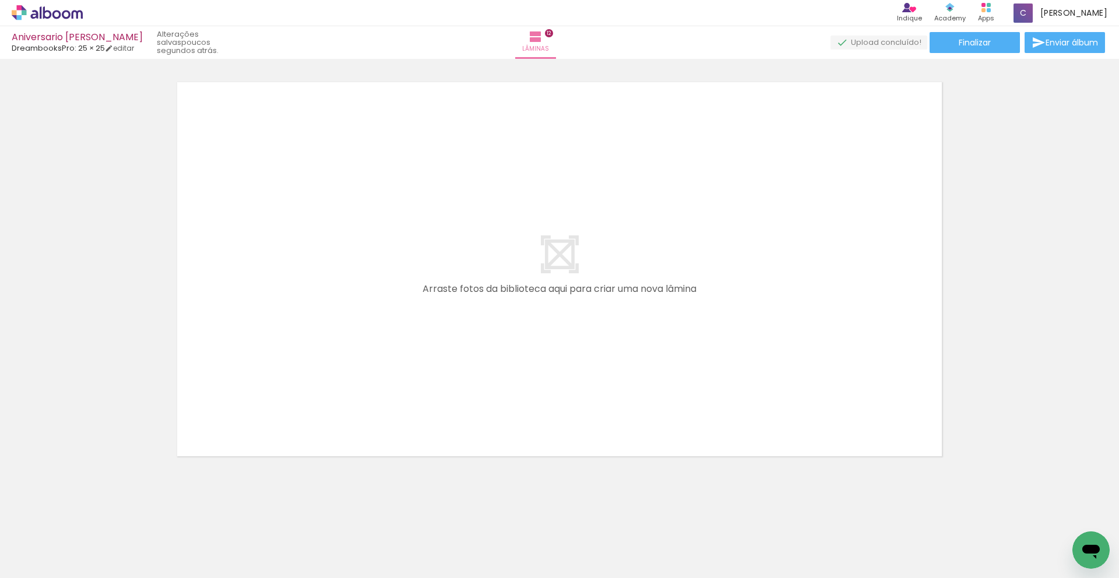
scroll to position [0, 1670]
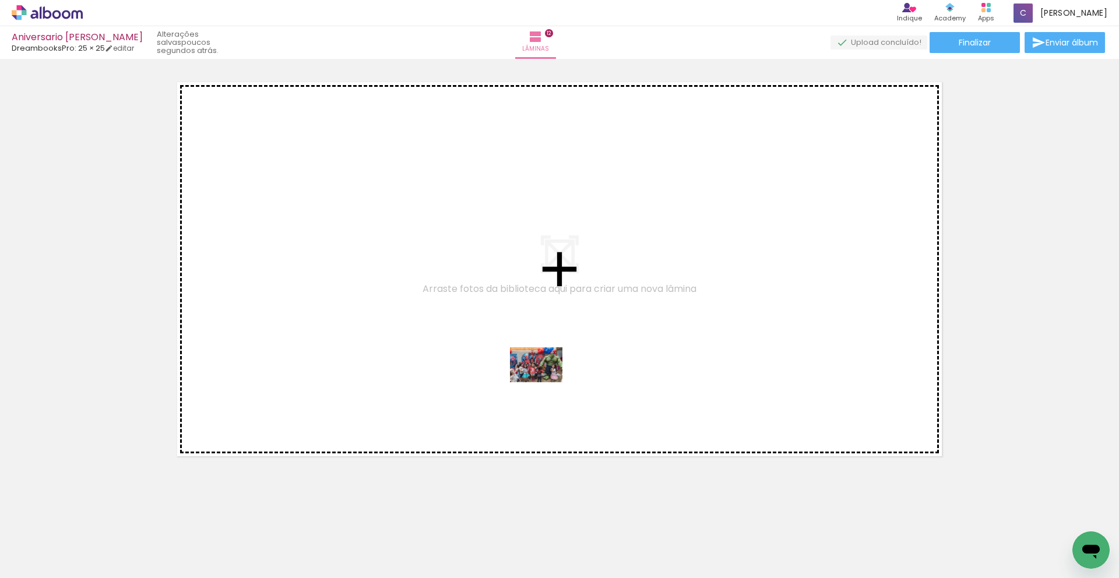
drag, startPoint x: 720, startPoint y: 550, endPoint x: 545, endPoint y: 382, distance: 242.4
click at [545, 382] on quentale-workspace at bounding box center [559, 289] width 1119 height 578
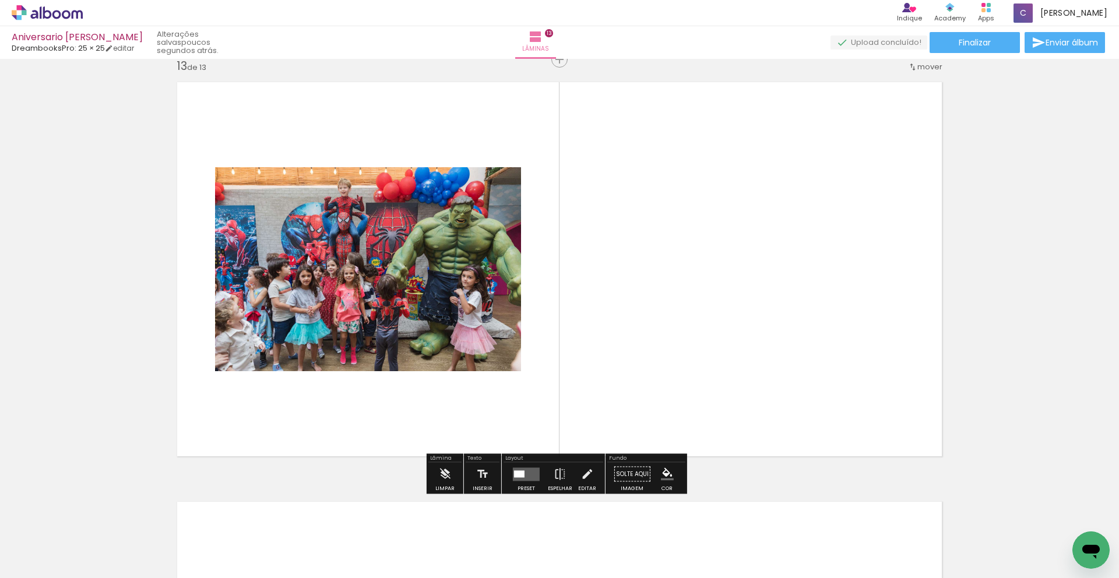
scroll to position [5041, 0]
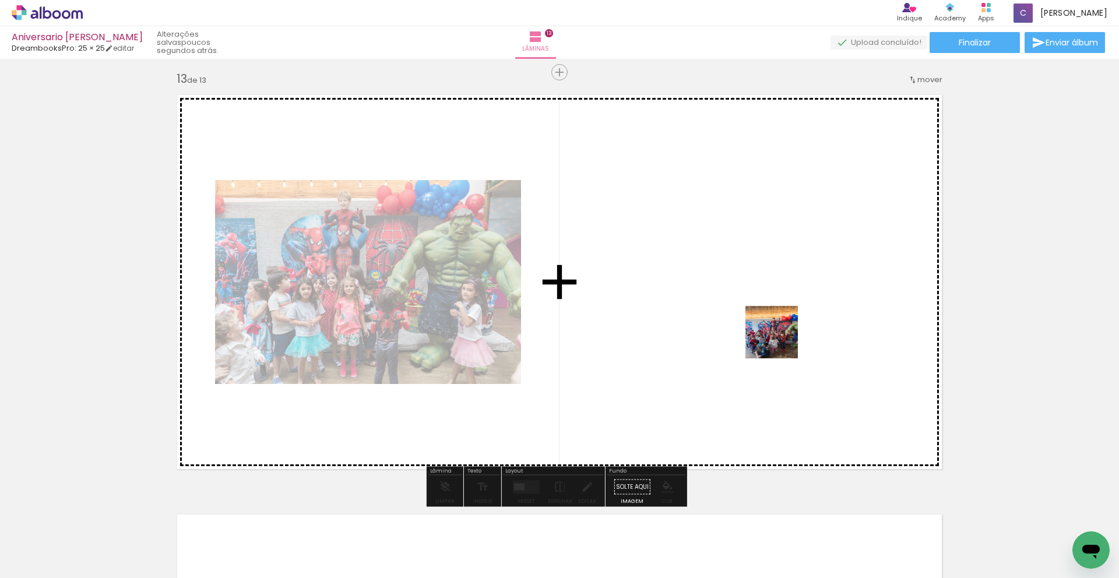
drag, startPoint x: 874, startPoint y: 548, endPoint x: 783, endPoint y: 354, distance: 214.5
click at [781, 341] on quentale-workspace at bounding box center [559, 289] width 1119 height 578
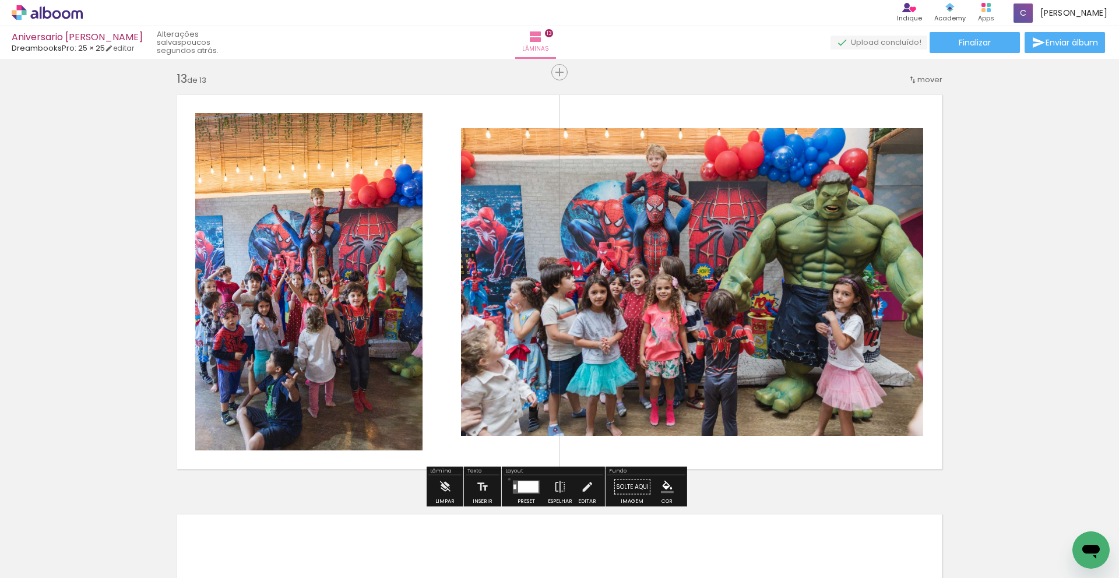
click at [508, 479] on paper-button "Preset" at bounding box center [526, 491] width 37 height 30
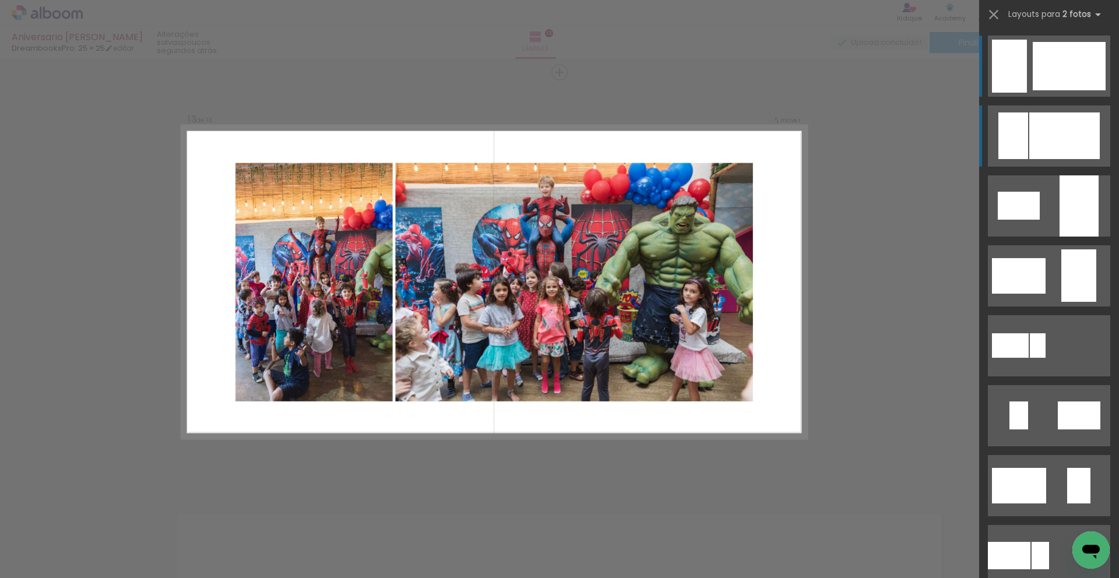
click at [1064, 129] on div at bounding box center [1064, 135] width 71 height 47
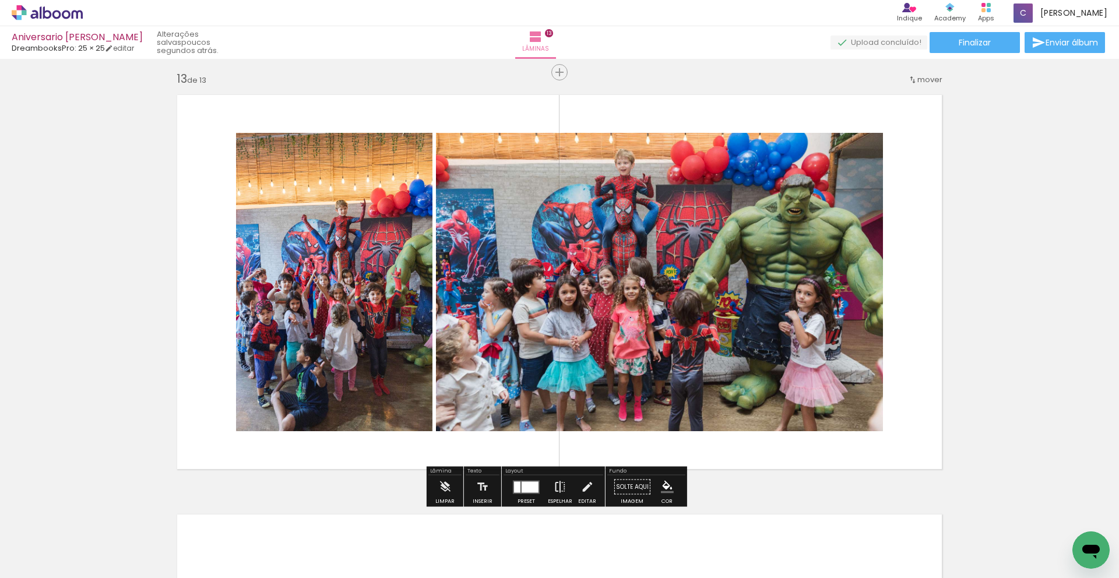
click at [555, 476] on iron-icon at bounding box center [560, 487] width 13 height 23
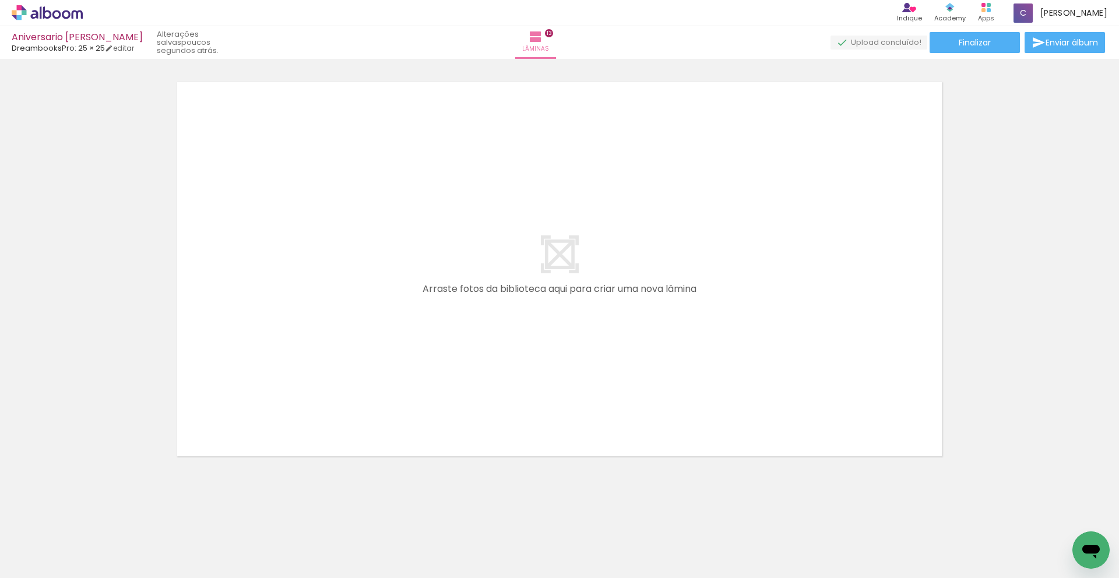
scroll to position [0, 2309]
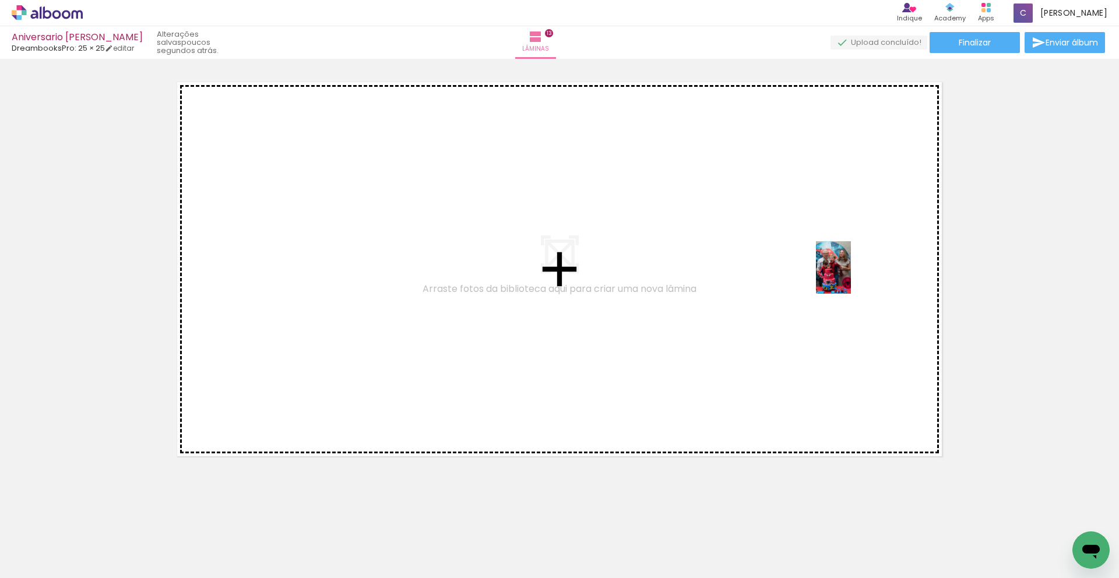
drag, startPoint x: 949, startPoint y: 537, endPoint x: 851, endPoint y: 276, distance: 278.3
click at [851, 276] on quentale-workspace at bounding box center [559, 289] width 1119 height 578
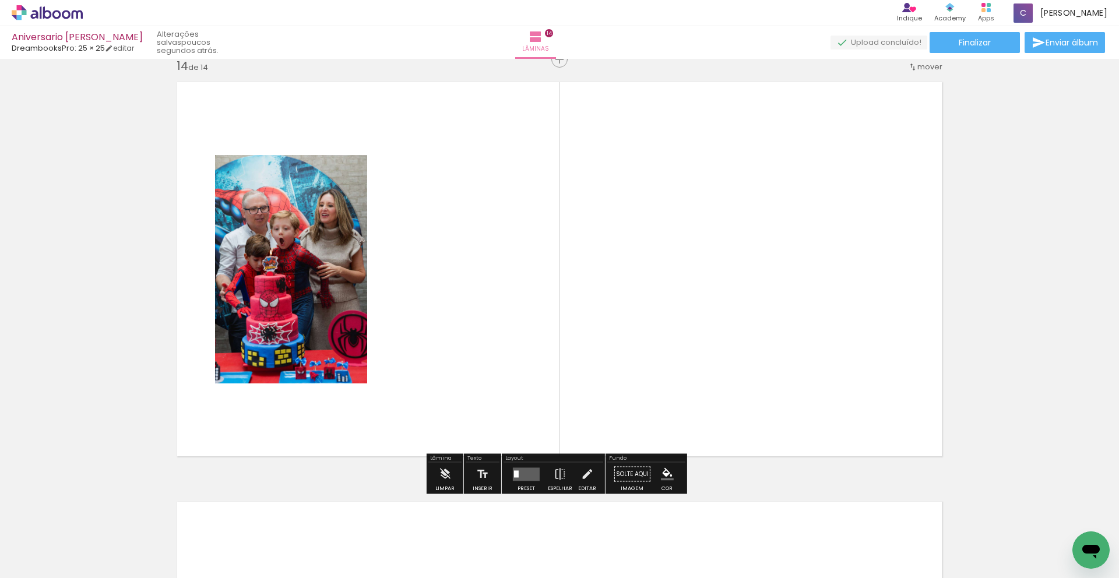
scroll to position [5461, 0]
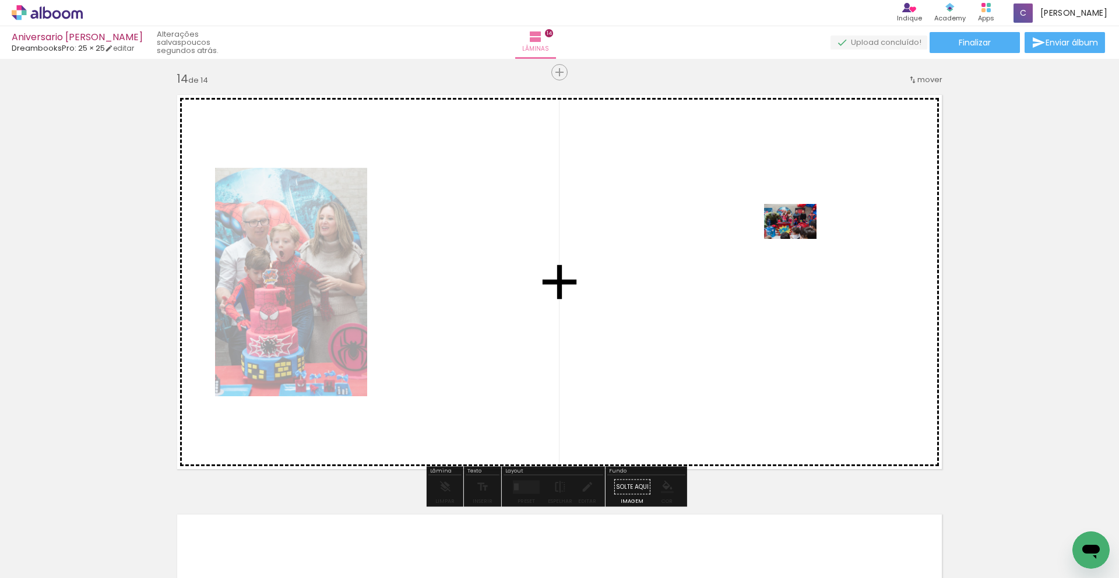
drag, startPoint x: 901, startPoint y: 541, endPoint x: 792, endPoint y: 230, distance: 329.2
click at [792, 230] on quentale-workspace at bounding box center [559, 289] width 1119 height 578
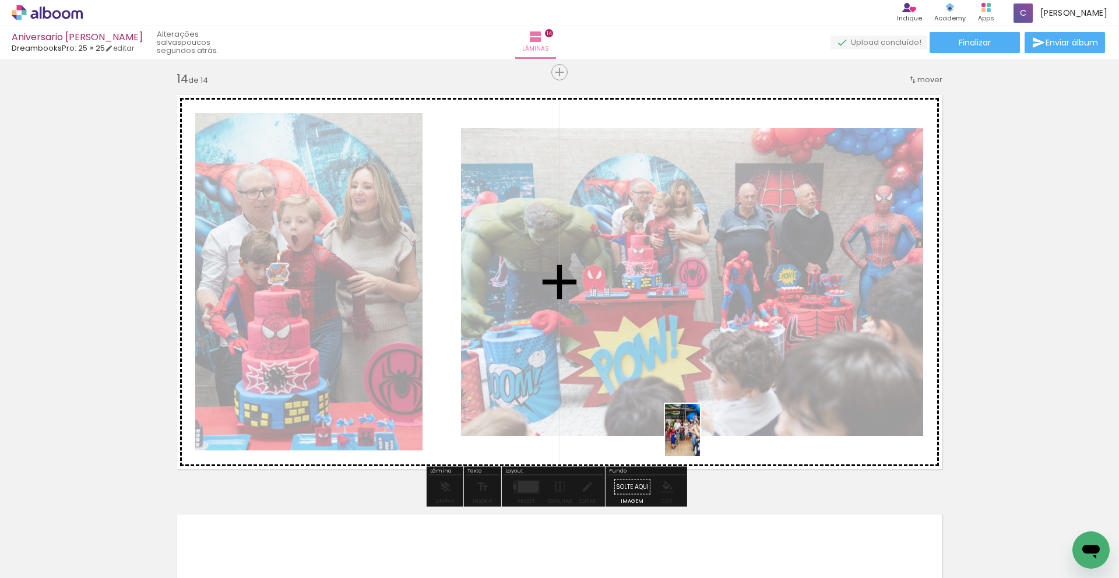
drag, startPoint x: 802, startPoint y: 564, endPoint x: 700, endPoint y: 439, distance: 161.9
click at [700, 439] on quentale-workspace at bounding box center [559, 289] width 1119 height 578
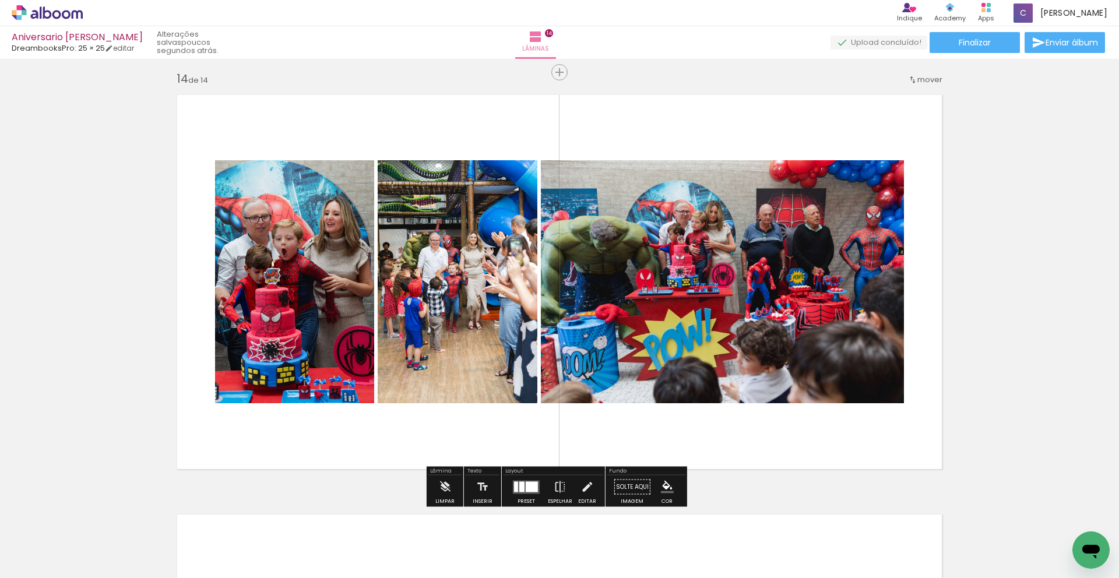
click at [519, 485] on div at bounding box center [521, 486] width 5 height 10
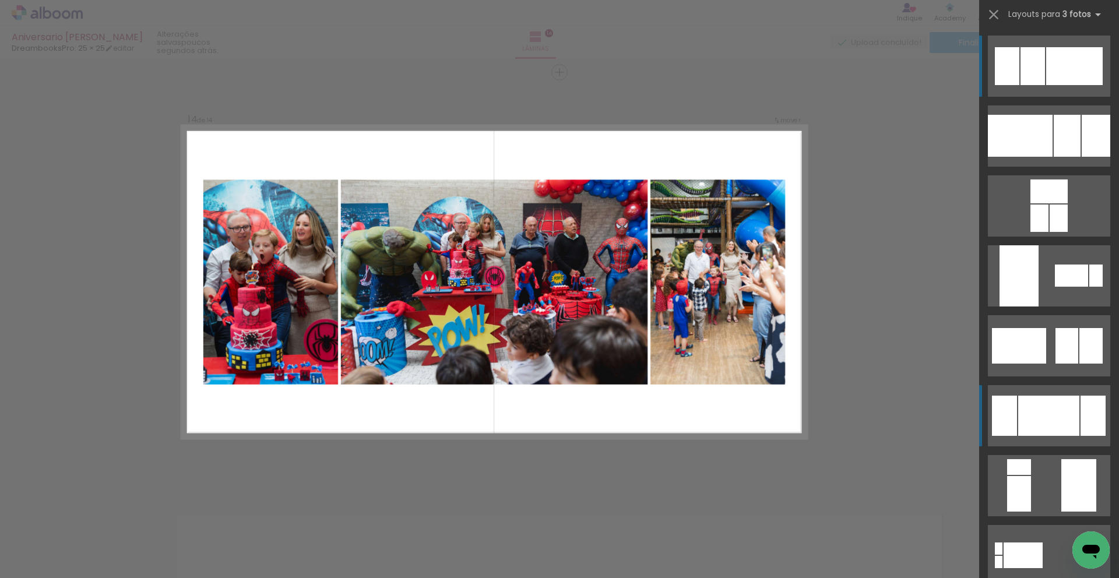
click at [1080, 421] on div at bounding box center [1092, 416] width 25 height 40
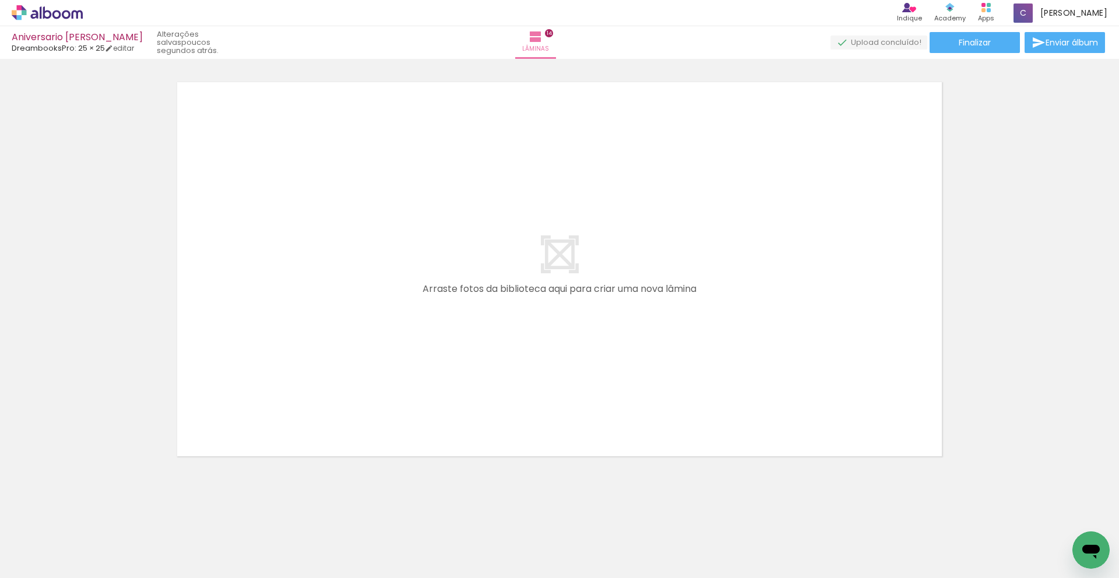
scroll to position [0, 0]
